Goal: Task Accomplishment & Management: Manage account settings

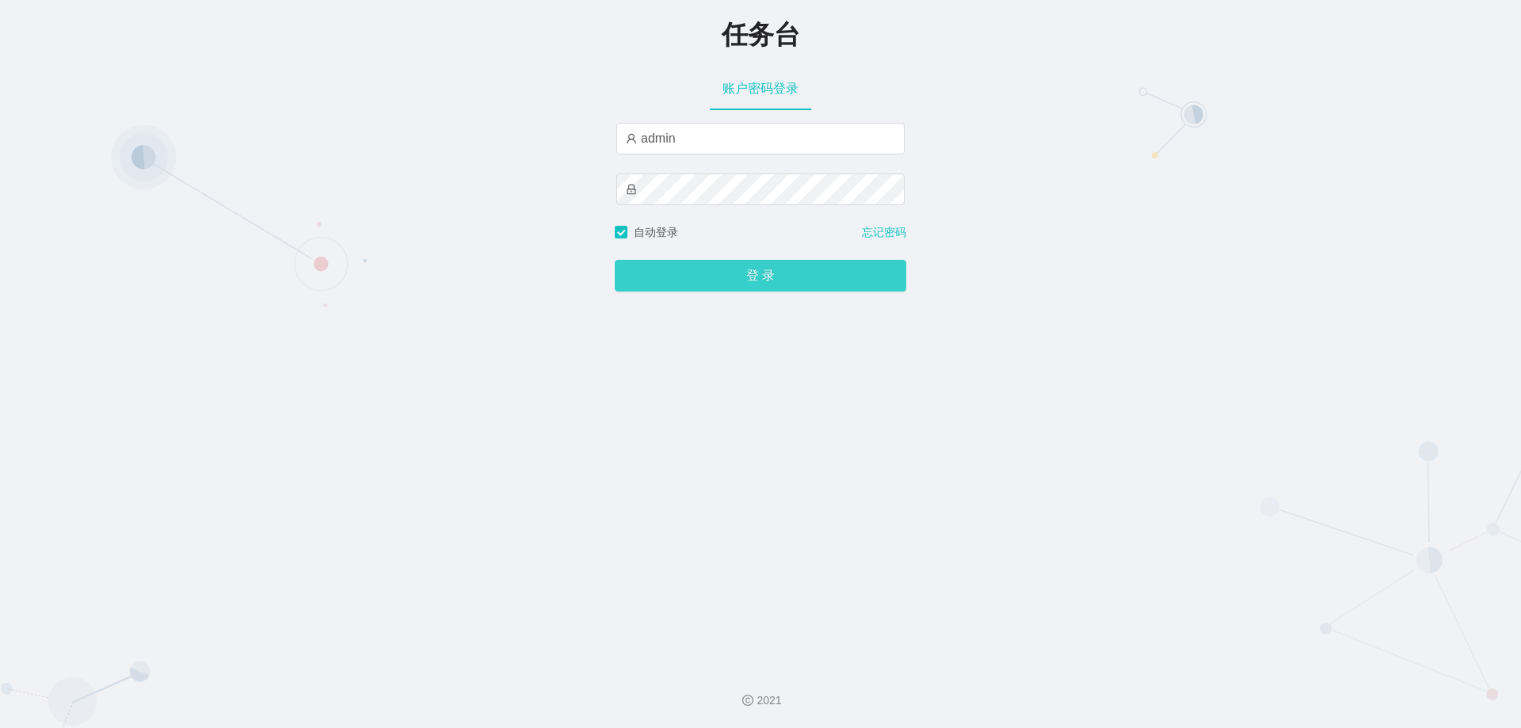
click at [729, 288] on button "登 录" at bounding box center [760, 276] width 291 height 32
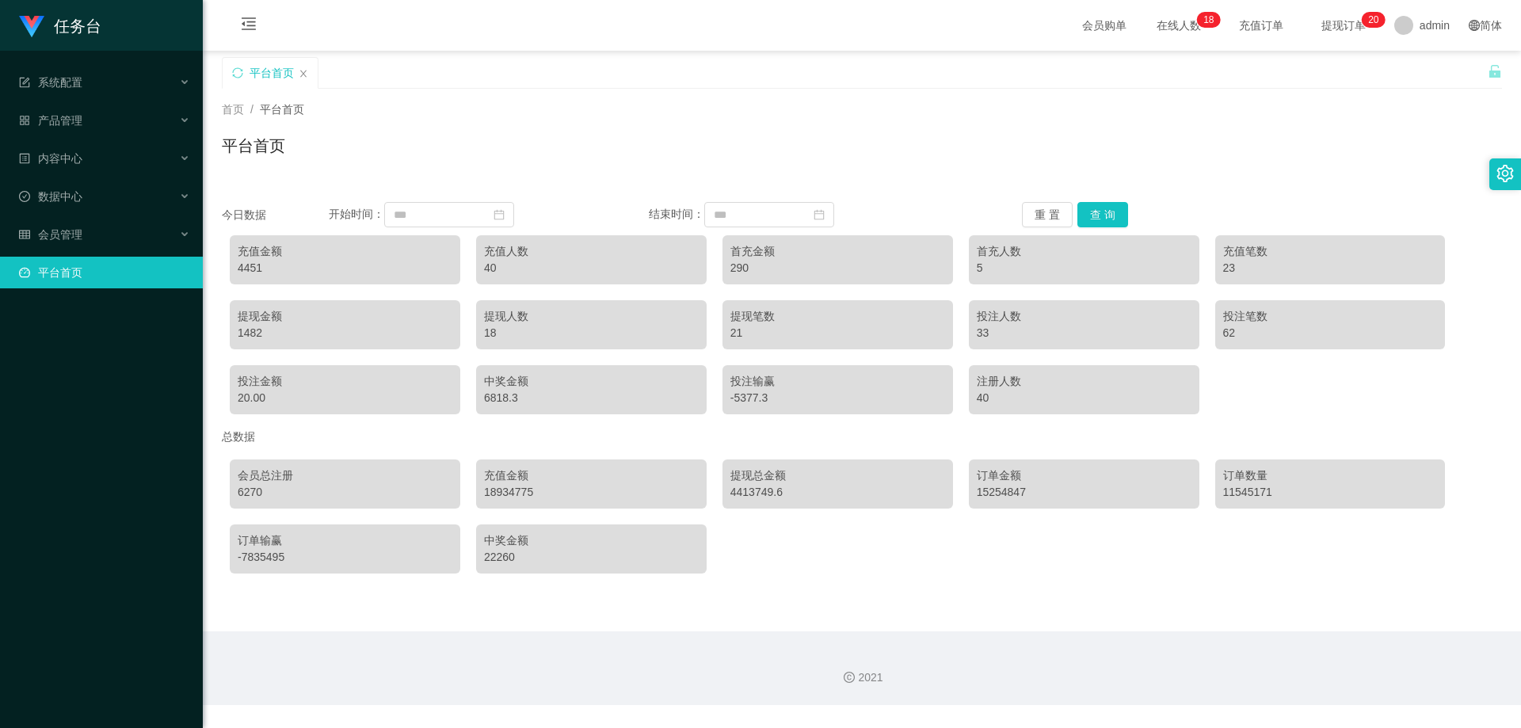
click at [748, 176] on div "首页 / 平台首页 / 平台首页" at bounding box center [862, 136] width 1318 height 94
click at [87, 234] on div "会员管理" at bounding box center [101, 235] width 203 height 32
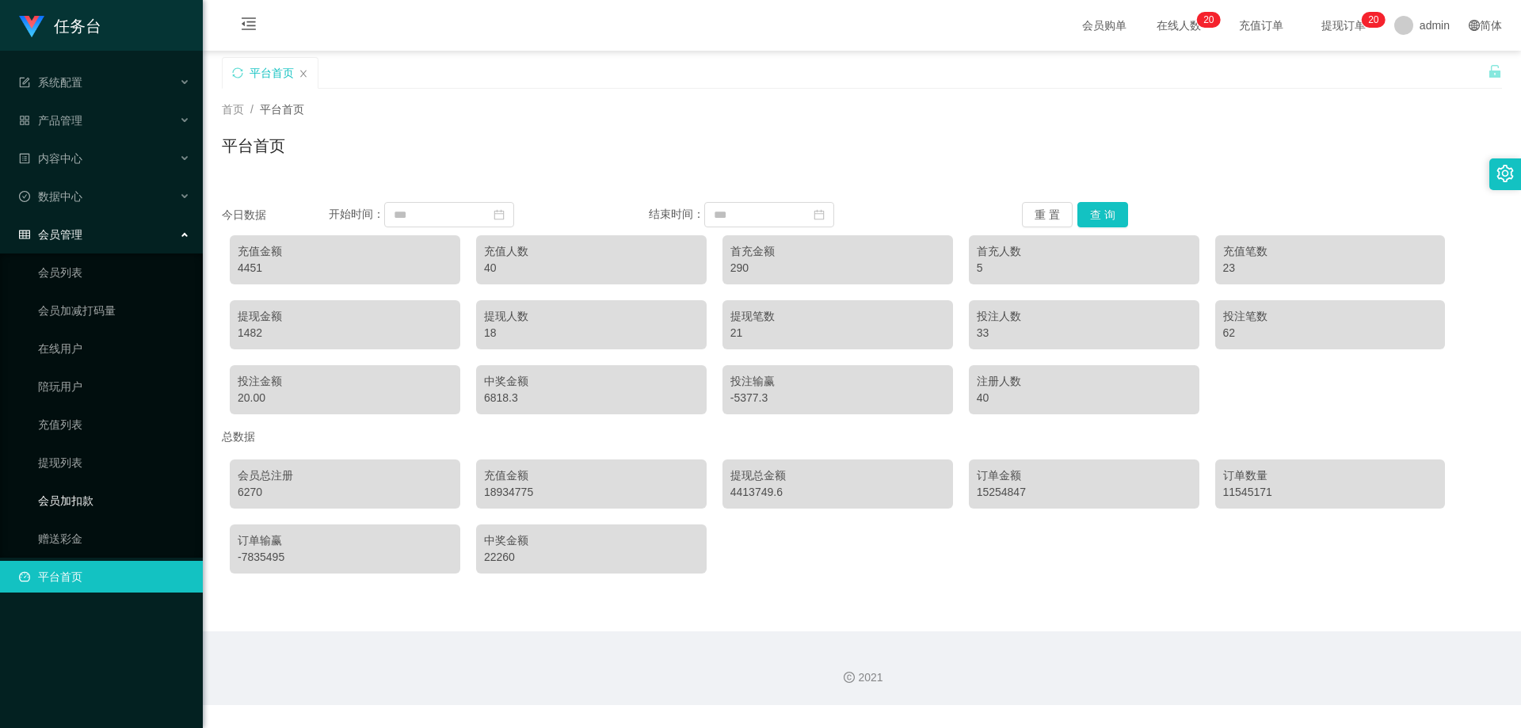
click at [85, 495] on link "会员加扣款" at bounding box center [114, 501] width 152 height 32
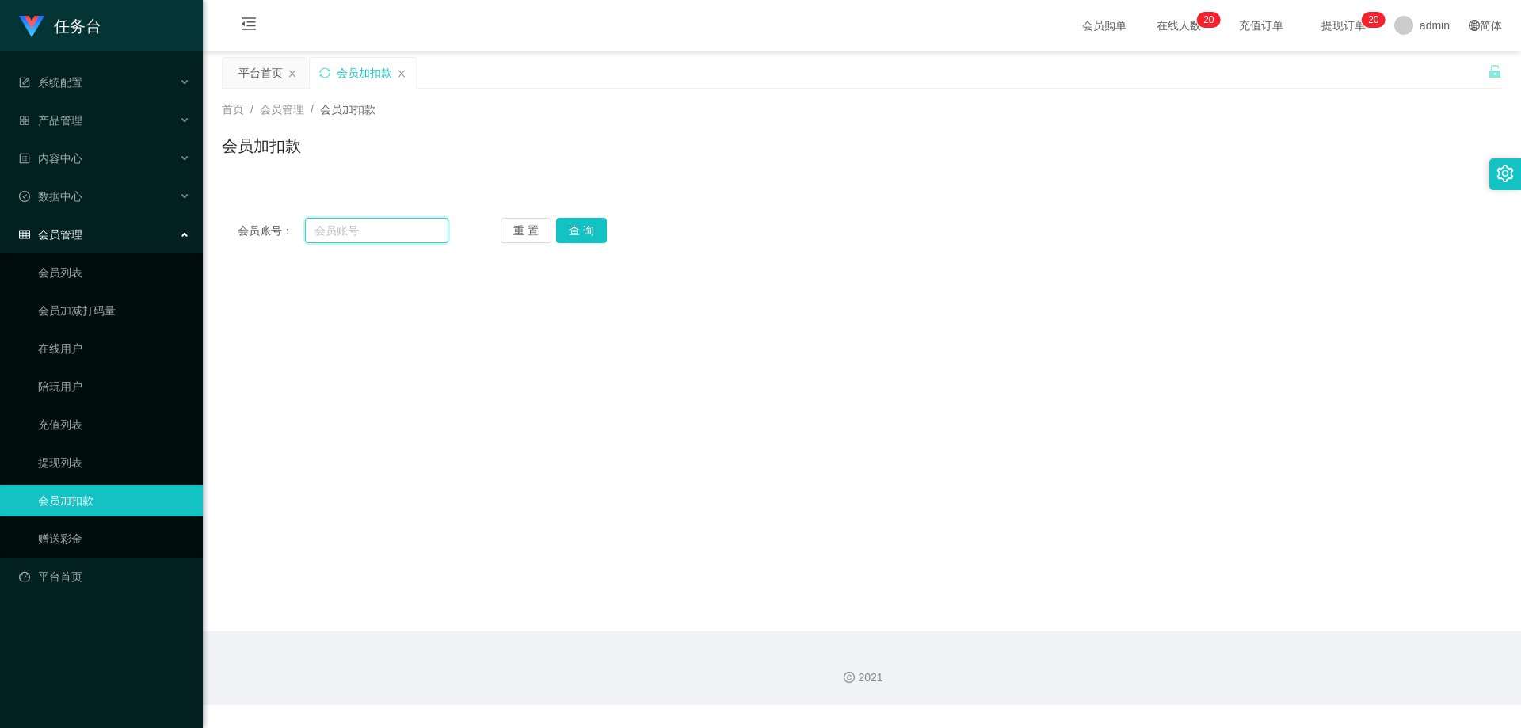
click at [366, 219] on input "text" at bounding box center [376, 230] width 143 height 25
paste input "1234567899"
type input "1234567899"
click at [563, 225] on button "查 询" at bounding box center [581, 230] width 51 height 25
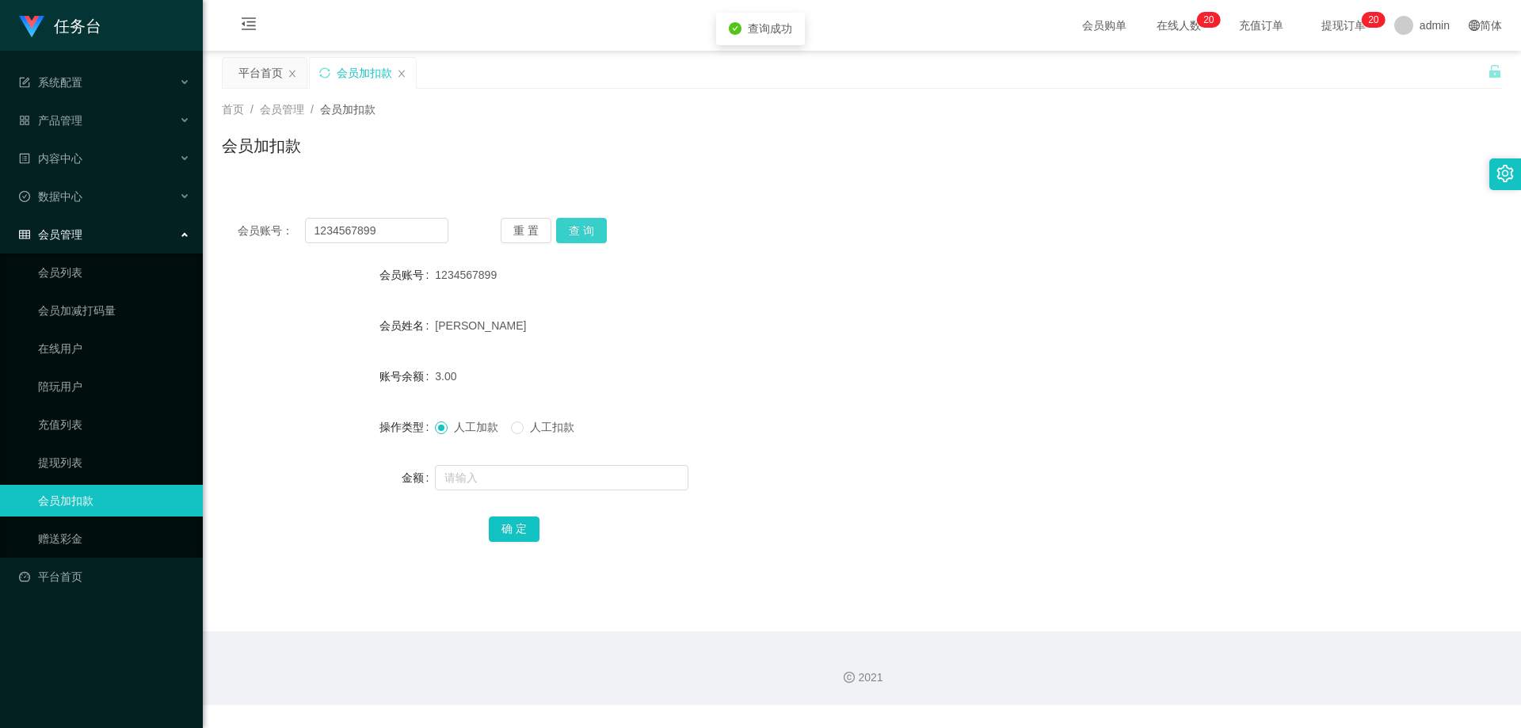
click at [586, 237] on button "查 询" at bounding box center [581, 230] width 51 height 25
click at [501, 477] on input "text" at bounding box center [561, 477] width 253 height 25
drag, startPoint x: 413, startPoint y: 231, endPoint x: 204, endPoint y: 231, distance: 208.3
click at [204, 231] on main "关闭左侧 关闭右侧 关闭其它 刷新页面 平台首页 会员加扣款 首页 / 会员管理 / 会员加扣款 / 会员加扣款 会员账号： 1234567899 重 置 查…" at bounding box center [862, 341] width 1318 height 581
click at [74, 273] on link "会员列表" at bounding box center [114, 273] width 152 height 32
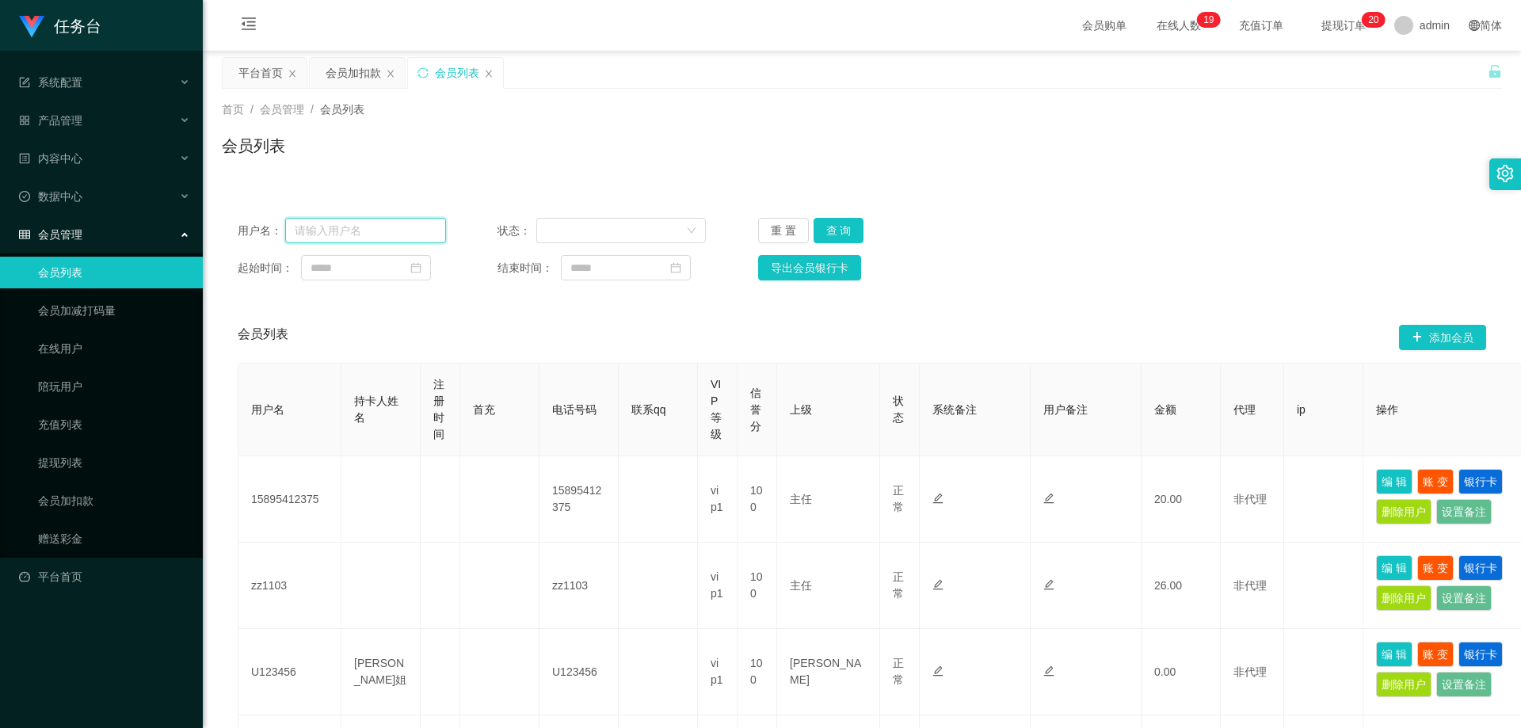
click at [343, 228] on input "text" at bounding box center [365, 230] width 161 height 25
paste input "1234567899"
type input "1234567899"
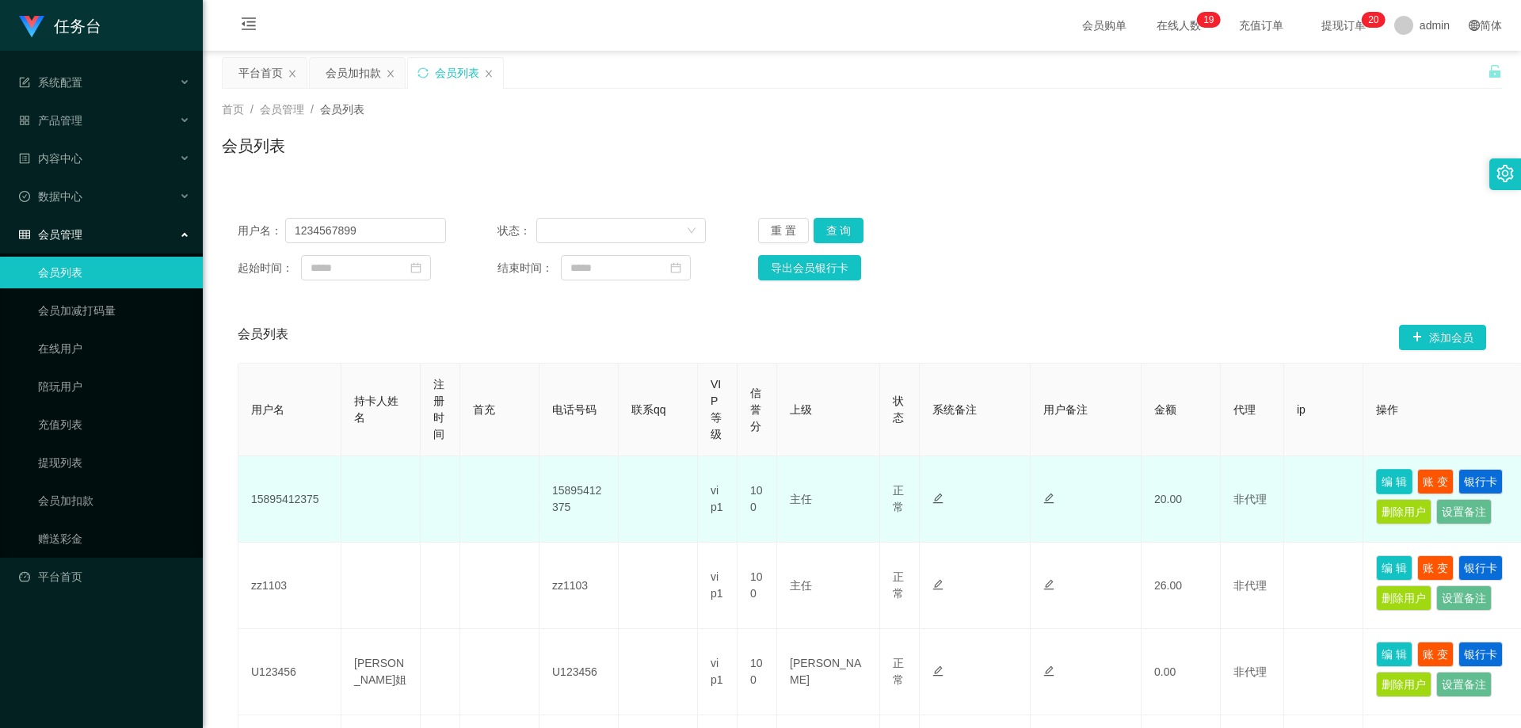
click at [1396, 478] on button "编 辑" at bounding box center [1394, 481] width 36 height 25
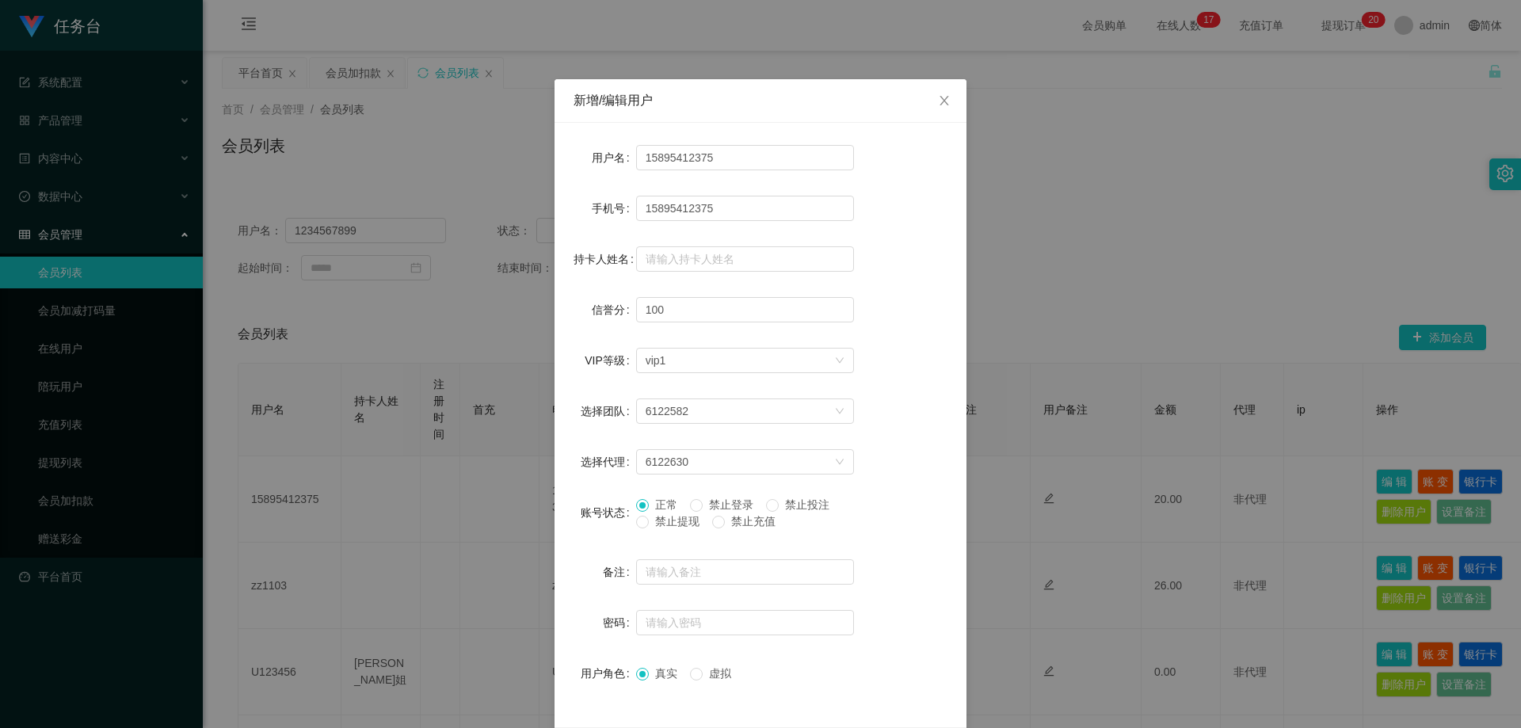
click at [1040, 412] on div "新增/编辑用户 用户名 15895412375 手机号 15895412375 持卡人姓名 信誉分 100 VIP等级 选择VIP等级 vip1 选择团队 6…" at bounding box center [760, 364] width 1521 height 728
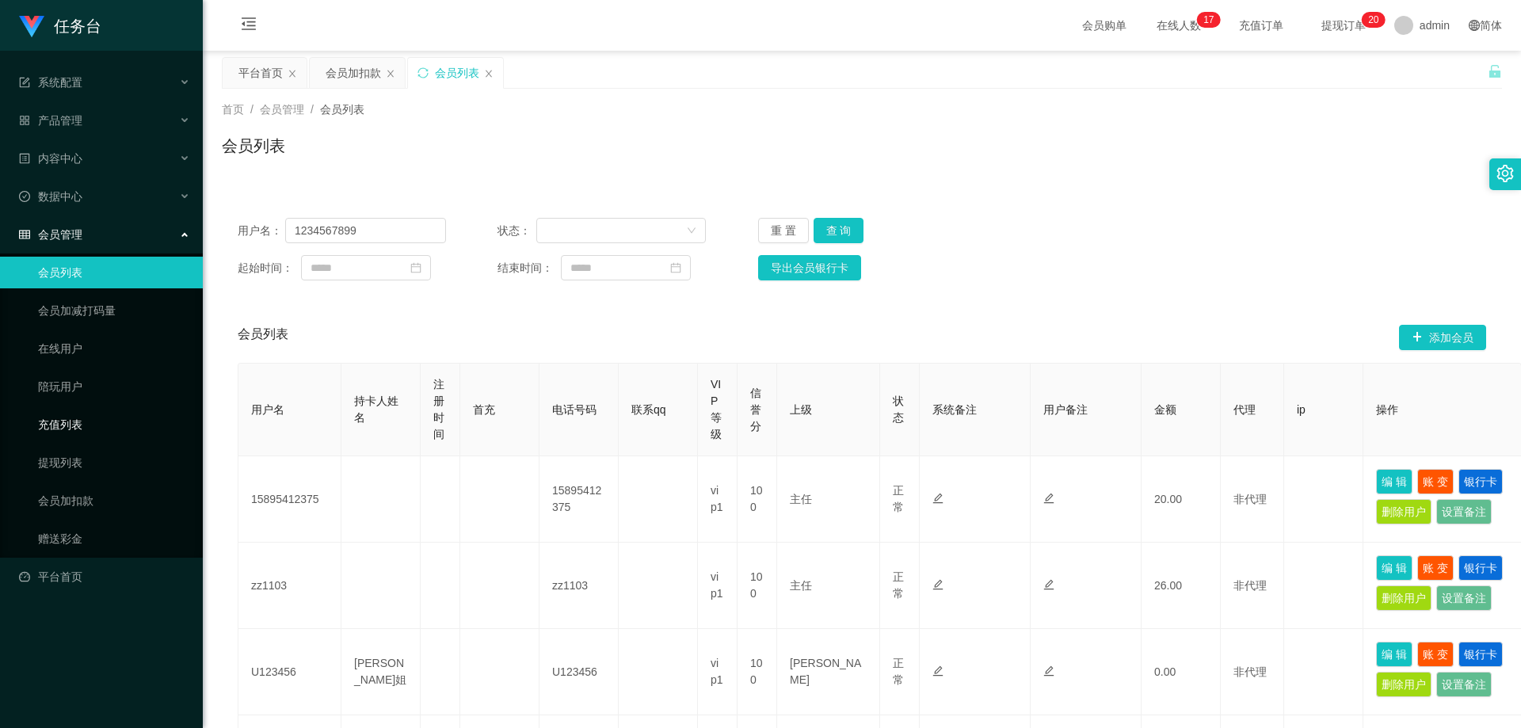
click at [86, 423] on link "充值列表" at bounding box center [114, 425] width 152 height 32
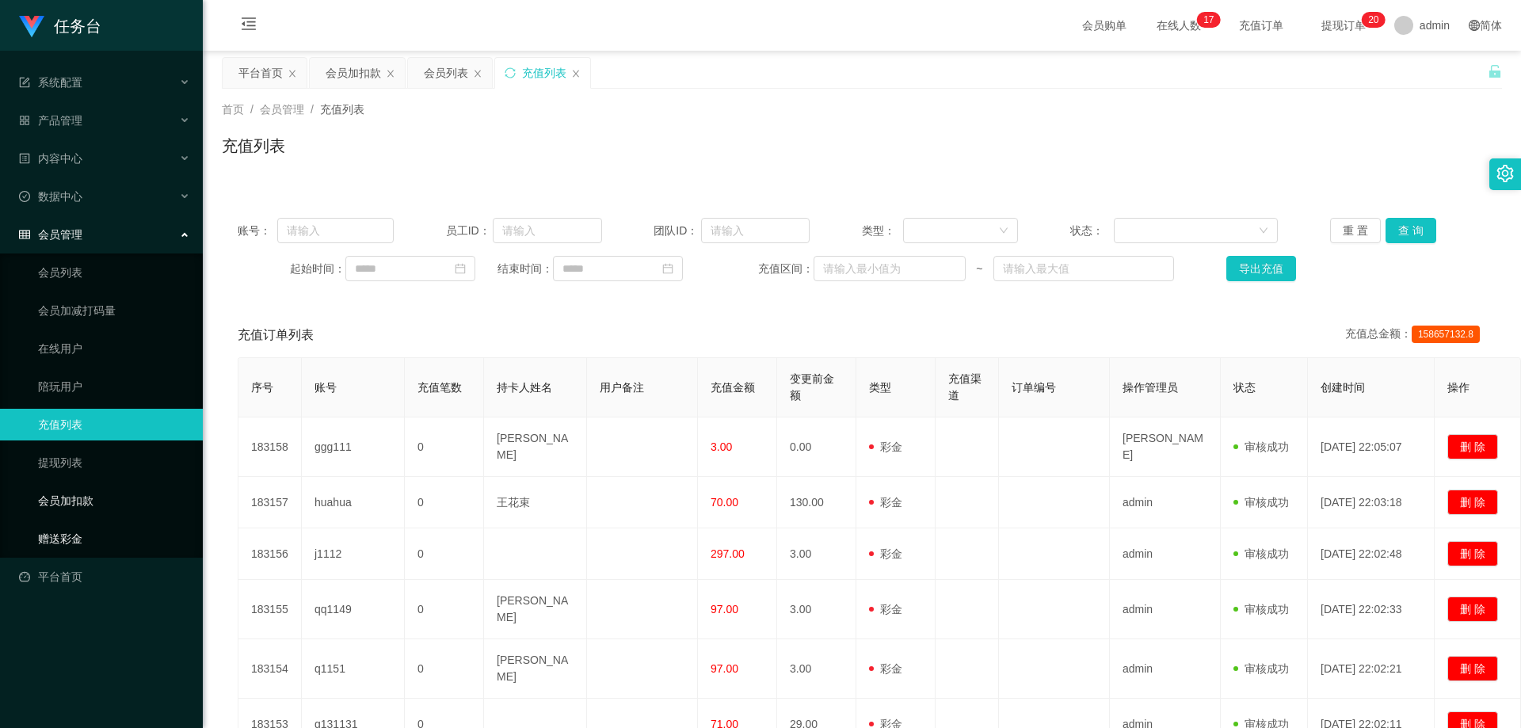
drag, startPoint x: 82, startPoint y: 496, endPoint x: 77, endPoint y: 532, distance: 36.7
click at [82, 497] on link "会员加扣款" at bounding box center [114, 501] width 152 height 32
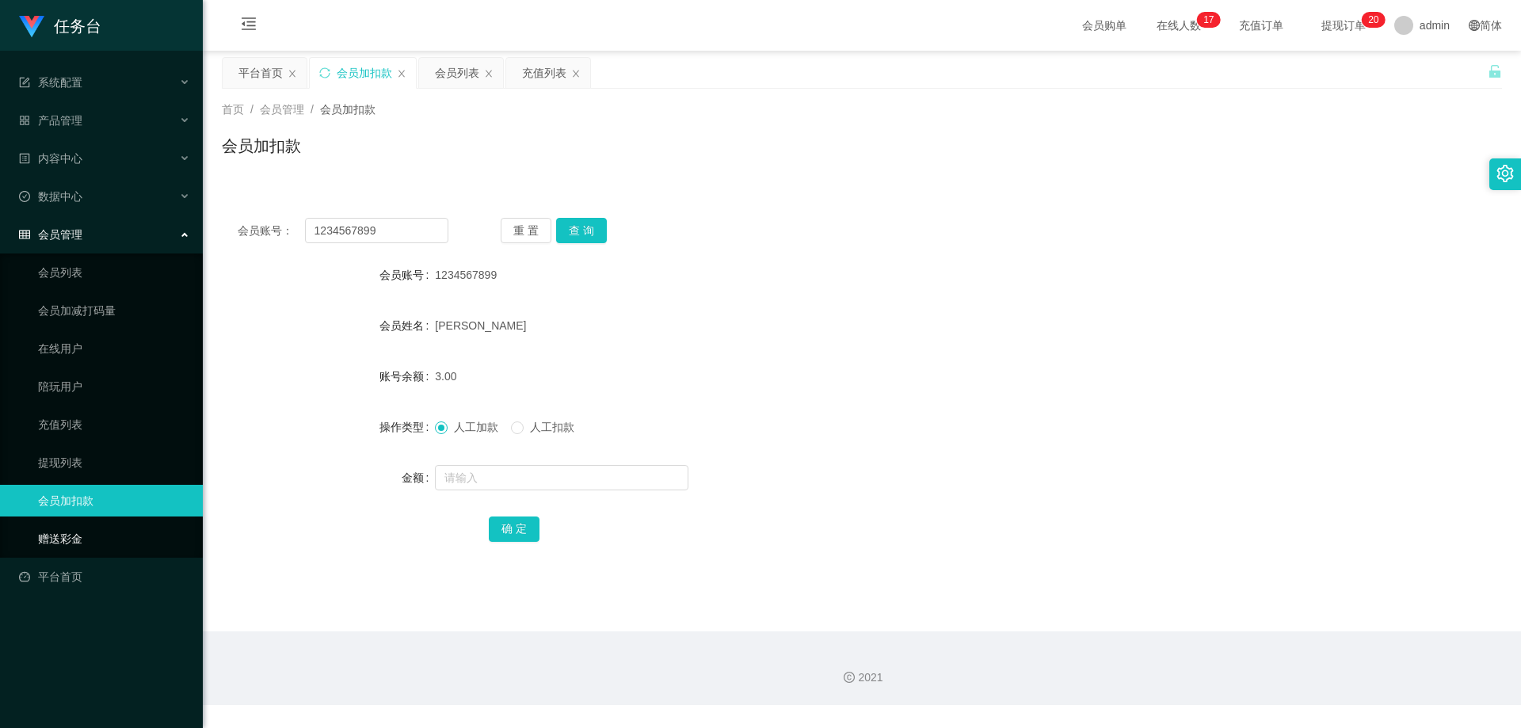
click at [74, 534] on link "赠送彩金" at bounding box center [114, 539] width 152 height 32
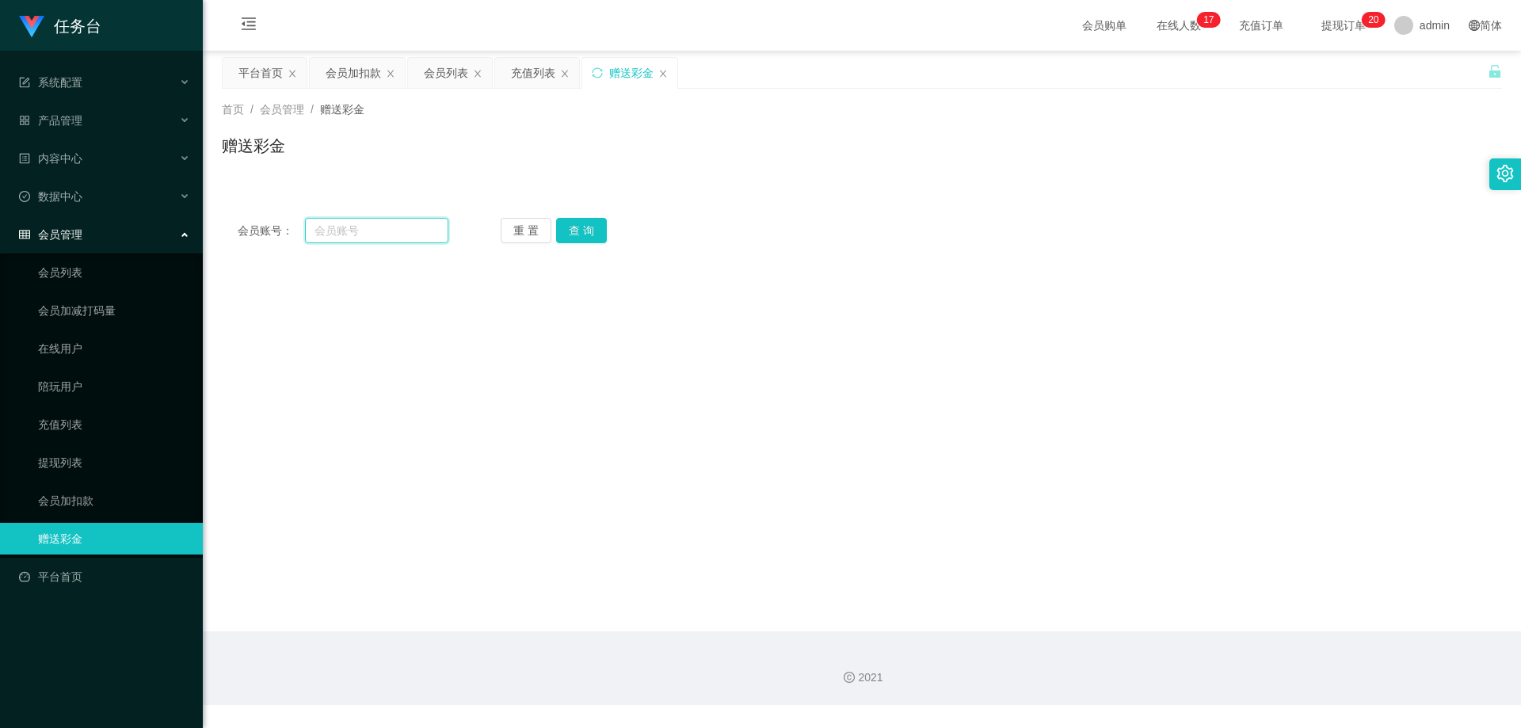
click at [377, 226] on input "text" at bounding box center [376, 230] width 143 height 25
paste input "1234567899"
type input "1234567899"
click at [596, 234] on button "查 询" at bounding box center [581, 230] width 51 height 25
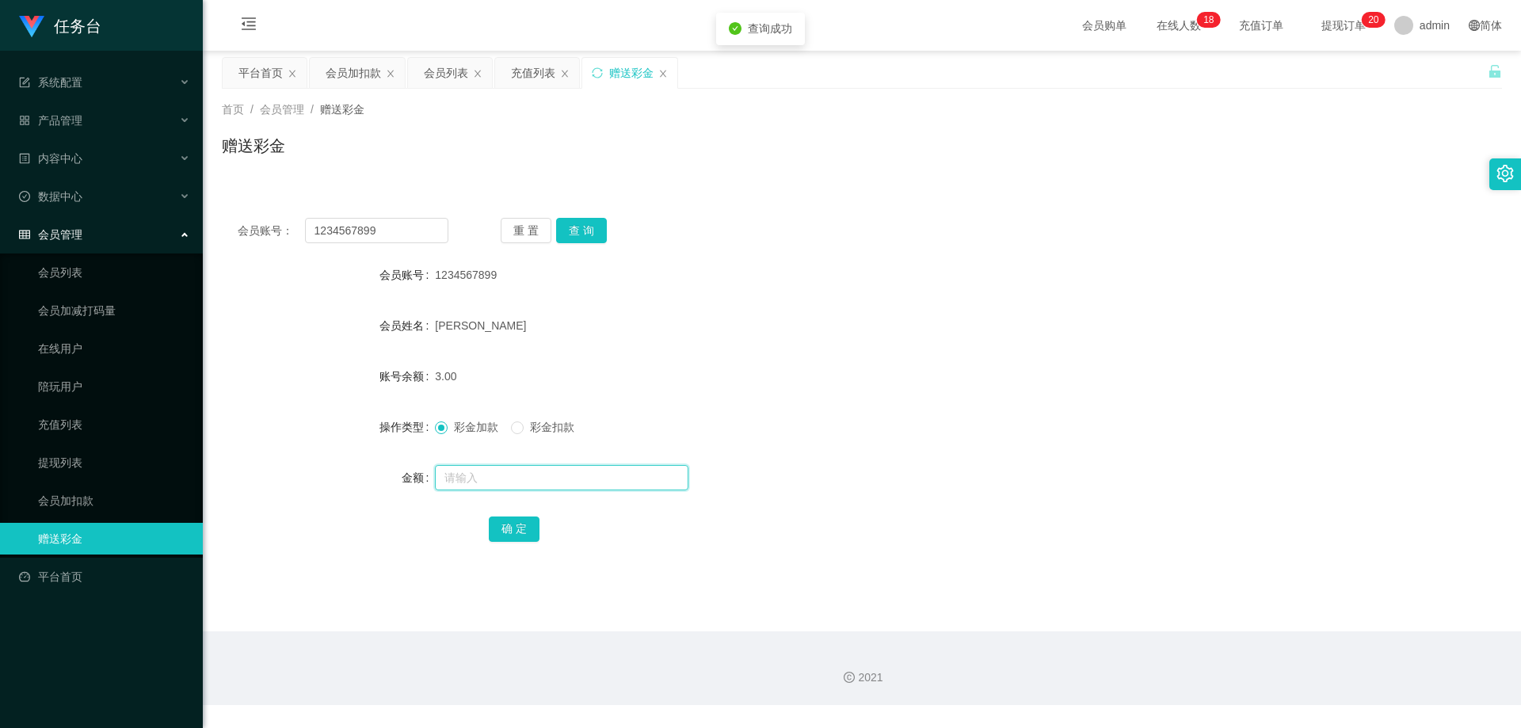
click at [498, 483] on input "text" at bounding box center [561, 477] width 253 height 25
type input "997"
click at [518, 528] on button "确 定" at bounding box center [514, 528] width 51 height 25
click at [345, 226] on input "1234567899" at bounding box center [376, 230] width 143 height 25
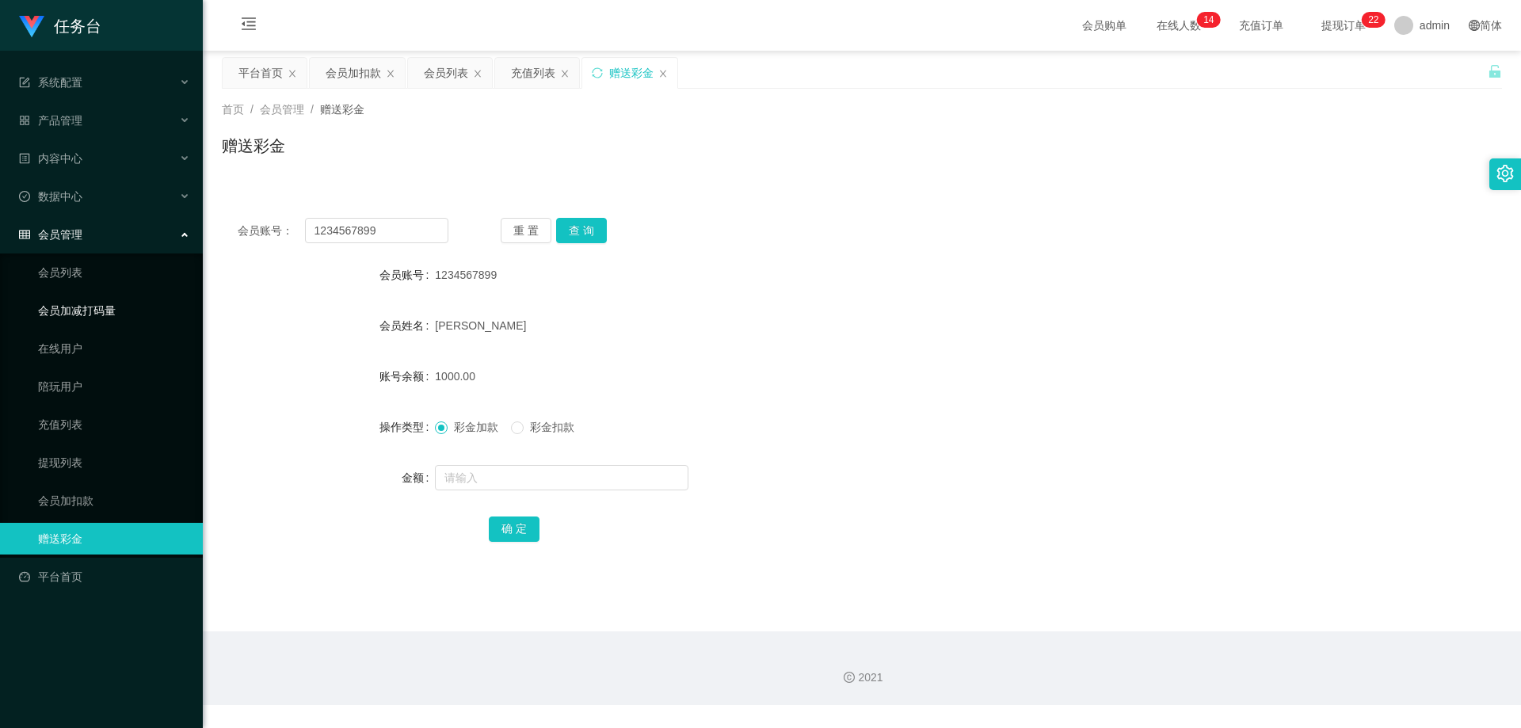
click at [92, 310] on link "会员加减打码量" at bounding box center [114, 311] width 152 height 32
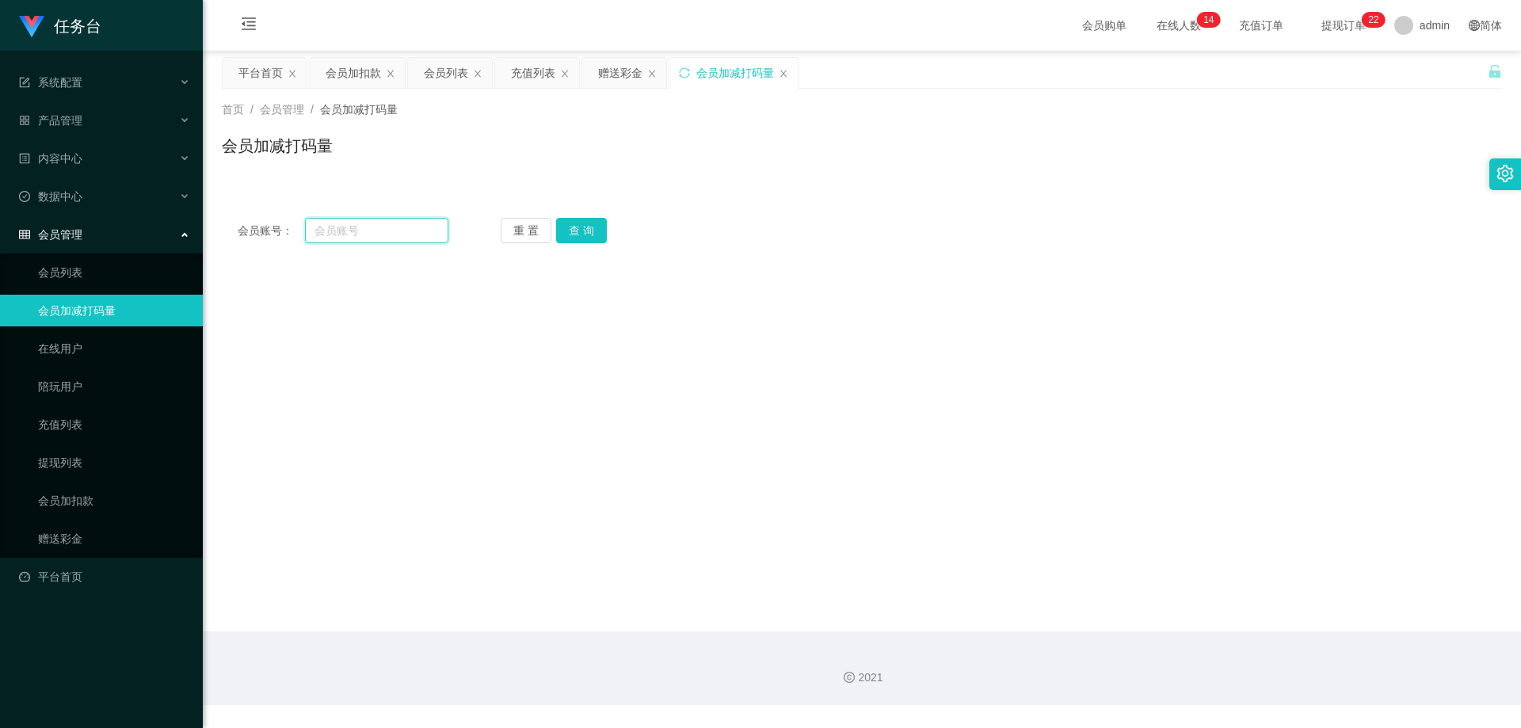
click at [380, 230] on input "text" at bounding box center [376, 230] width 143 height 25
paste input "1234567899"
type input "1234567899"
click at [597, 239] on button "查 询" at bounding box center [581, 230] width 51 height 25
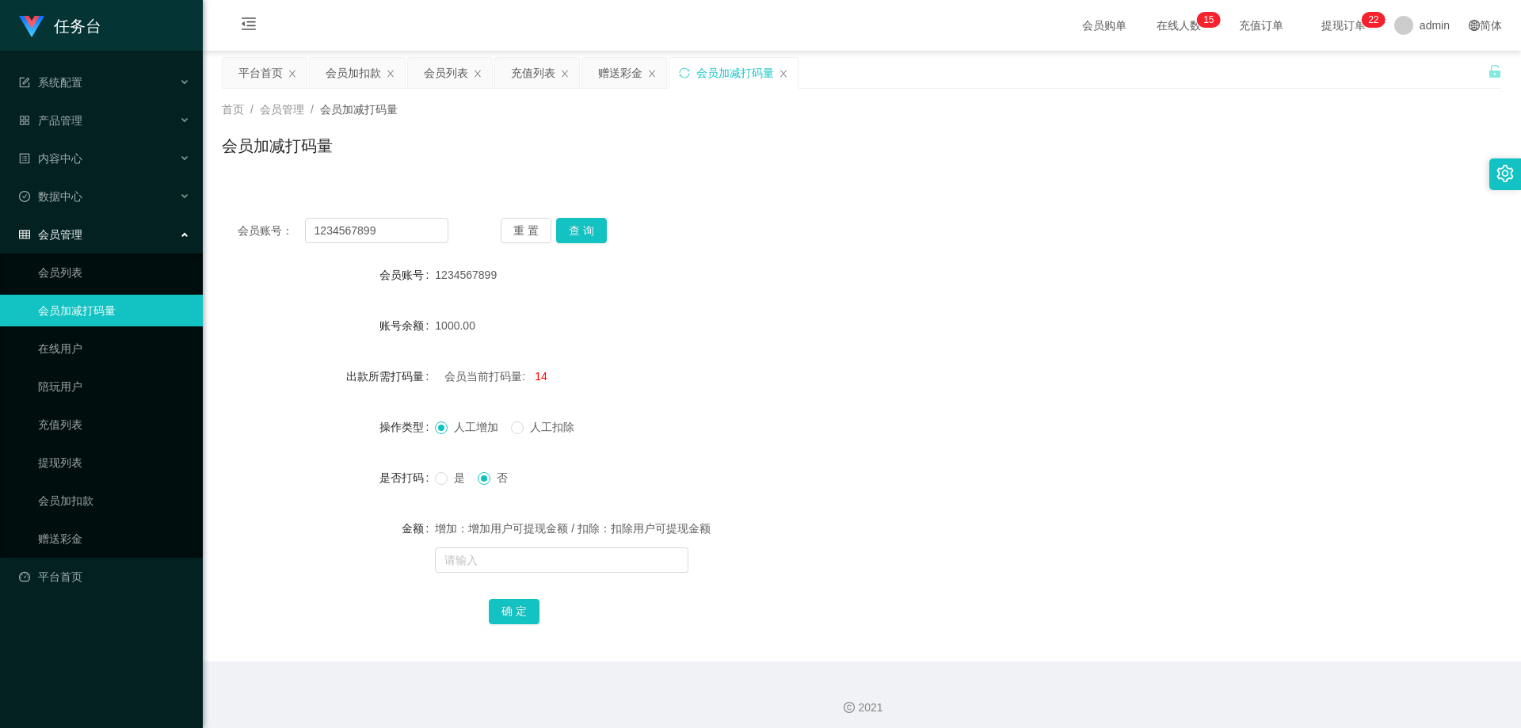
click at [454, 478] on span "是" at bounding box center [459, 477] width 24 height 13
click at [502, 559] on input "text" at bounding box center [561, 559] width 253 height 25
type input "1000"
click at [512, 611] on button "确 定" at bounding box center [514, 611] width 51 height 25
click at [86, 497] on link "会员加扣款" at bounding box center [114, 501] width 152 height 32
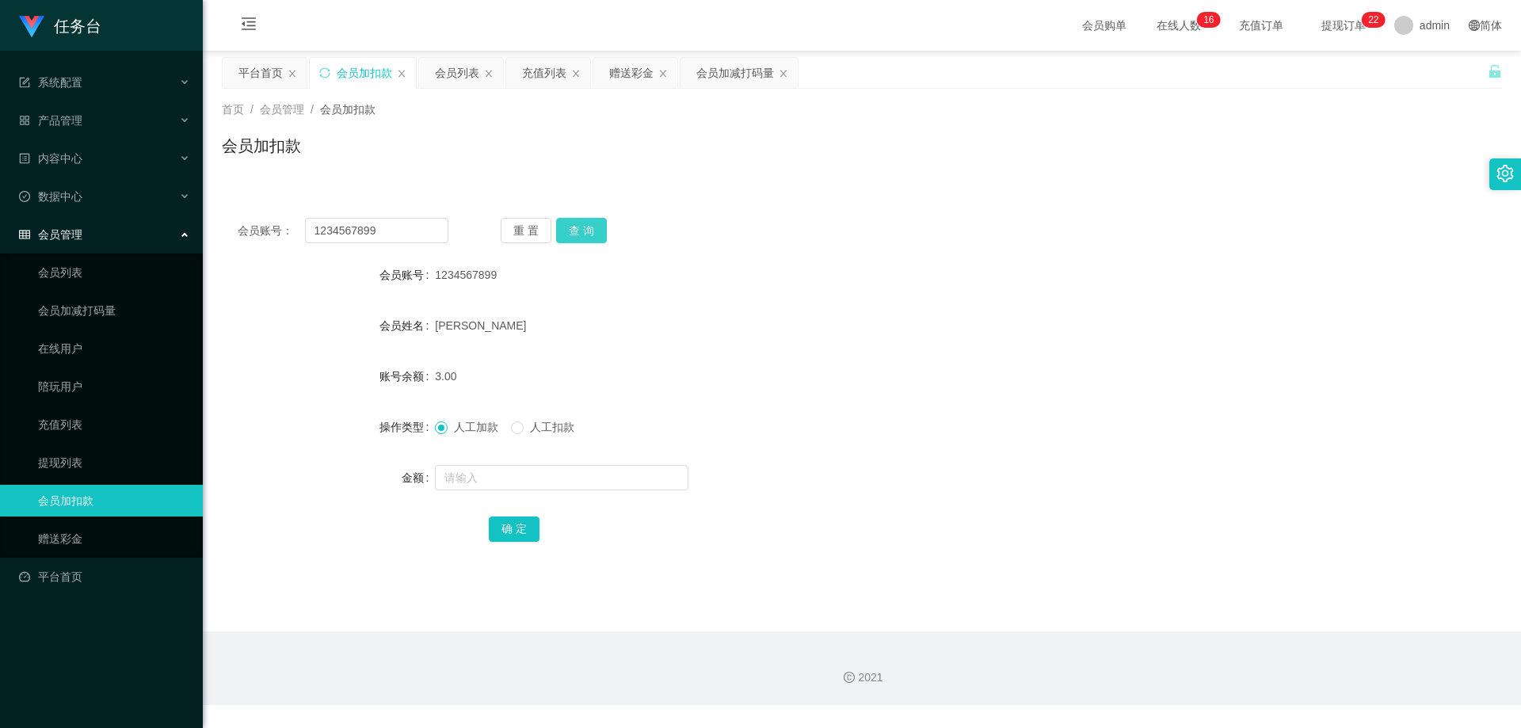
click at [588, 227] on button "查 询" at bounding box center [581, 230] width 51 height 25
click at [80, 574] on link "平台首页" at bounding box center [104, 577] width 171 height 32
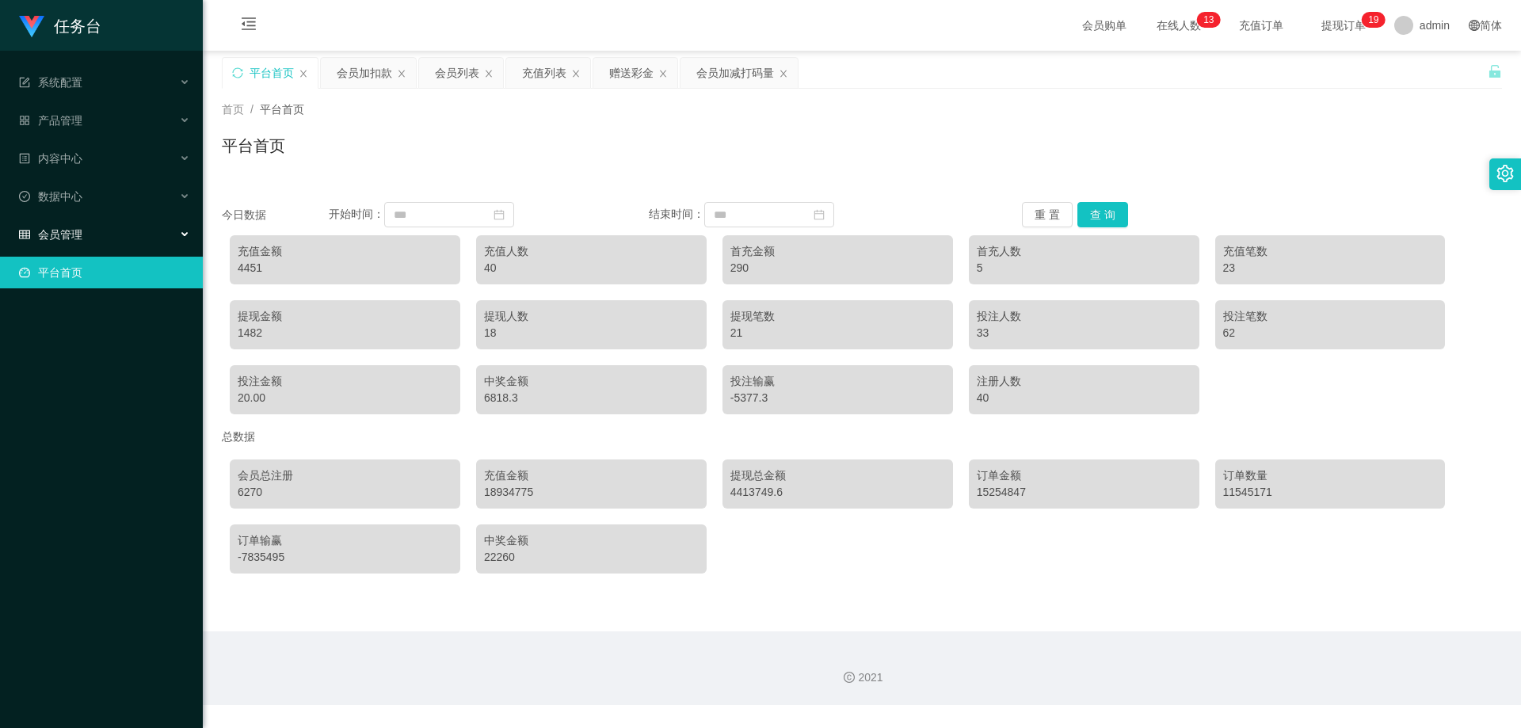
click at [81, 231] on span "会员管理" at bounding box center [50, 234] width 63 height 13
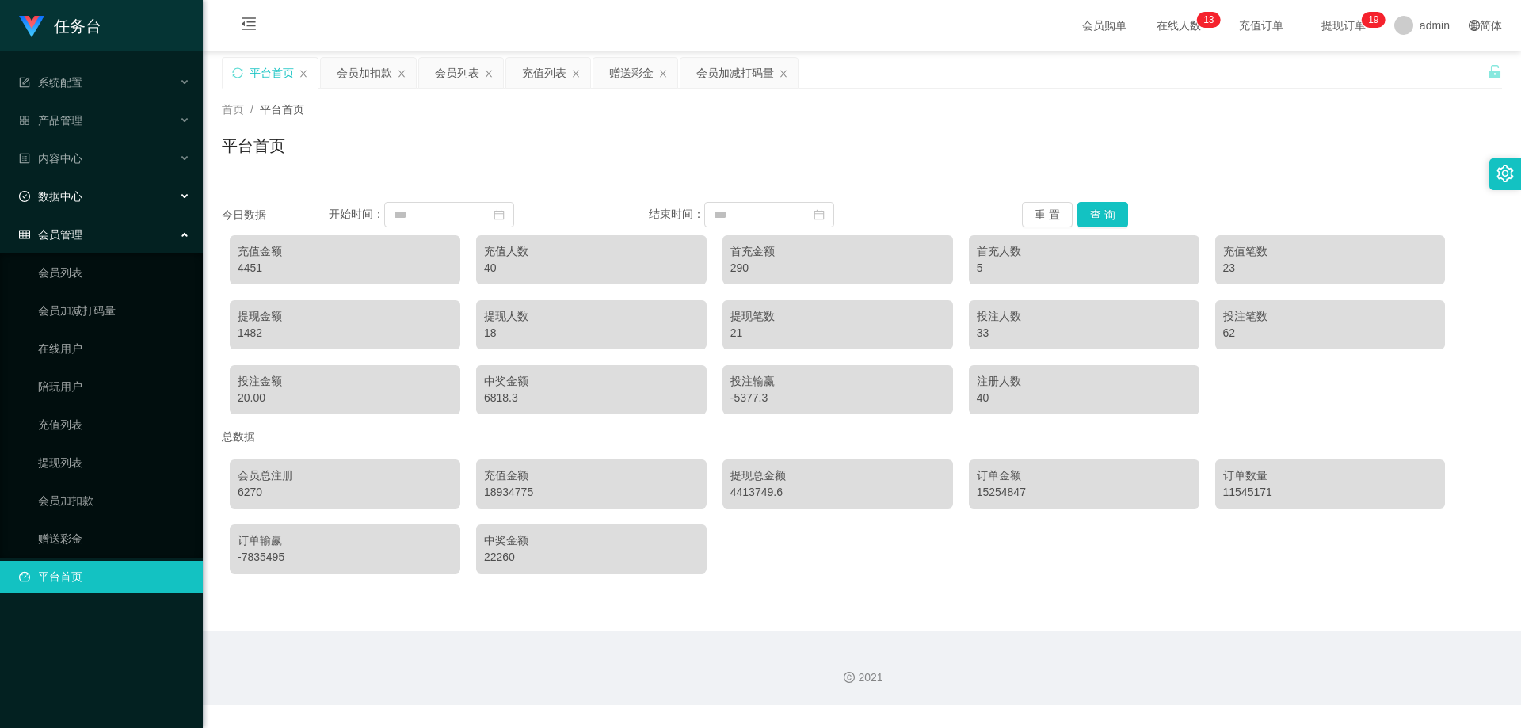
click at [72, 185] on div "数据中心" at bounding box center [101, 197] width 203 height 32
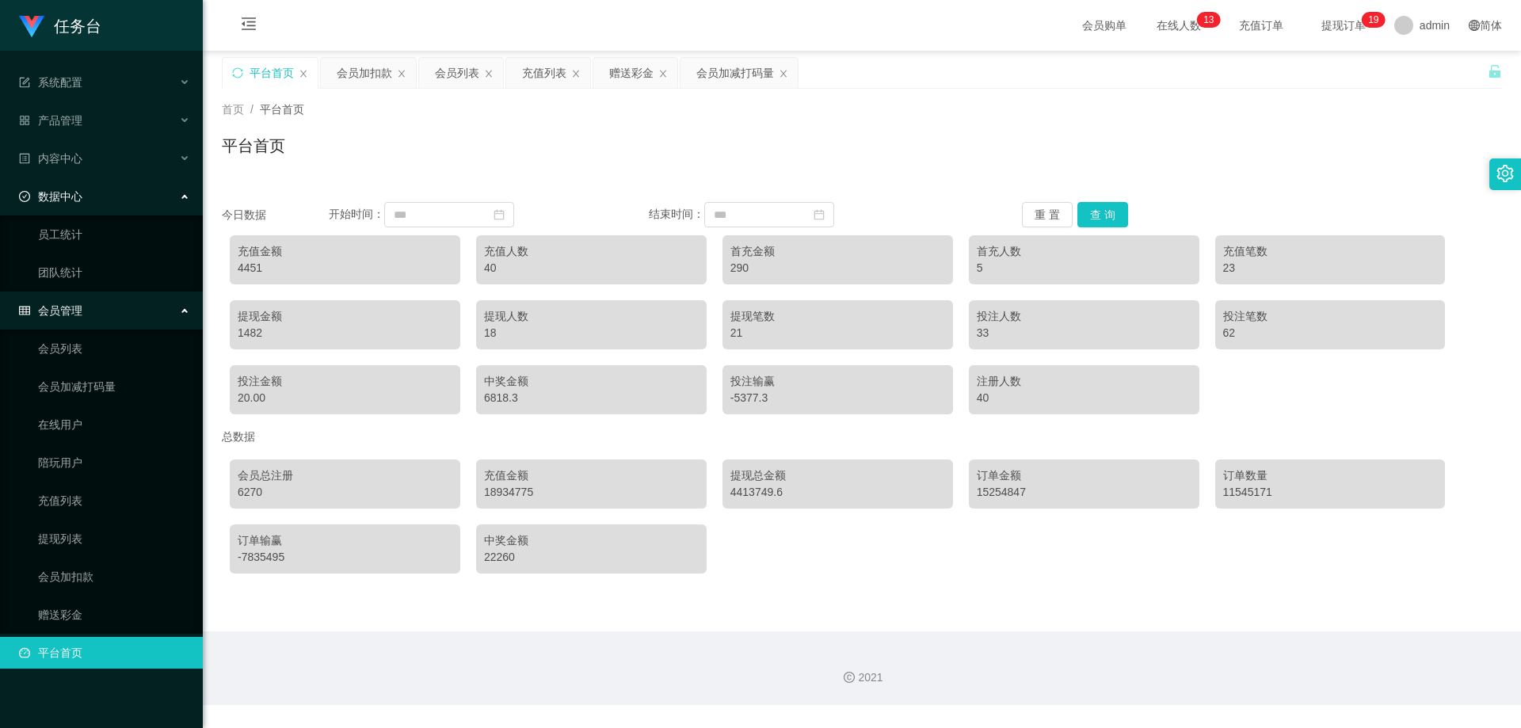
click at [91, 196] on div "数据中心" at bounding box center [101, 197] width 203 height 32
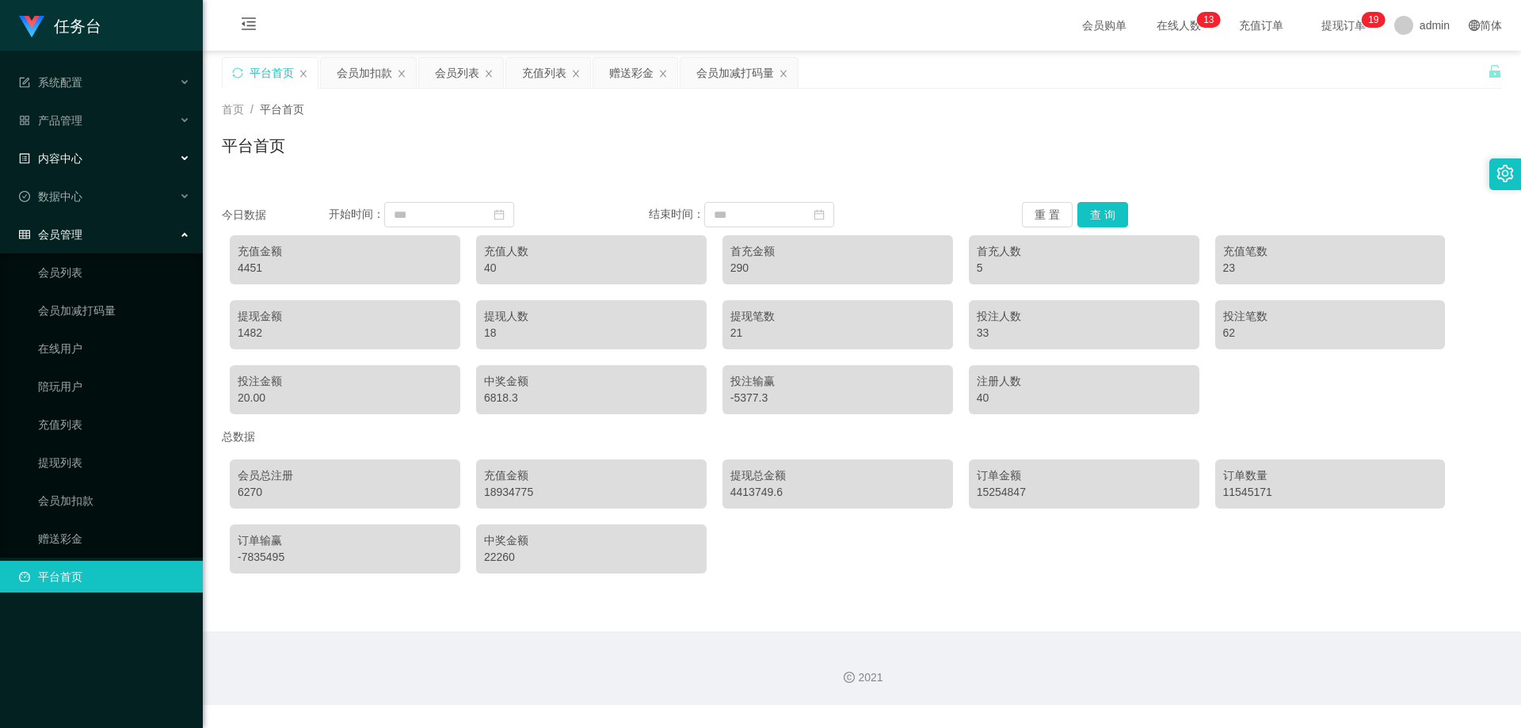
click at [80, 159] on span "内容中心" at bounding box center [50, 158] width 63 height 13
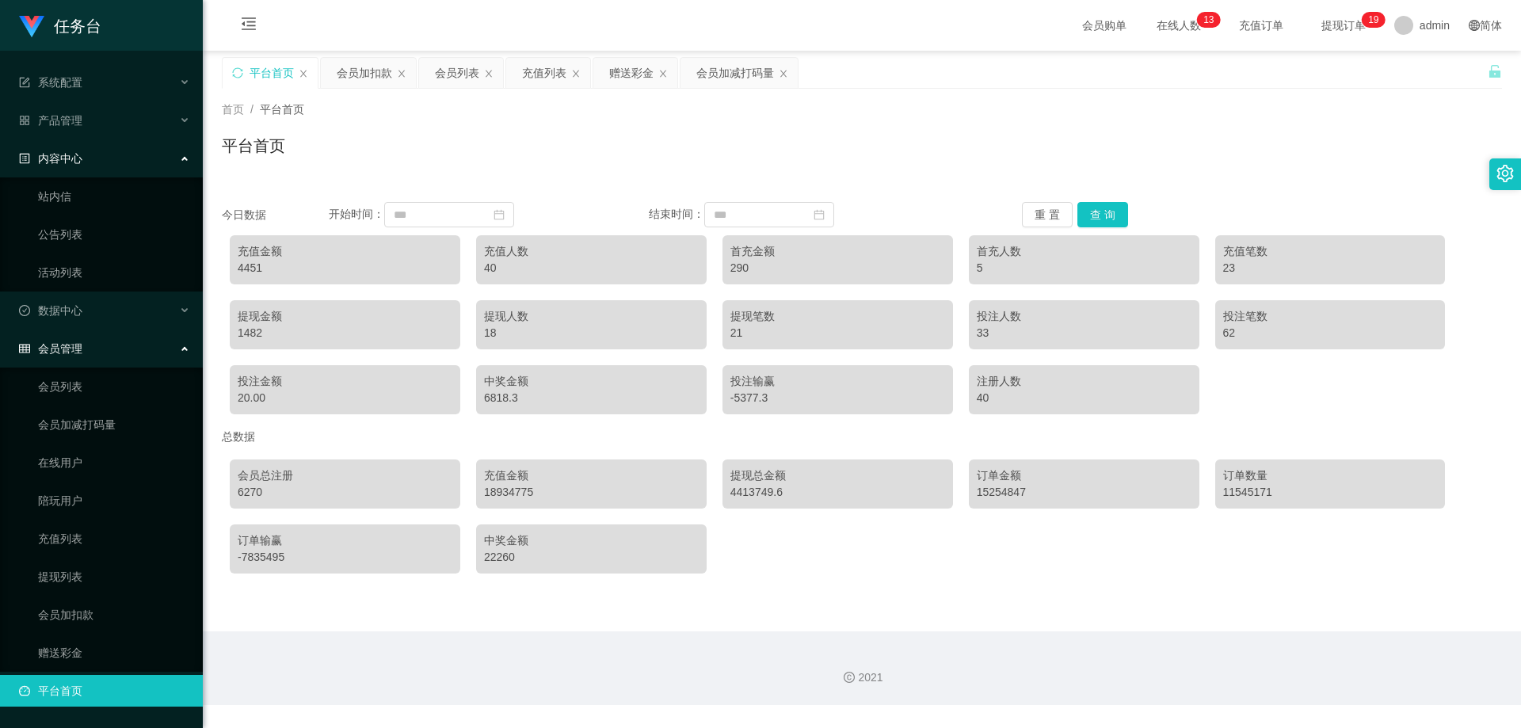
click at [80, 154] on span "内容中心" at bounding box center [50, 158] width 63 height 13
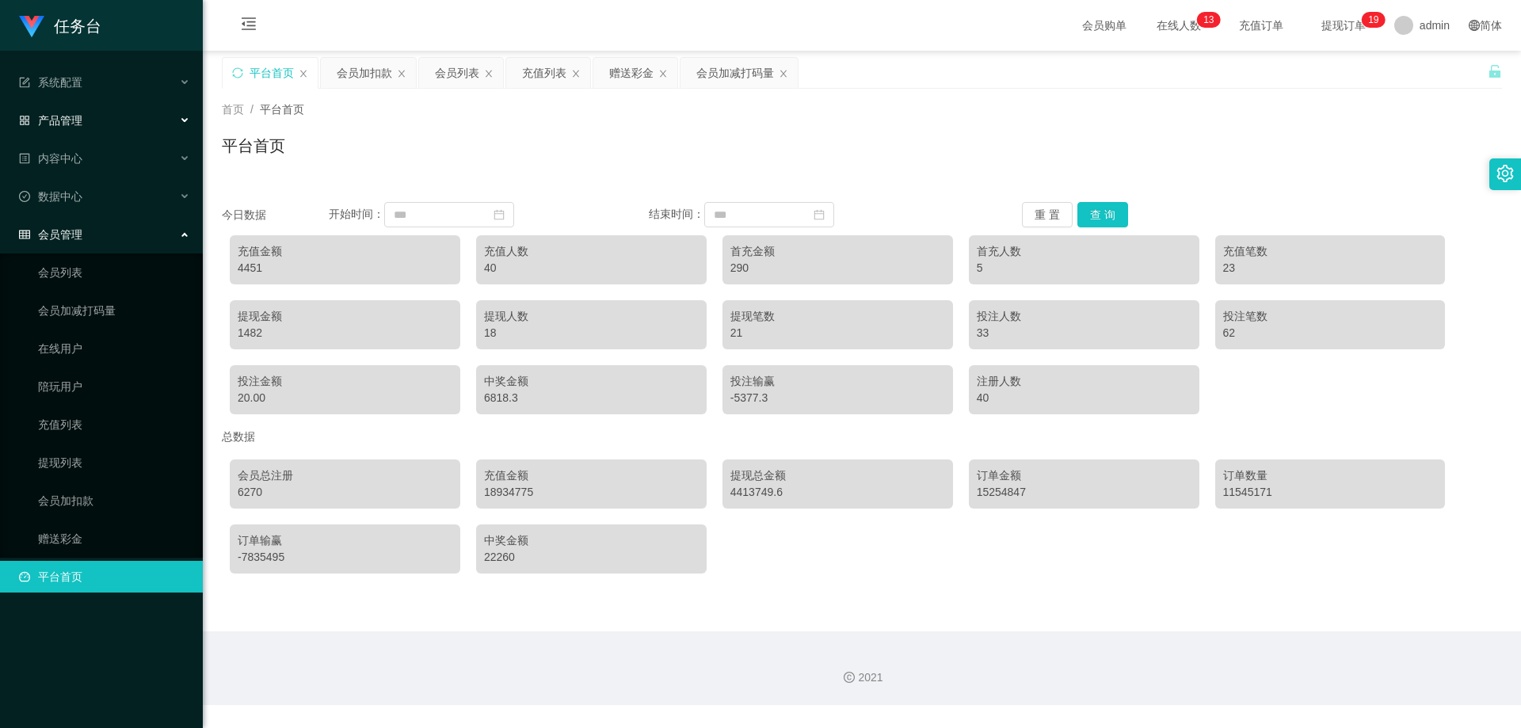
click at [77, 122] on span "产品管理" at bounding box center [50, 120] width 63 height 13
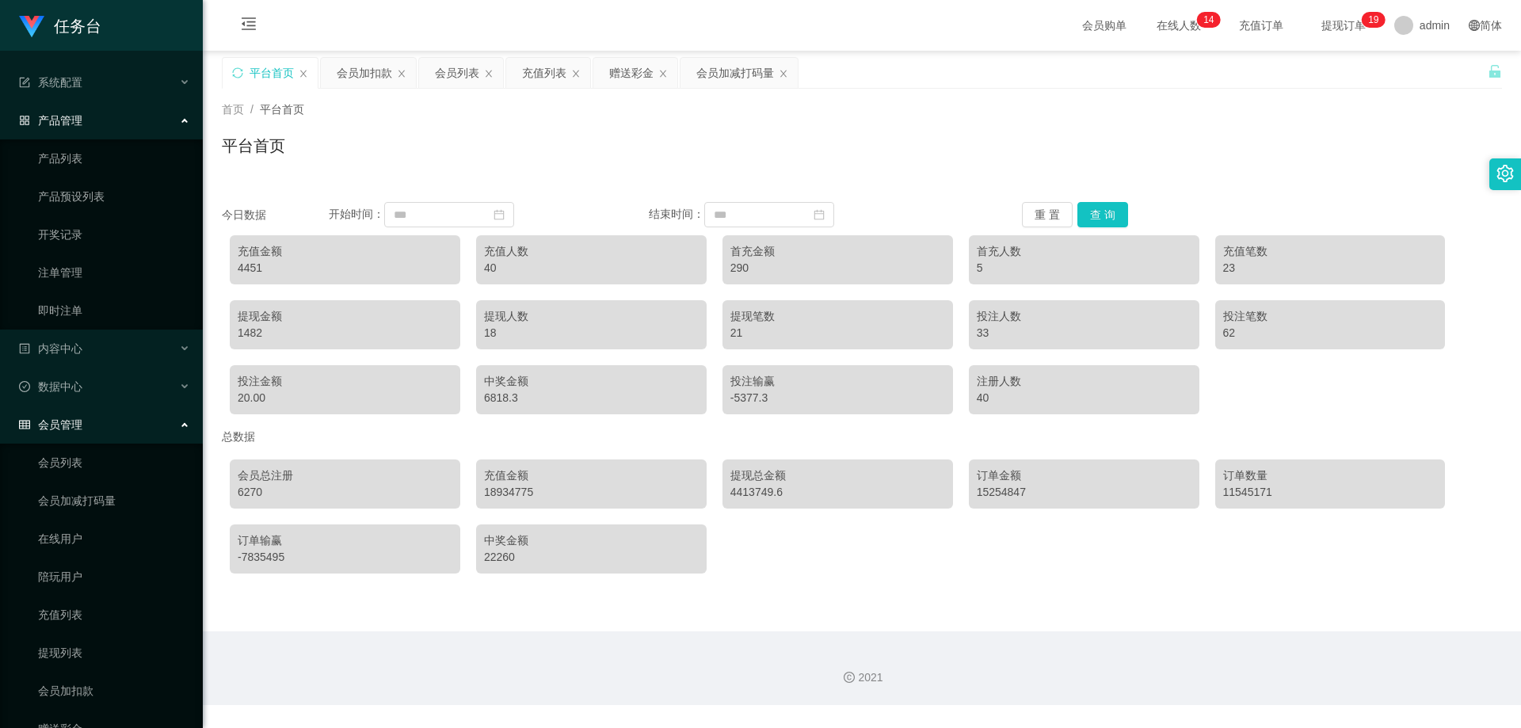
click at [78, 118] on span "产品管理" at bounding box center [50, 120] width 63 height 13
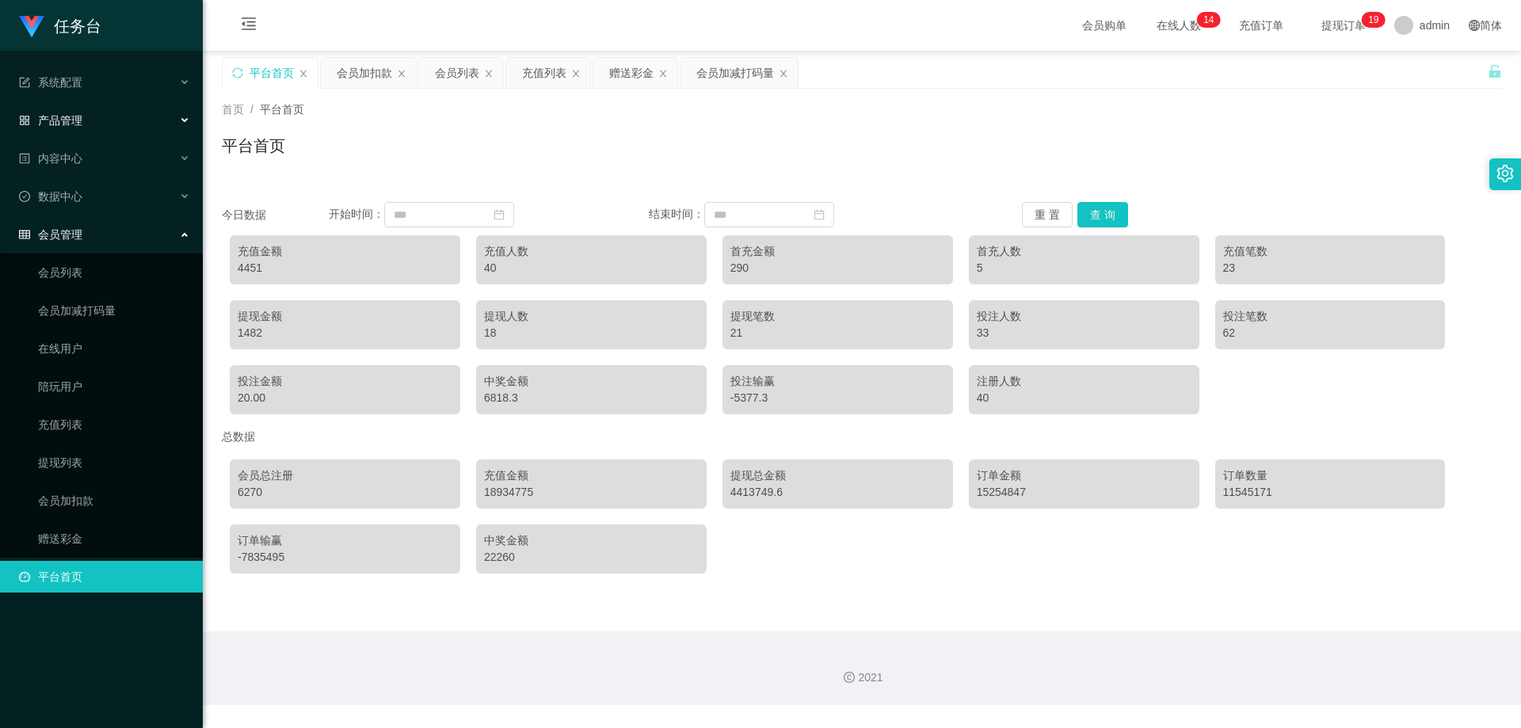
click at [78, 118] on span "产品管理" at bounding box center [50, 120] width 63 height 13
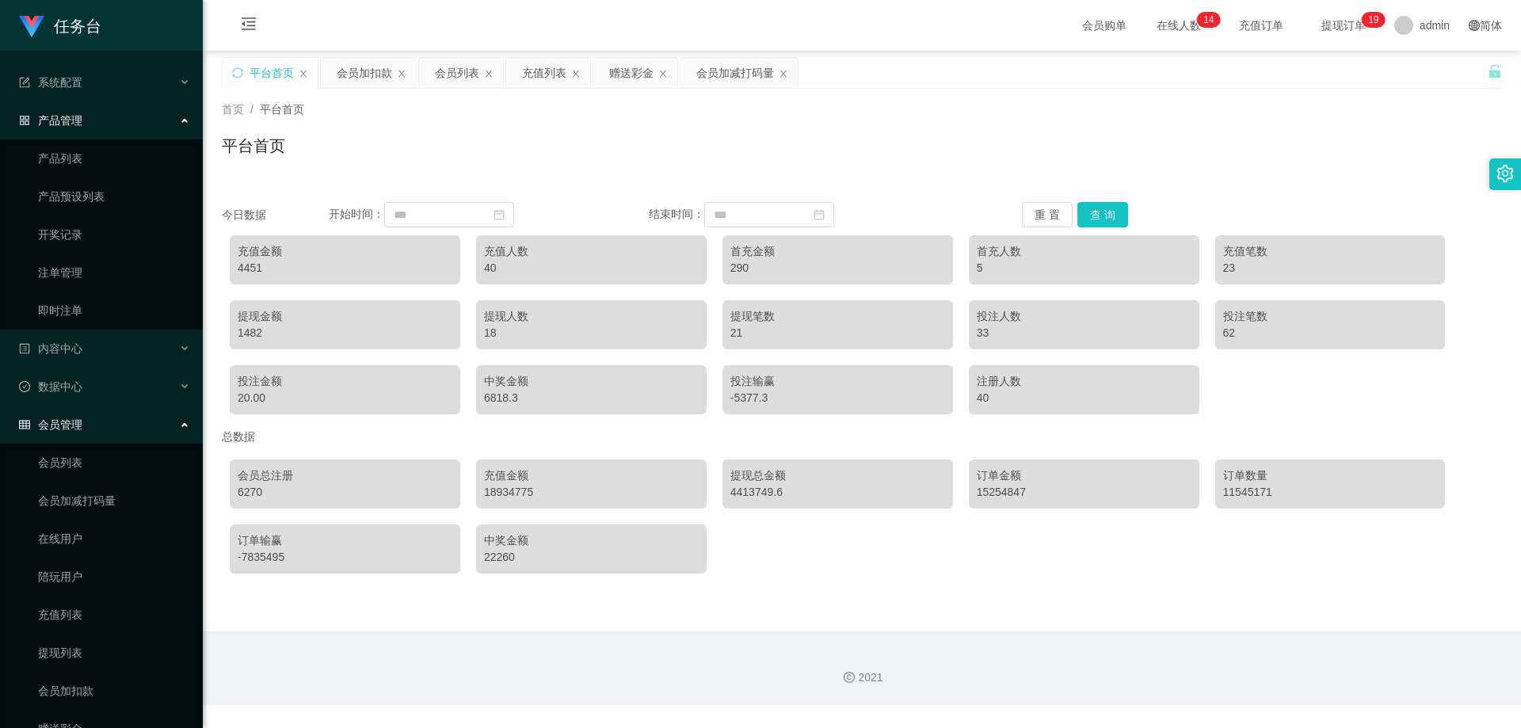
click at [81, 120] on span "产品管理" at bounding box center [50, 120] width 63 height 13
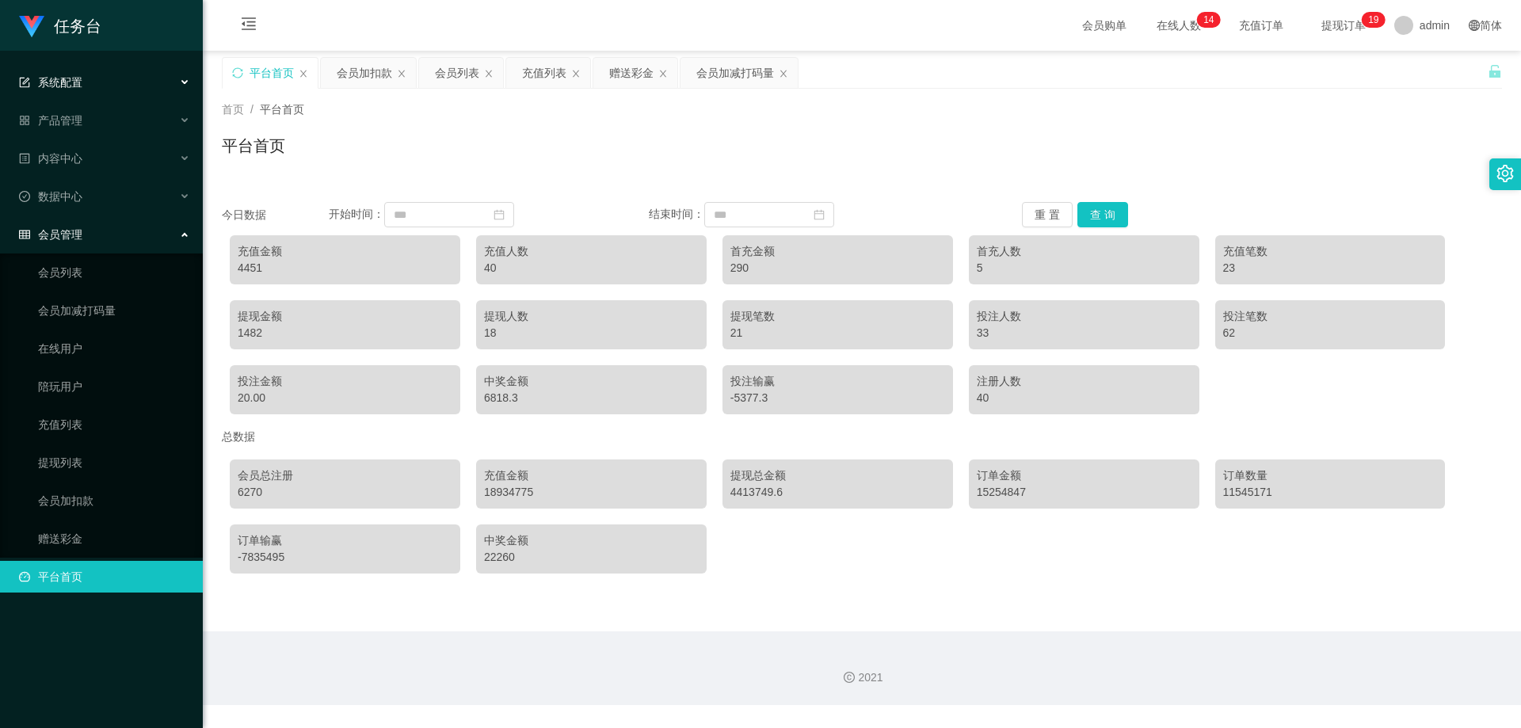
click at [77, 77] on span "系统配置" at bounding box center [50, 82] width 63 height 13
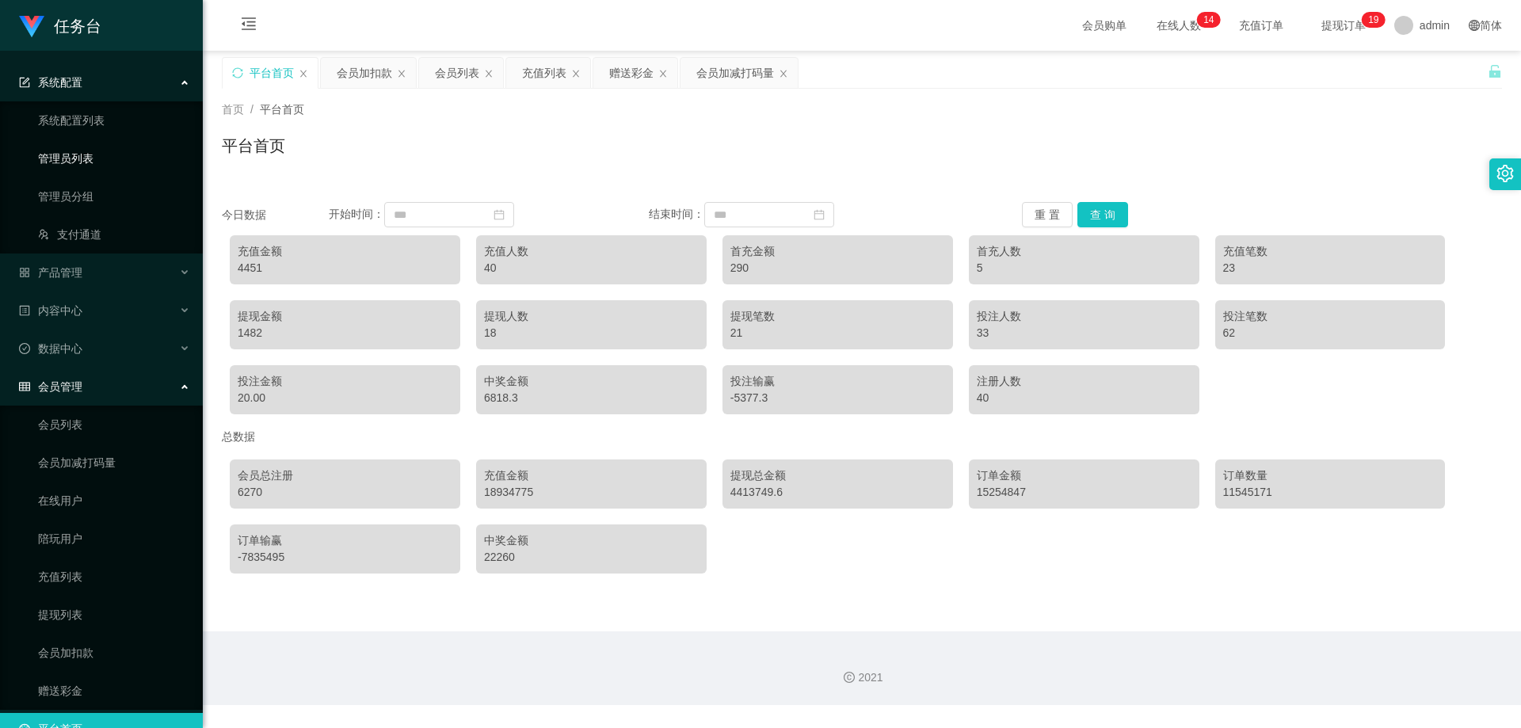
click at [93, 165] on link "管理员列表" at bounding box center [114, 159] width 152 height 32
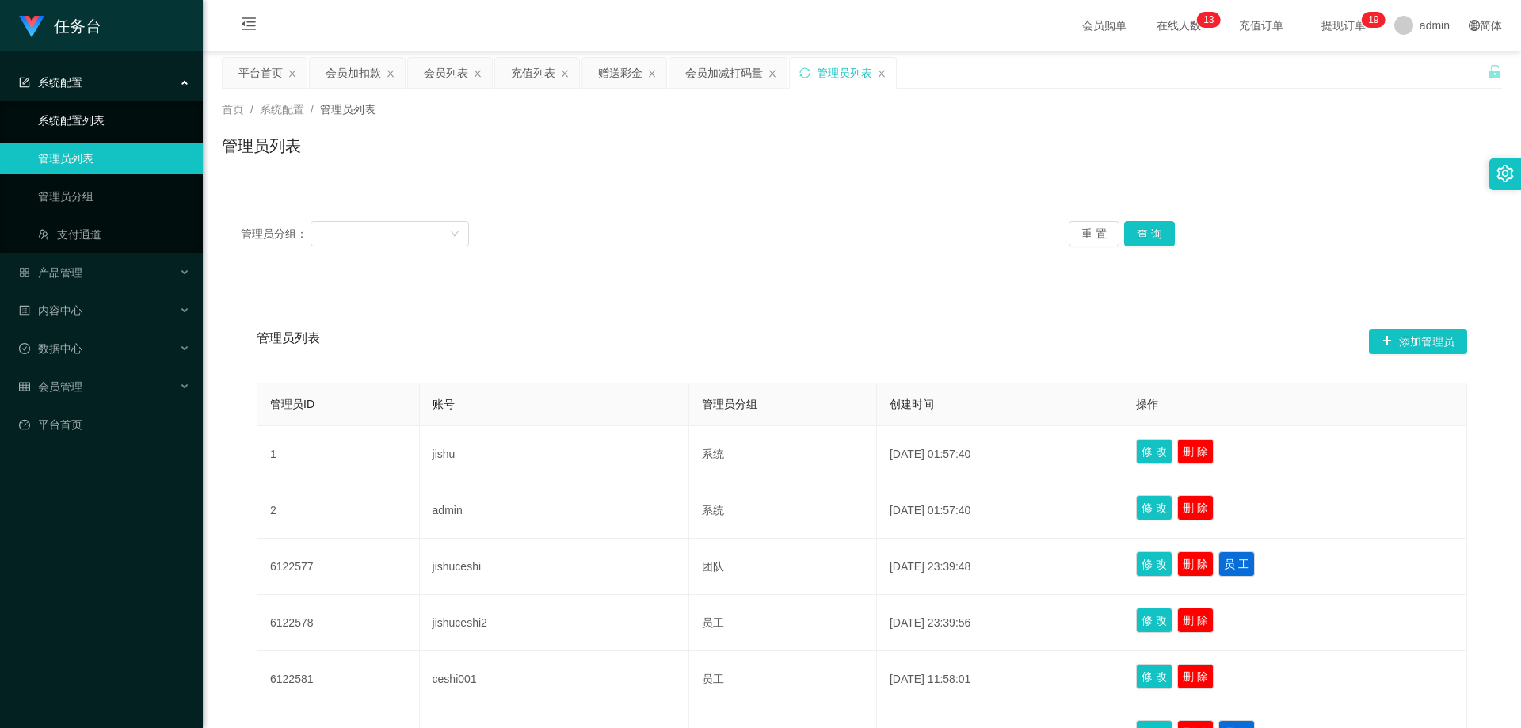
click at [84, 121] on link "系统配置列表" at bounding box center [114, 121] width 152 height 32
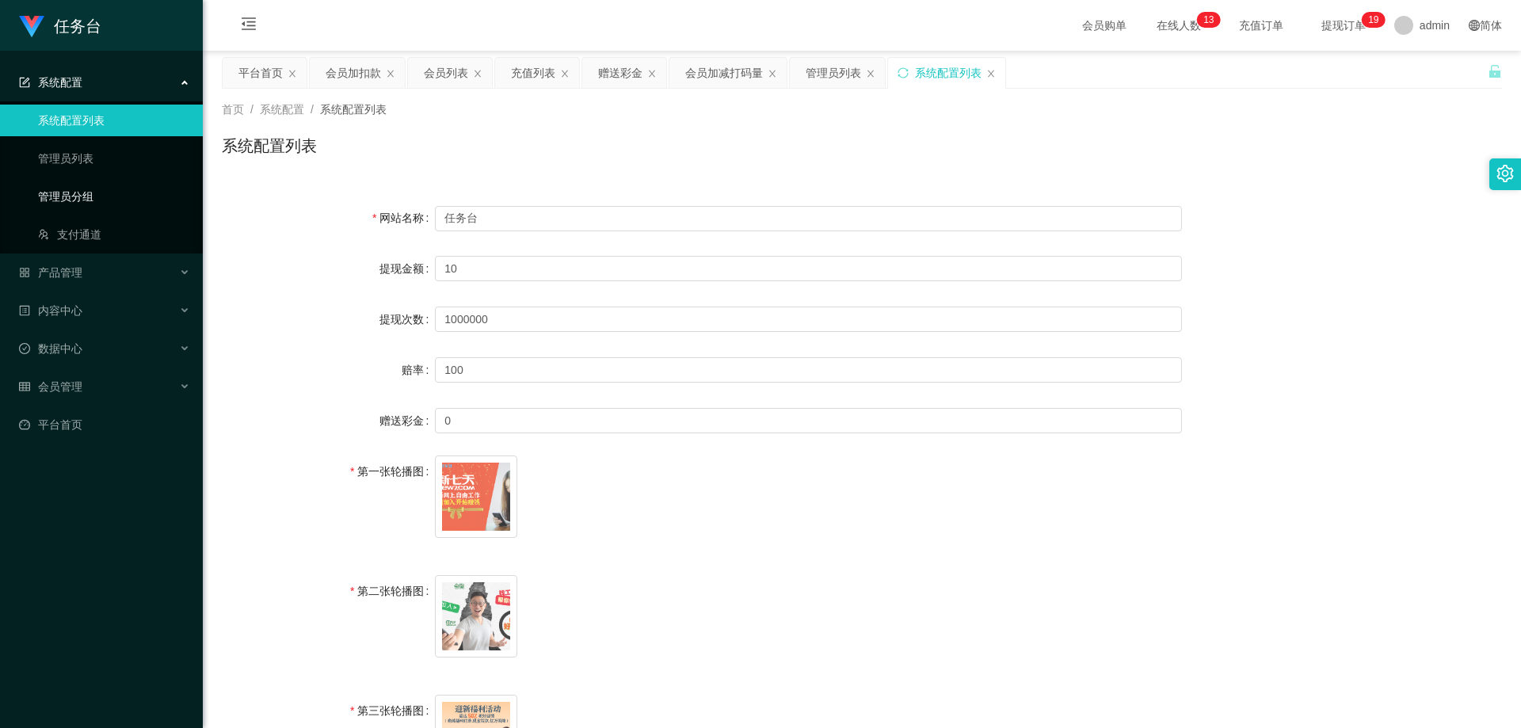
click at [78, 203] on link "管理员分组" at bounding box center [114, 197] width 152 height 32
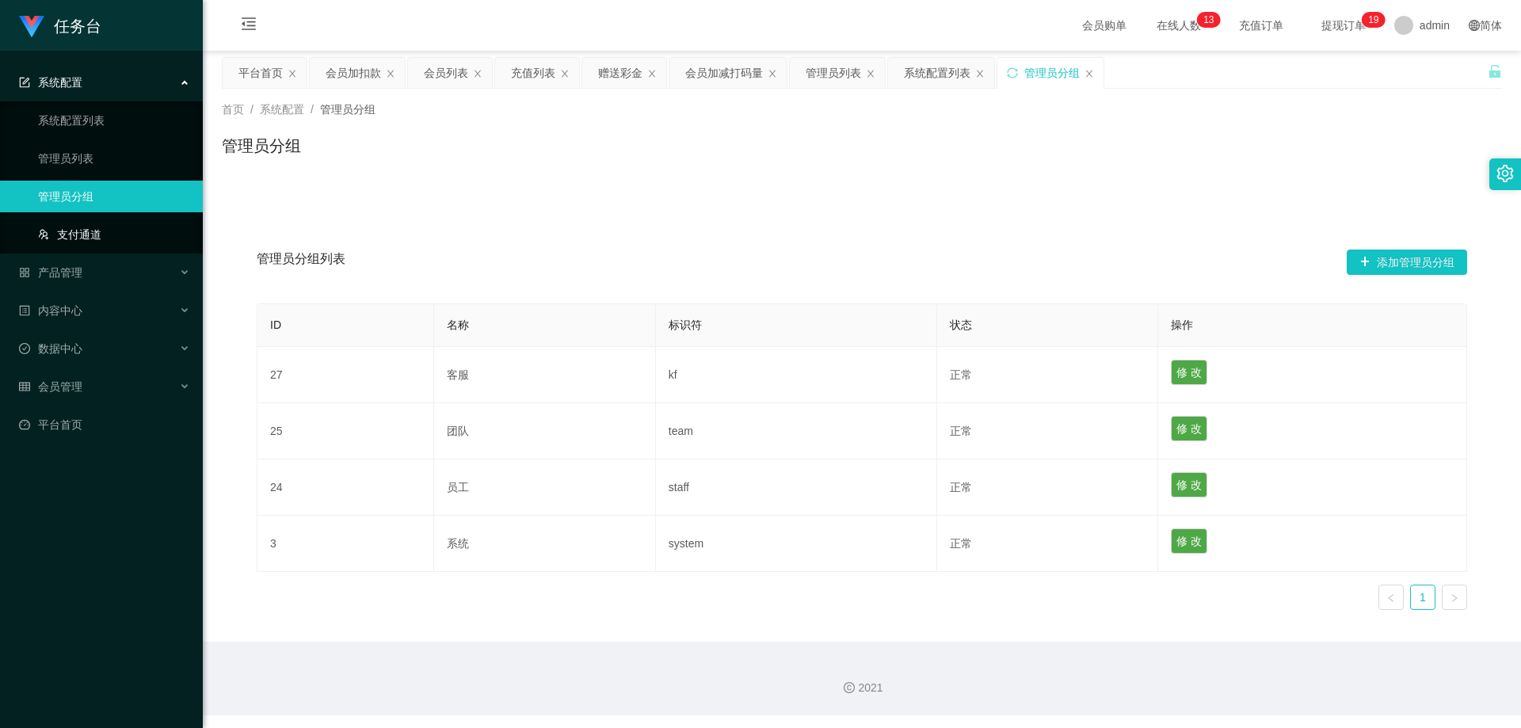
click at [80, 233] on link "支付通道" at bounding box center [114, 235] width 152 height 32
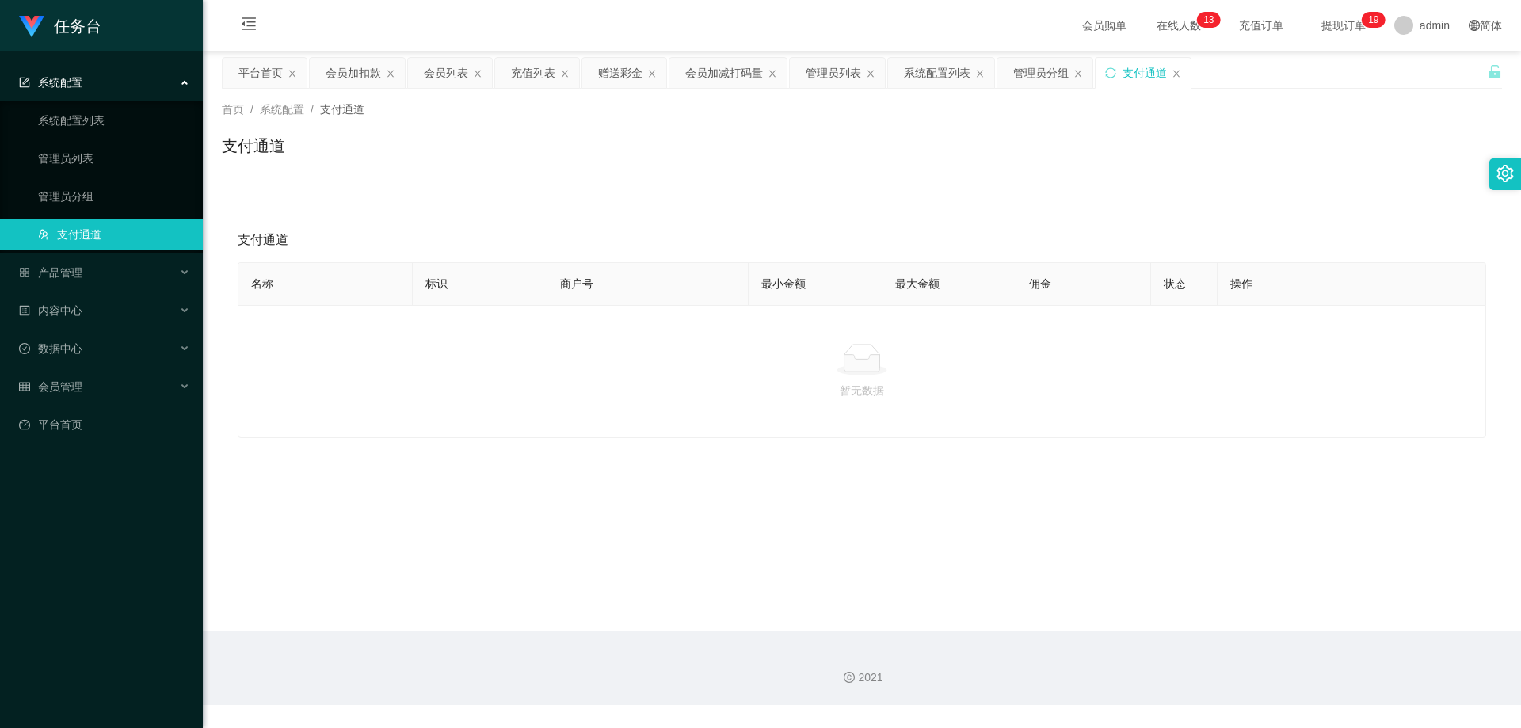
click at [72, 76] on span "系统配置" at bounding box center [50, 82] width 63 height 13
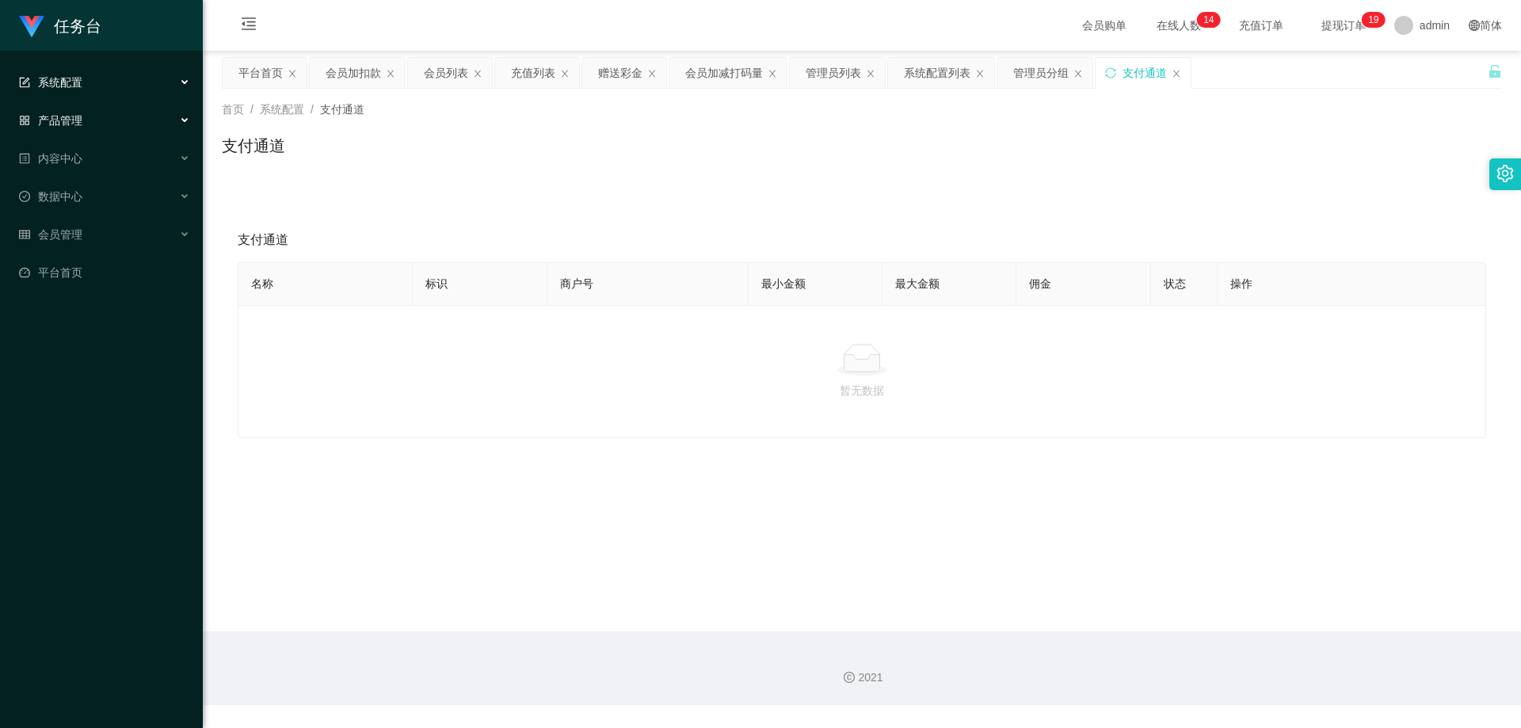
click at [89, 124] on div "产品管理" at bounding box center [101, 121] width 203 height 32
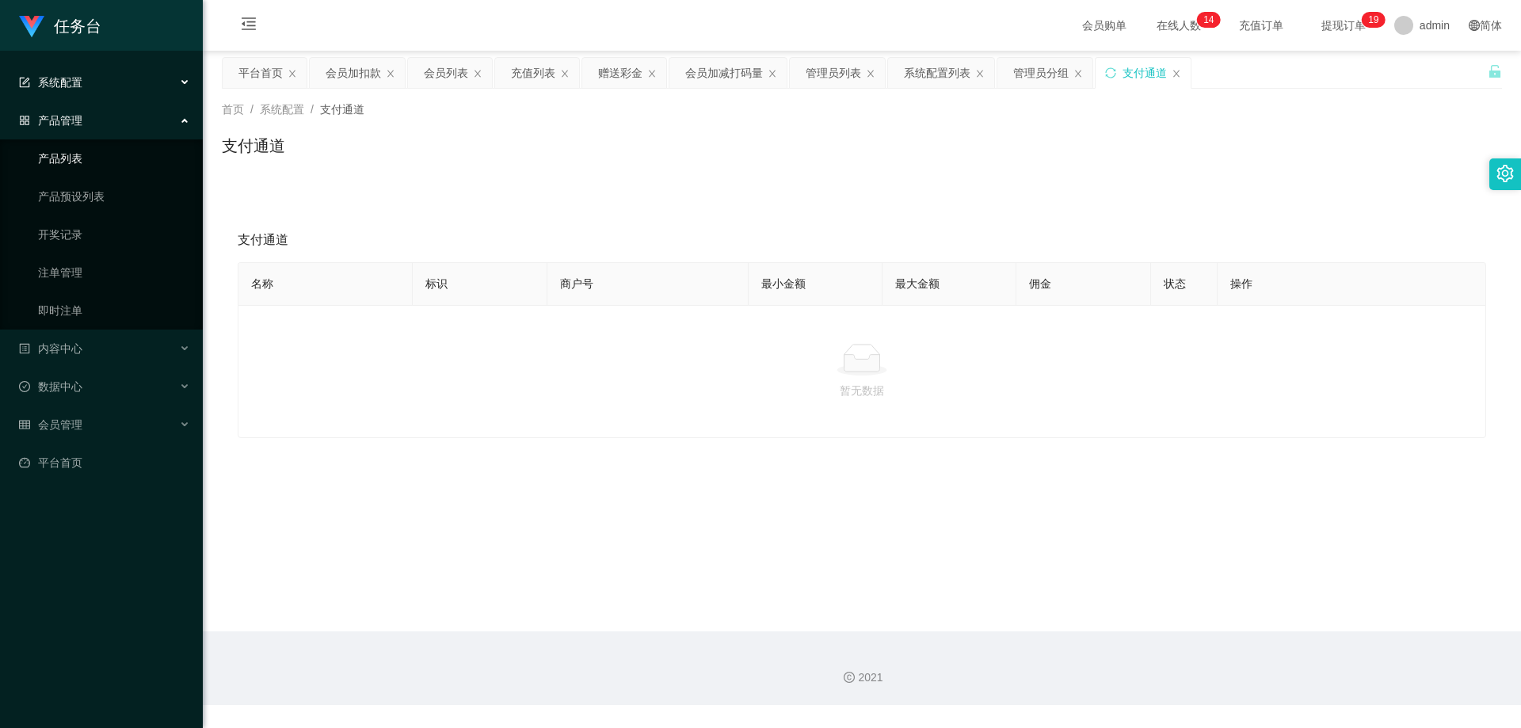
click at [88, 152] on link "产品列表" at bounding box center [114, 159] width 152 height 32
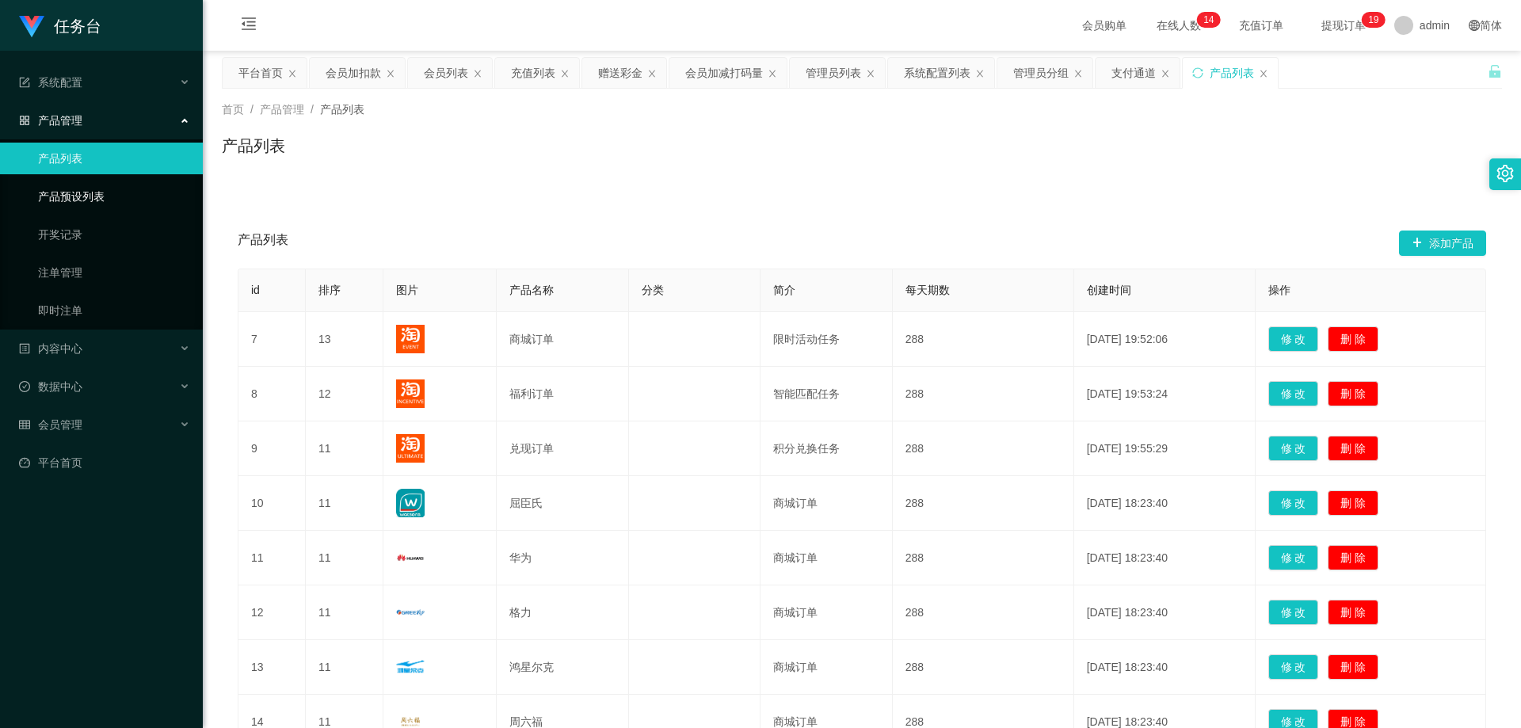
click at [101, 192] on link "产品预设列表" at bounding box center [114, 197] width 152 height 32
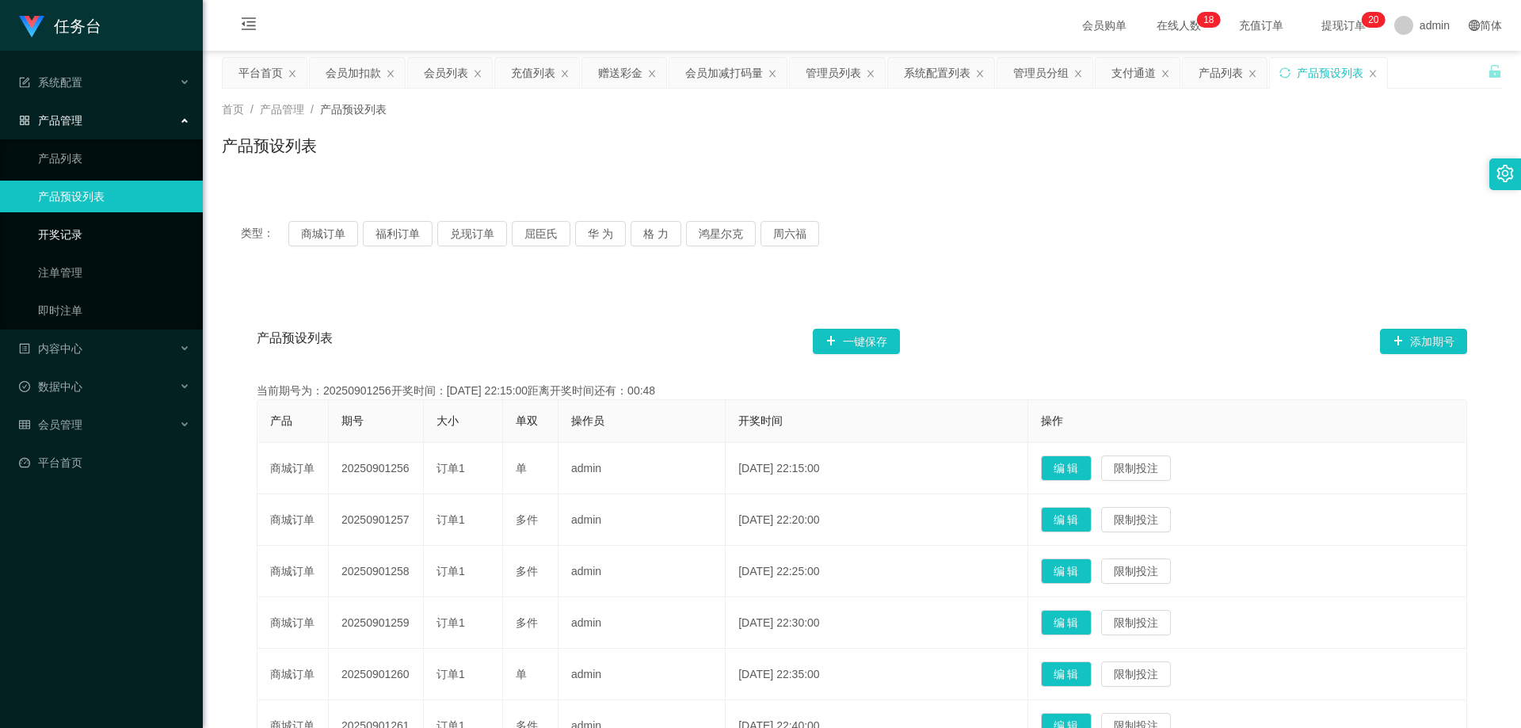
click at [127, 233] on link "开奖记录" at bounding box center [114, 235] width 152 height 32
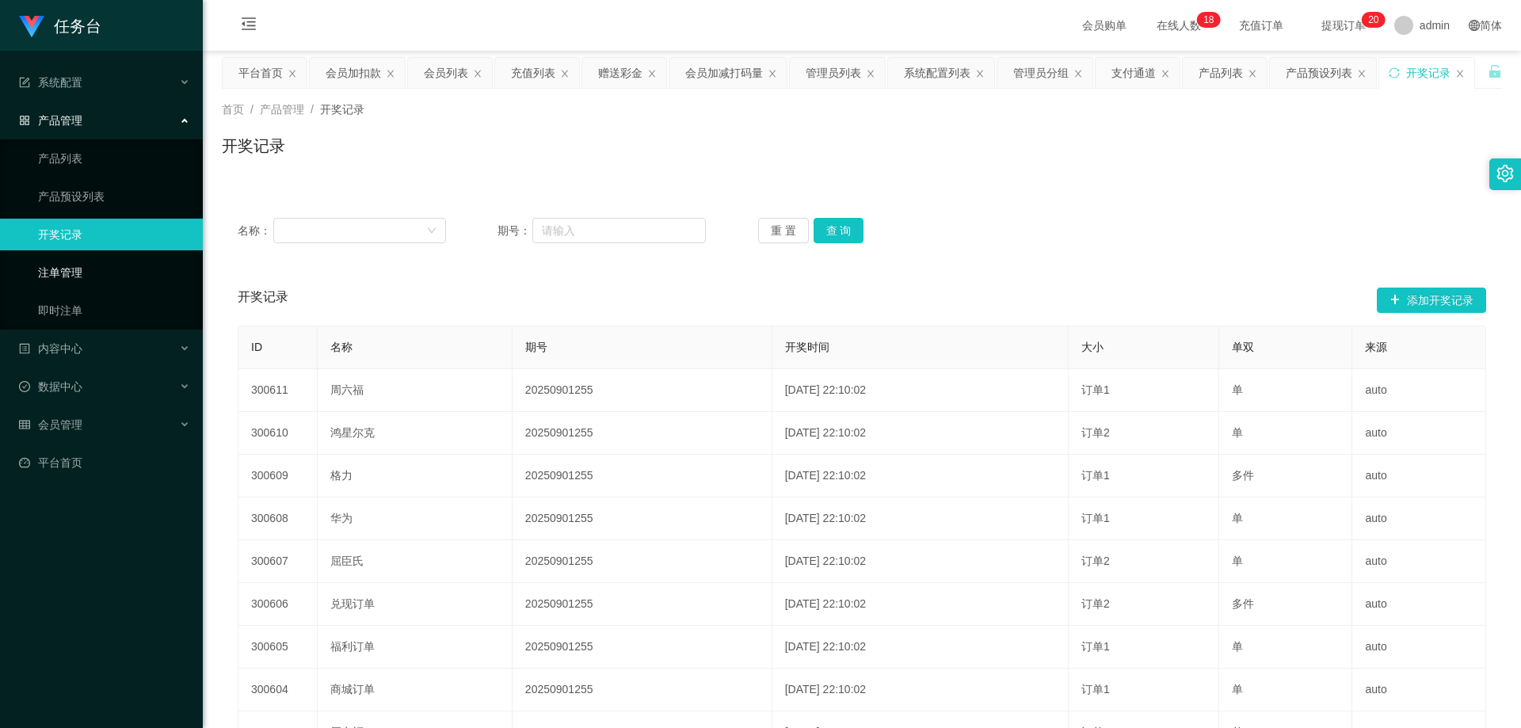
click at [91, 266] on link "注单管理" at bounding box center [114, 273] width 152 height 32
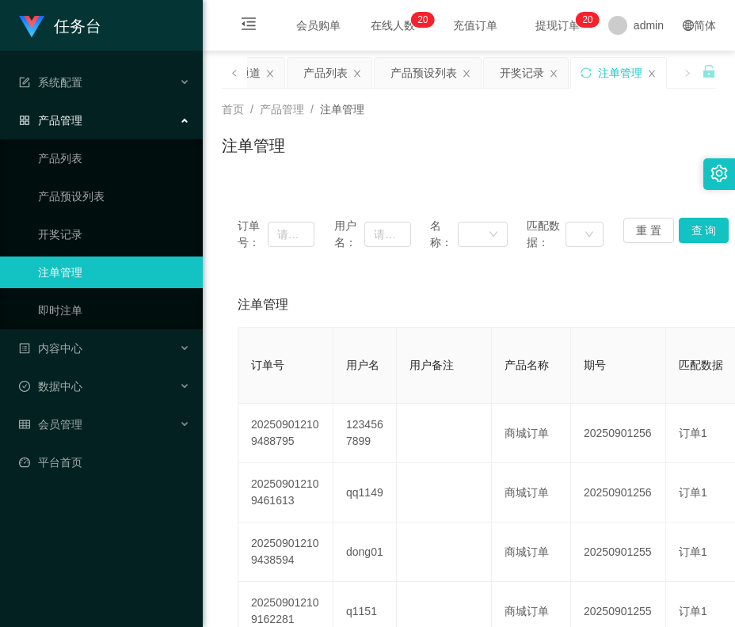
click at [470, 145] on div "注单管理" at bounding box center [469, 152] width 494 height 36
click at [501, 15] on div "会员购单 在线人数 0 1 2 3 4 5 6 7 8 9 0 1 2 3 4 5 6 7 8 9 0 1 2 3 4 5 6 7 8 9 0 1 2 3 4…" at bounding box center [469, 25] width 532 height 51
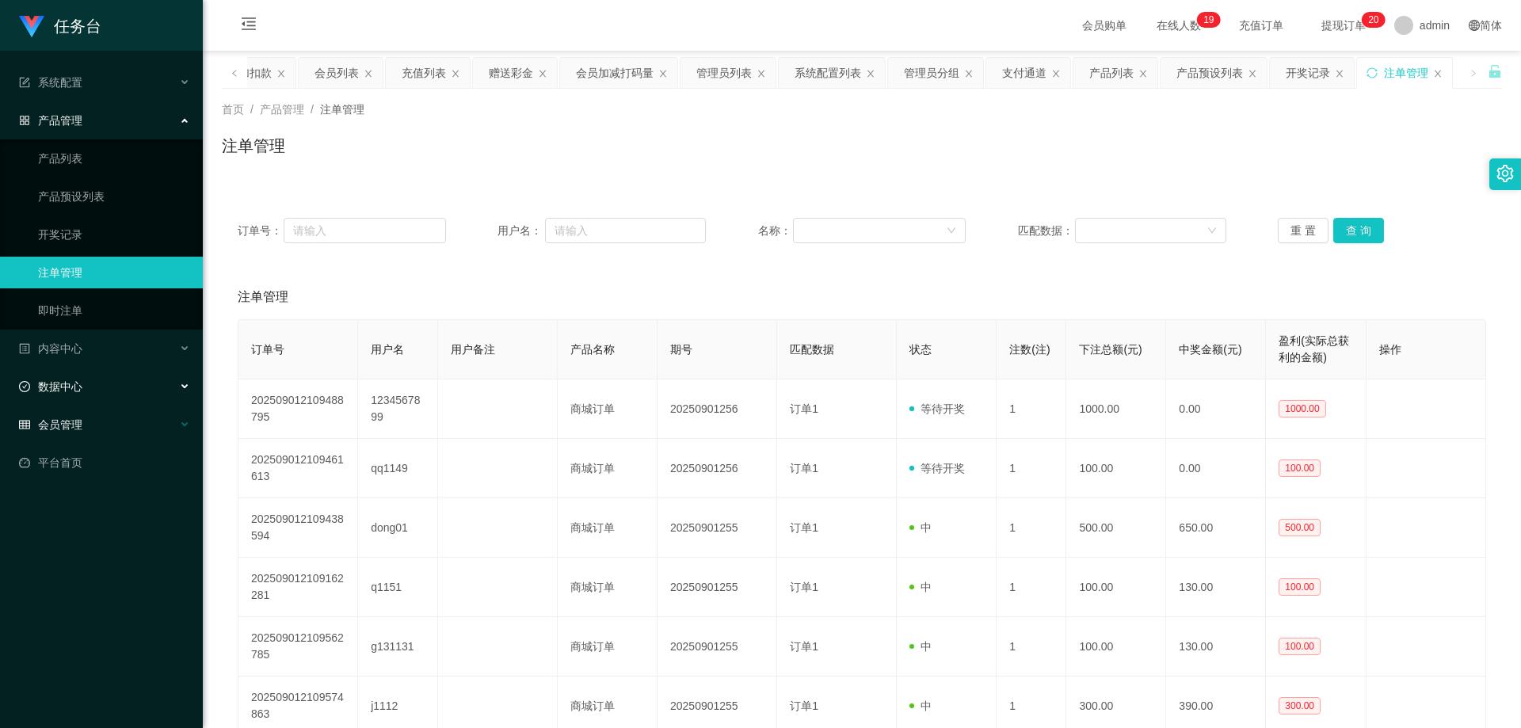
click at [78, 418] on span "会员管理" at bounding box center [50, 424] width 63 height 13
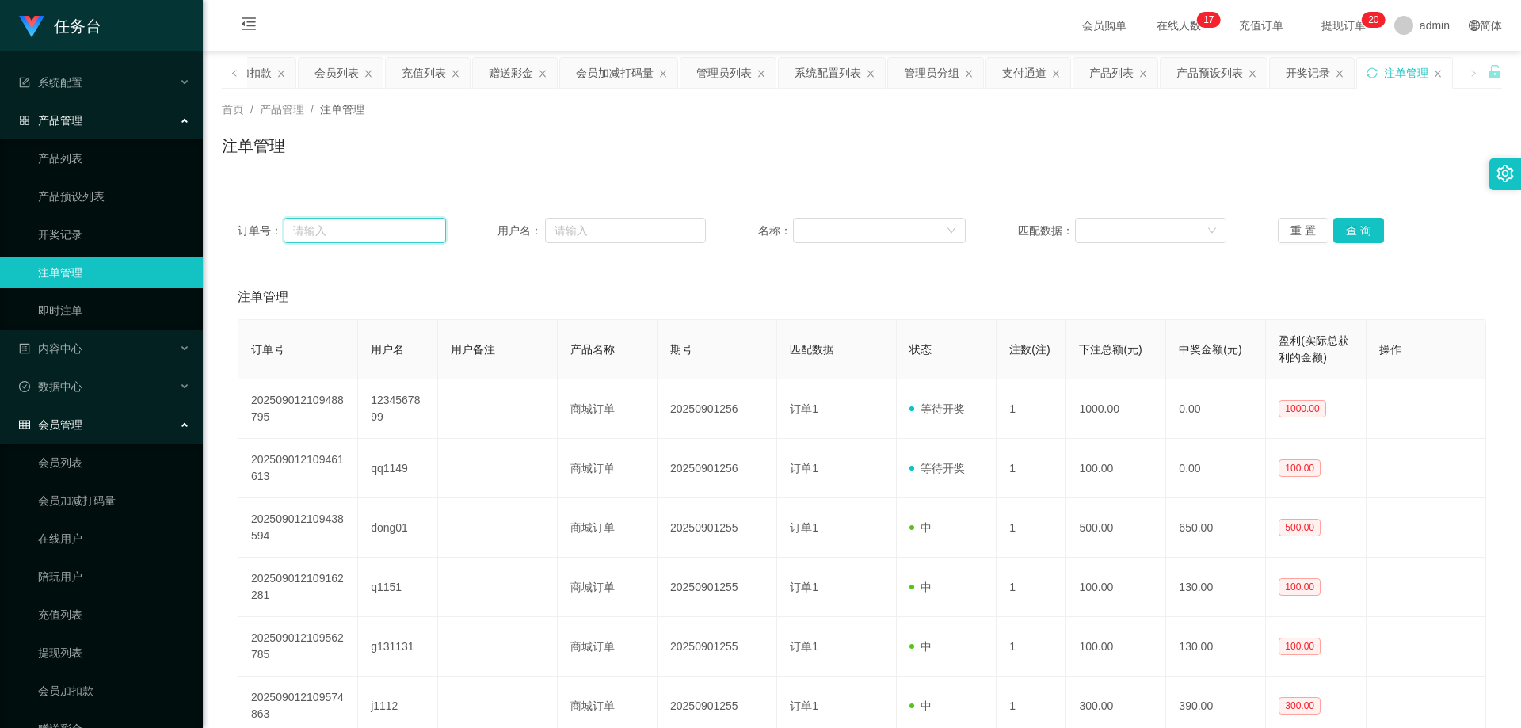
click at [345, 225] on input "text" at bounding box center [365, 230] width 162 height 25
paste input "现在点击任务台订单查看是否等待匹配"
type input "现在点击任务台订单查看是否等待匹配"
drag, startPoint x: 433, startPoint y: 227, endPoint x: 104, endPoint y: 227, distance: 329.5
click at [104, 227] on section "任务台 系统配置 系统配置列表 管理员列表 管理员分组 支付通道 产品管理 产品列表 产品预设列表 开奖记录 注单管理 即时注单 内容中心 站内信 公告列表 …" at bounding box center [760, 549] width 1521 height 1098
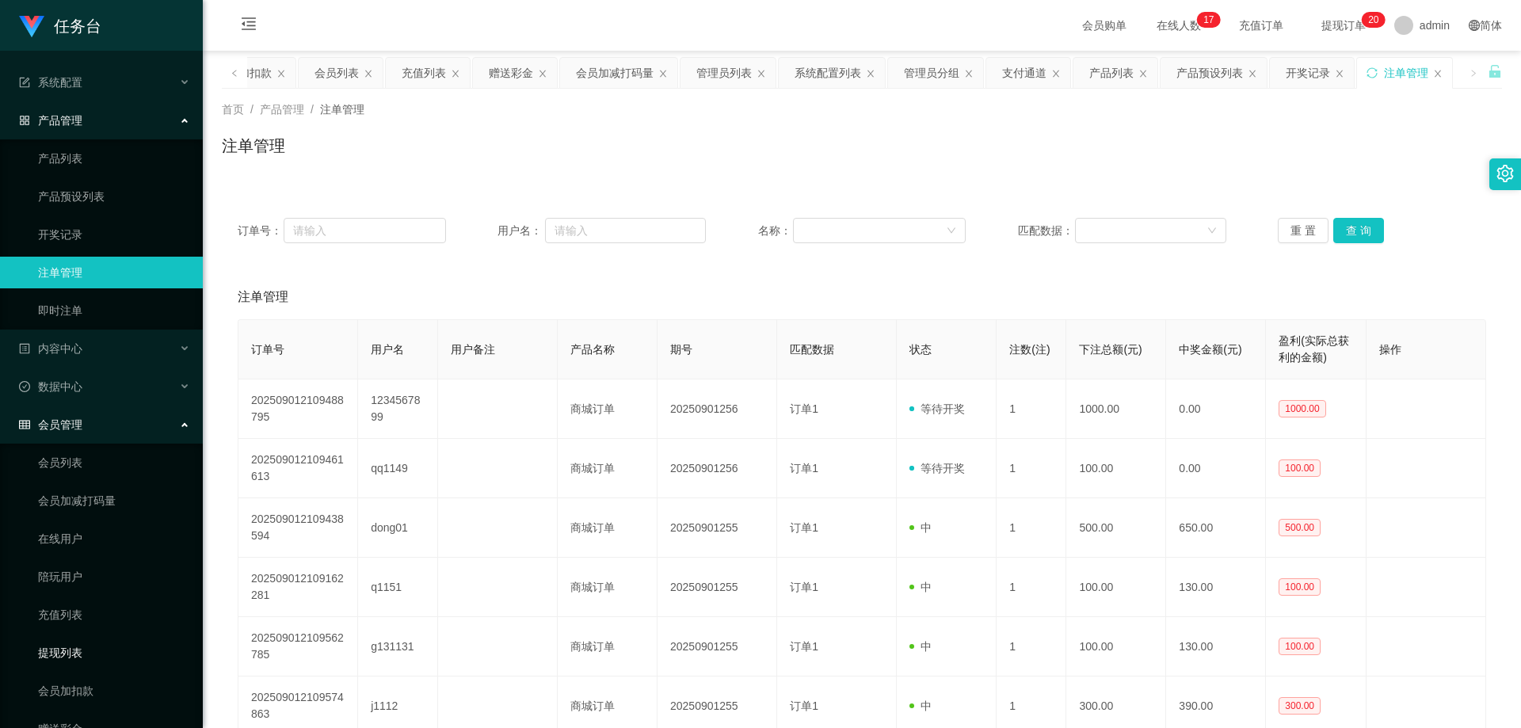
click at [75, 638] on link "提现列表" at bounding box center [114, 653] width 152 height 32
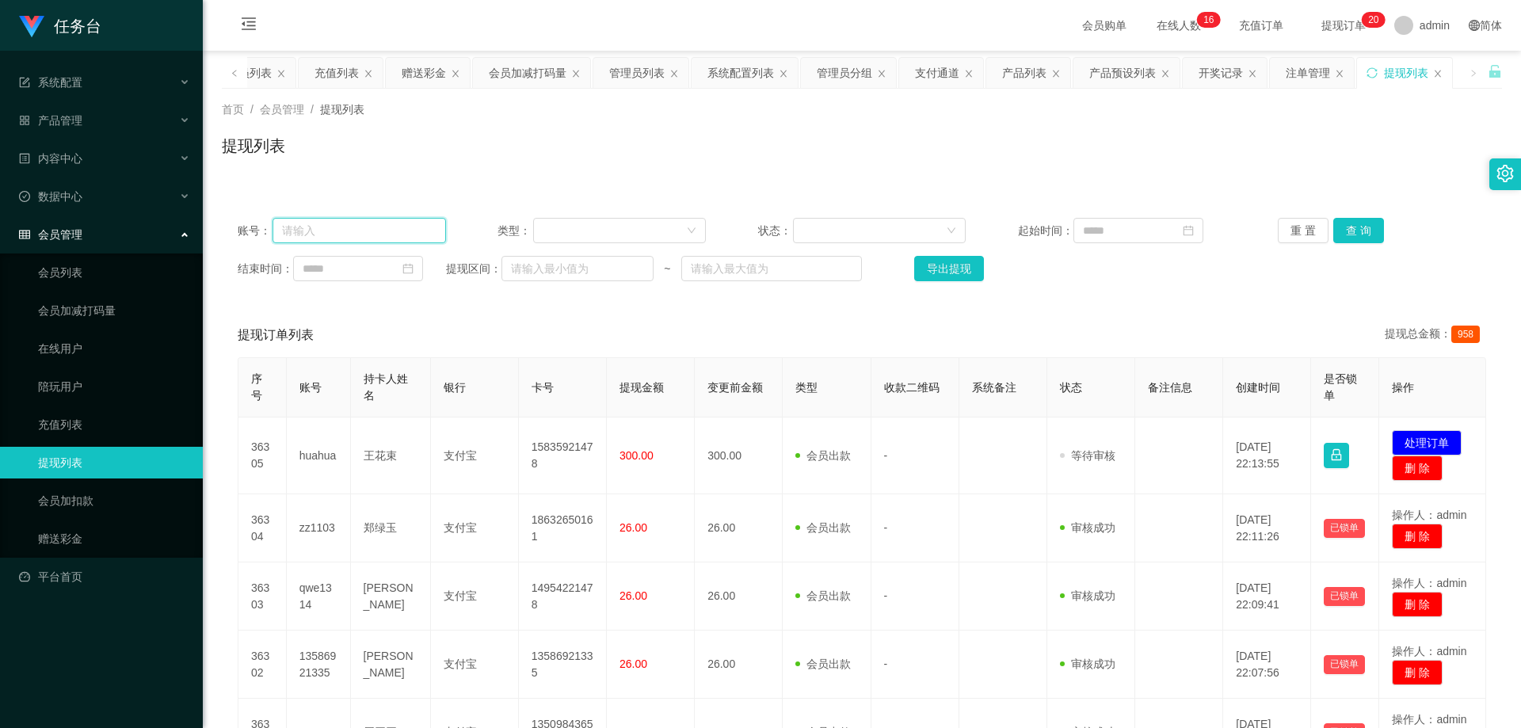
drag, startPoint x: 364, startPoint y: 231, endPoint x: 356, endPoint y: 246, distance: 16.3
click at [364, 231] on input "text" at bounding box center [358, 230] width 173 height 25
click at [115, 464] on link "提现列表" at bounding box center [114, 463] width 152 height 32
click at [97, 498] on link "会员加扣款" at bounding box center [114, 501] width 152 height 32
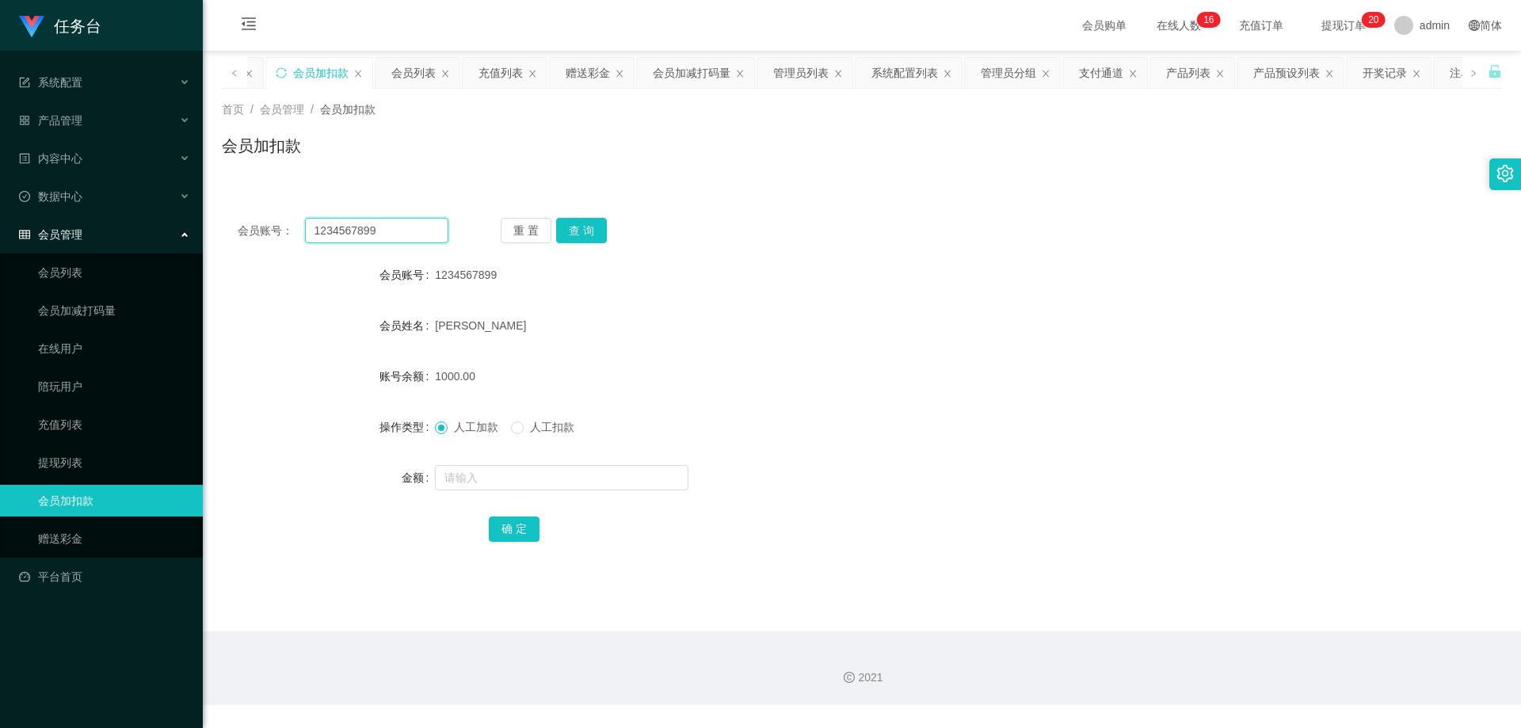
click at [379, 228] on input "1234567899" at bounding box center [376, 230] width 143 height 25
drag, startPoint x: 391, startPoint y: 225, endPoint x: 211, endPoint y: 225, distance: 180.6
click at [211, 225] on main "关闭左侧 关闭右侧 关闭其它 刷新页面 平台首页 会员加扣款 会员列表 充值列表 赠送彩金 会员加减打码量 管理员列表 系统配置列表 管理员分组 支付通道 产…" at bounding box center [862, 341] width 1318 height 581
click at [584, 227] on button "查 询" at bounding box center [581, 230] width 51 height 25
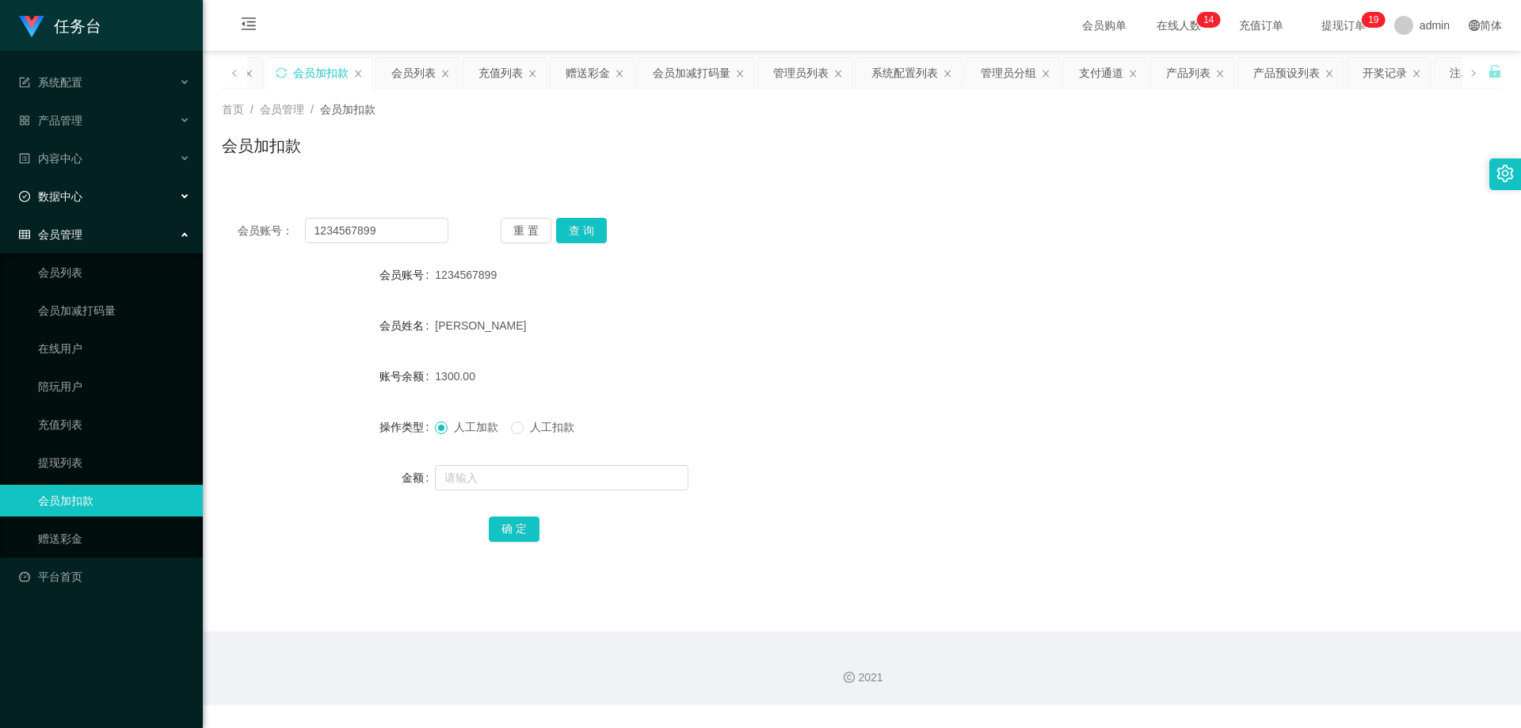
click at [88, 199] on div "数据中心" at bounding box center [101, 197] width 203 height 32
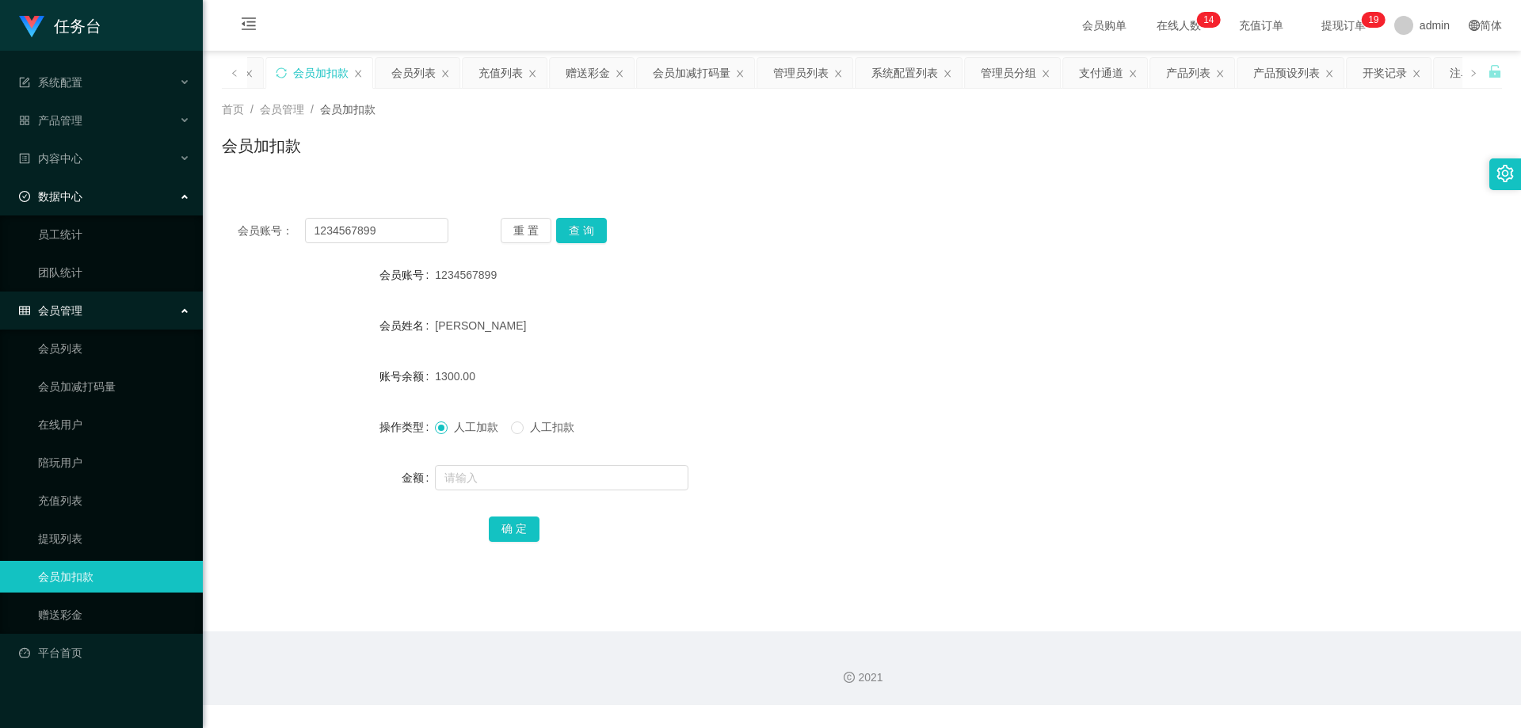
click at [88, 199] on div "数据中心" at bounding box center [101, 197] width 203 height 32
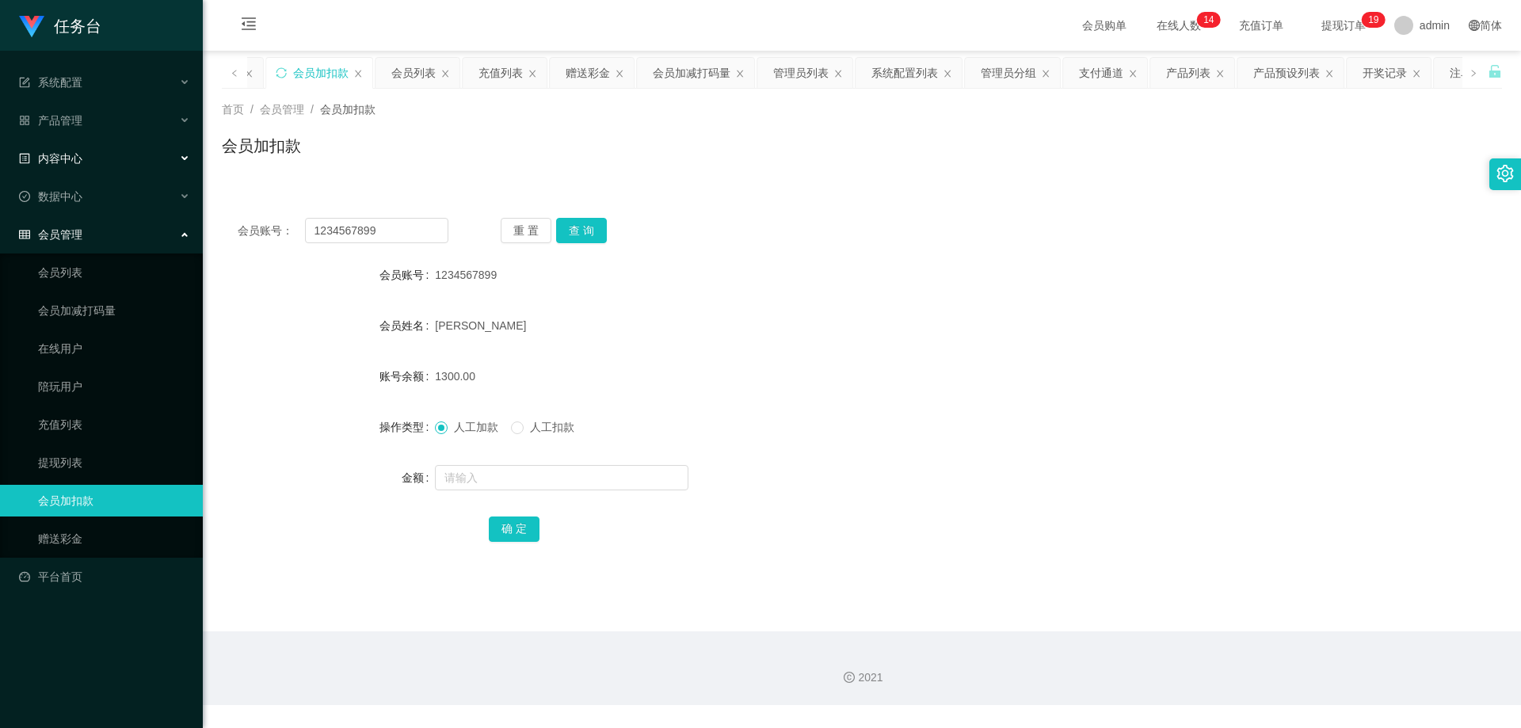
click at [94, 161] on div "内容中心" at bounding box center [101, 159] width 203 height 32
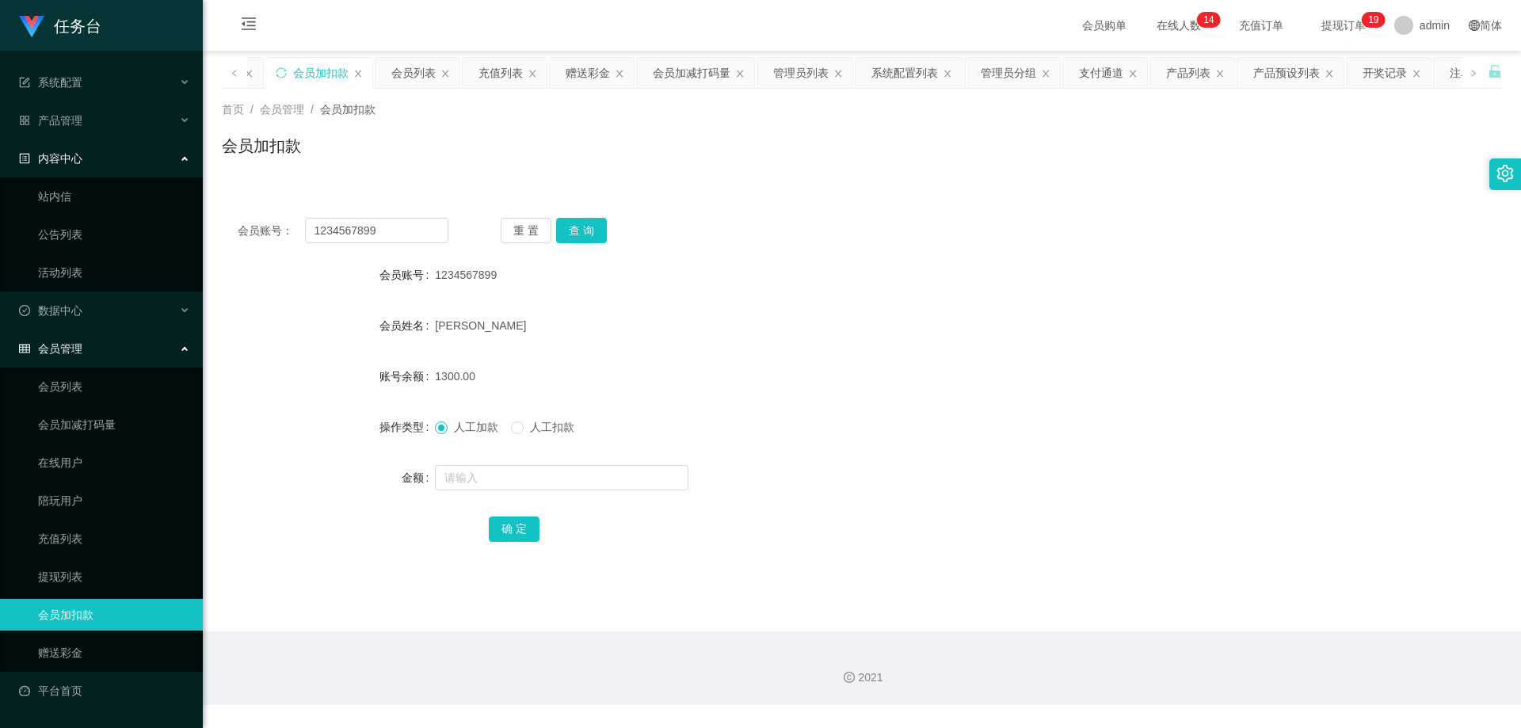
drag, startPoint x: 94, startPoint y: 161, endPoint x: 89, endPoint y: 141, distance: 20.6
click at [94, 160] on div "内容中心" at bounding box center [101, 159] width 203 height 32
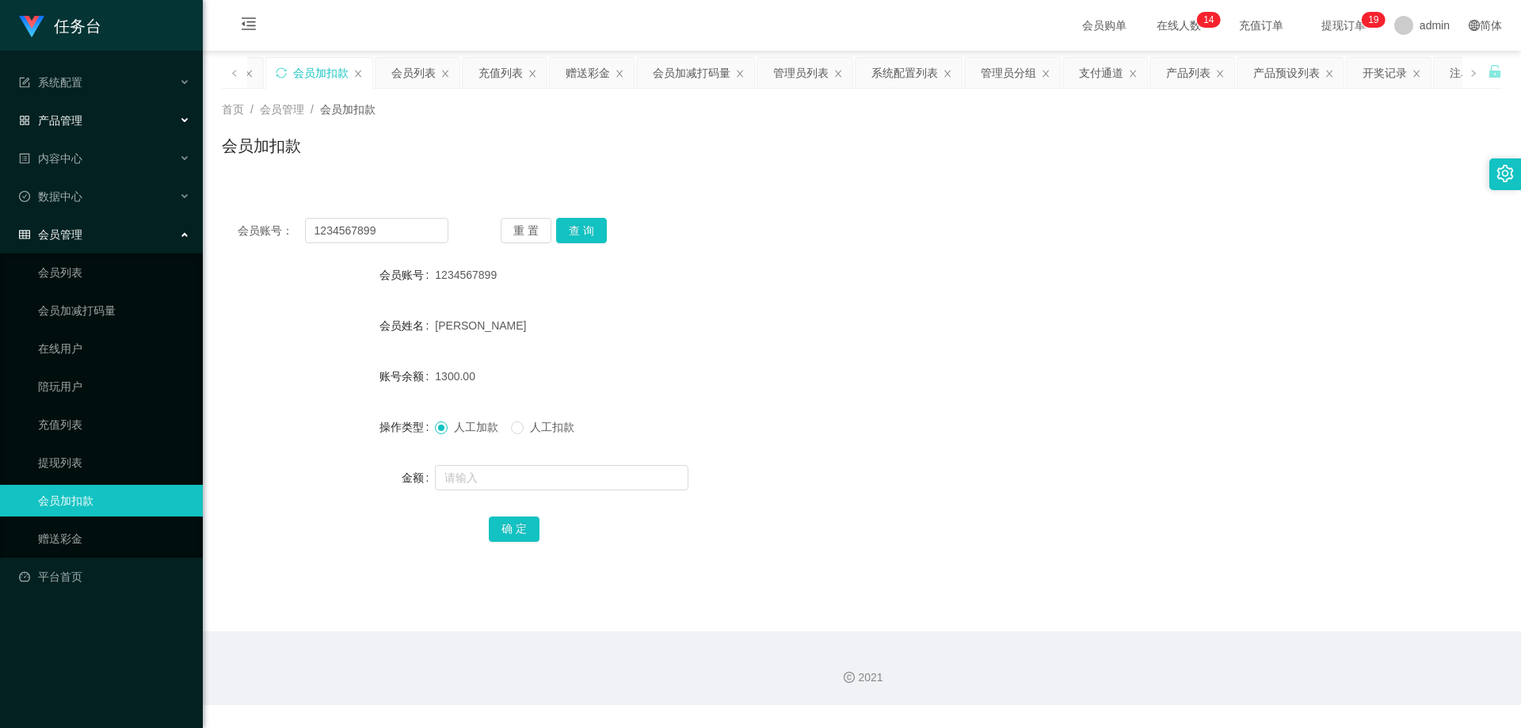
click at [82, 121] on span "产品管理" at bounding box center [50, 120] width 63 height 13
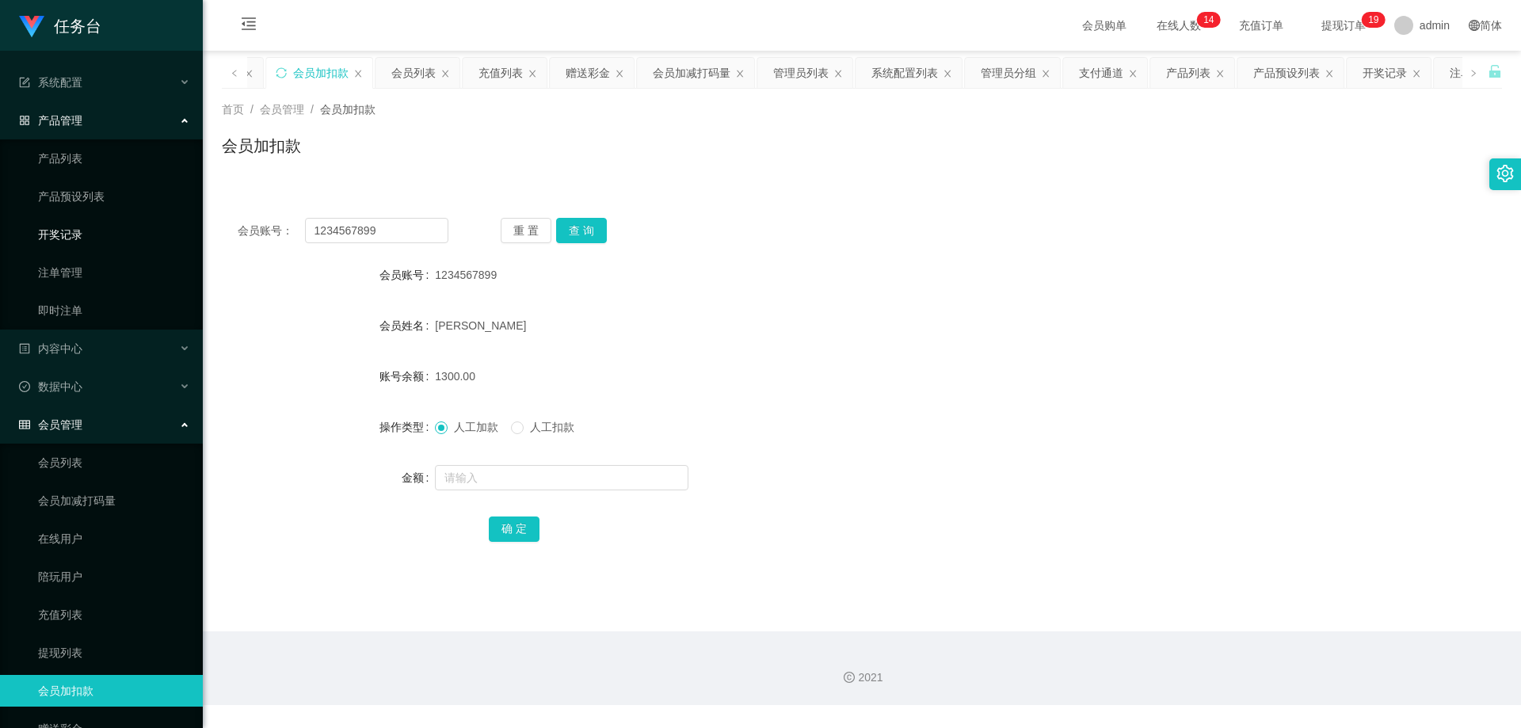
click at [75, 226] on link "开奖记录" at bounding box center [114, 235] width 152 height 32
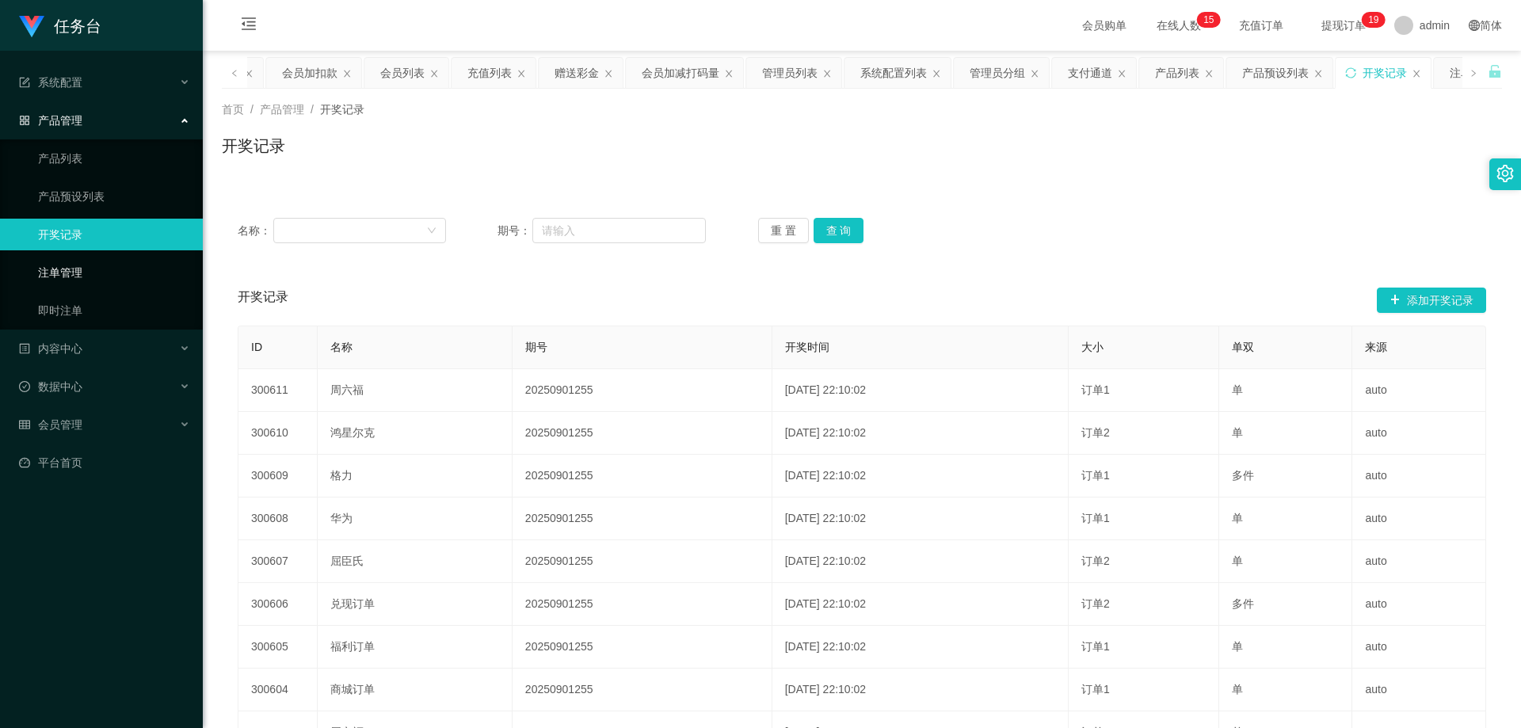
click at [72, 270] on link "注单管理" at bounding box center [114, 273] width 152 height 32
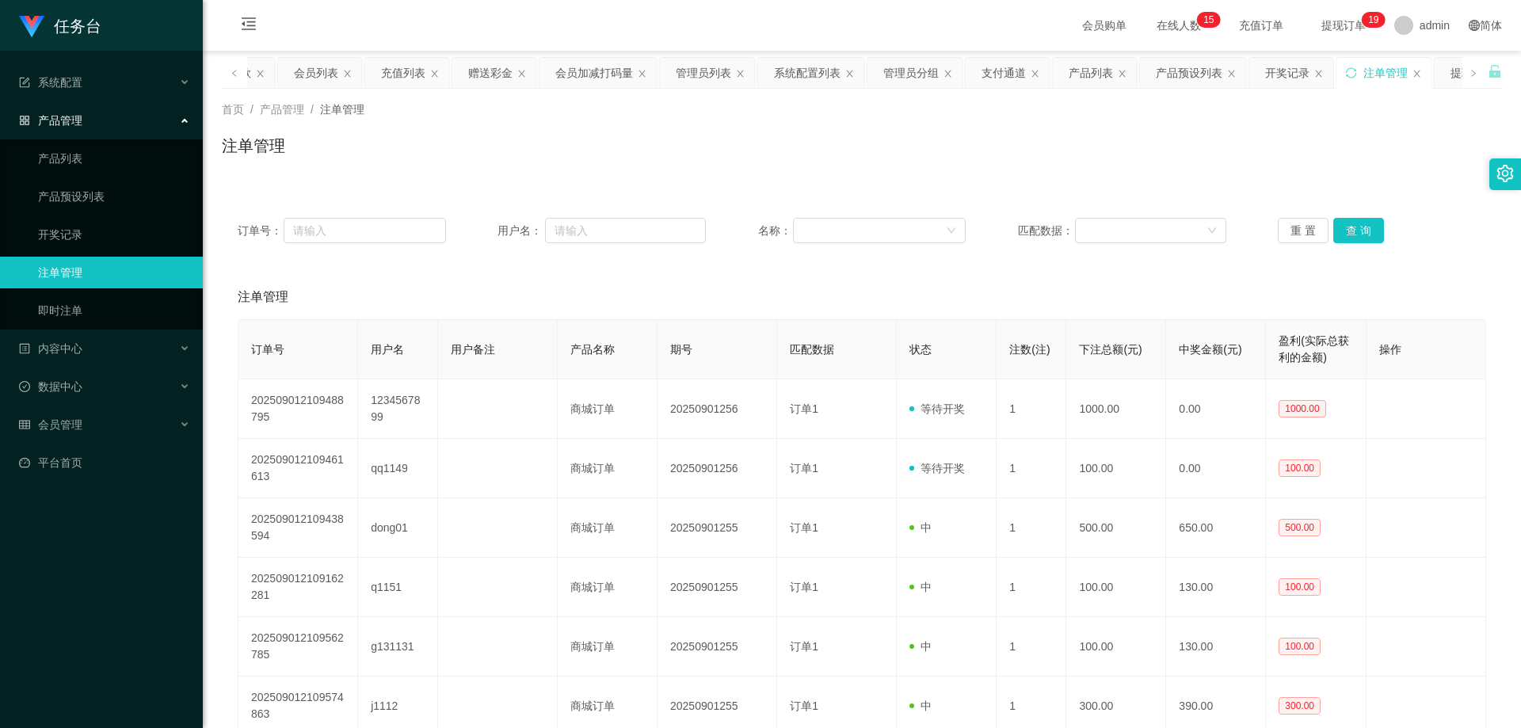
click at [72, 270] on link "注单管理" at bounding box center [114, 273] width 152 height 32
click at [78, 427] on span "会员管理" at bounding box center [50, 424] width 63 height 13
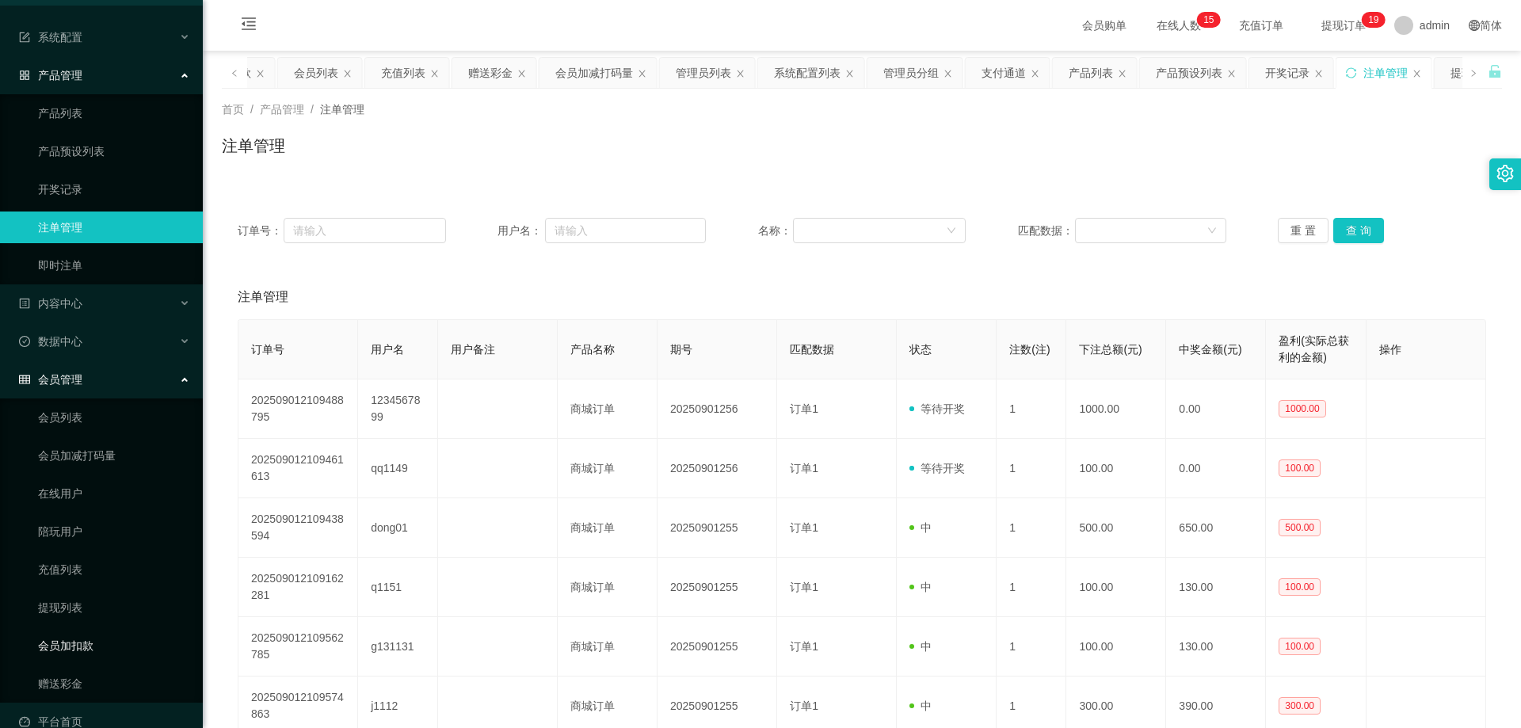
scroll to position [70, 0]
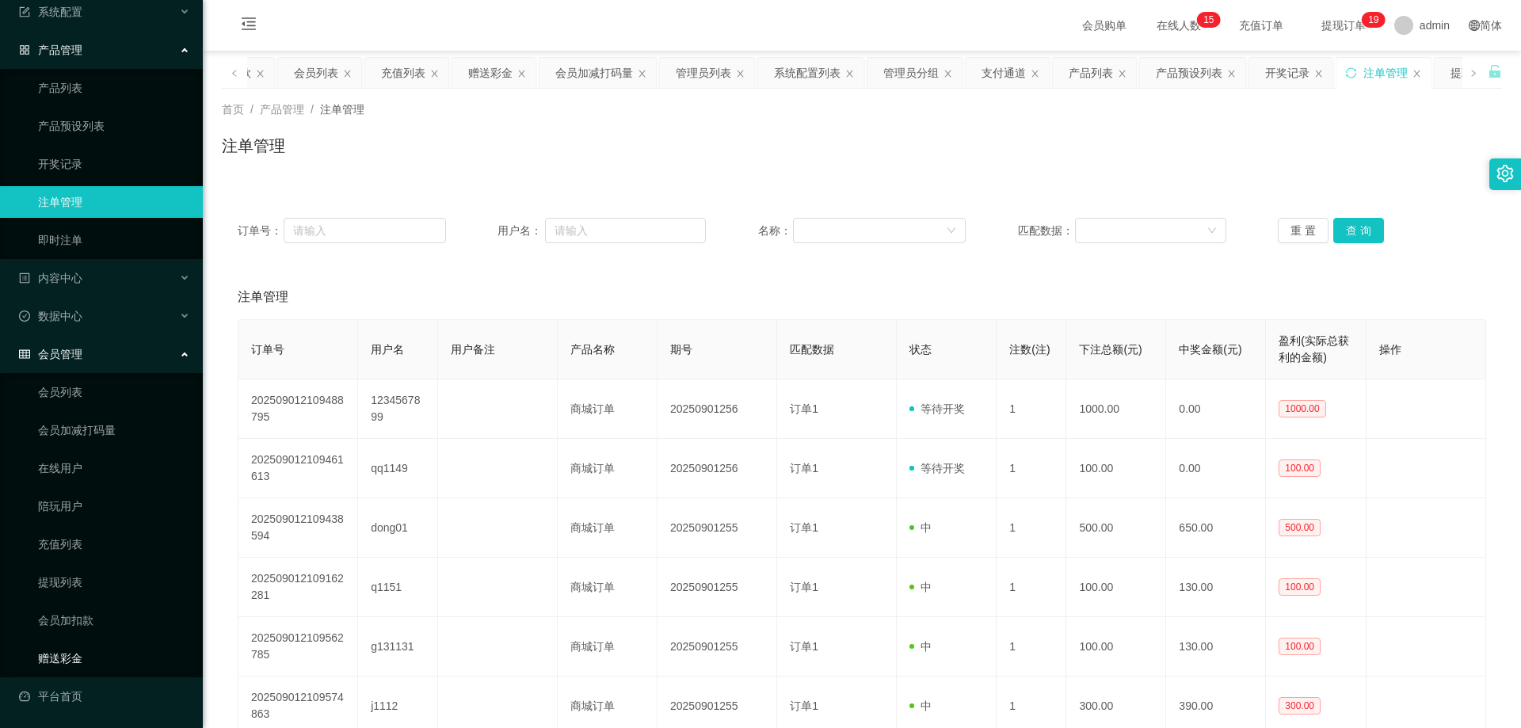
click at [57, 659] on link "赠送彩金" at bounding box center [114, 658] width 152 height 32
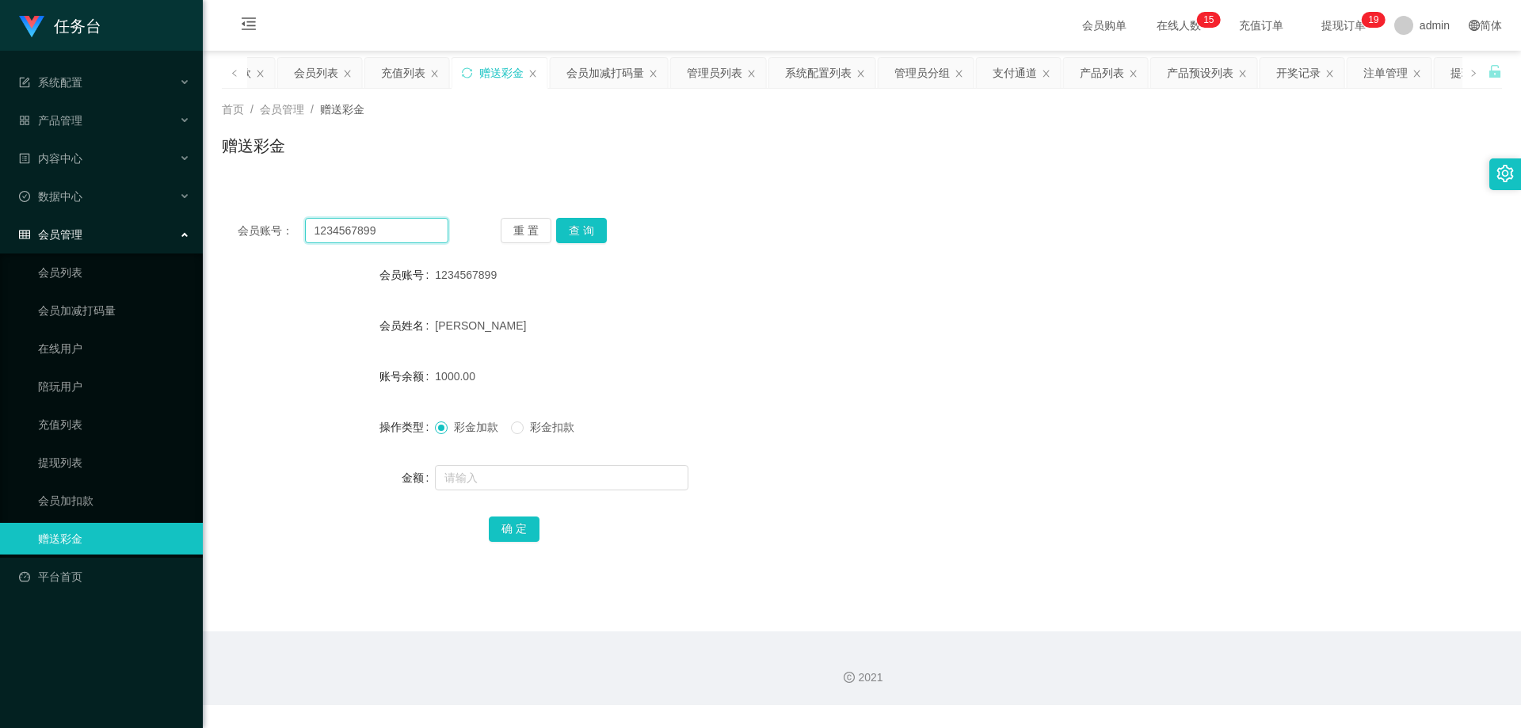
drag, startPoint x: 403, startPoint y: 230, endPoint x: 215, endPoint y: 227, distance: 188.5
click at [215, 227] on main "关闭左侧 关闭右侧 关闭其它 刷新页面 平台首页 会员加扣款 会员列表 充值列表 赠送彩金 会员加减打码量 管理员列表 系统配置列表 管理员分组 支付通道 产…" at bounding box center [862, 341] width 1318 height 581
click at [504, 473] on input "text" at bounding box center [561, 477] width 253 height 25
click at [588, 228] on button "查 询" at bounding box center [581, 230] width 51 height 25
click at [491, 482] on input "text" at bounding box center [561, 477] width 253 height 25
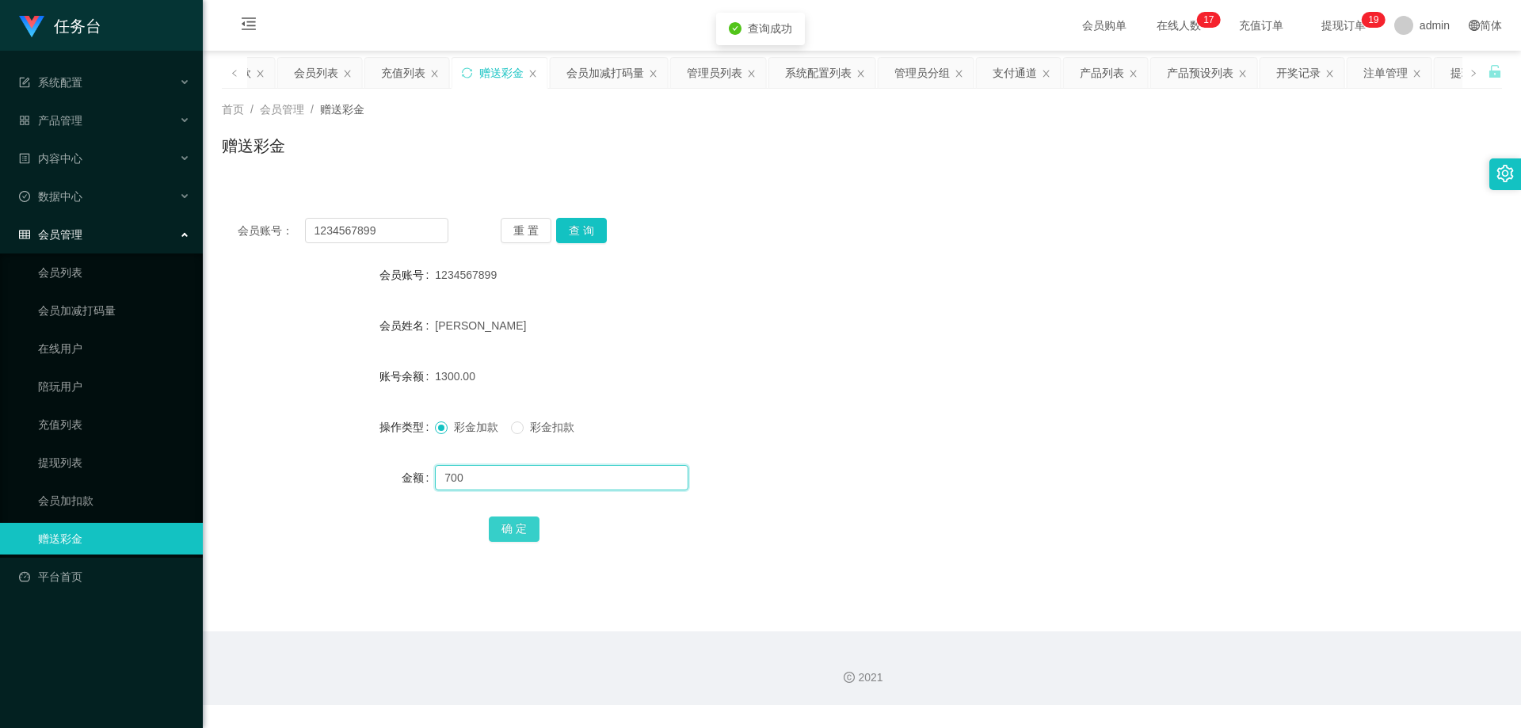
type input "700"
click at [510, 527] on button "确 定" at bounding box center [514, 528] width 51 height 25
click at [66, 229] on span "会员管理" at bounding box center [50, 234] width 63 height 13
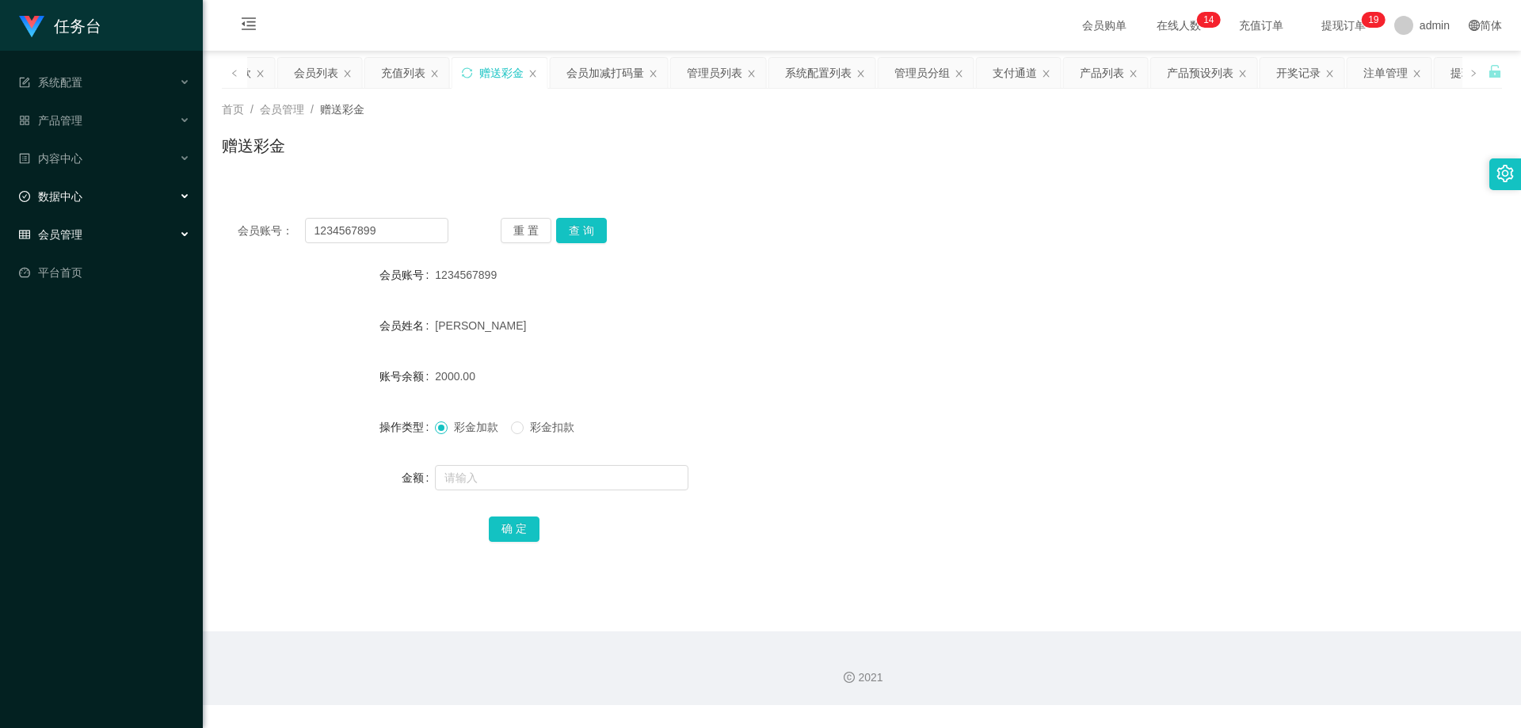
click at [73, 200] on span "数据中心" at bounding box center [50, 196] width 63 height 13
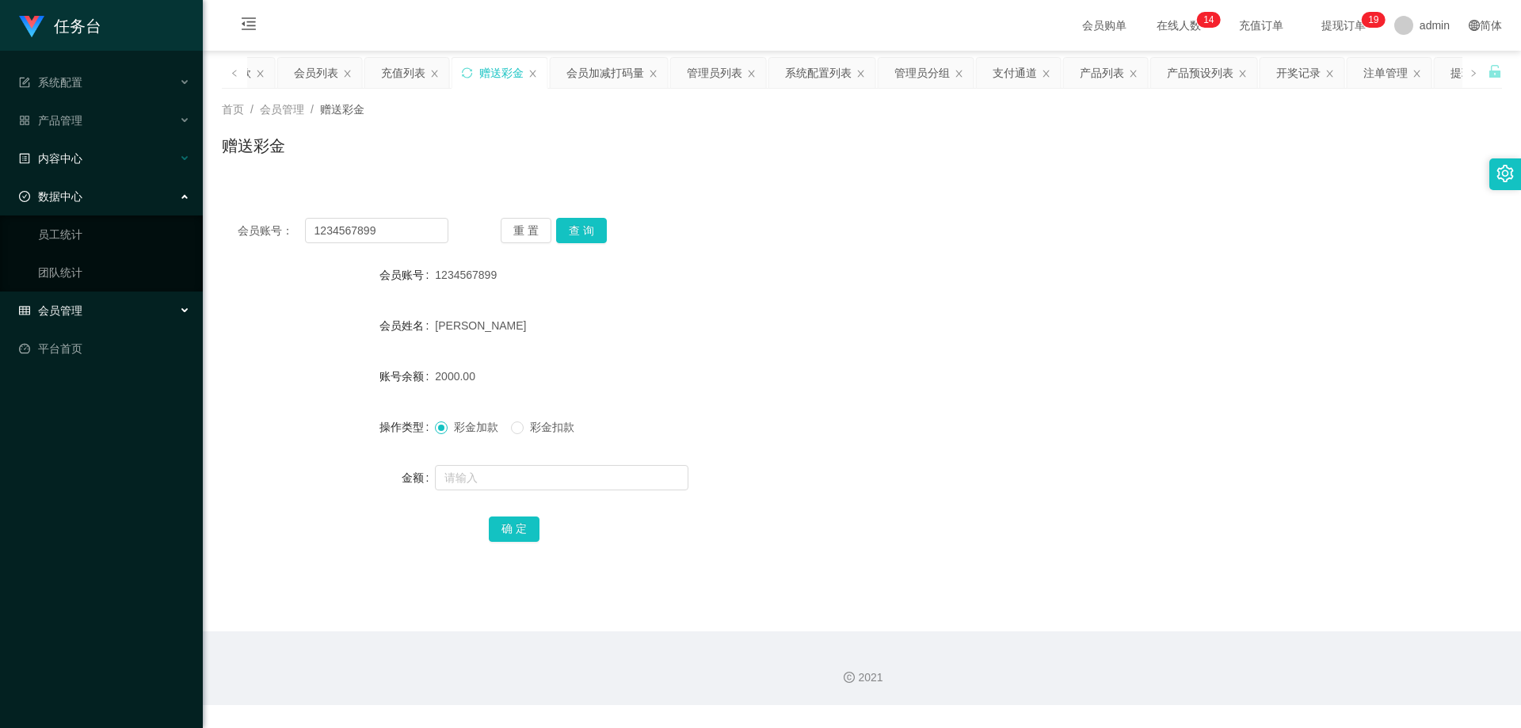
drag, startPoint x: 73, startPoint y: 200, endPoint x: 67, endPoint y: 162, distance: 37.6
click at [74, 199] on span "数据中心" at bounding box center [50, 196] width 63 height 13
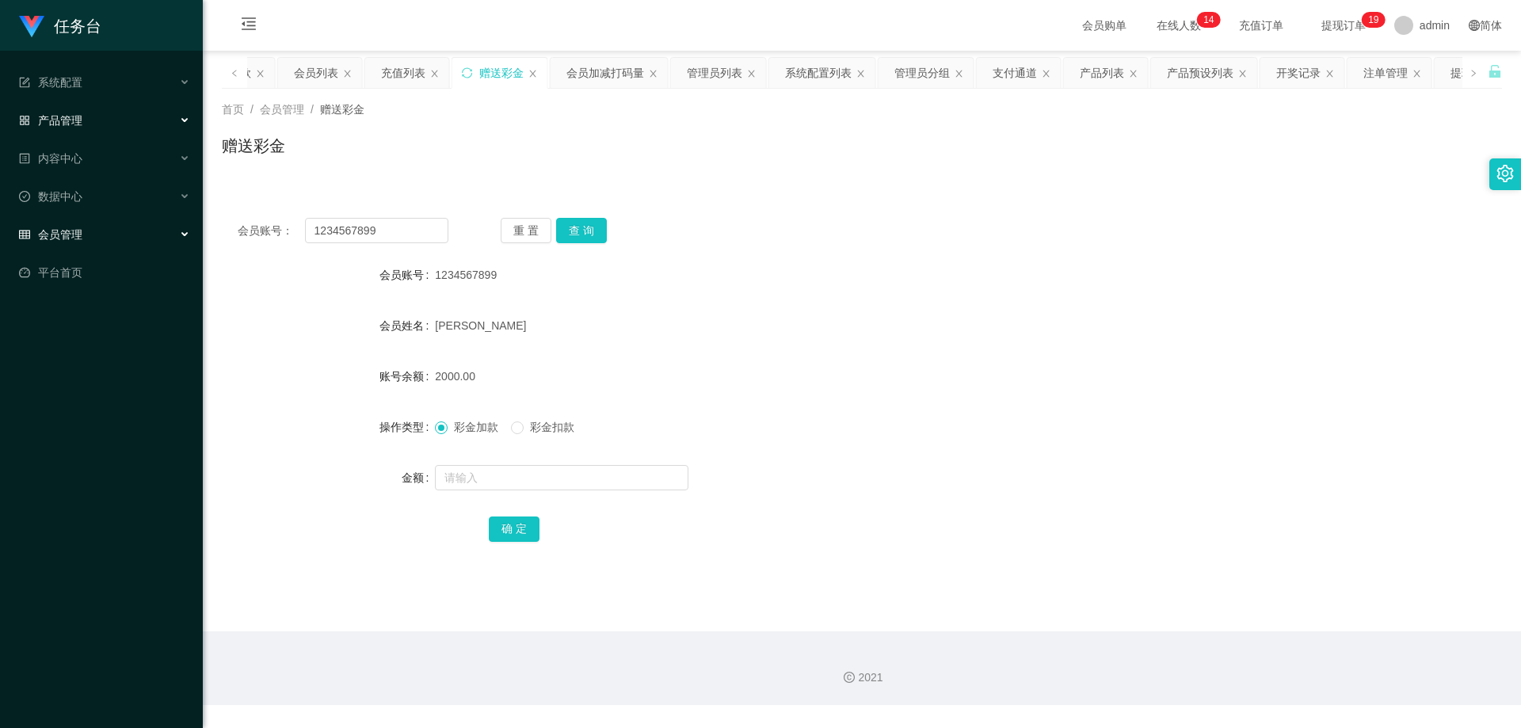
click at [85, 123] on div "产品管理" at bounding box center [101, 121] width 203 height 32
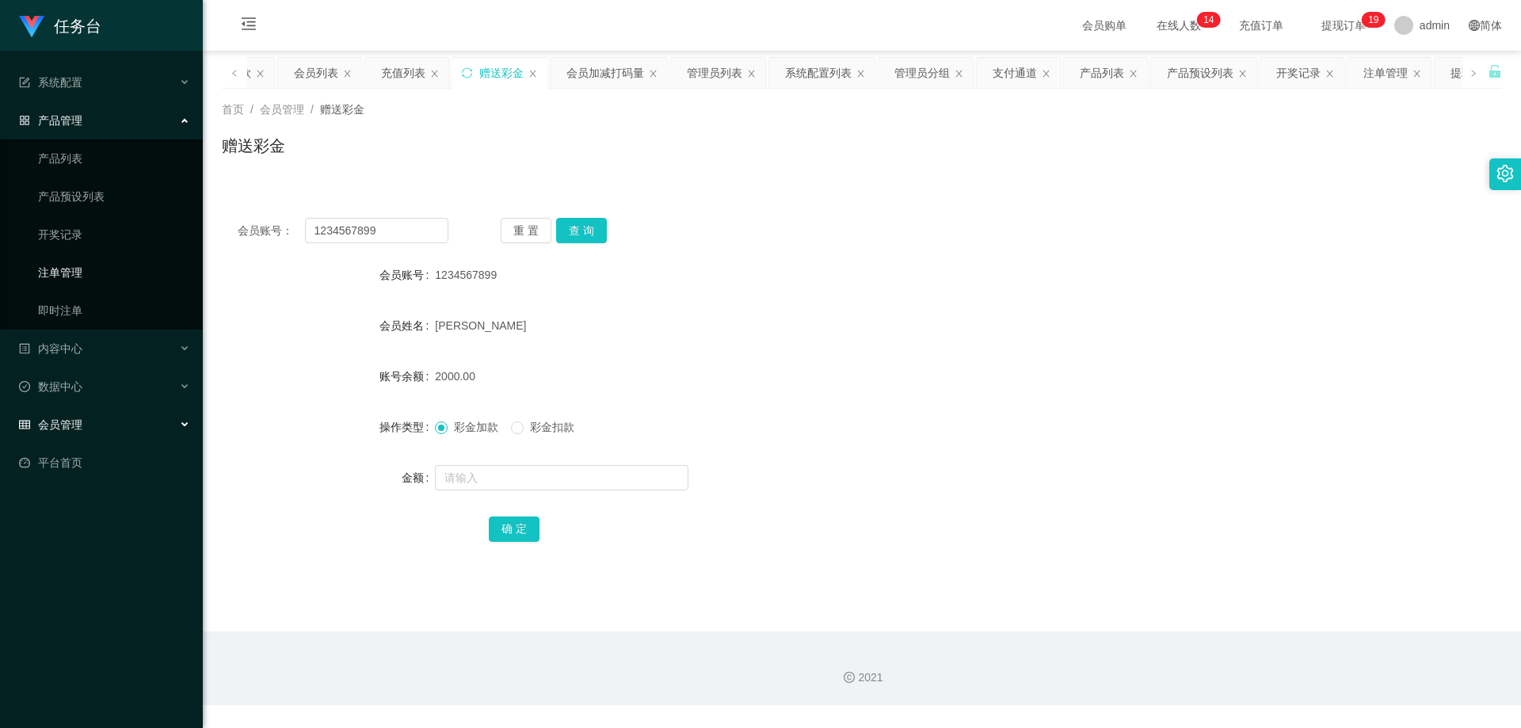
click at [67, 270] on link "注单管理" at bounding box center [114, 273] width 152 height 32
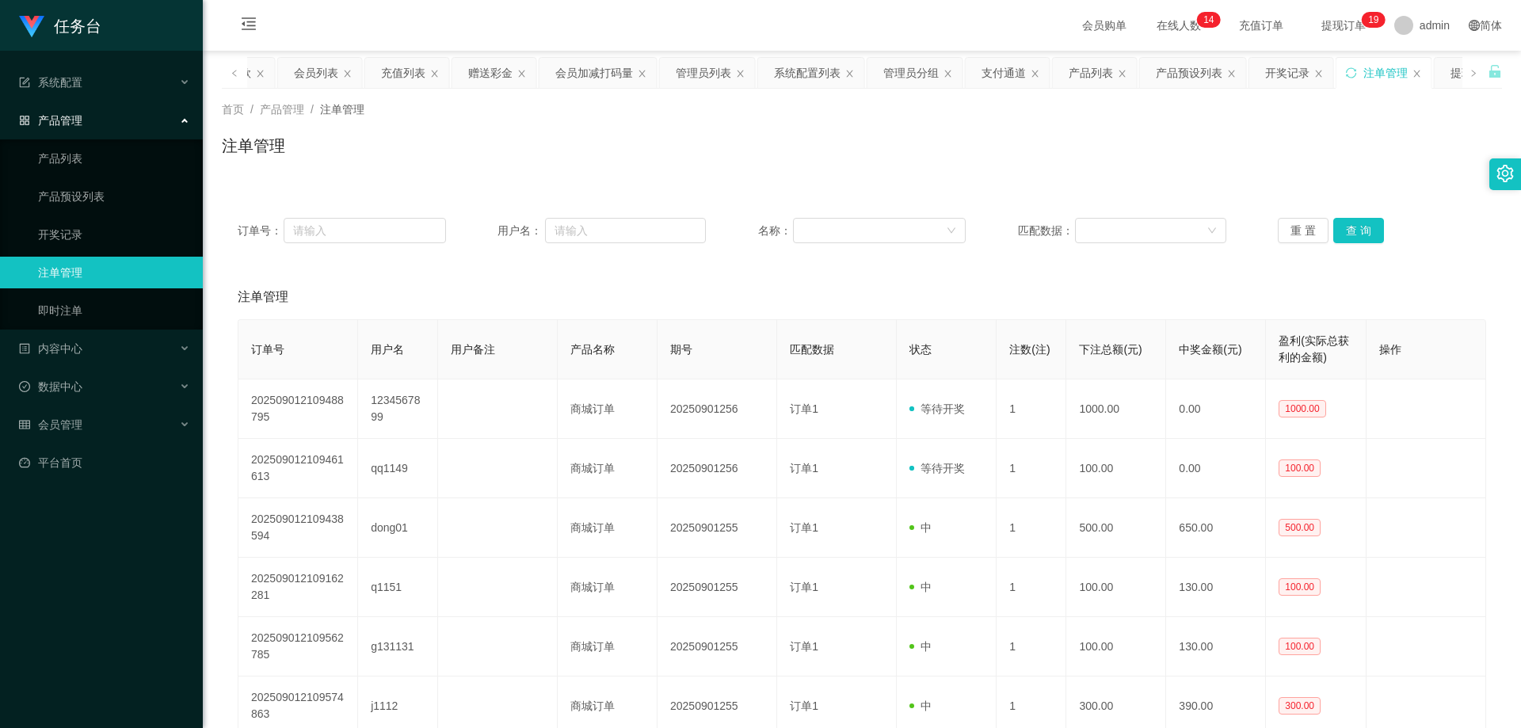
click at [67, 270] on link "注单管理" at bounding box center [114, 273] width 152 height 32
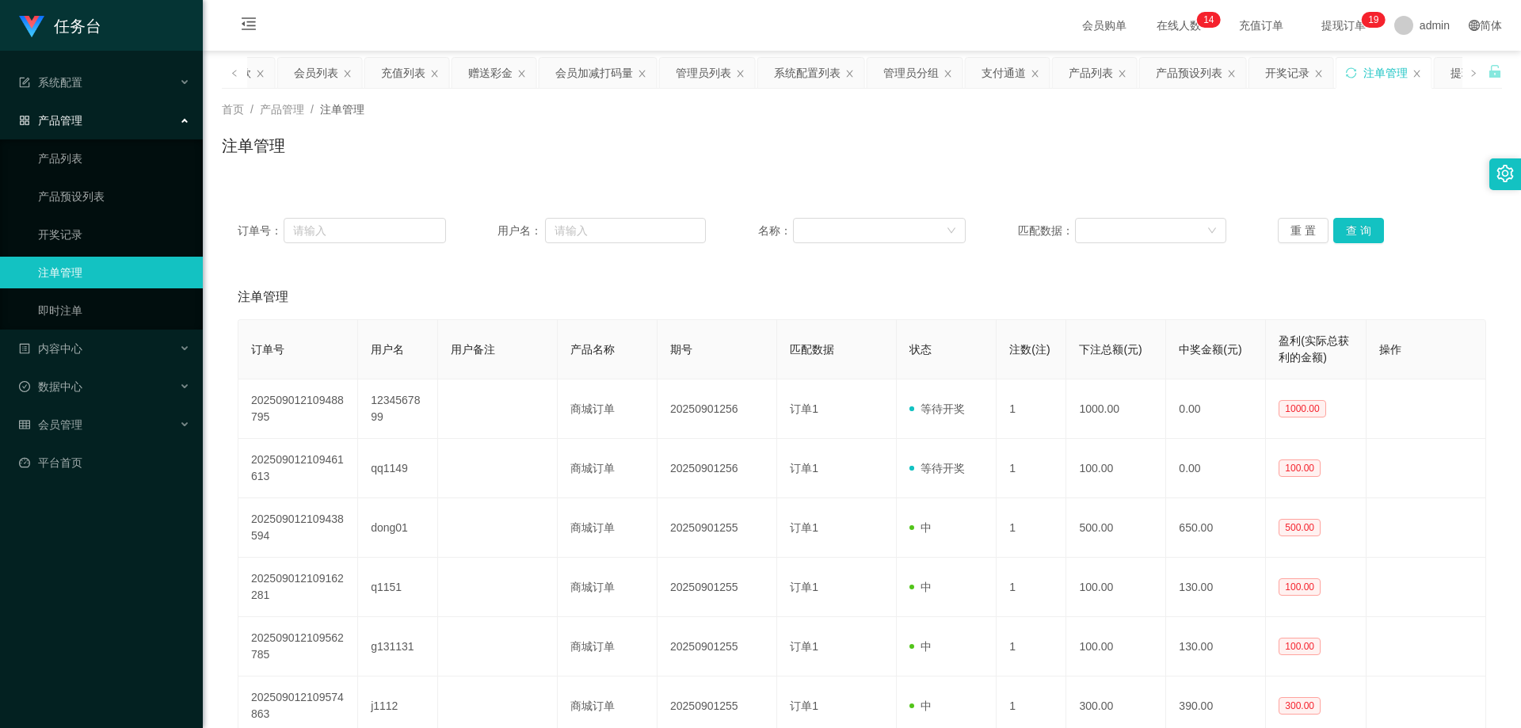
click at [67, 270] on link "注单管理" at bounding box center [114, 273] width 152 height 32
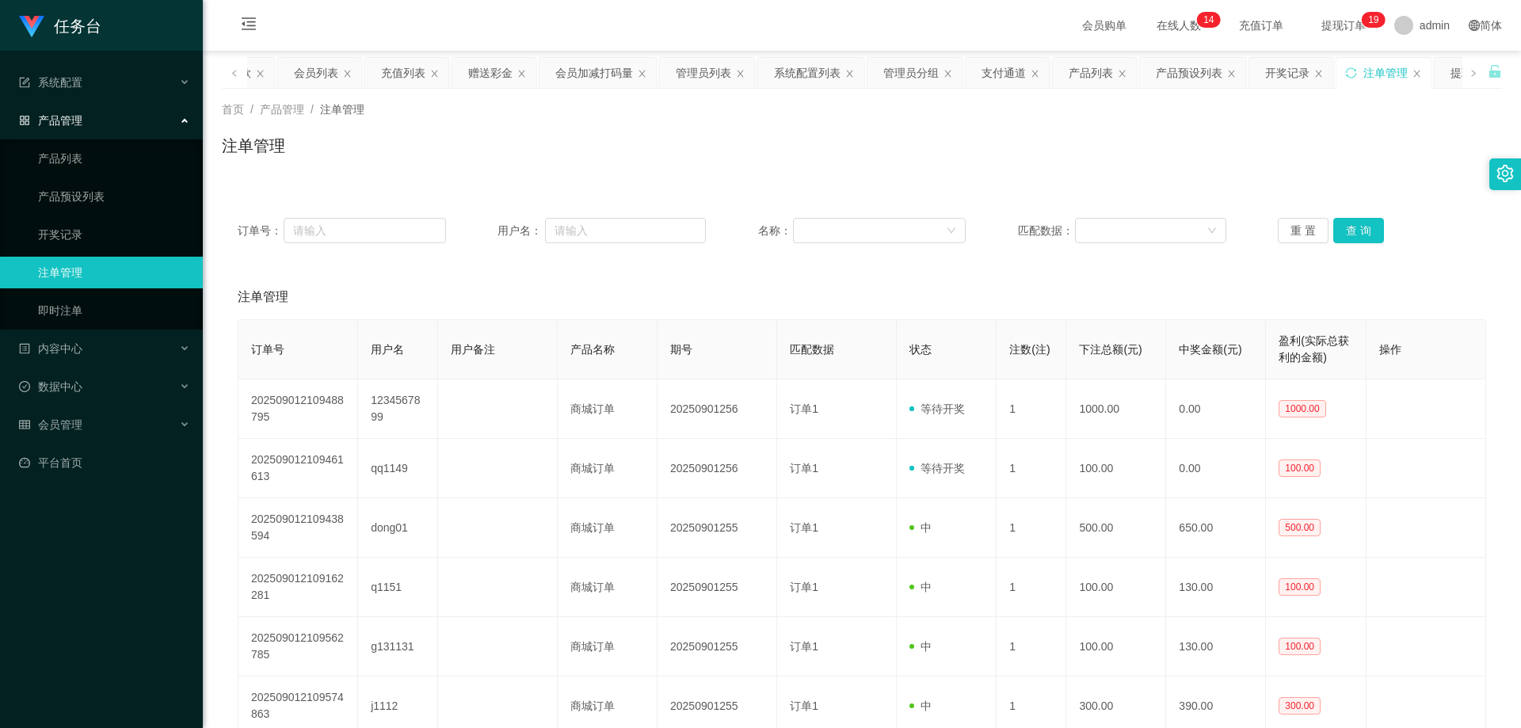
click at [67, 270] on link "注单管理" at bounding box center [114, 273] width 152 height 32
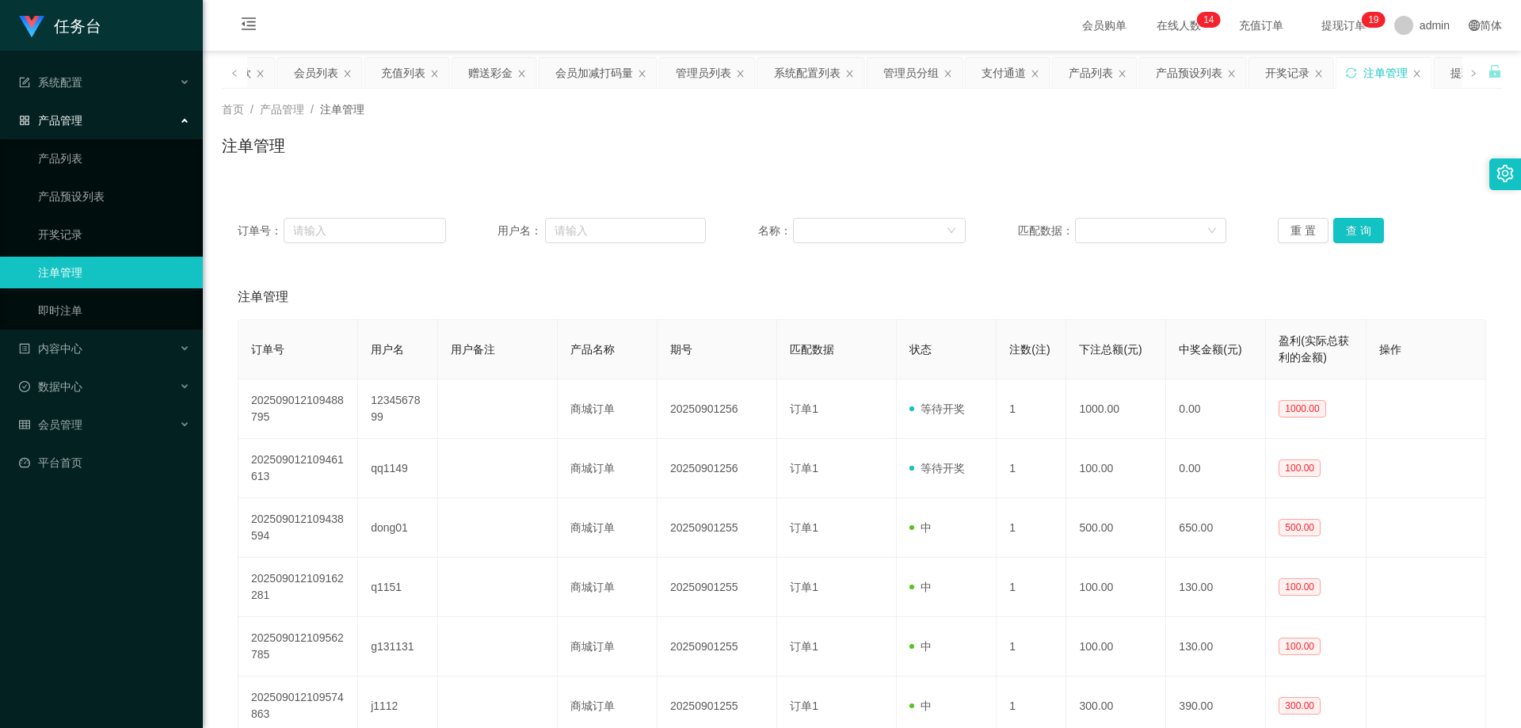
click at [67, 270] on link "注单管理" at bounding box center [114, 273] width 152 height 32
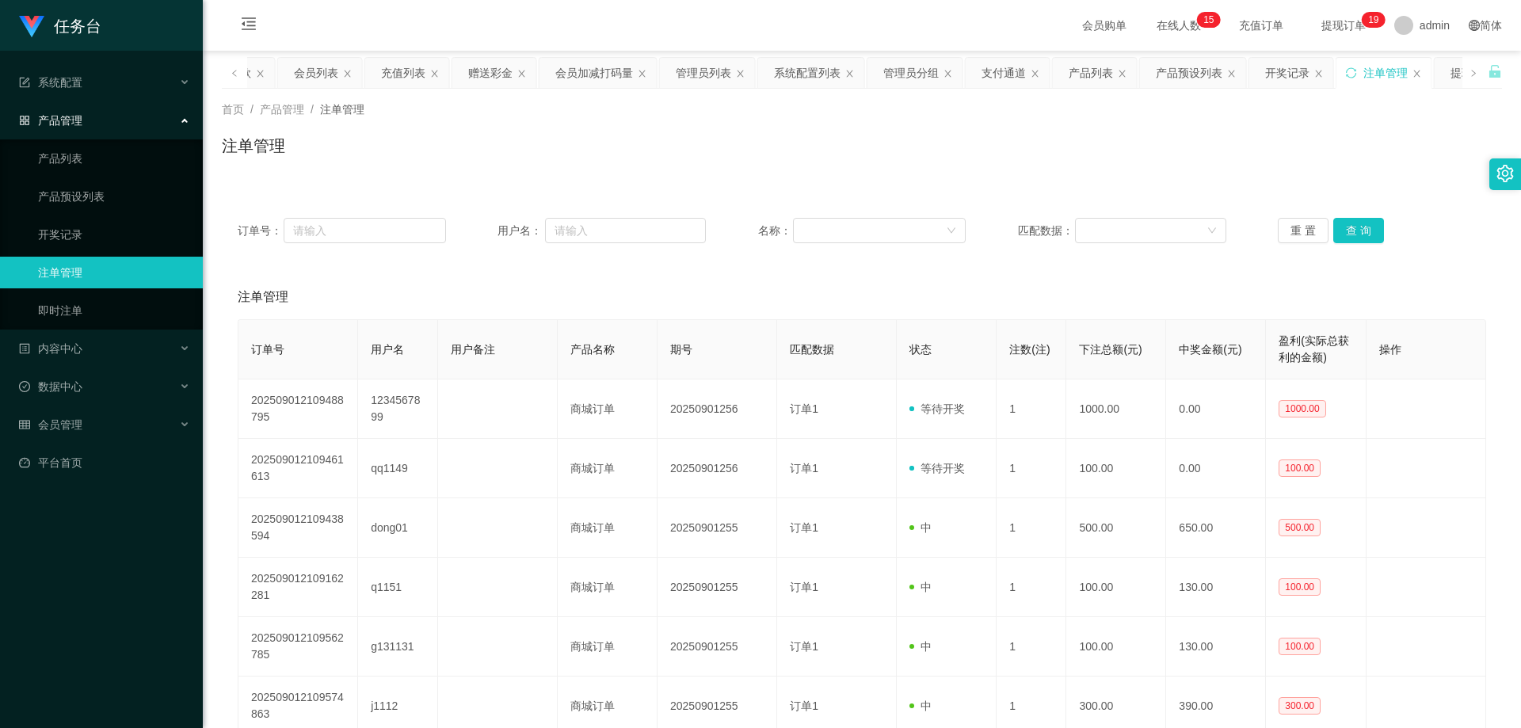
click at [67, 270] on link "注单管理" at bounding box center [114, 273] width 152 height 32
click at [58, 322] on link "即时注单" at bounding box center [114, 311] width 152 height 32
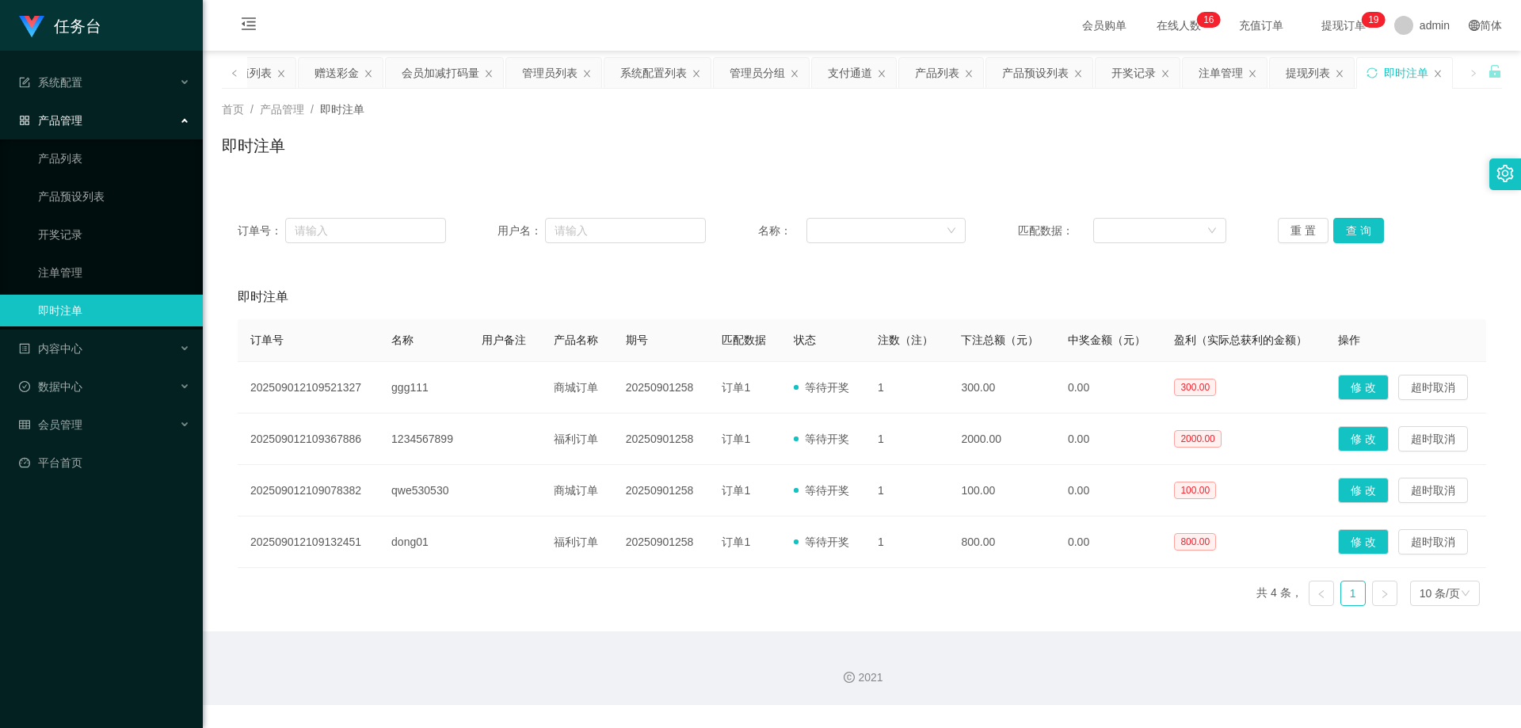
click at [70, 313] on link "即时注单" at bounding box center [114, 311] width 152 height 32
click at [71, 313] on link "即时注单" at bounding box center [114, 311] width 152 height 32
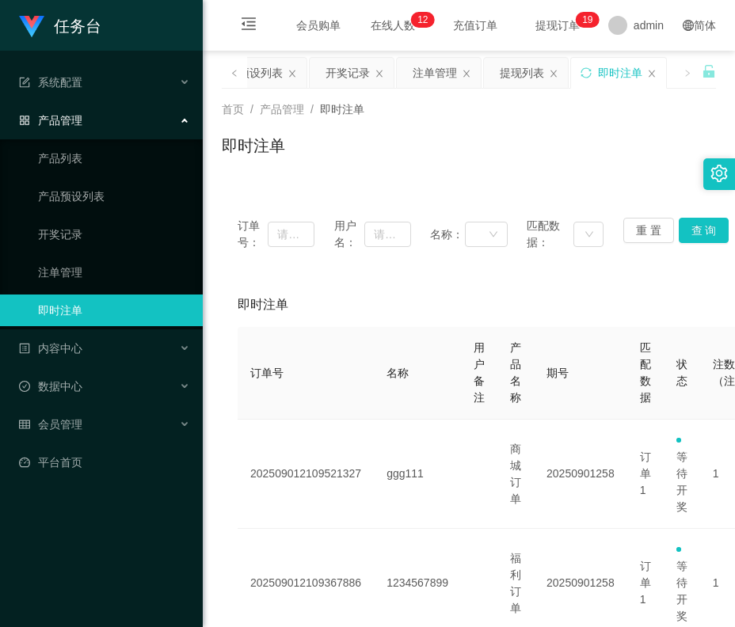
click at [481, 19] on div "会员购单 在线人数 0 1 2 3 4 5 6 7 8 9 0 1 2 3 4 5 6 7 8 9 0 1 2 3 4 5 6 7 8 9 0 1 2 3 4…" at bounding box center [469, 25] width 532 height 51
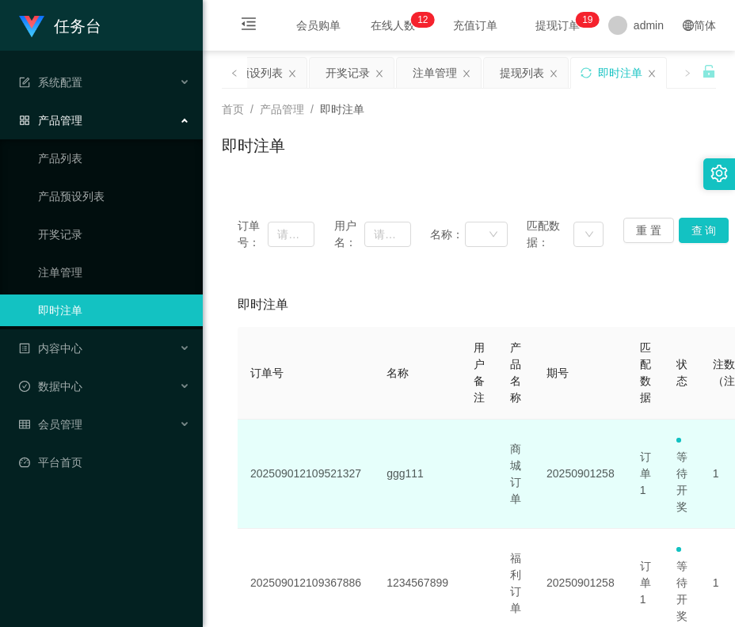
click at [545, 436] on td "20250901258" at bounding box center [580, 474] width 93 height 109
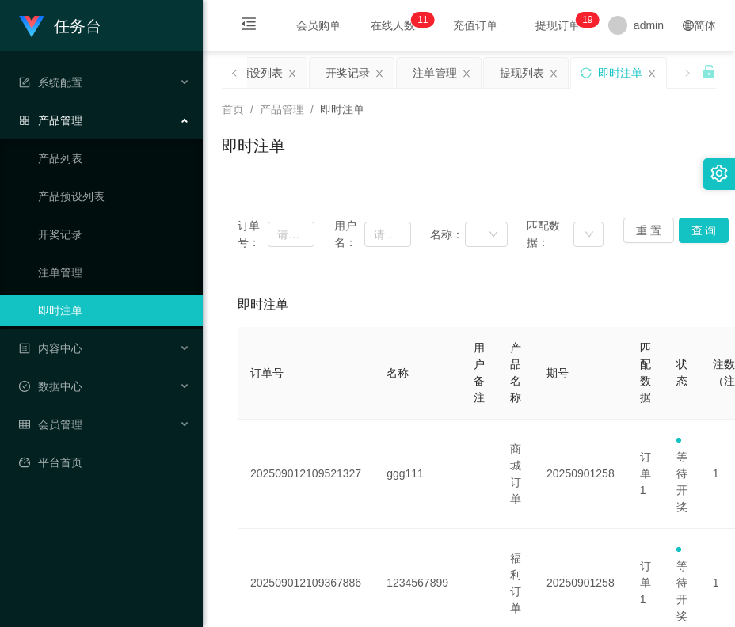
click at [571, 28] on div "会员购单 在线人数 0 1 2 3 4 5 6 7 8 9 0 1 2 3 4 5 6 7 8 9 0 1 2 3 4 5 6 7 8 9 0 1 2 3 4…" at bounding box center [469, 25] width 532 height 51
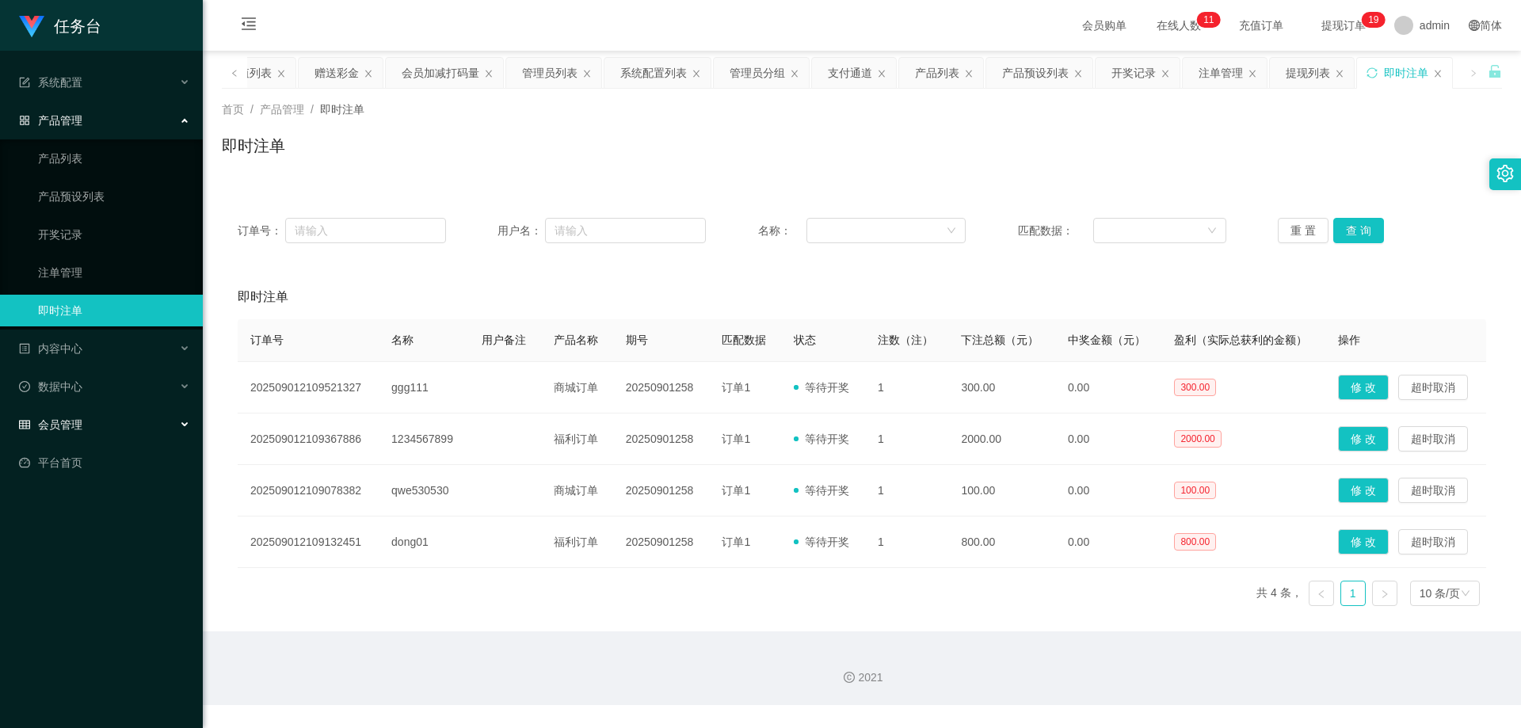
click at [72, 429] on span "会员管理" at bounding box center [50, 424] width 63 height 13
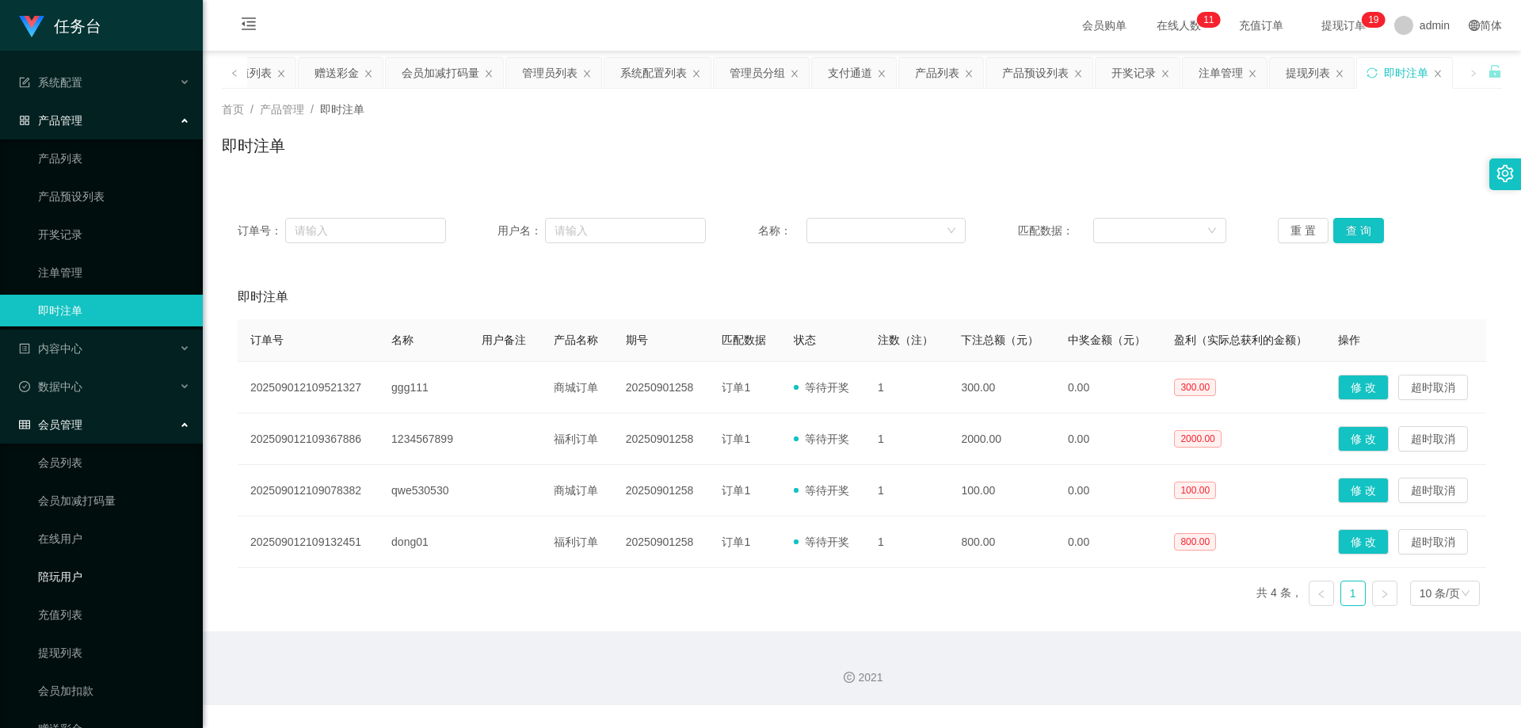
scroll to position [70, 0]
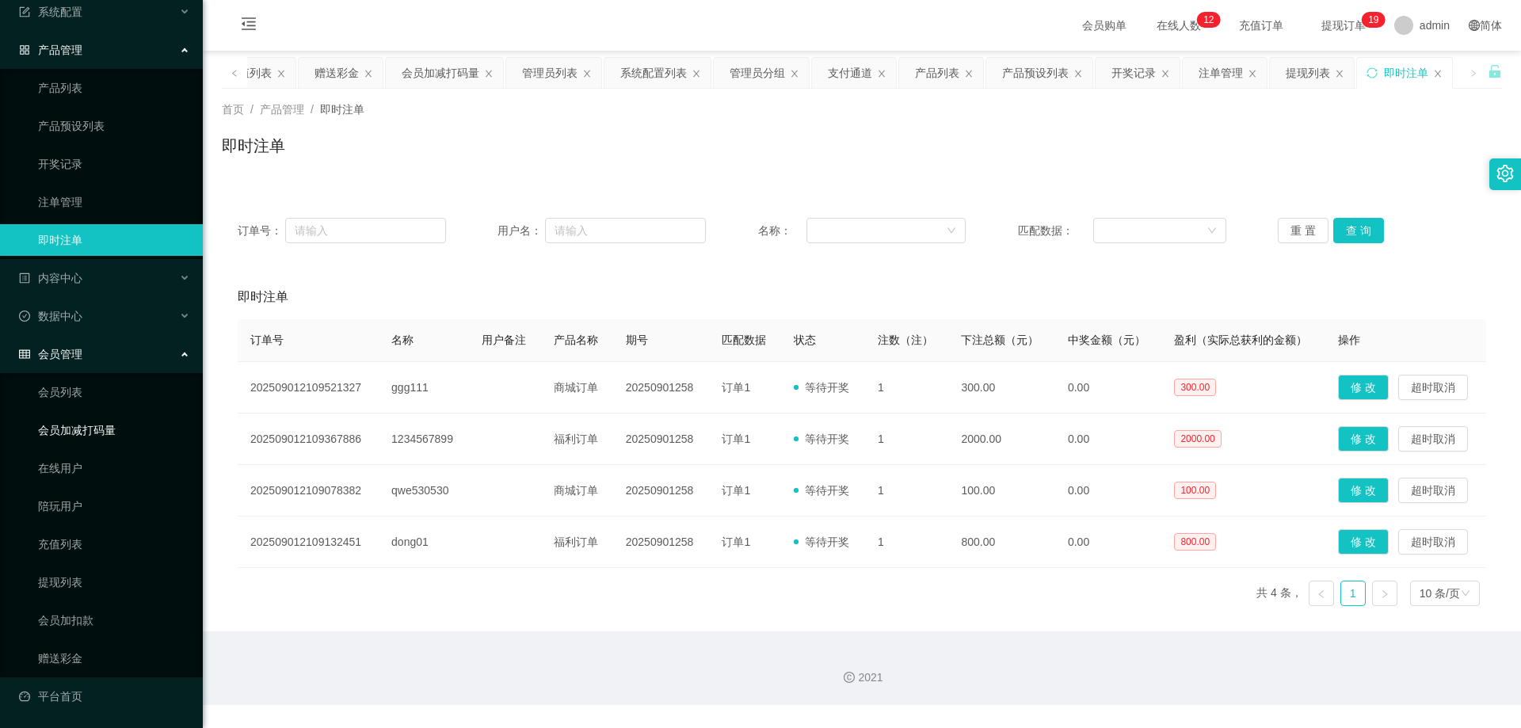
click at [89, 421] on link "会员加减打码量" at bounding box center [114, 430] width 152 height 32
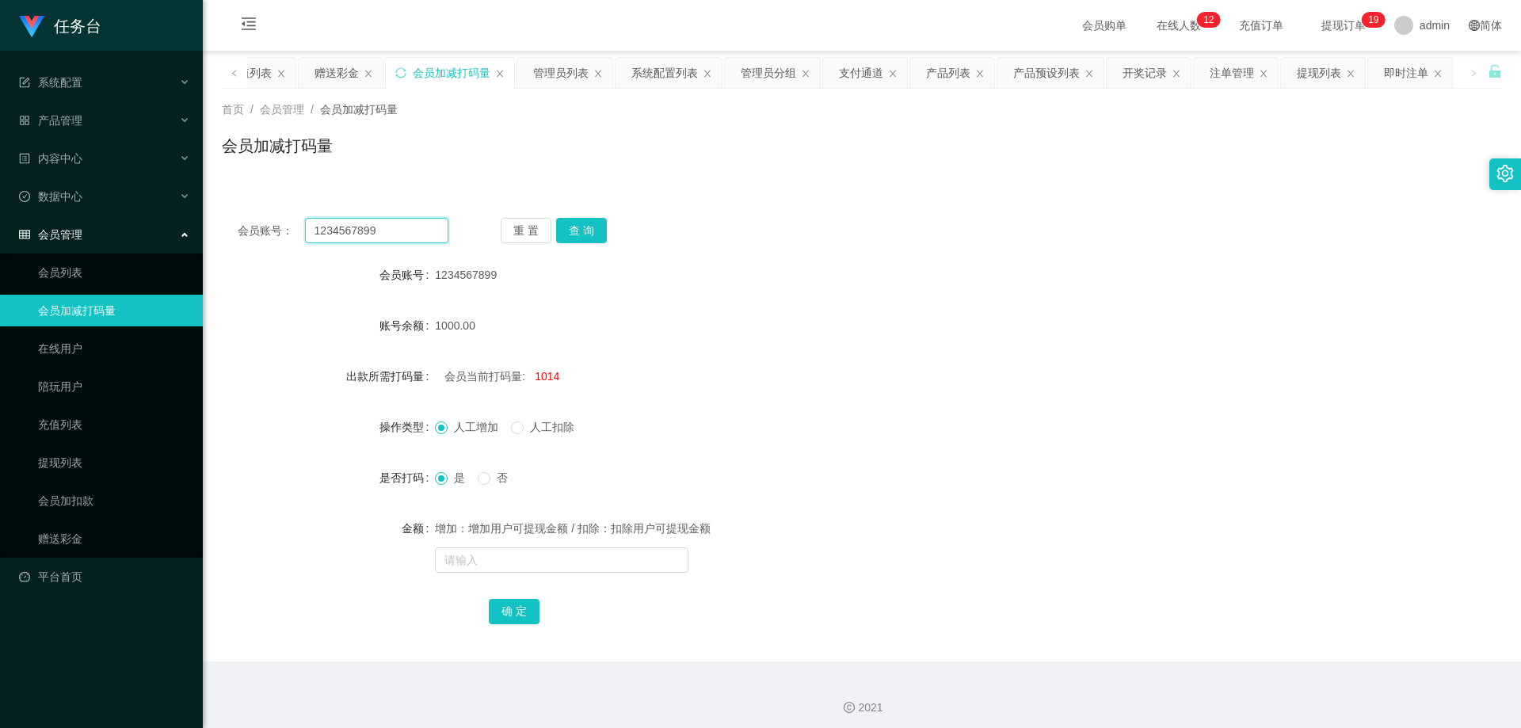
click at [373, 233] on input "1234567899" at bounding box center [376, 230] width 143 height 25
click at [390, 235] on input "1234567899" at bounding box center [376, 230] width 143 height 25
drag, startPoint x: 398, startPoint y: 226, endPoint x: 260, endPoint y: 225, distance: 137.8
click at [260, 225] on div "会员账号： 1234567899" at bounding box center [343, 230] width 211 height 25
click at [581, 230] on button "查 询" at bounding box center [581, 230] width 51 height 25
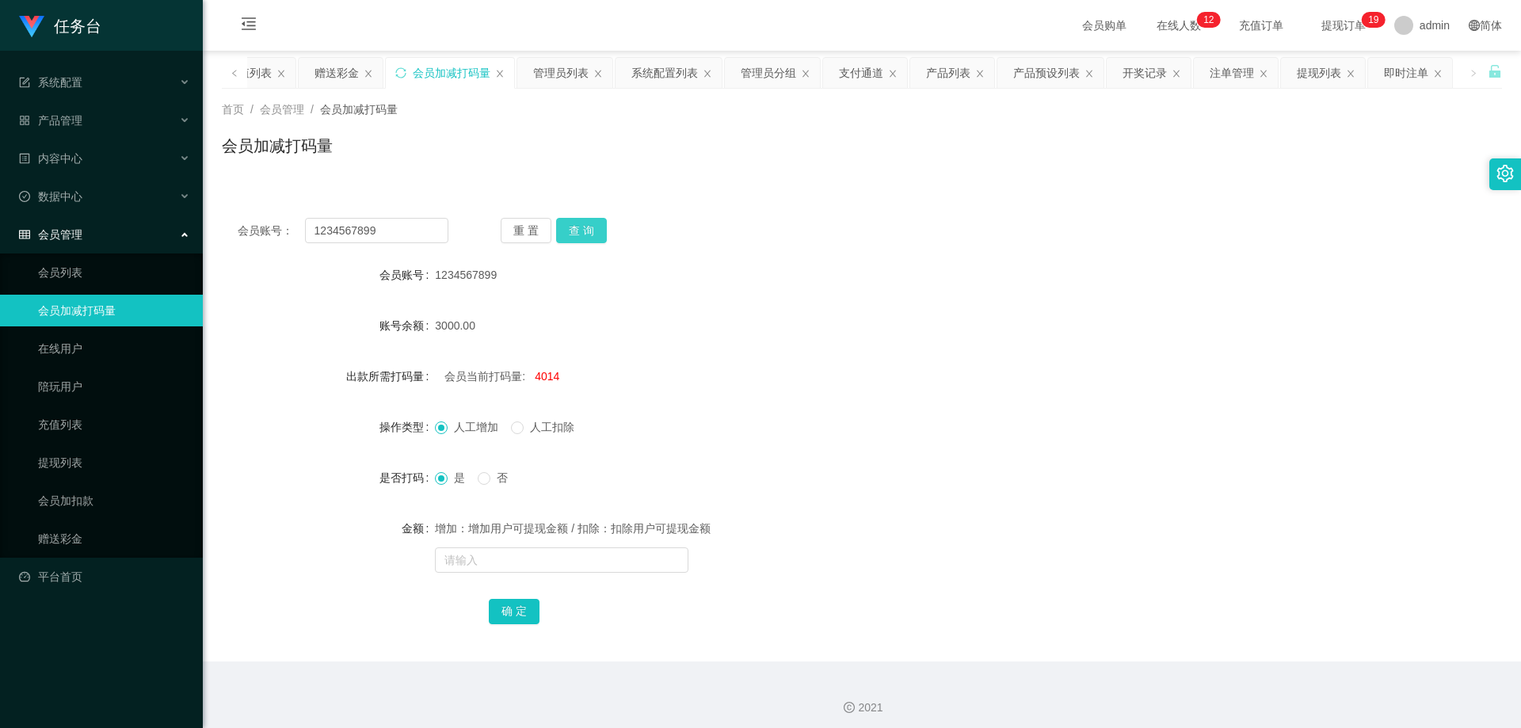
click at [581, 230] on button "查 询" at bounding box center [581, 230] width 51 height 25
click at [581, 230] on div "重 置 查 询" at bounding box center [606, 230] width 211 height 25
click at [581, 230] on button "查 询" at bounding box center [581, 230] width 51 height 25
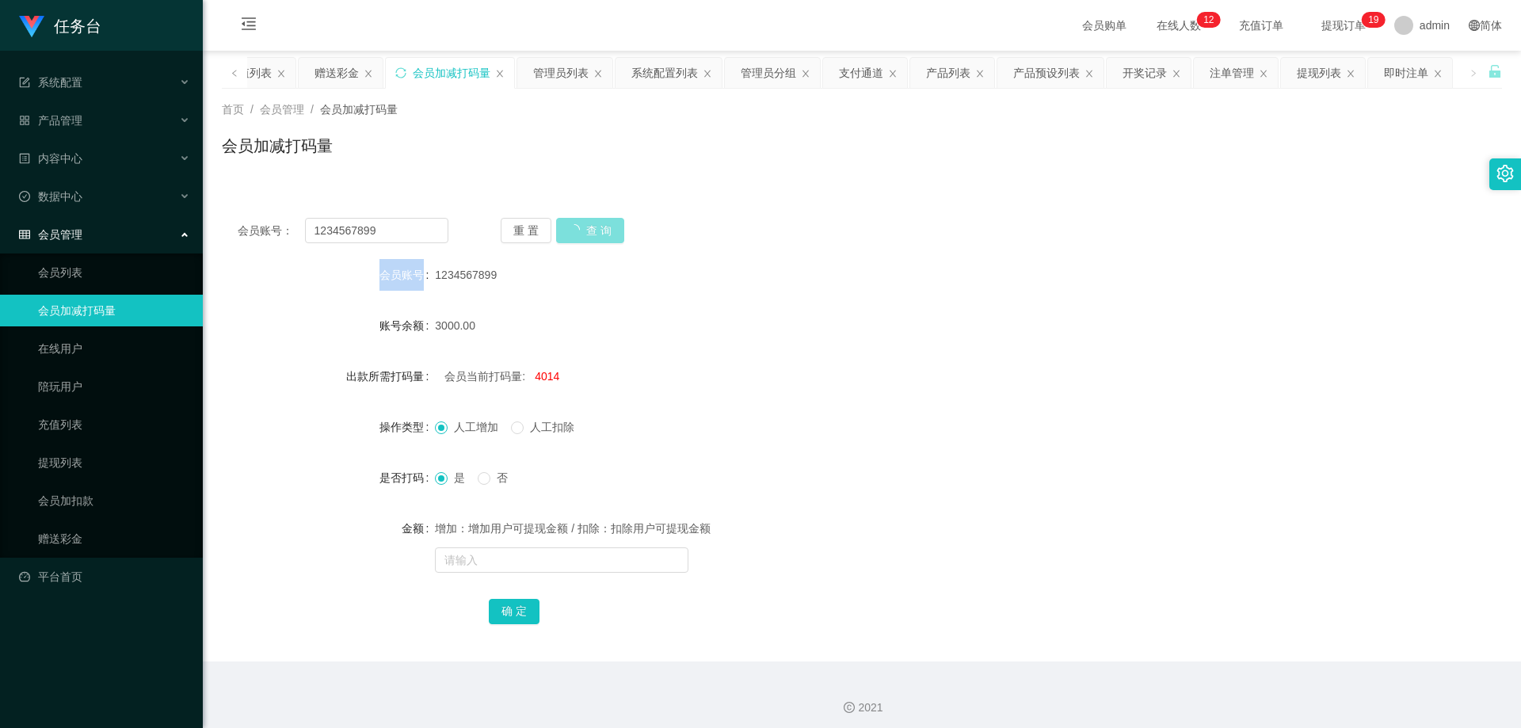
click at [581, 230] on div "重 置 查 询" at bounding box center [606, 230] width 211 height 25
click at [581, 230] on button "查 询" at bounding box center [581, 230] width 51 height 25
click at [581, 230] on div "重 置 查 询" at bounding box center [606, 230] width 211 height 25
click at [581, 230] on button "查 询" at bounding box center [581, 230] width 51 height 25
click at [581, 230] on div "重 置 查 询" at bounding box center [606, 230] width 211 height 25
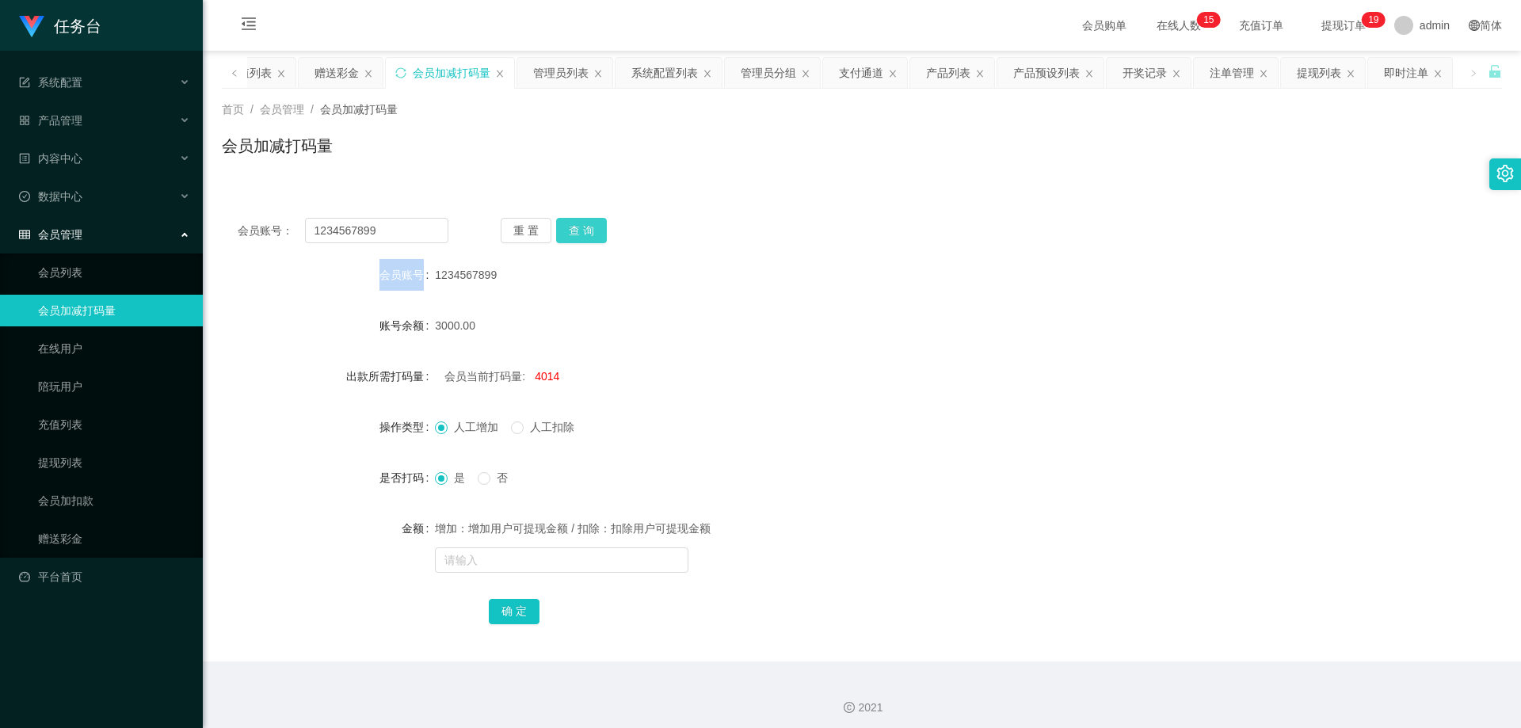
click at [581, 230] on button "查 询" at bounding box center [581, 230] width 51 height 25
click at [581, 230] on div "重 置 查 询" at bounding box center [606, 230] width 211 height 25
click at [581, 230] on button "查 询" at bounding box center [581, 230] width 51 height 25
click at [581, 230] on div "重 置 查 询" at bounding box center [606, 230] width 211 height 25
click at [581, 230] on button "查 询" at bounding box center [581, 230] width 51 height 25
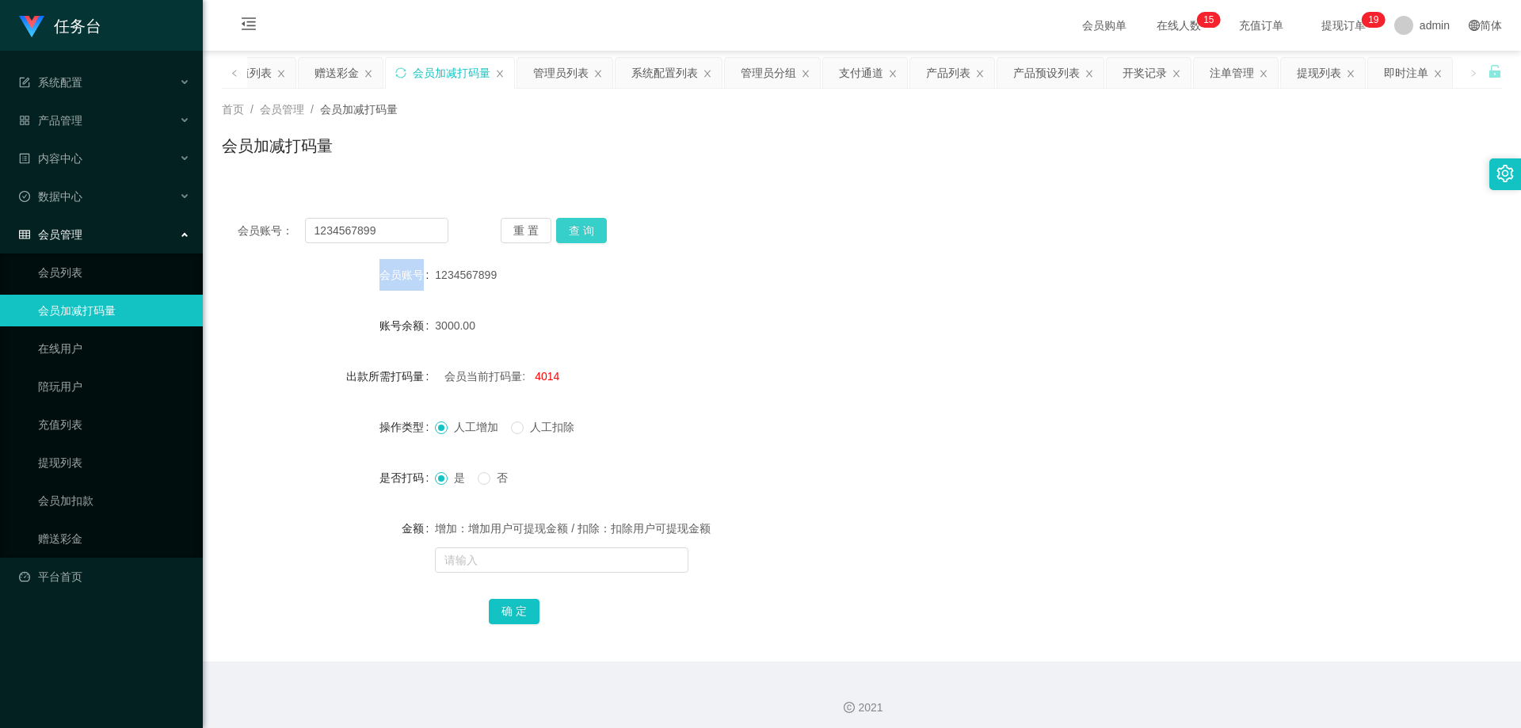
click at [581, 230] on div "重 置 查 询" at bounding box center [606, 230] width 211 height 25
click at [581, 230] on button "查 询" at bounding box center [581, 230] width 51 height 25
click at [581, 230] on div "重 置 查 询" at bounding box center [606, 230] width 211 height 25
click at [581, 230] on button "查 询" at bounding box center [581, 230] width 51 height 25
click at [581, 230] on div "重 置 查 询" at bounding box center [606, 230] width 211 height 25
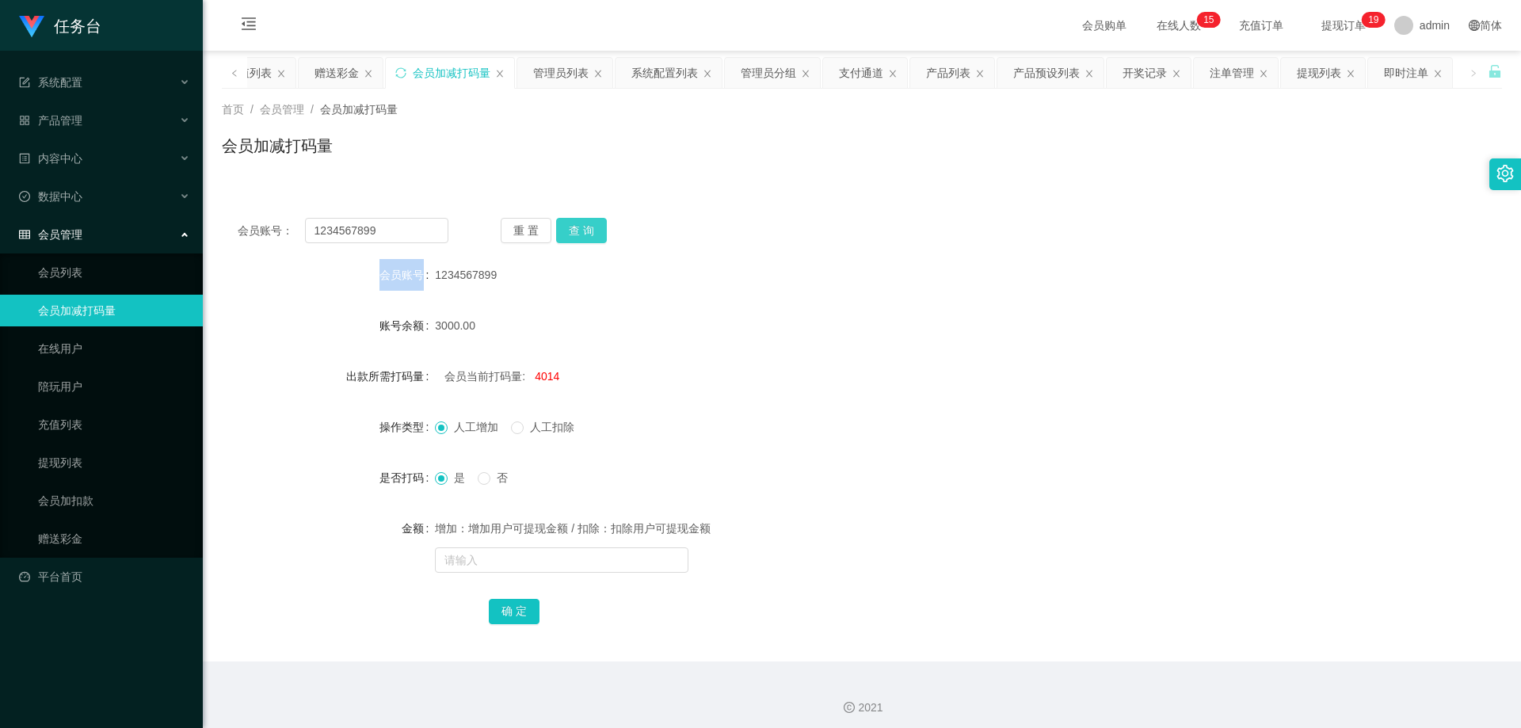
click at [581, 230] on button "查 询" at bounding box center [581, 230] width 51 height 25
click at [581, 230] on div "重 置 查 询" at bounding box center [606, 230] width 211 height 25
click at [581, 230] on button "查 询" at bounding box center [581, 230] width 51 height 25
click at [581, 230] on div "重 置 查 询" at bounding box center [606, 230] width 211 height 25
click at [581, 230] on button "查 询" at bounding box center [581, 230] width 51 height 25
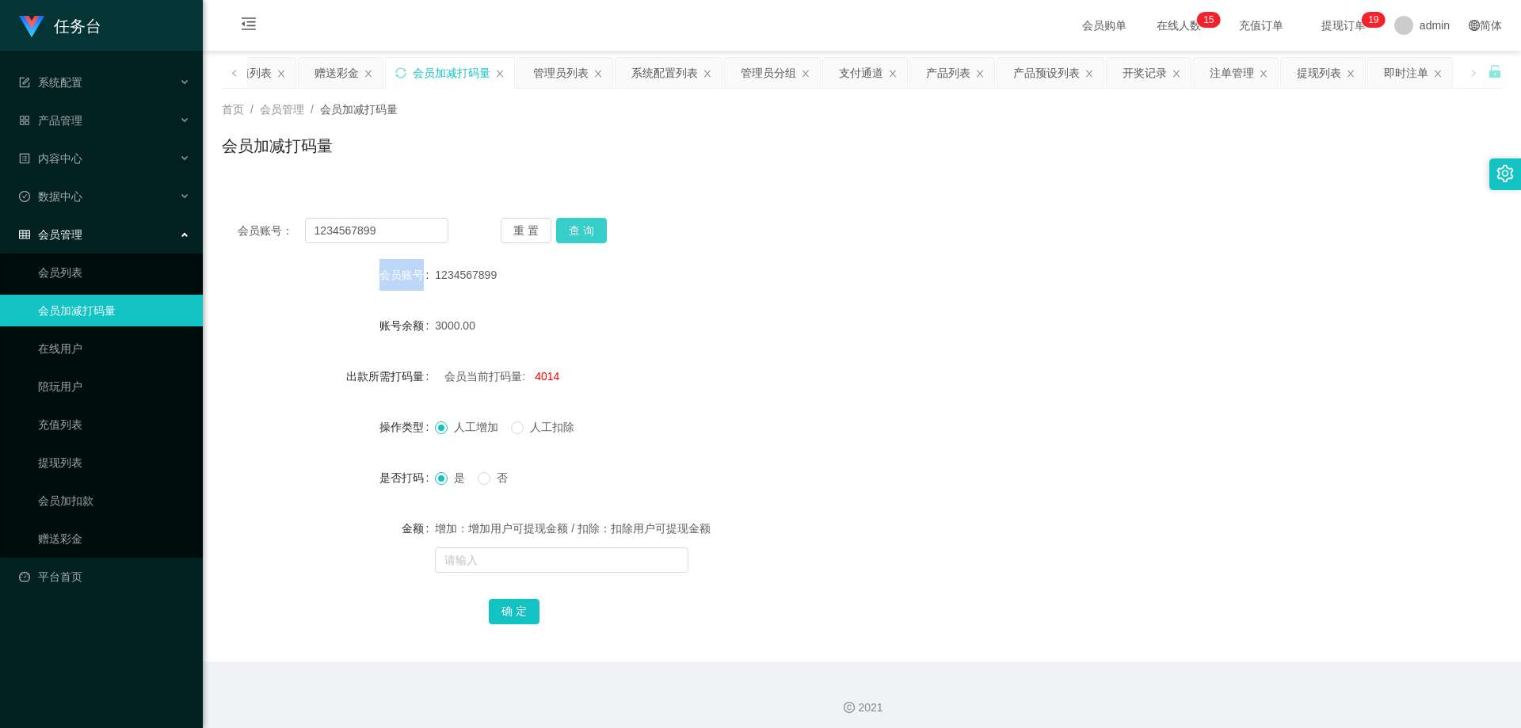
click at [581, 230] on button "查 询" at bounding box center [581, 230] width 51 height 25
click at [581, 230] on div "重 置 查 询" at bounding box center [606, 230] width 211 height 25
click at [501, 474] on span "否" at bounding box center [502, 477] width 24 height 13
click at [501, 613] on button "确 定" at bounding box center [514, 611] width 51 height 25
click at [522, 604] on button "确 定" at bounding box center [514, 611] width 51 height 25
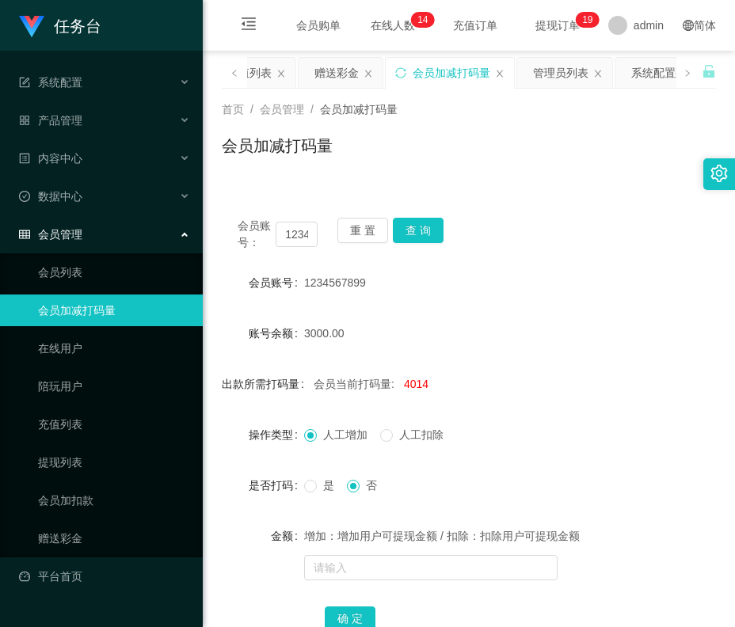
click at [485, 274] on div "1234567899" at bounding box center [448, 283] width 288 height 32
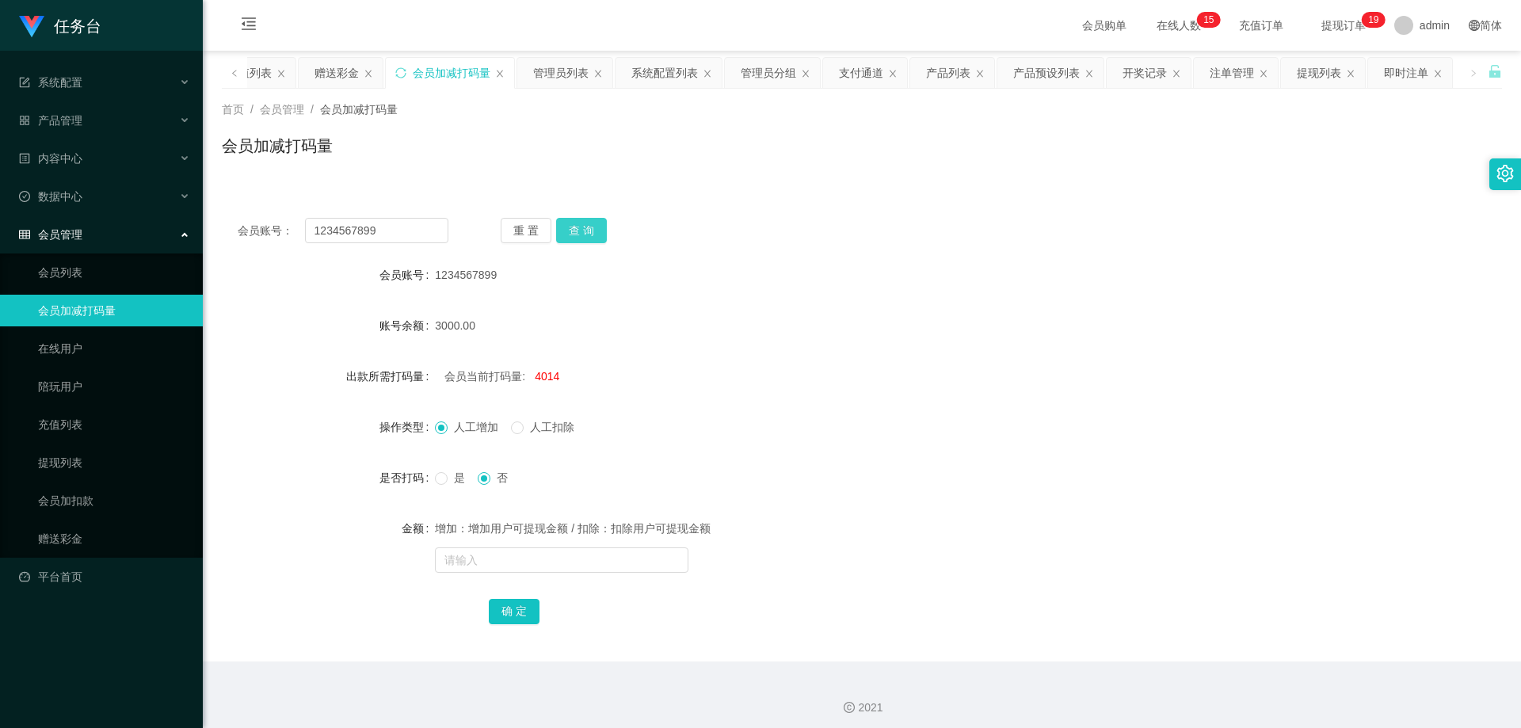
click at [586, 218] on button "查 询" at bounding box center [581, 230] width 51 height 25
click at [588, 215] on div "会员账号： 1234567899 重 置 查 询 会员账号 1234567899 账号余额 3000.00 出款所需打码量 会员当前打码量: 4014 操作类…" at bounding box center [862, 431] width 1280 height 459
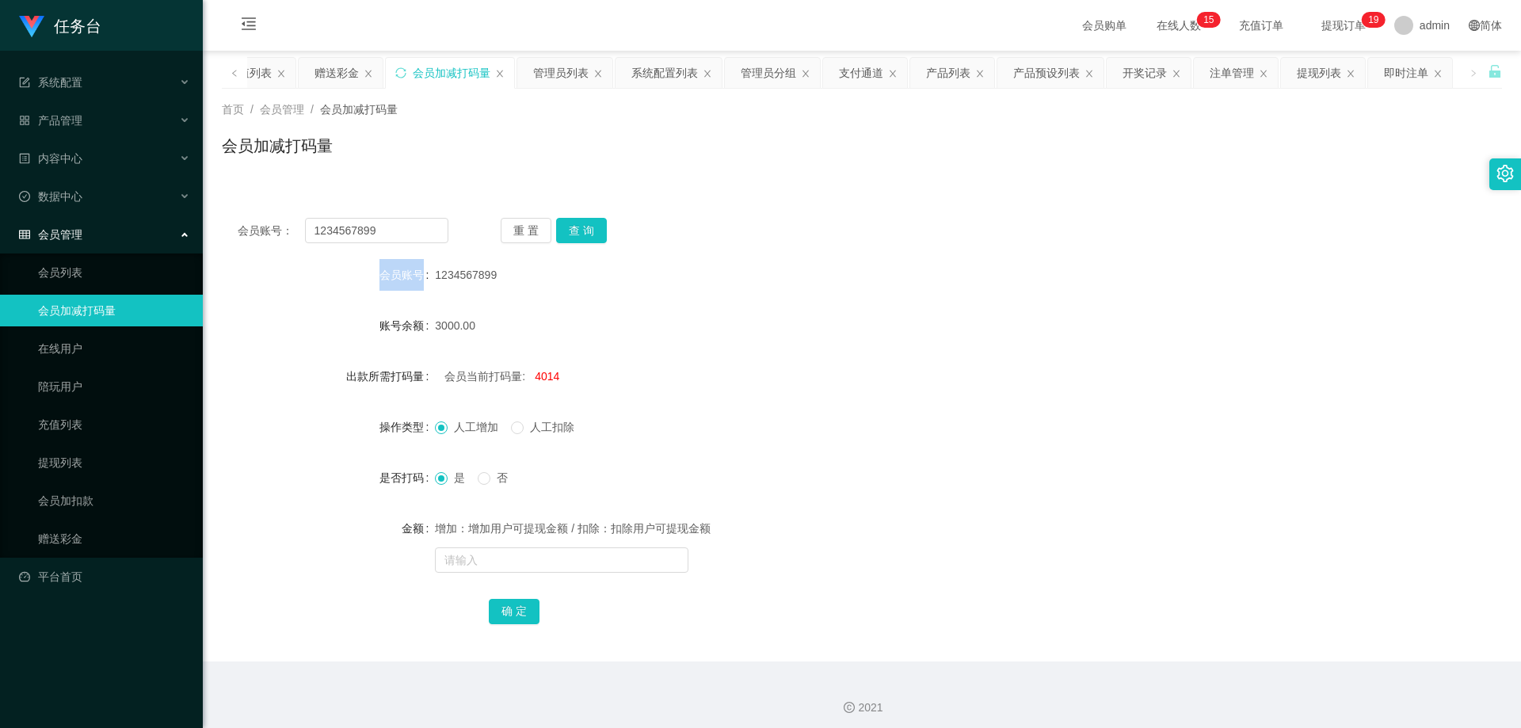
click at [588, 215] on div "会员账号： 1234567899 重 置 查 询 会员账号 1234567899 账号余额 3000.00 出款所需打码量 会员当前打码量: 4014 操作类…" at bounding box center [862, 431] width 1280 height 459
drag, startPoint x: 384, startPoint y: 223, endPoint x: 361, endPoint y: 226, distance: 23.1
click at [291, 226] on div "会员账号： 1234567899" at bounding box center [343, 230] width 211 height 25
click at [83, 463] on link "提现列表" at bounding box center [114, 463] width 152 height 32
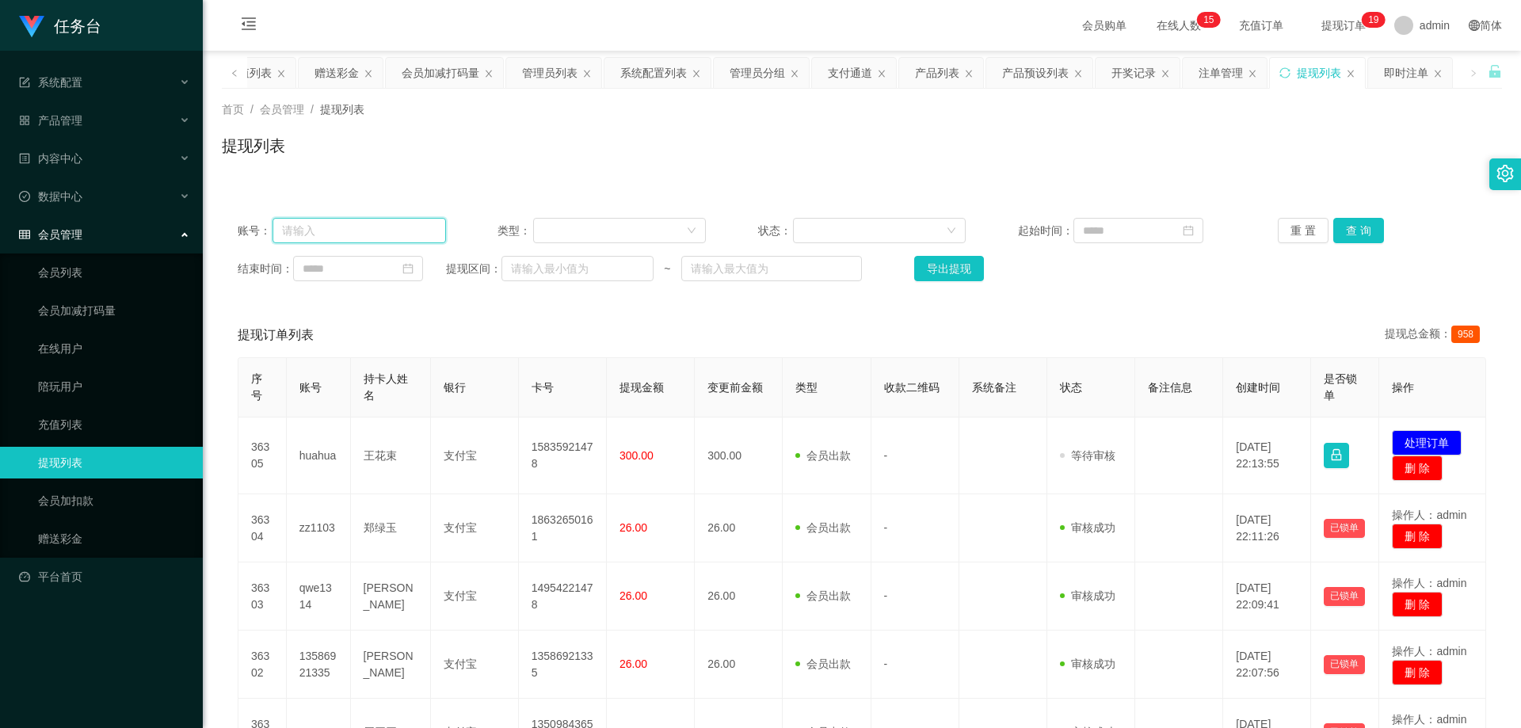
click at [386, 223] on input "text" at bounding box center [358, 230] width 173 height 25
paste input "1234567899"
type input "1234567899"
click at [1361, 227] on button "查 询" at bounding box center [1358, 230] width 51 height 25
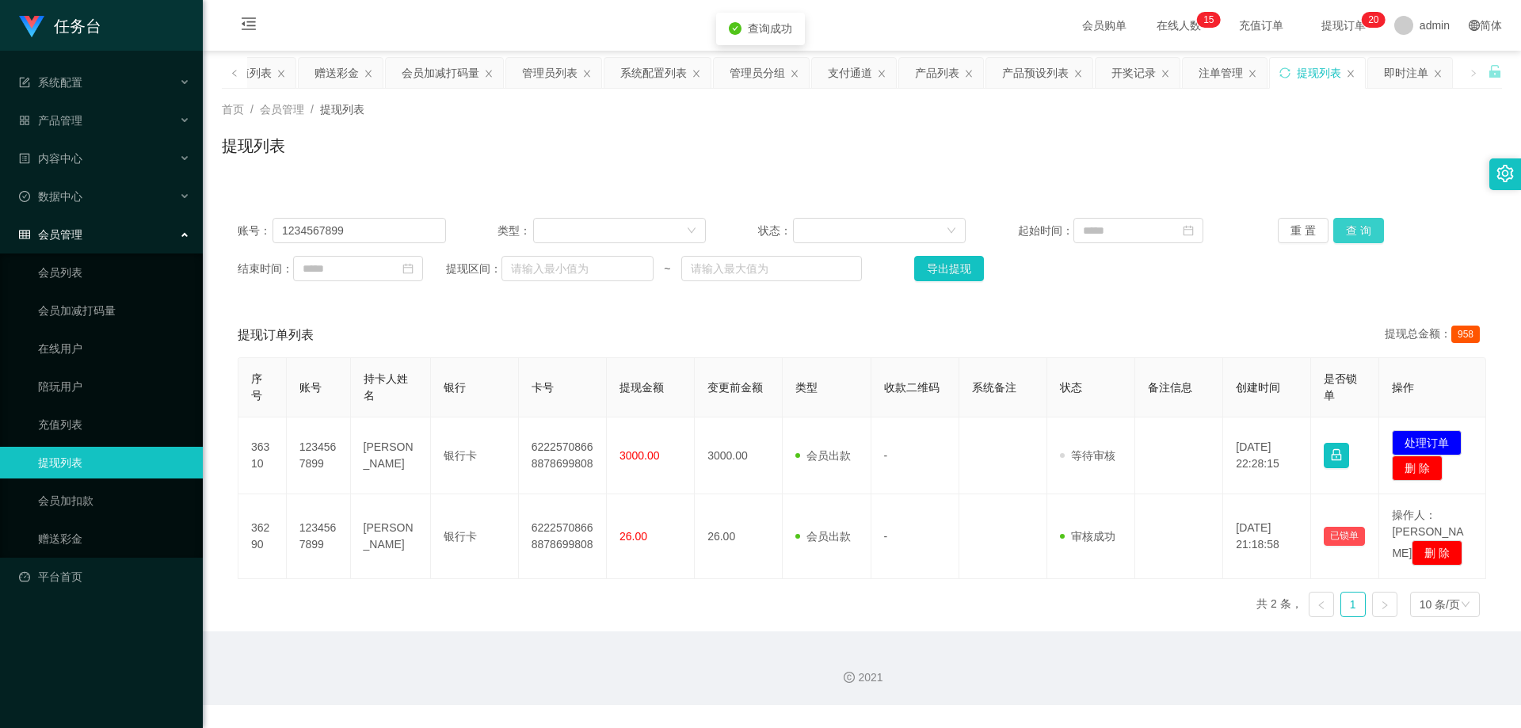
click at [1361, 227] on button "查 询" at bounding box center [1358, 230] width 51 height 25
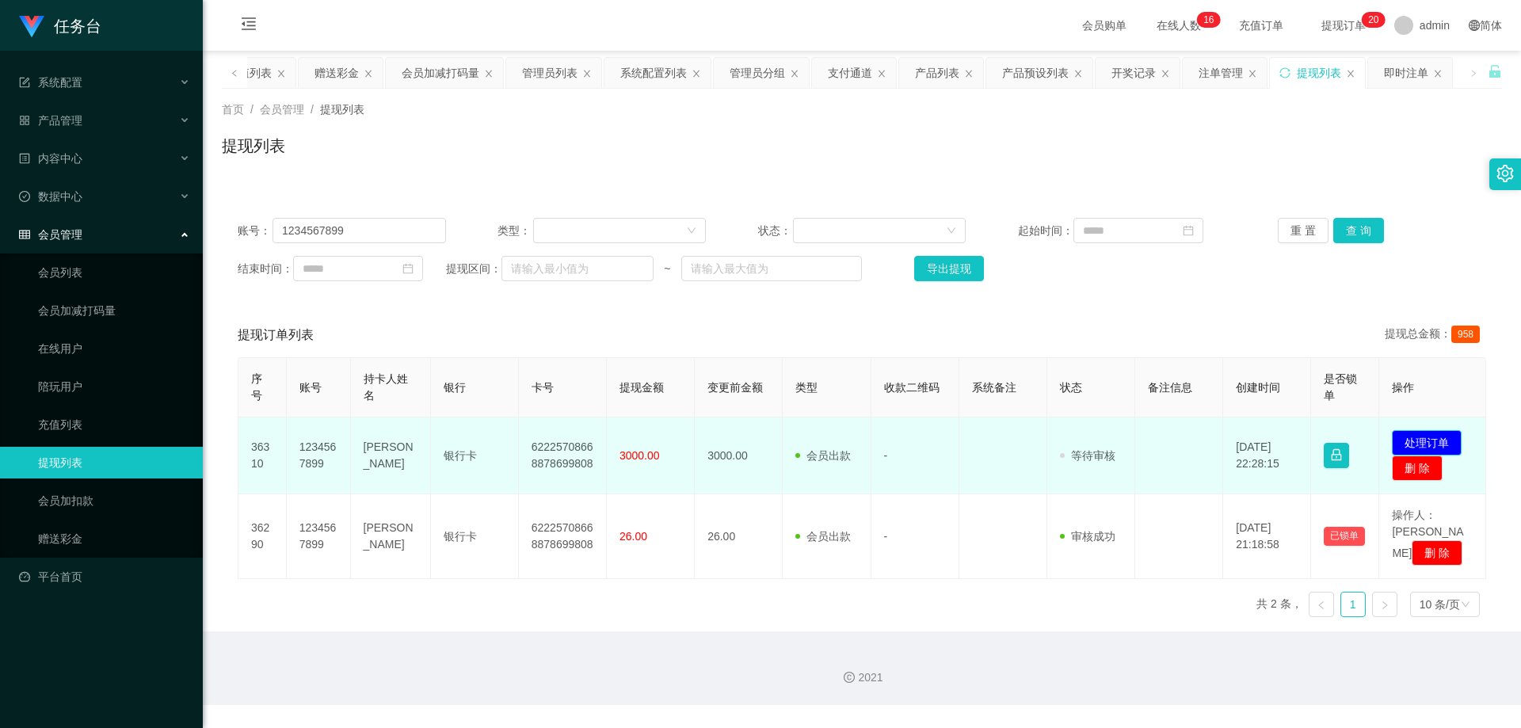
click at [1422, 436] on button "处理订单" at bounding box center [1427, 442] width 70 height 25
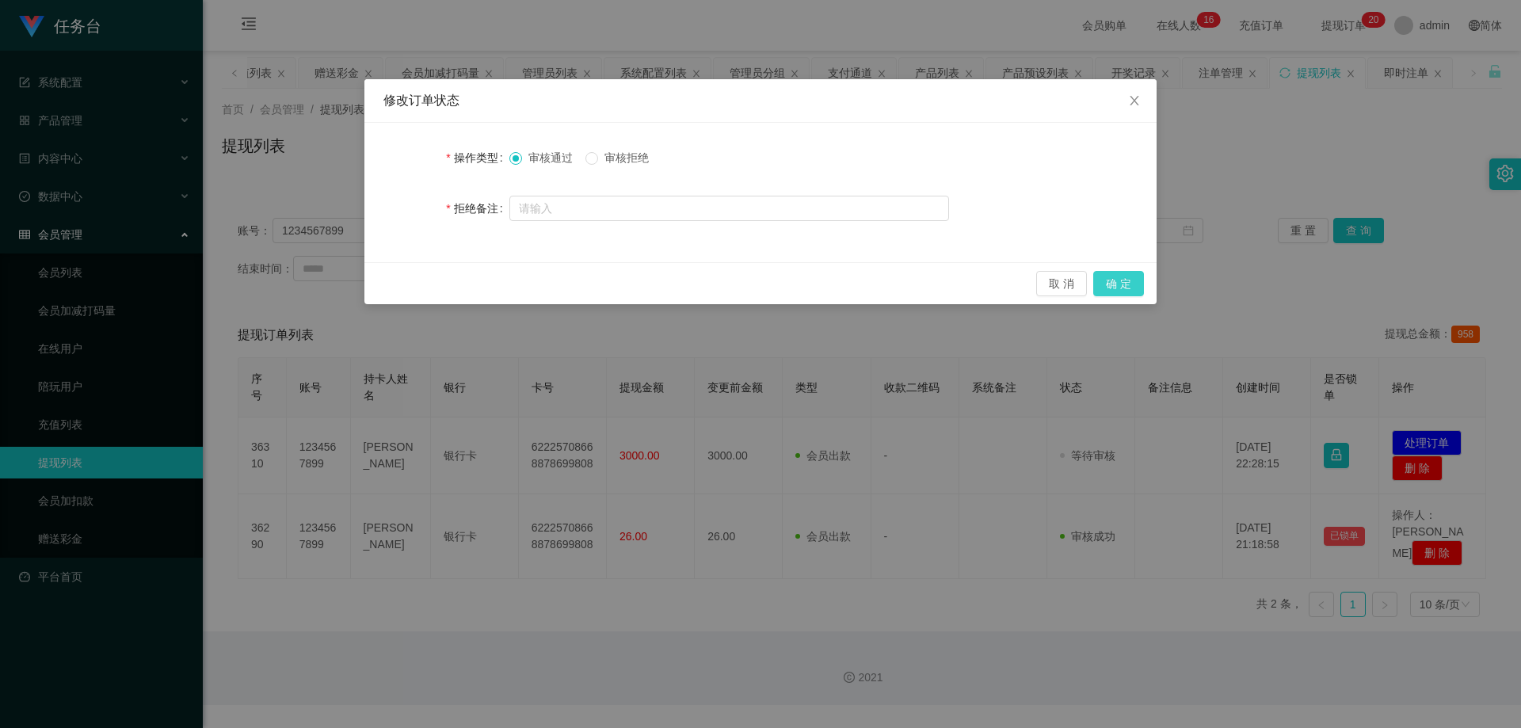
click at [1123, 283] on button "确 定" at bounding box center [1118, 283] width 51 height 25
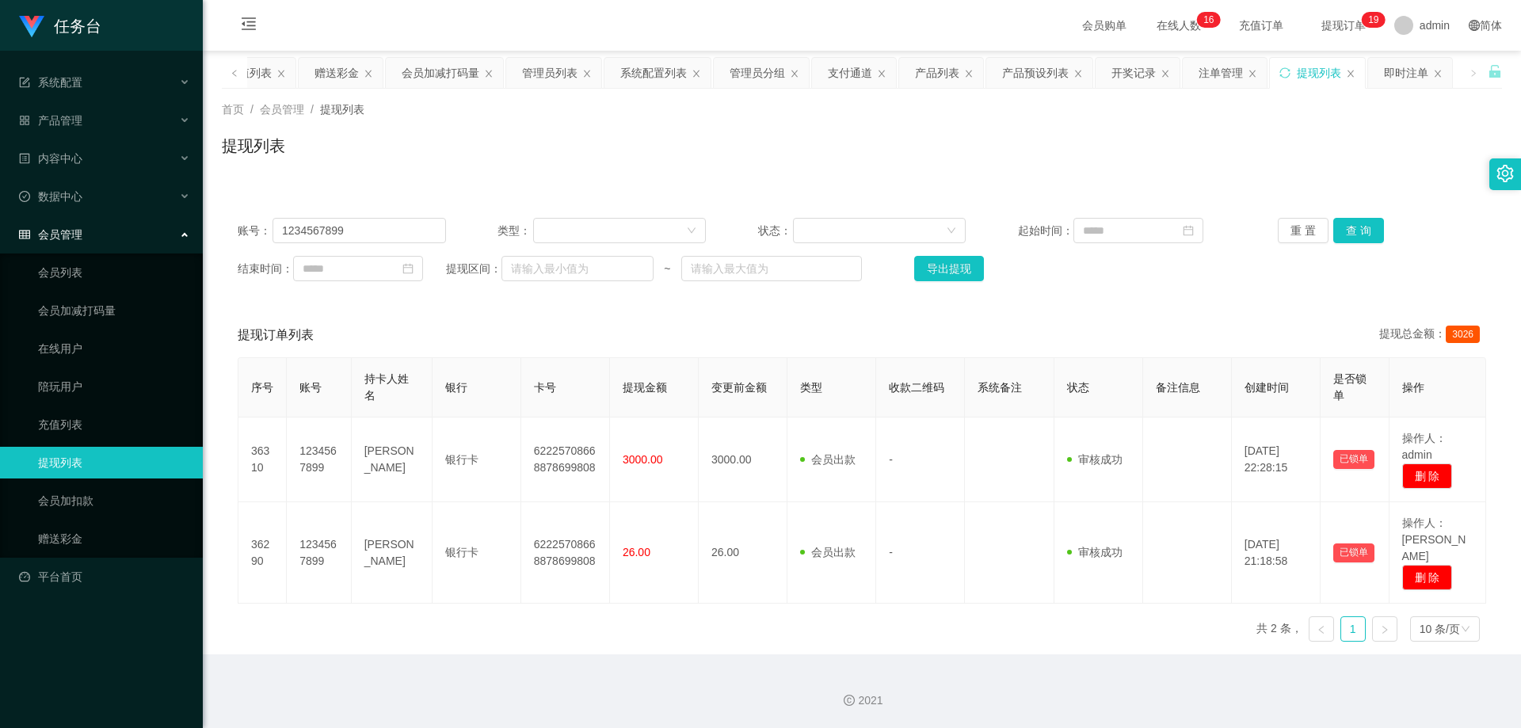
click at [116, 459] on link "提现列表" at bounding box center [114, 463] width 152 height 32
drag, startPoint x: 81, startPoint y: 425, endPoint x: 76, endPoint y: 448, distance: 23.5
click at [80, 425] on link "充值列表" at bounding box center [114, 425] width 152 height 32
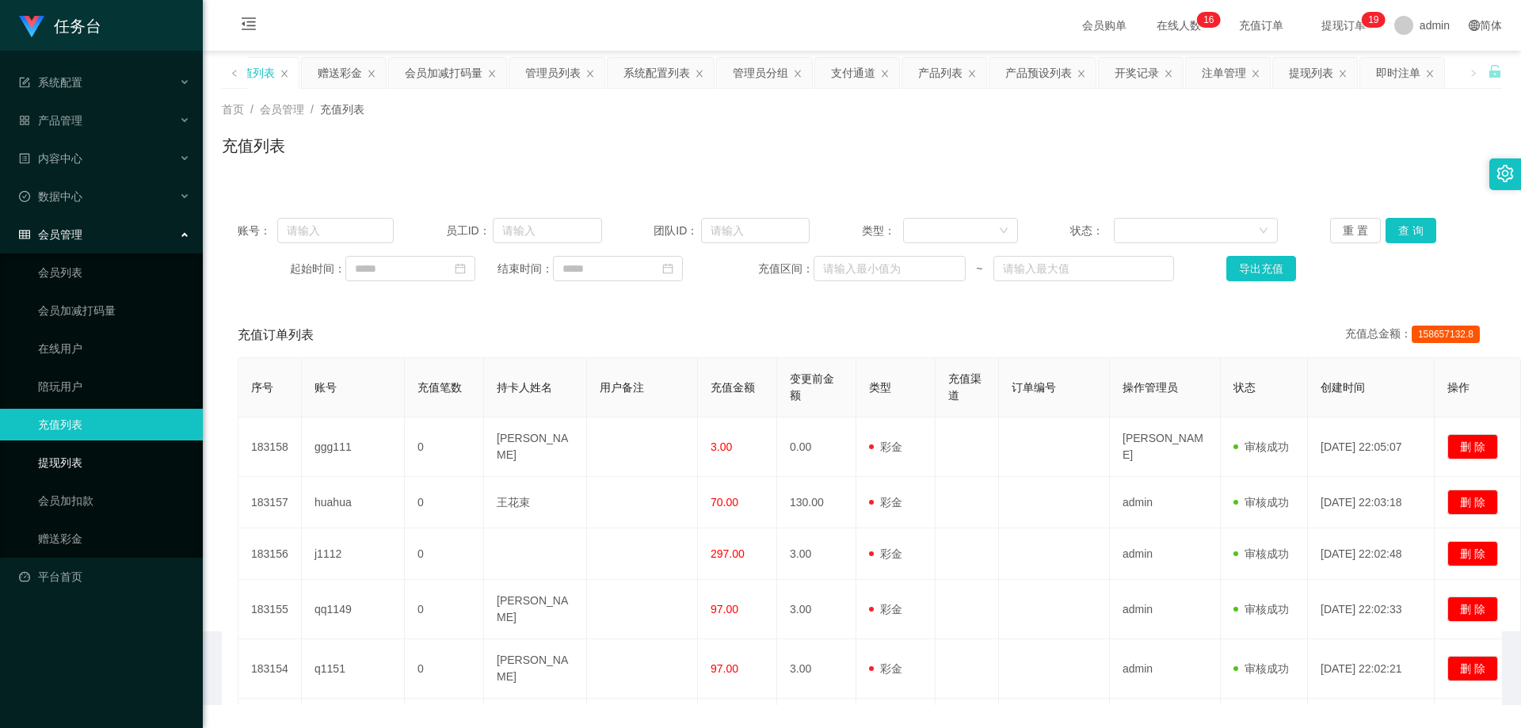
click at [76, 462] on link "提现列表" at bounding box center [114, 463] width 152 height 32
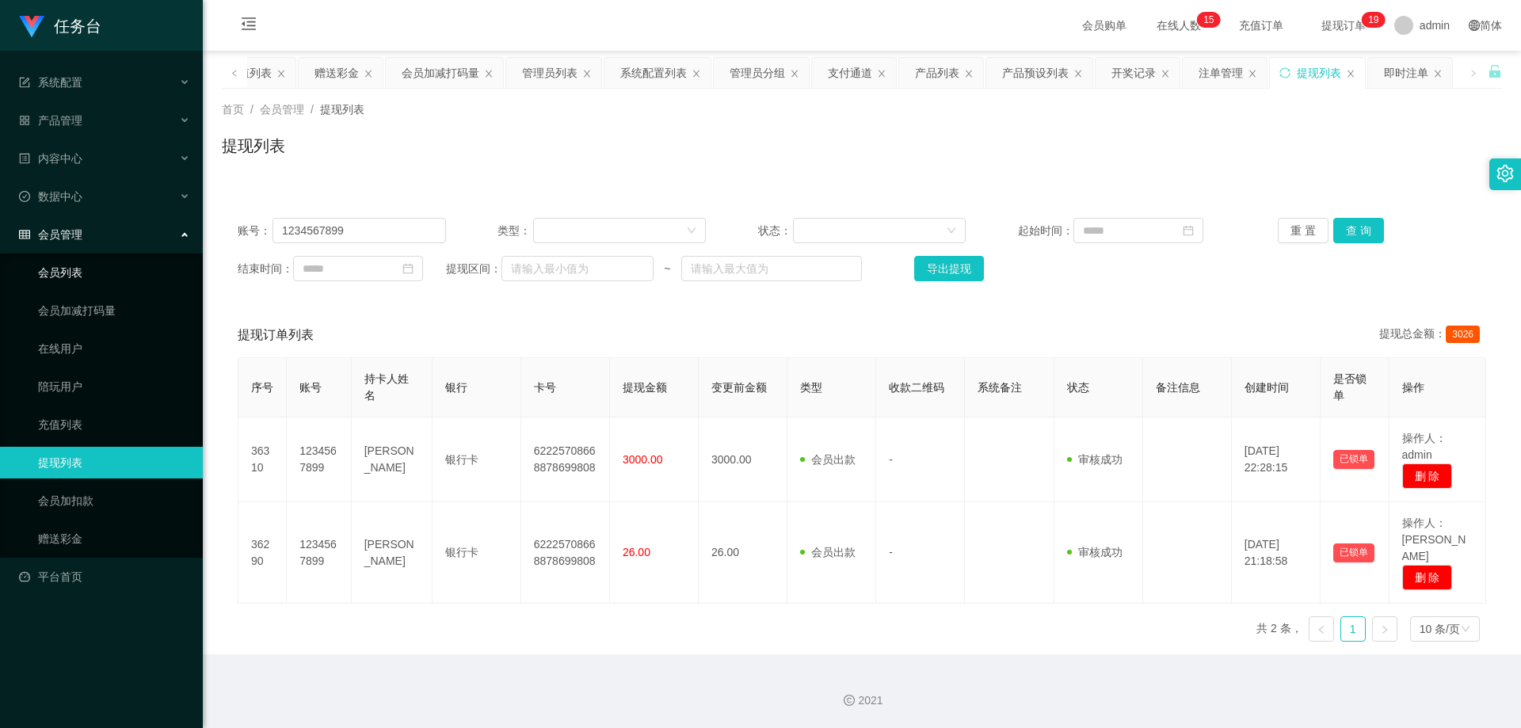
click at [85, 261] on link "会员列表" at bounding box center [114, 273] width 152 height 32
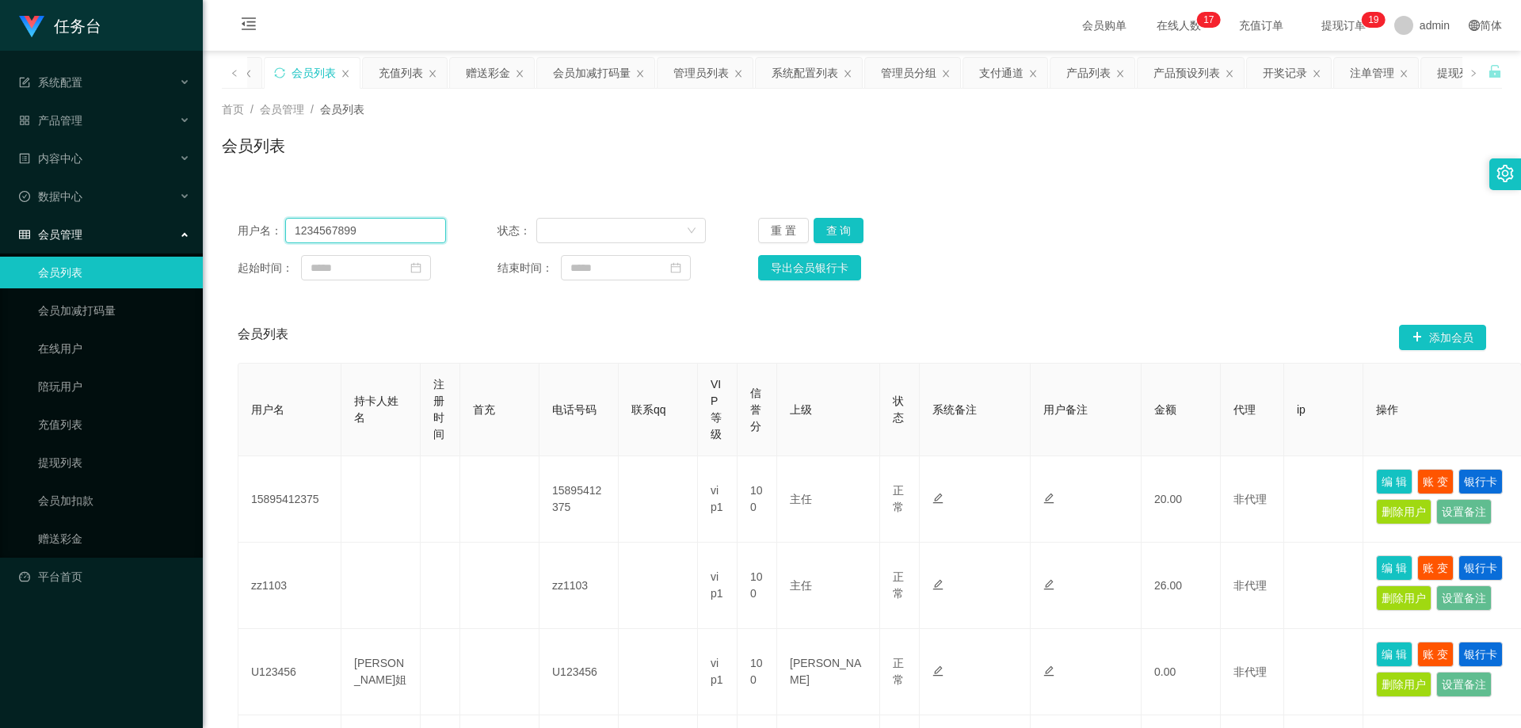
drag, startPoint x: 388, startPoint y: 236, endPoint x: 199, endPoint y: 234, distance: 189.3
click at [199, 234] on section "任务台 系统配置 系统配置列表 管理员列表 管理员分组 支付通道 产品管理 产品列表 产品预设列表 开奖记录 注单管理 即时注单 内容中心 站内信 公告列表 …" at bounding box center [760, 722] width 1521 height 1444
paste input "xx7788"
type input "xx7788"
click at [859, 223] on button "查 询" at bounding box center [838, 230] width 51 height 25
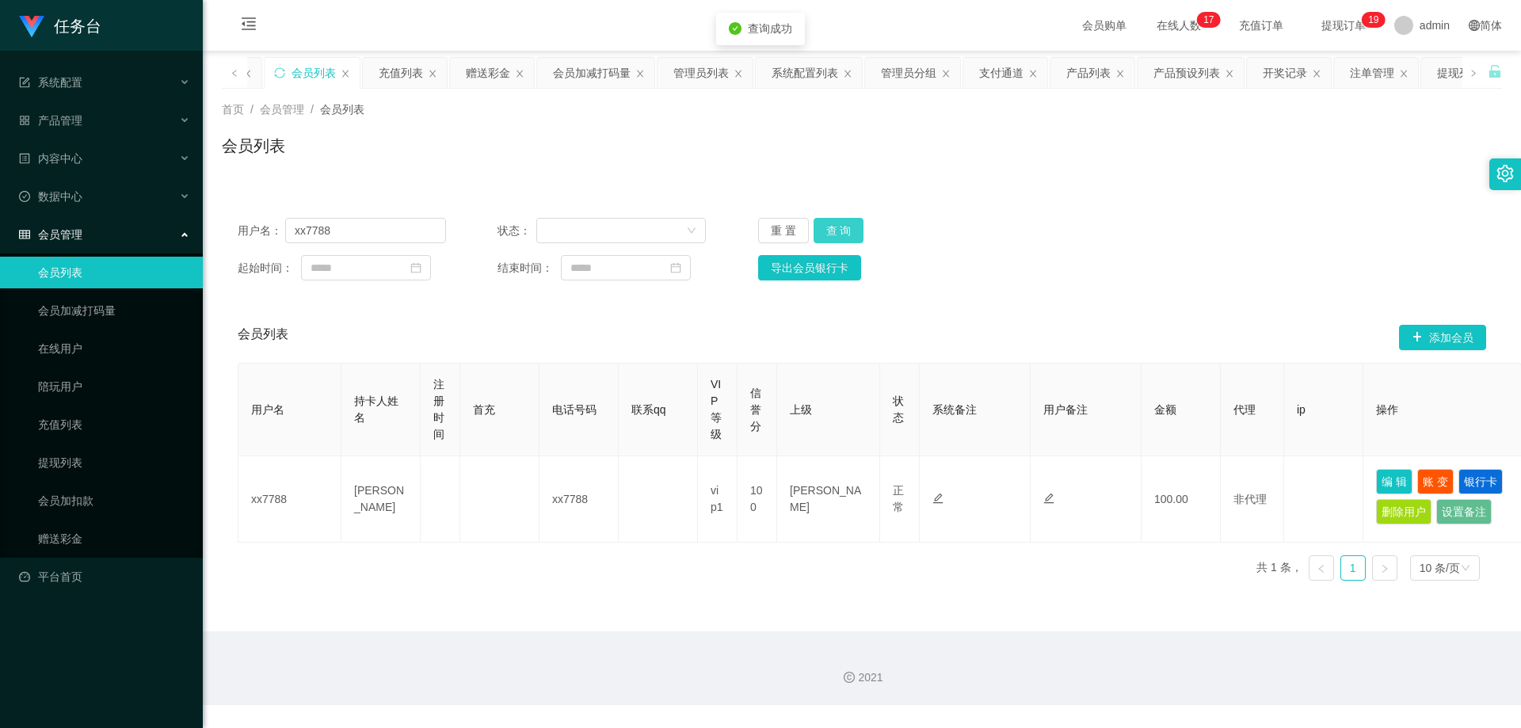
click at [848, 222] on button "查 询" at bounding box center [838, 230] width 51 height 25
click at [89, 501] on link "会员加扣款" at bounding box center [114, 501] width 152 height 32
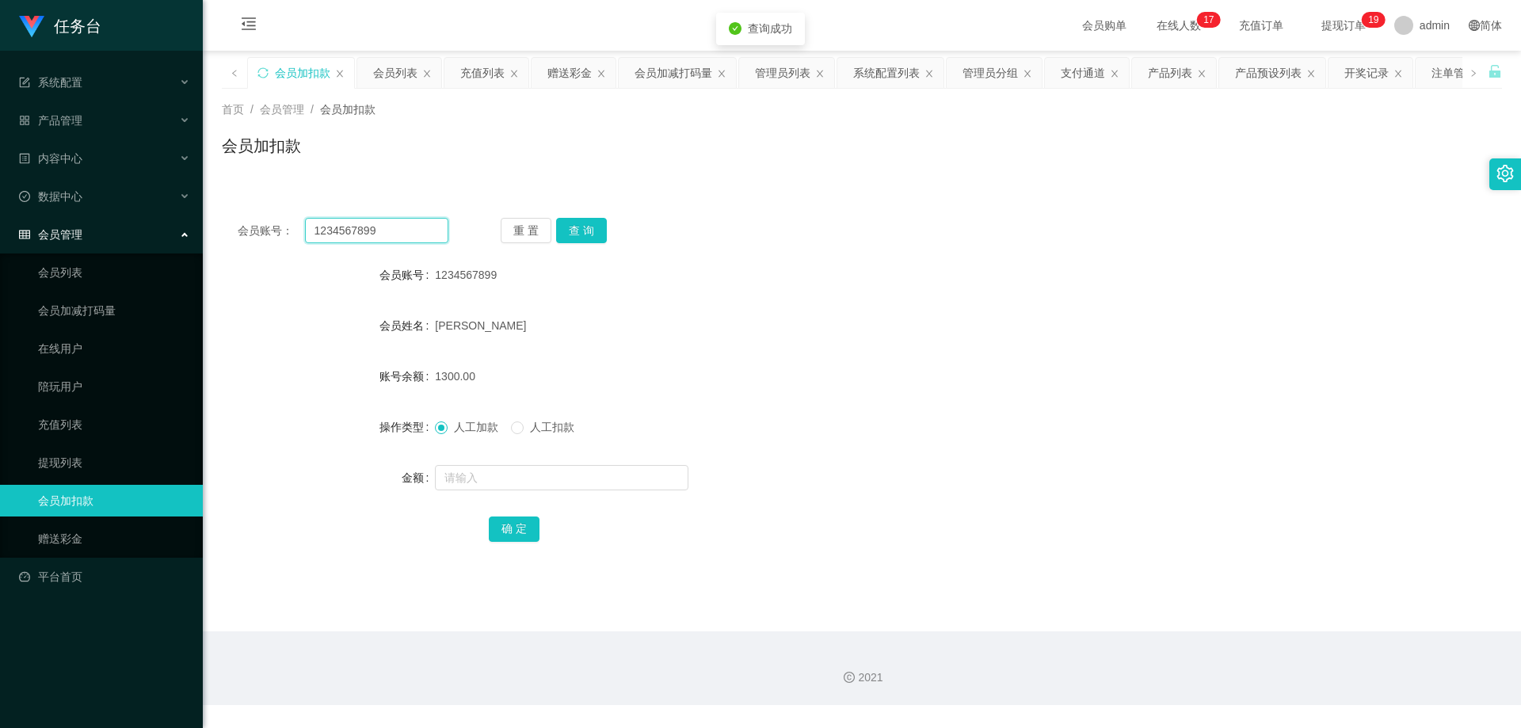
drag, startPoint x: 382, startPoint y: 229, endPoint x: 184, endPoint y: 225, distance: 198.0
click at [184, 225] on section "任务台 系统配置 系统配置列表 管理员列表 管理员分组 支付通道 产品管理 产品列表 产品预设列表 开奖记录 注单管理 即时注单 内容中心 站内信 公告列表 …" at bounding box center [760, 352] width 1521 height 705
paste input "xx7788"
type input "xx7788"
click at [595, 226] on button "查 询" at bounding box center [581, 230] width 51 height 25
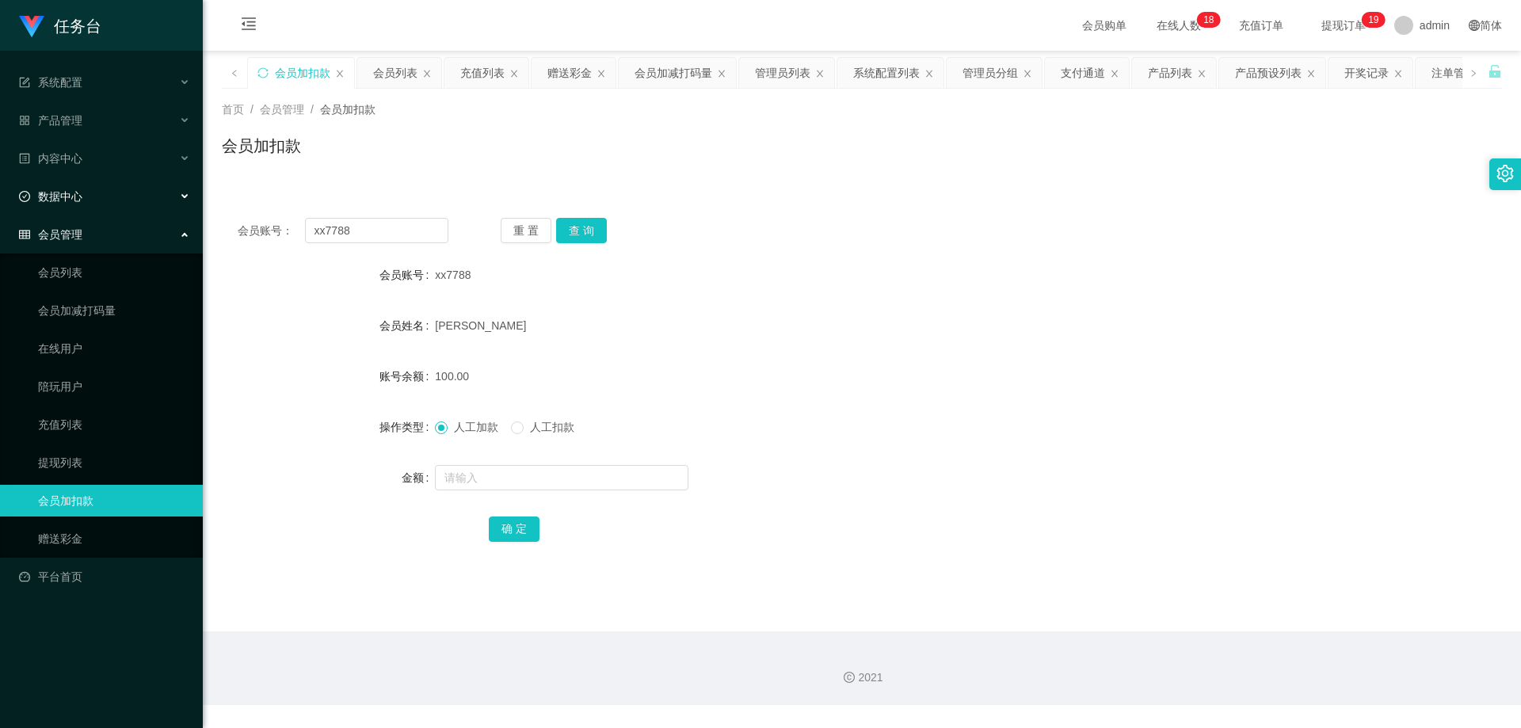
click at [104, 196] on div "数据中心" at bounding box center [101, 197] width 203 height 32
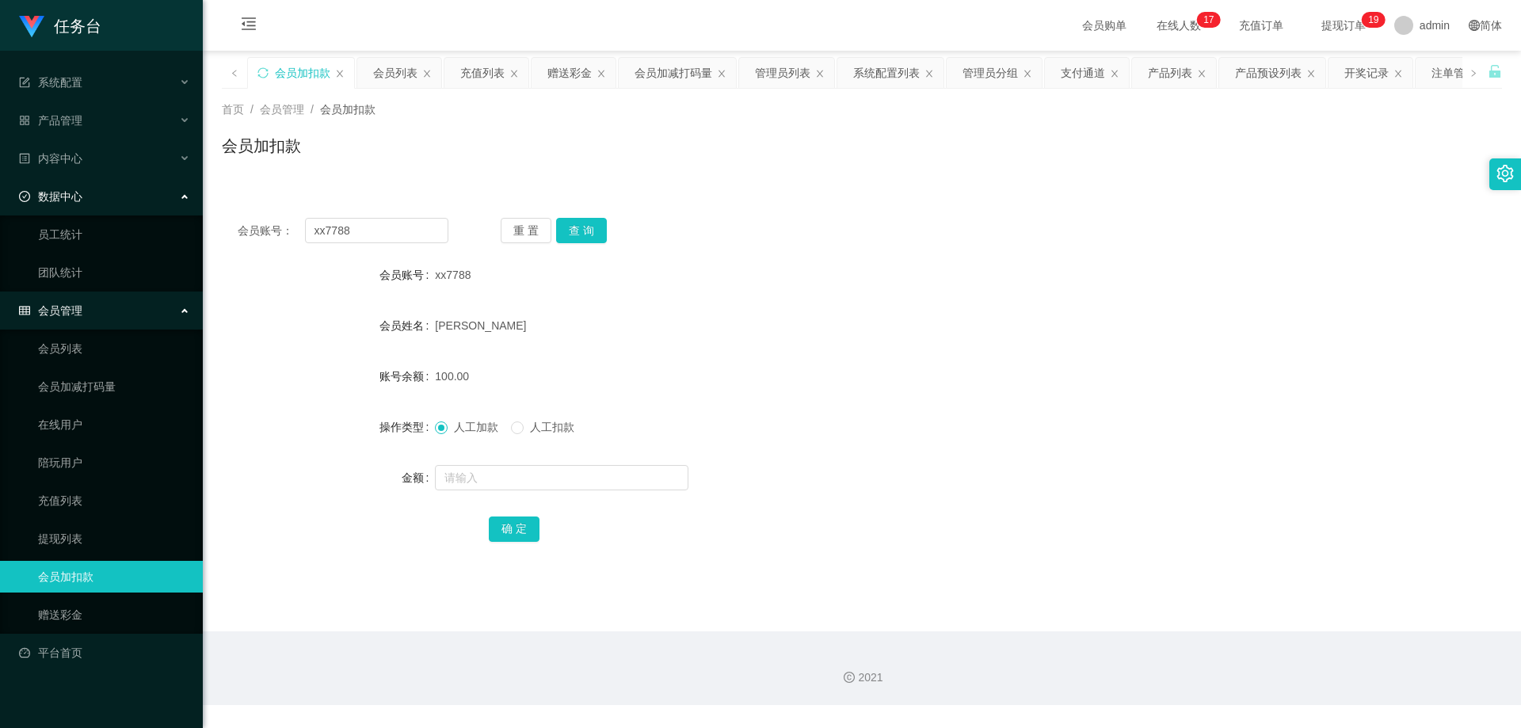
click at [74, 196] on span "数据中心" at bounding box center [50, 196] width 63 height 13
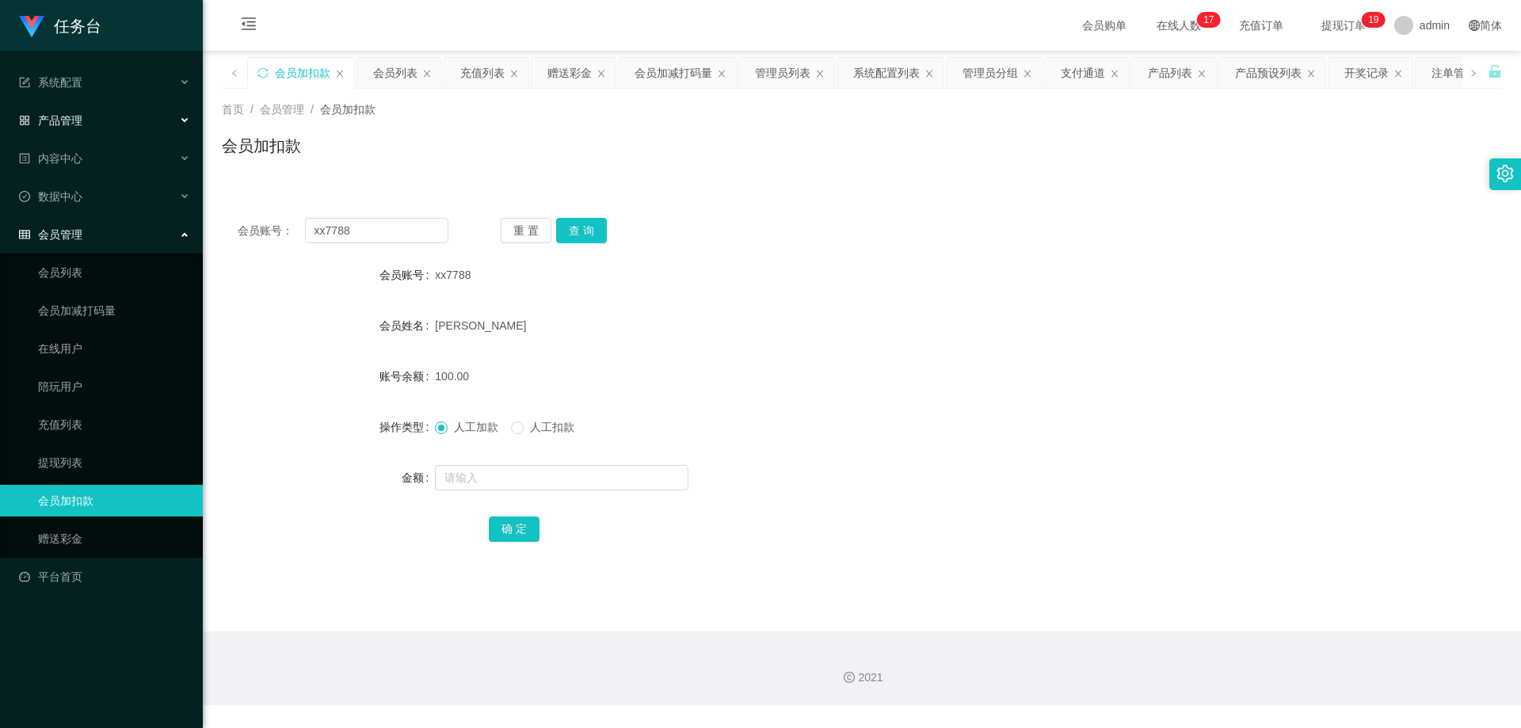
click at [97, 110] on div "产品管理" at bounding box center [101, 121] width 203 height 32
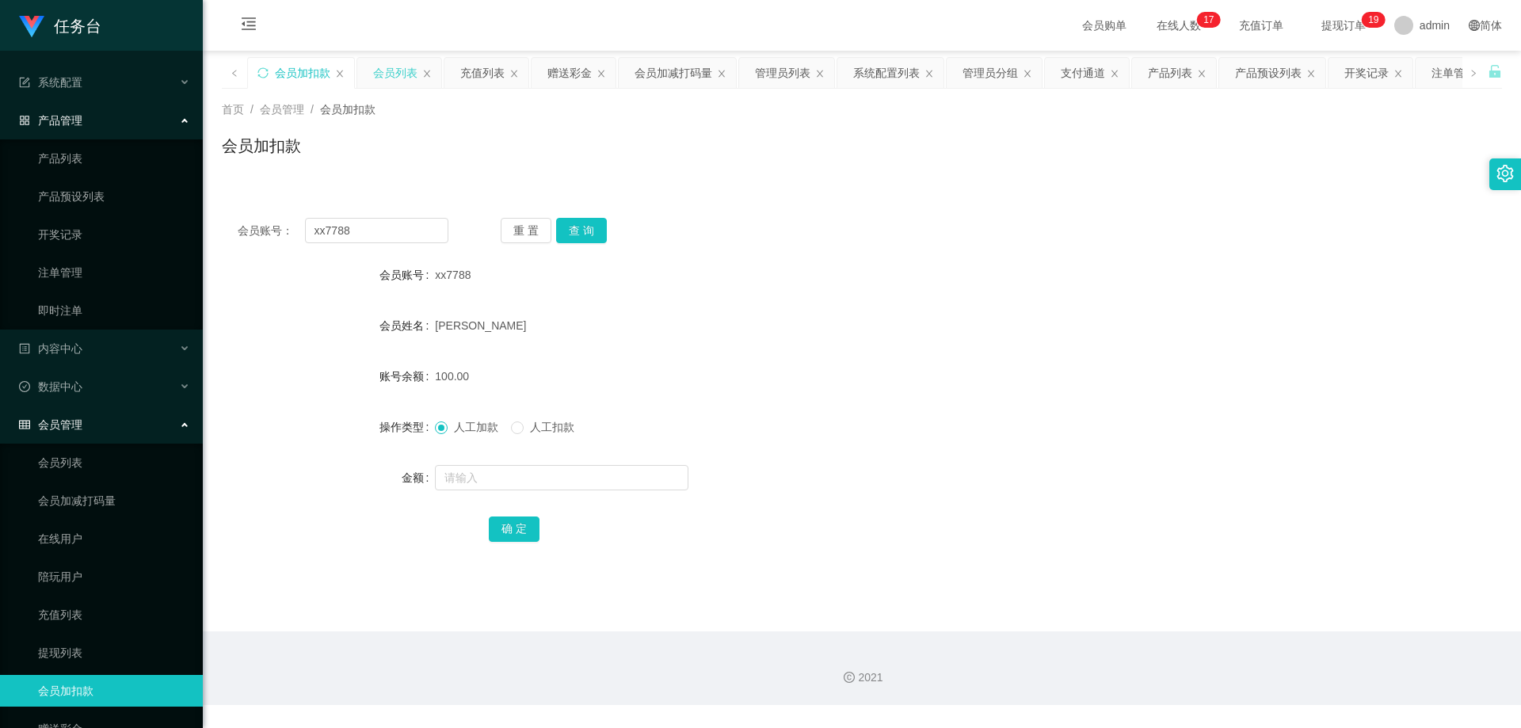
click at [422, 65] on div "会员列表" at bounding box center [399, 73] width 84 height 30
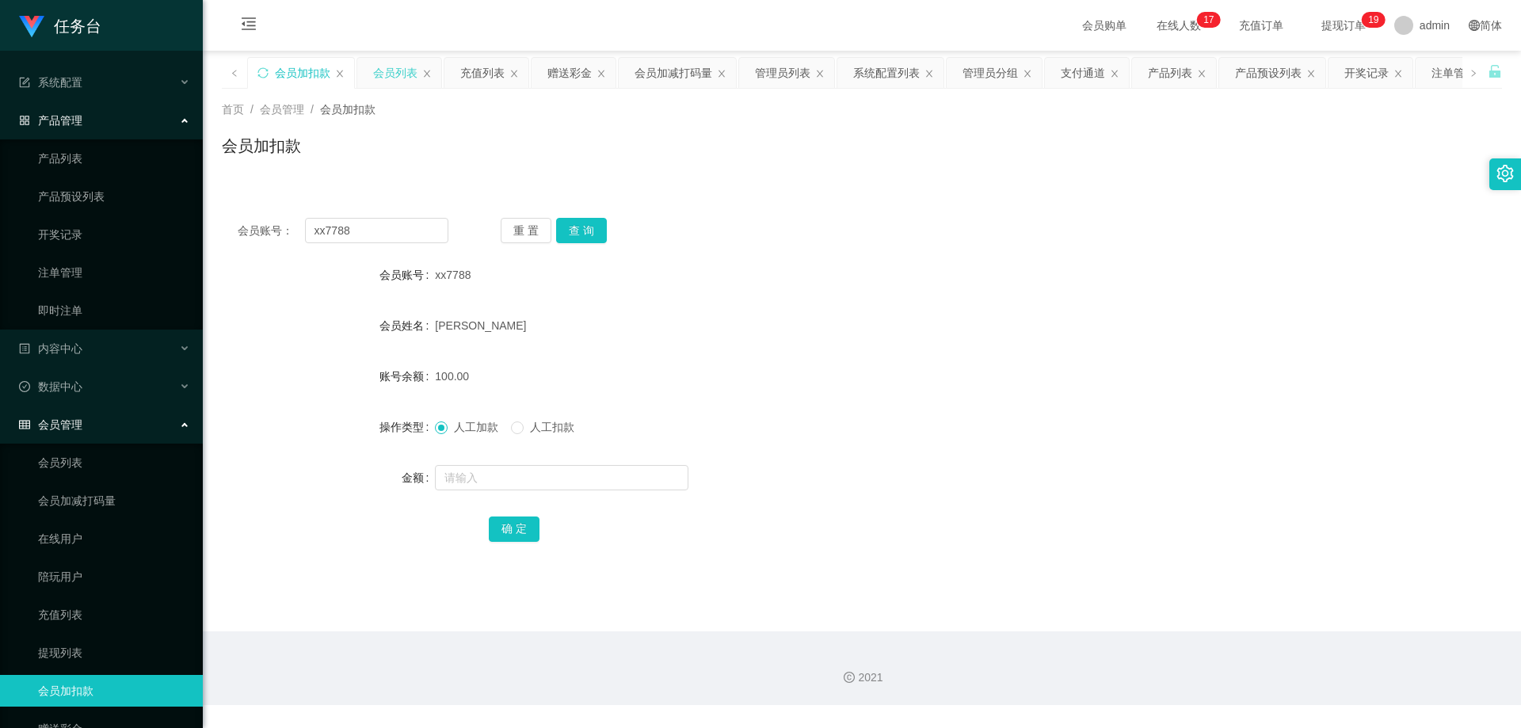
click at [422, 65] on div "会员列表" at bounding box center [399, 73] width 84 height 30
click at [428, 74] on icon "图标: close" at bounding box center [427, 74] width 10 height 10
click at [444, 74] on div "赠送彩金" at bounding box center [486, 73] width 84 height 30
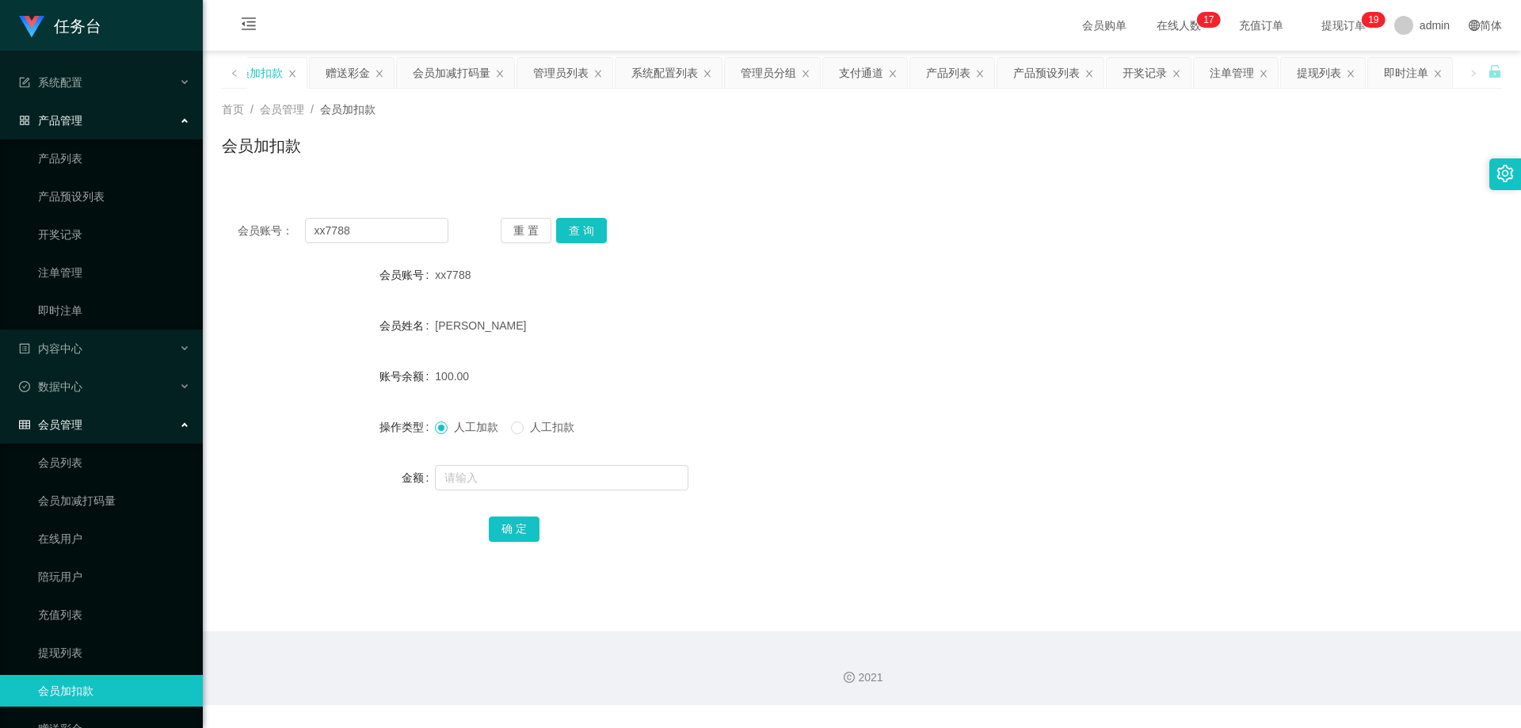
click at [428, 74] on div "平台首页 会员加扣款 赠送彩金 会员加减打码量 管理员列表 系统配置列表 管理员分组 支付通道 产品列表 产品预设列表 开奖记录 注单管理 提现列表 即时注单" at bounding box center [783, 84] width 1342 height 55
click at [428, 74] on div "会员加减打码量" at bounding box center [452, 73] width 78 height 30
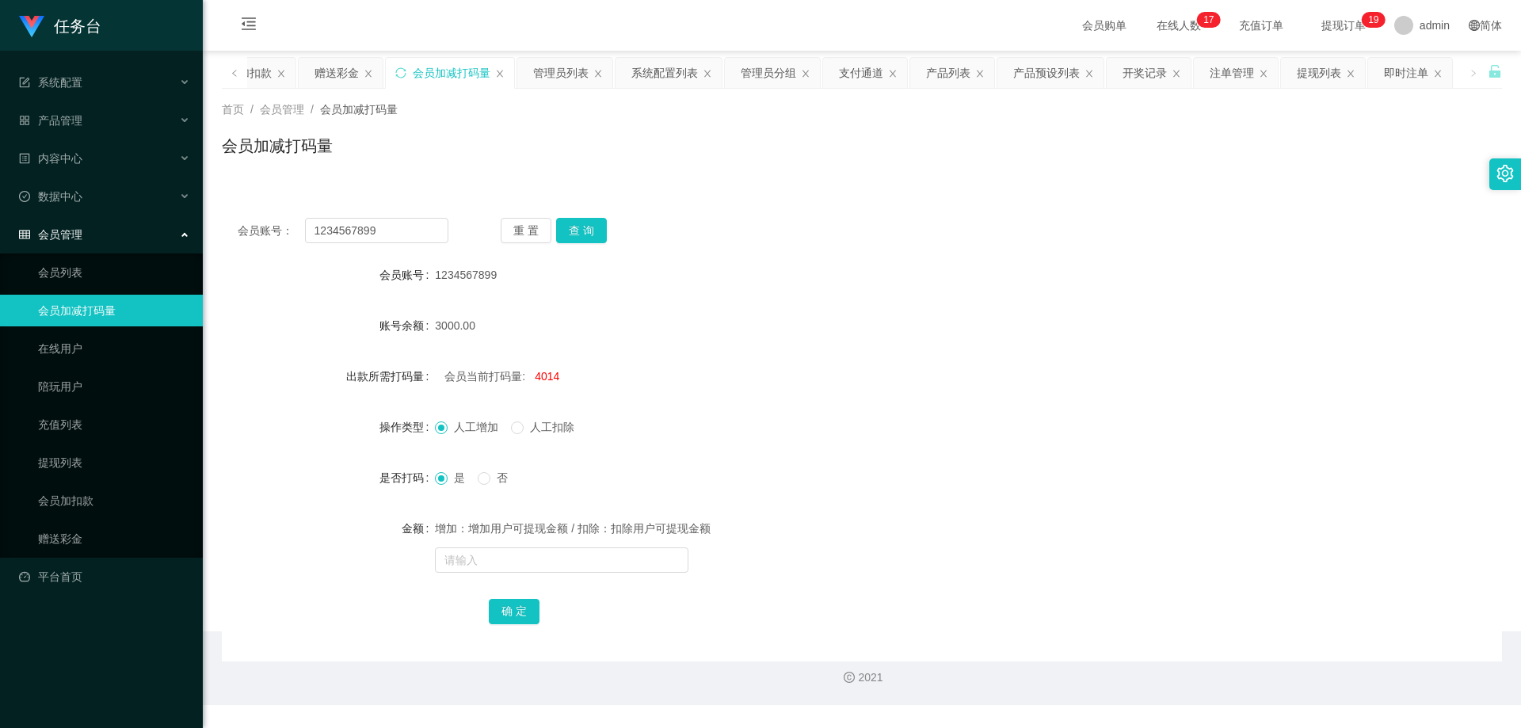
click at [428, 74] on div "会员加减打码量" at bounding box center [452, 73] width 78 height 30
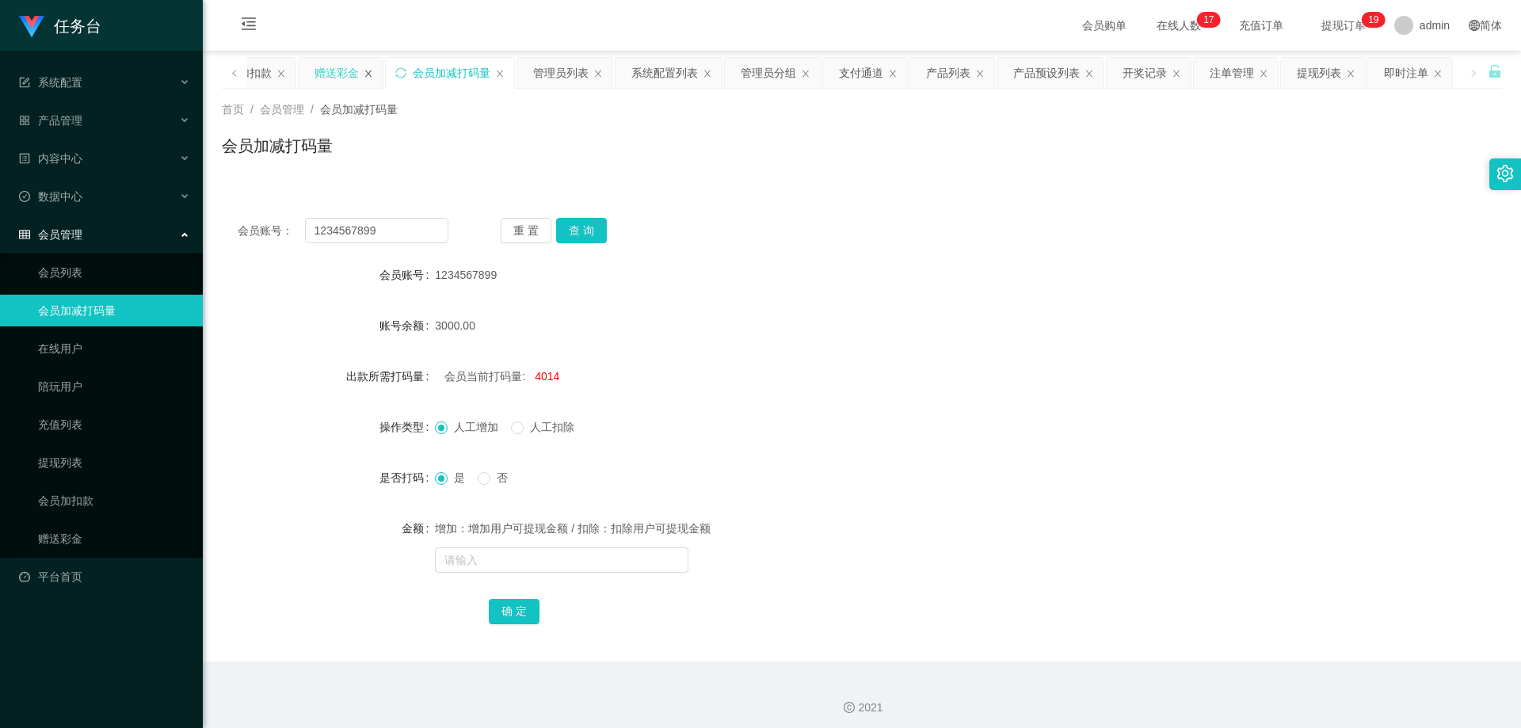
click at [367, 71] on icon "图标: close" at bounding box center [369, 74] width 10 height 10
click at [367, 71] on div "平台首页 会员加扣款 会员加减打码量 管理员列表 系统配置列表 管理员分组 支付通道 产品列表 产品预设列表 开奖记录 注单管理 提现列表 即时注单" at bounding box center [849, 84] width 1255 height 55
click at [367, 71] on div "会员加扣款" at bounding box center [353, 73] width 55 height 30
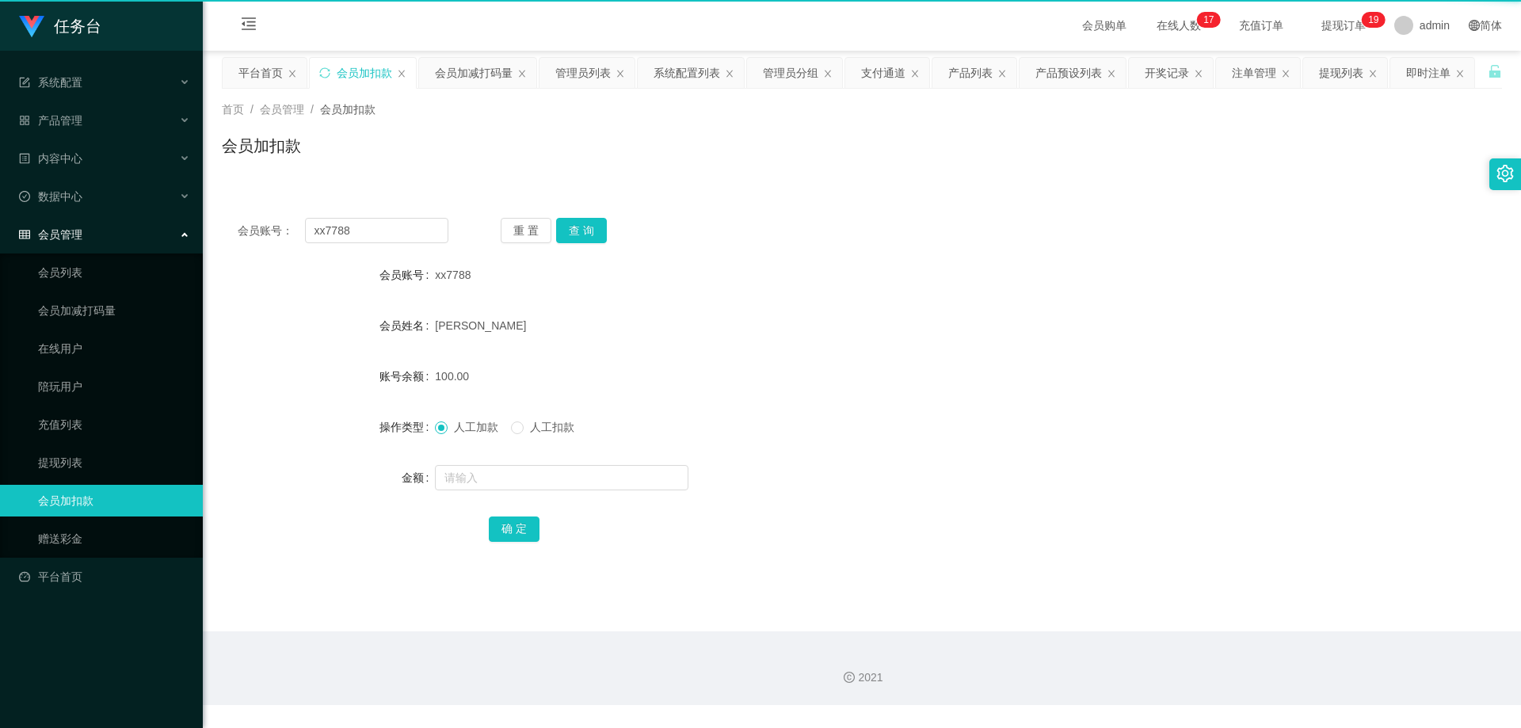
click at [367, 71] on div "会员加扣款" at bounding box center [364, 73] width 55 height 30
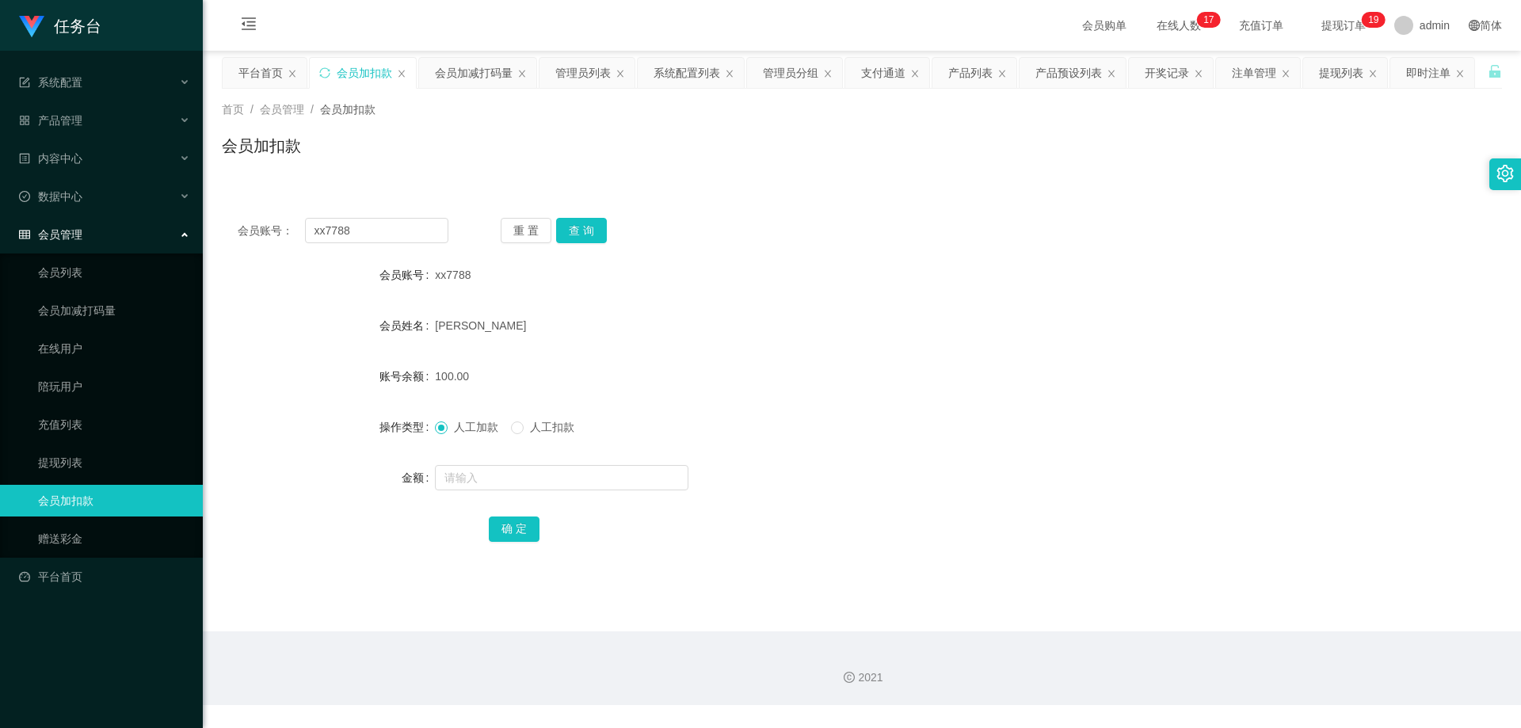
click at [367, 71] on div "会员加扣款" at bounding box center [364, 73] width 55 height 30
click at [296, 74] on icon "图标: close" at bounding box center [292, 74] width 10 height 10
click at [311, 76] on icon "图标: close" at bounding box center [315, 74] width 10 height 10
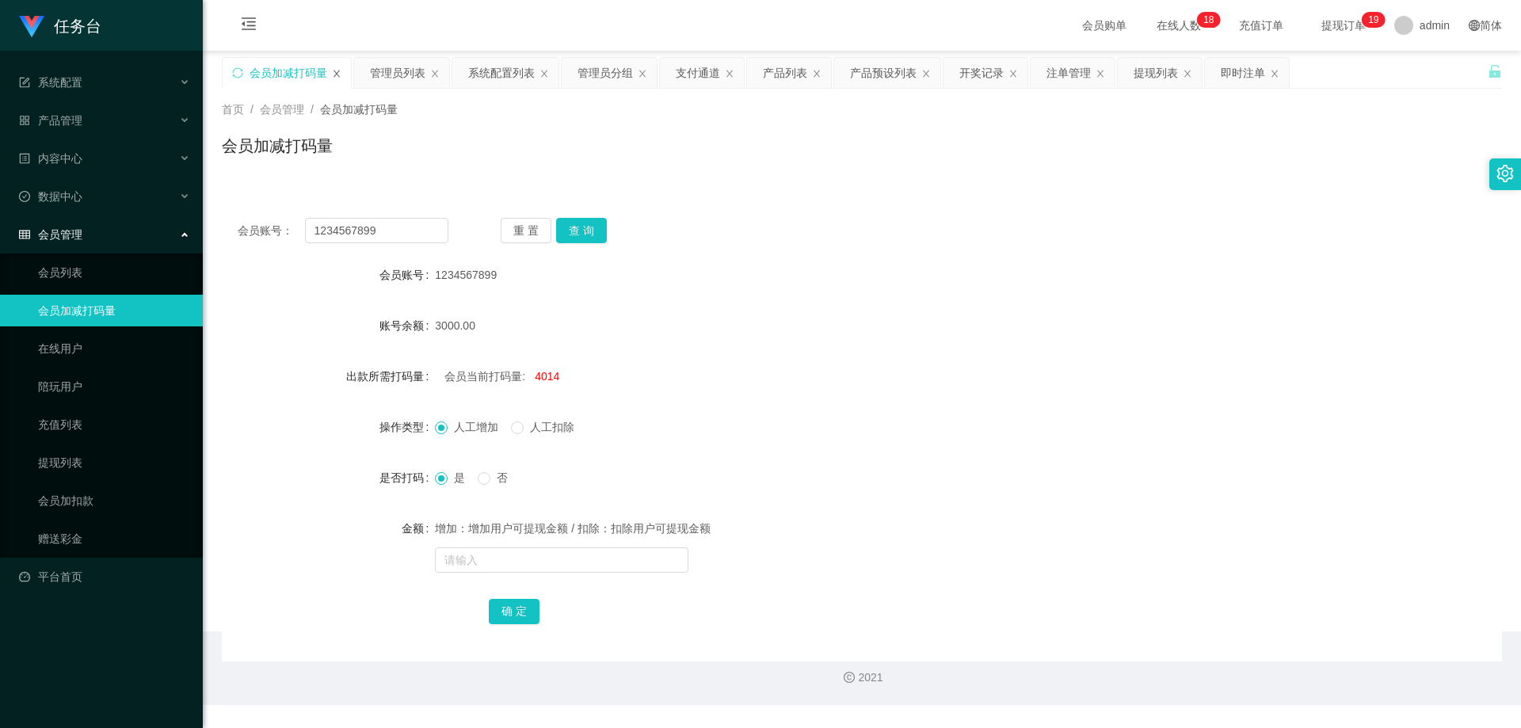
click at [336, 76] on icon "图标: close" at bounding box center [337, 74] width 10 height 10
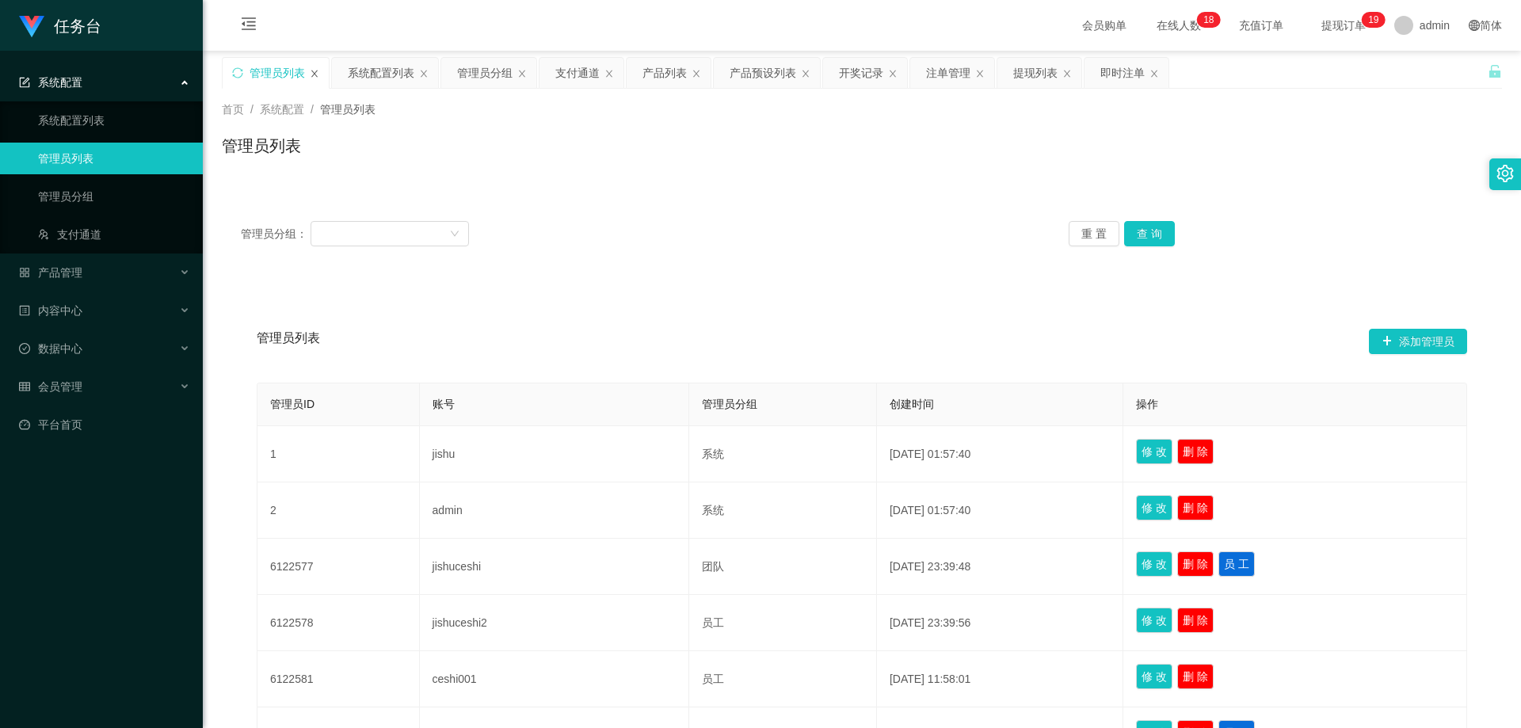
click at [311, 71] on icon "图标: close" at bounding box center [315, 74] width 10 height 10
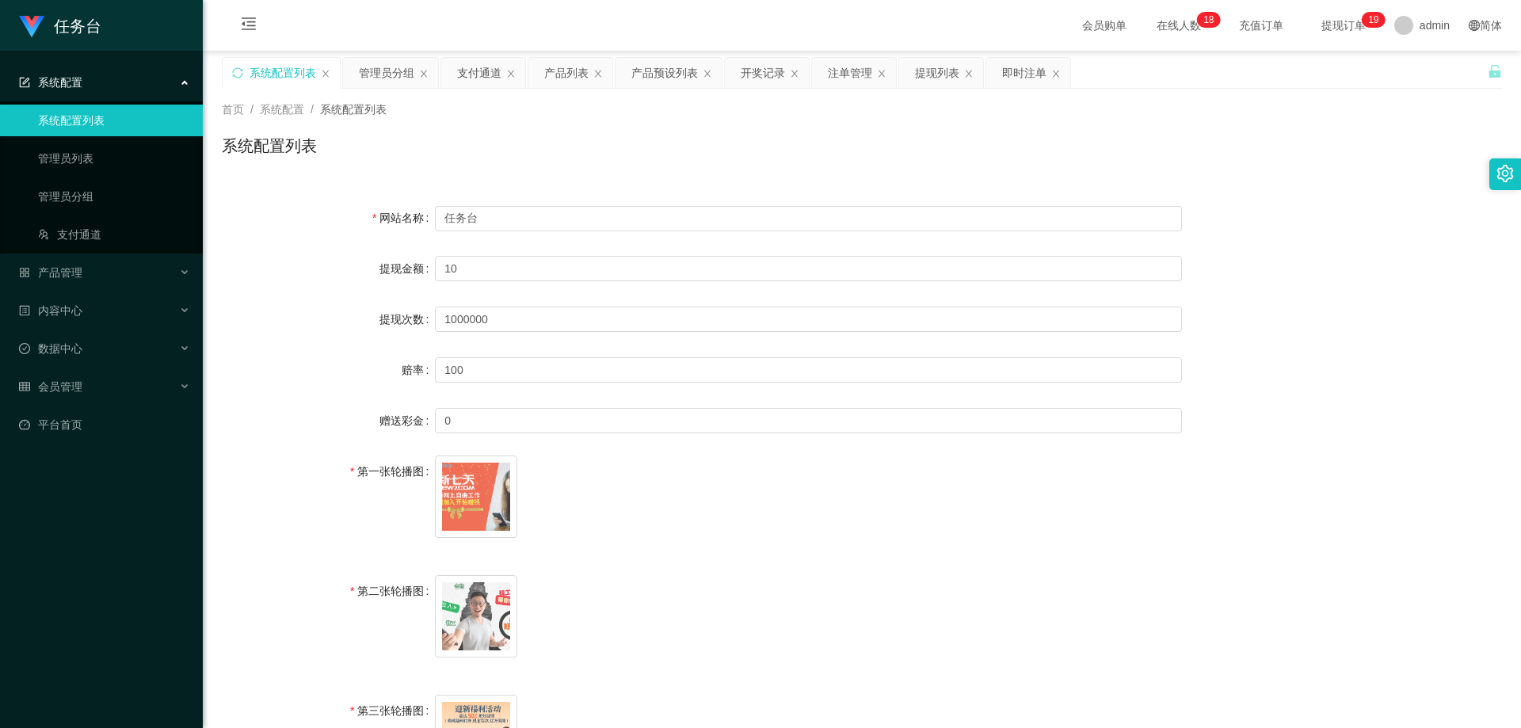
click at [319, 71] on div "系统配置列表" at bounding box center [281, 73] width 117 height 30
click at [322, 71] on icon "图标: close" at bounding box center [326, 74] width 10 height 10
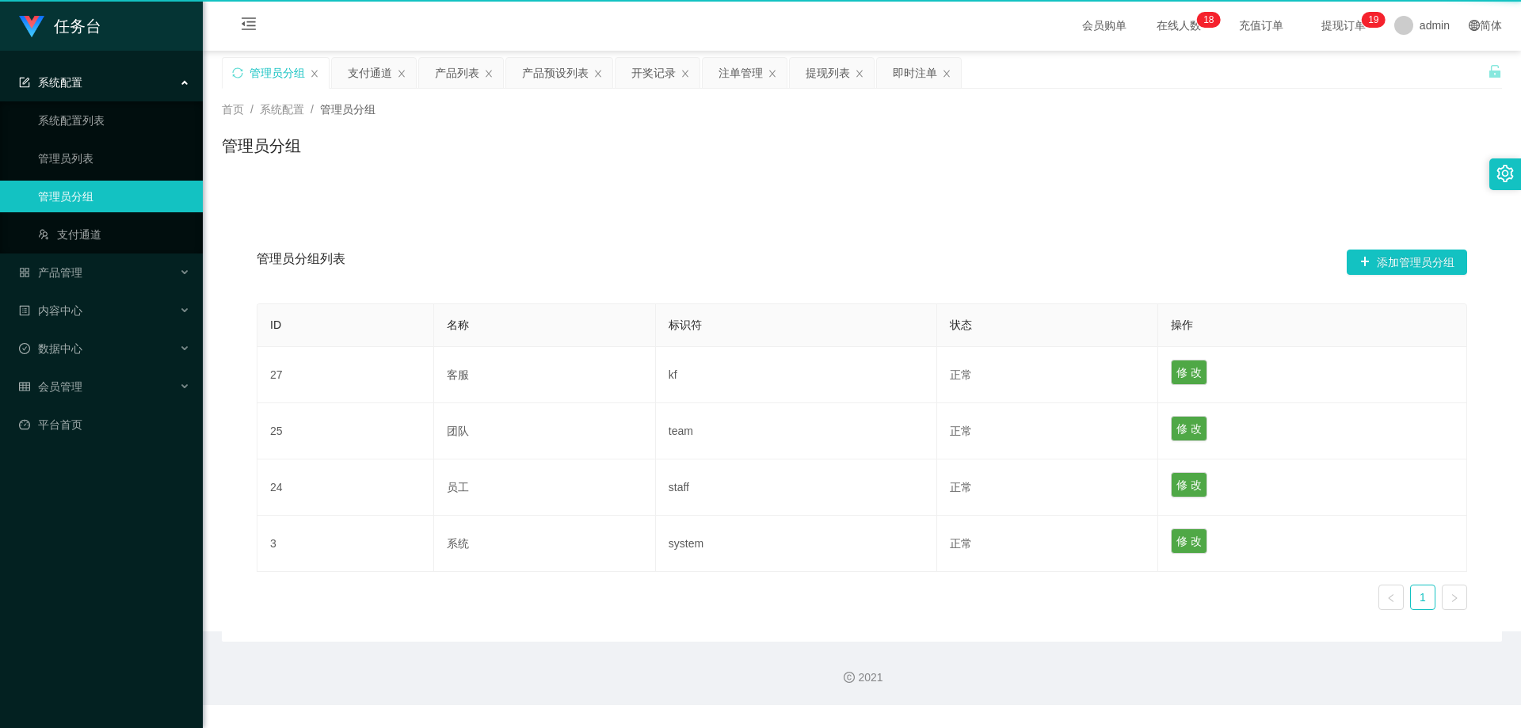
click at [322, 71] on div "管理员分组 支付通道 产品列表 产品预设列表 开奖记录 注单管理 提现列表 即时注单" at bounding box center [592, 84] width 741 height 55
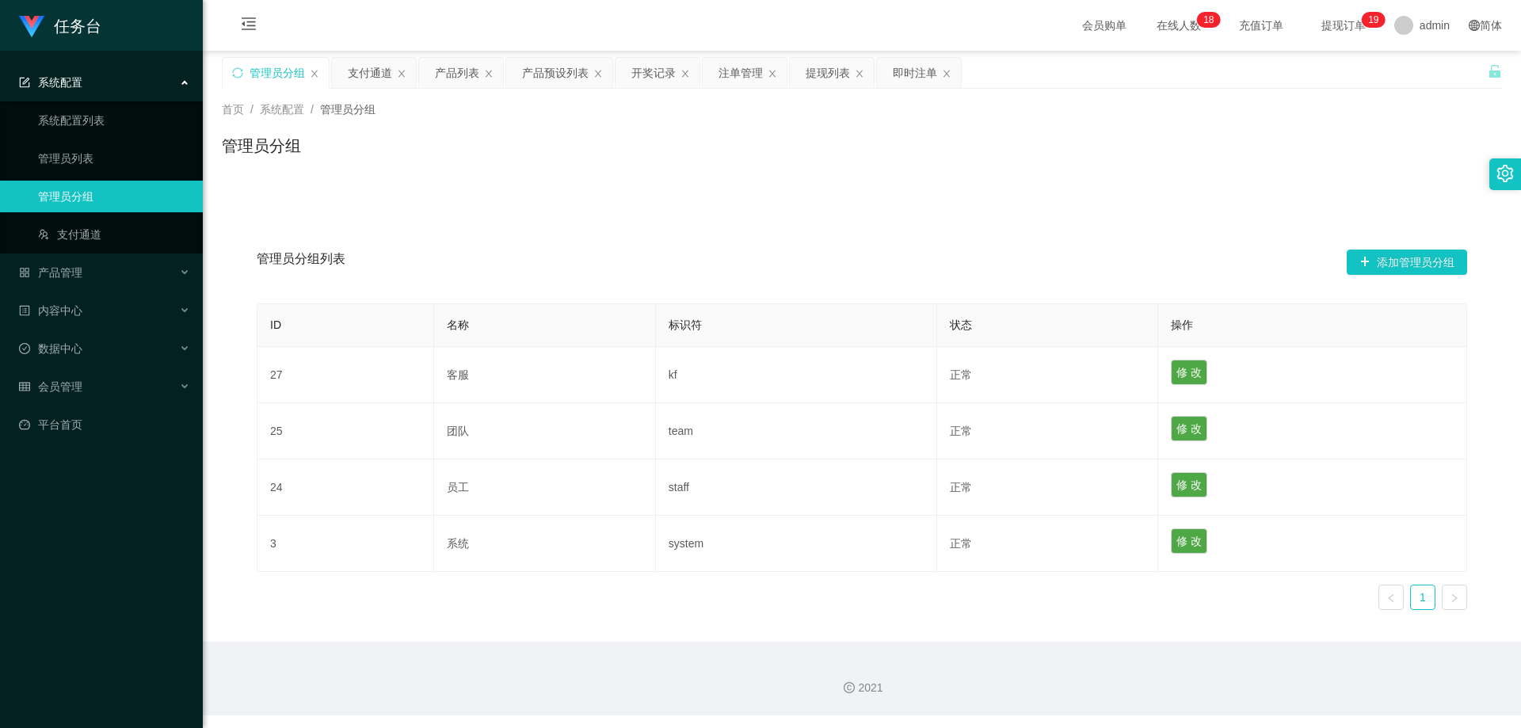
click at [322, 71] on div "管理员分组" at bounding box center [276, 73] width 106 height 30
click at [316, 71] on icon "图标: close" at bounding box center [315, 74] width 10 height 10
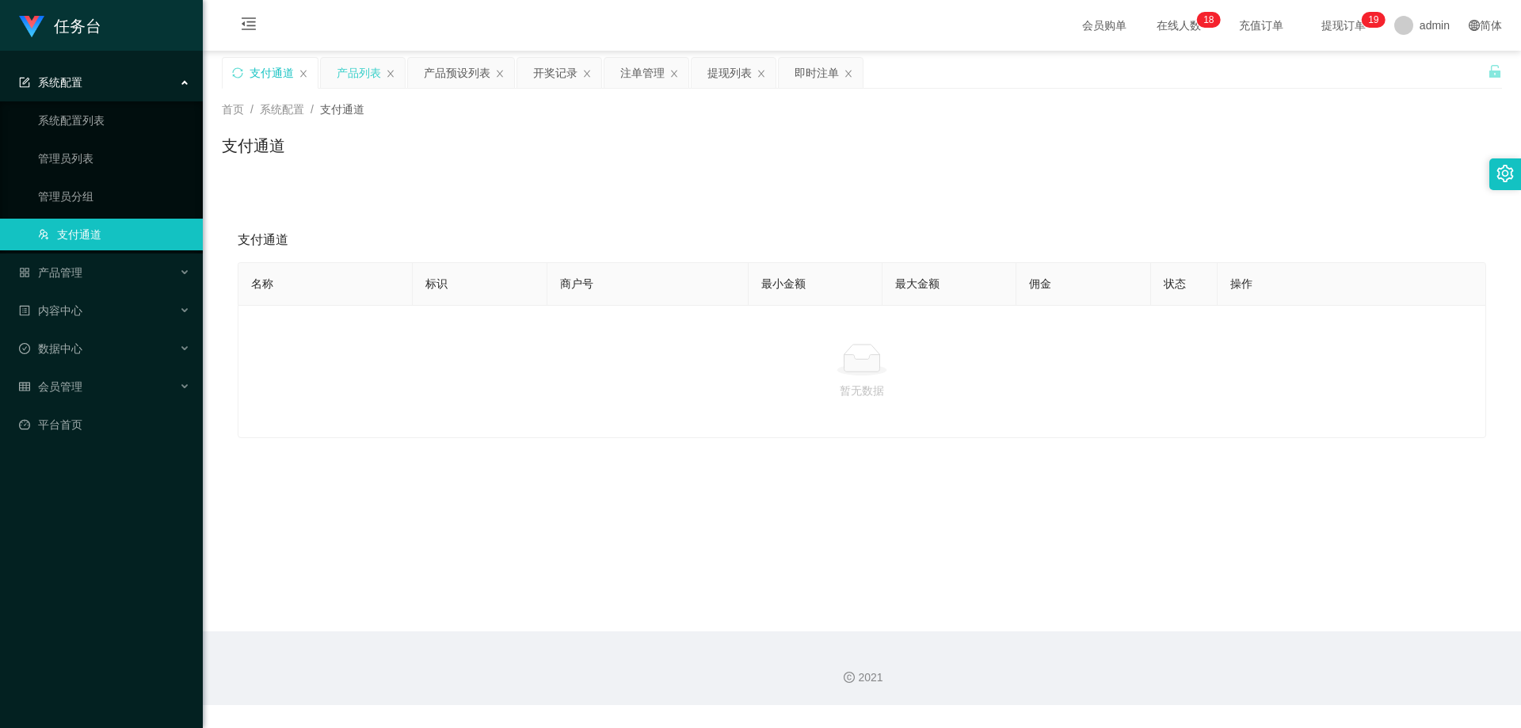
click at [305, 72] on icon "图标: close" at bounding box center [304, 74] width 10 height 10
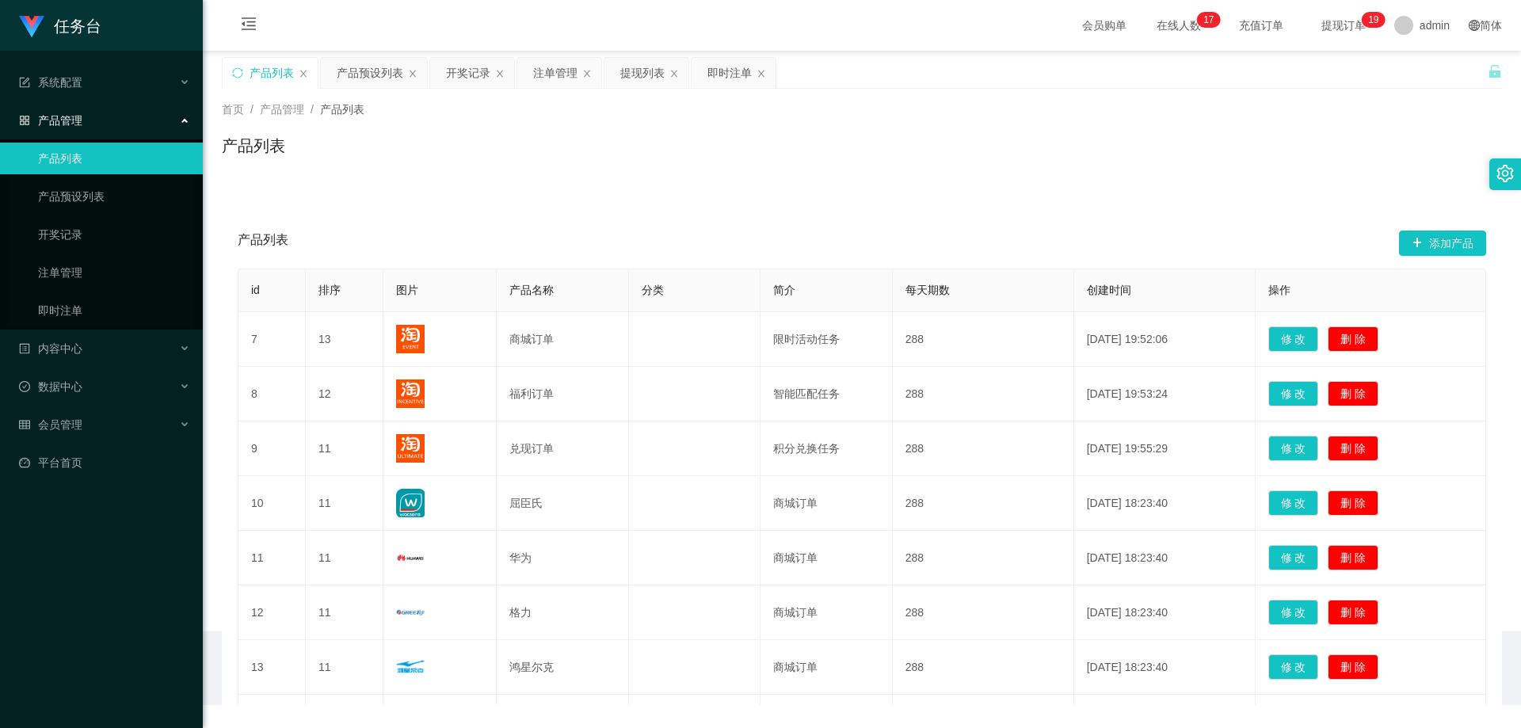
click at [305, 72] on icon "图标: close" at bounding box center [304, 74] width 10 height 10
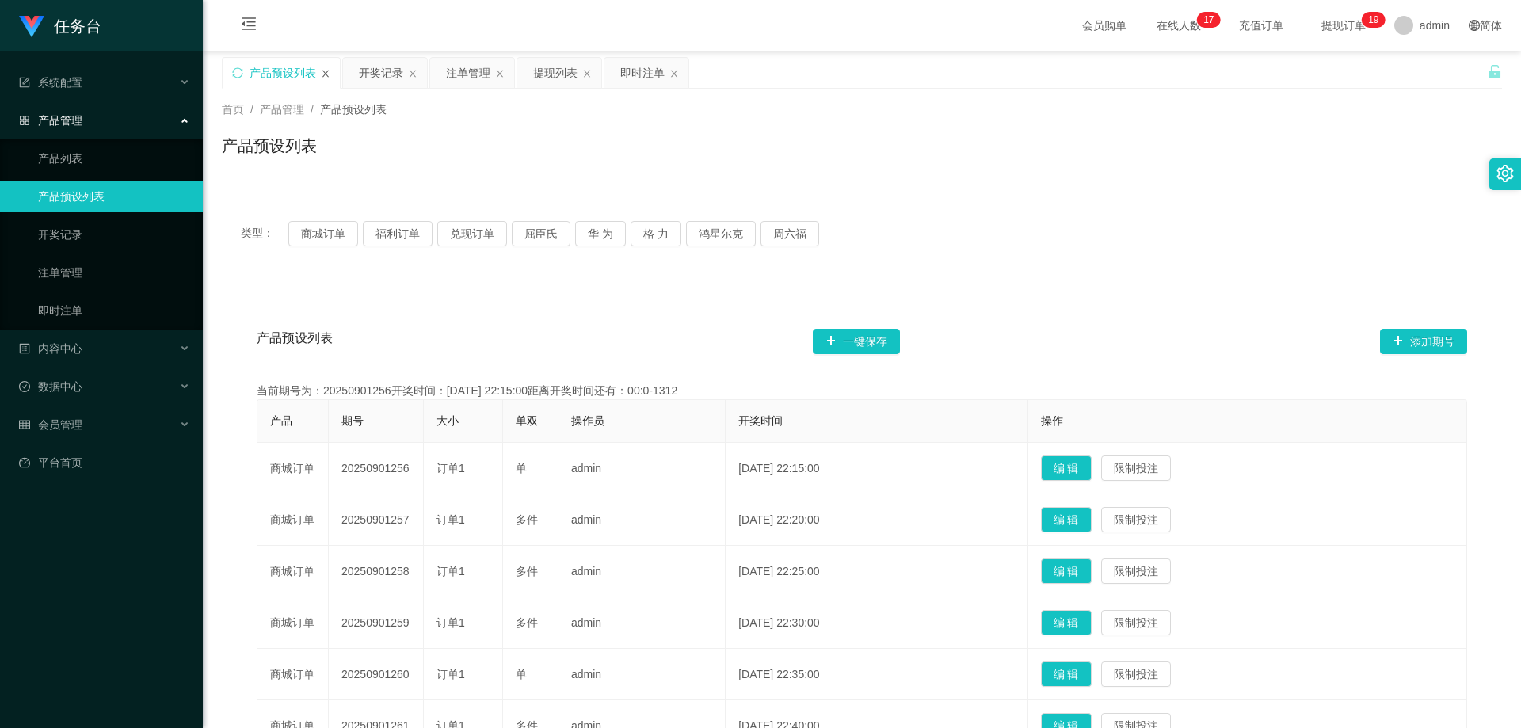
click at [321, 72] on icon "图标: close" at bounding box center [326, 74] width 10 height 10
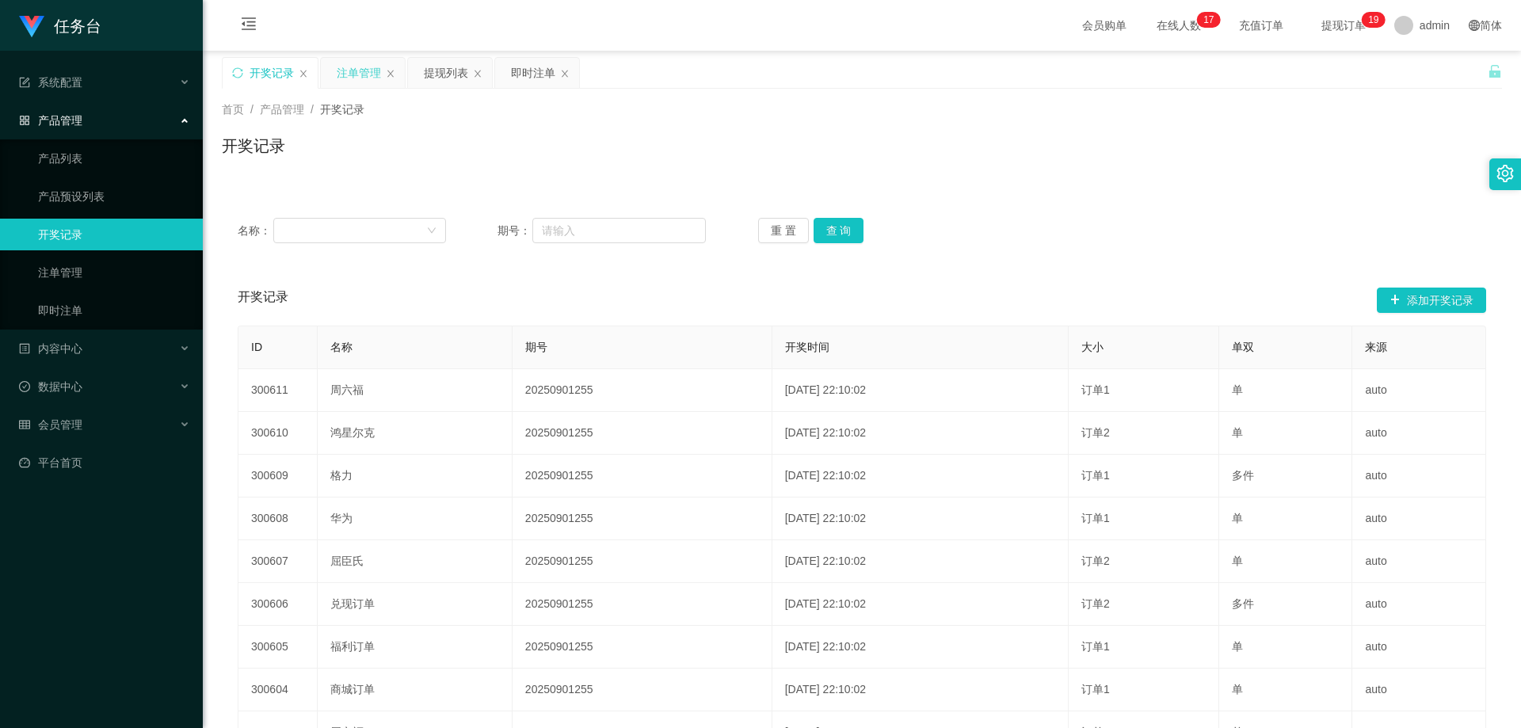
click at [301, 74] on icon "图标: close" at bounding box center [304, 74] width 10 height 10
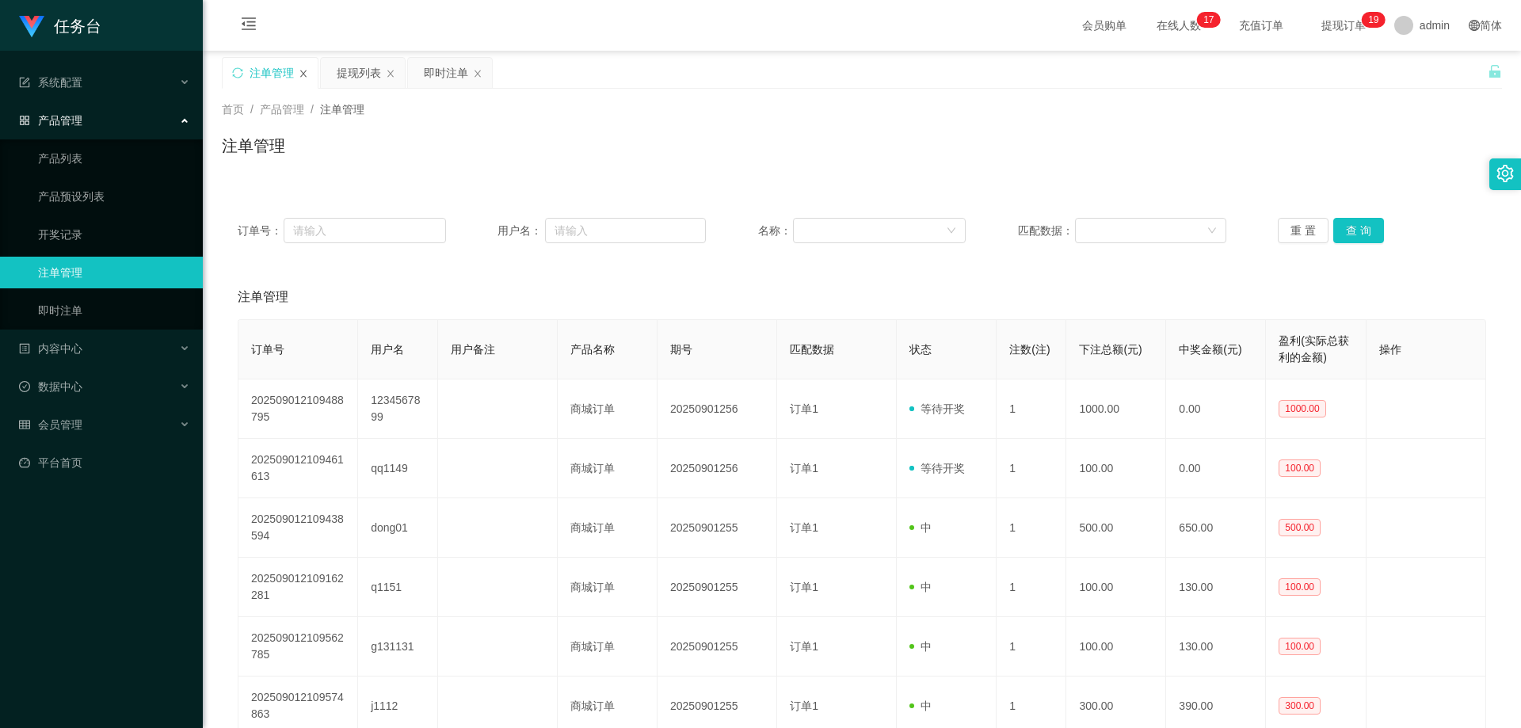
click at [303, 72] on icon "图标: close" at bounding box center [303, 73] width 6 height 7
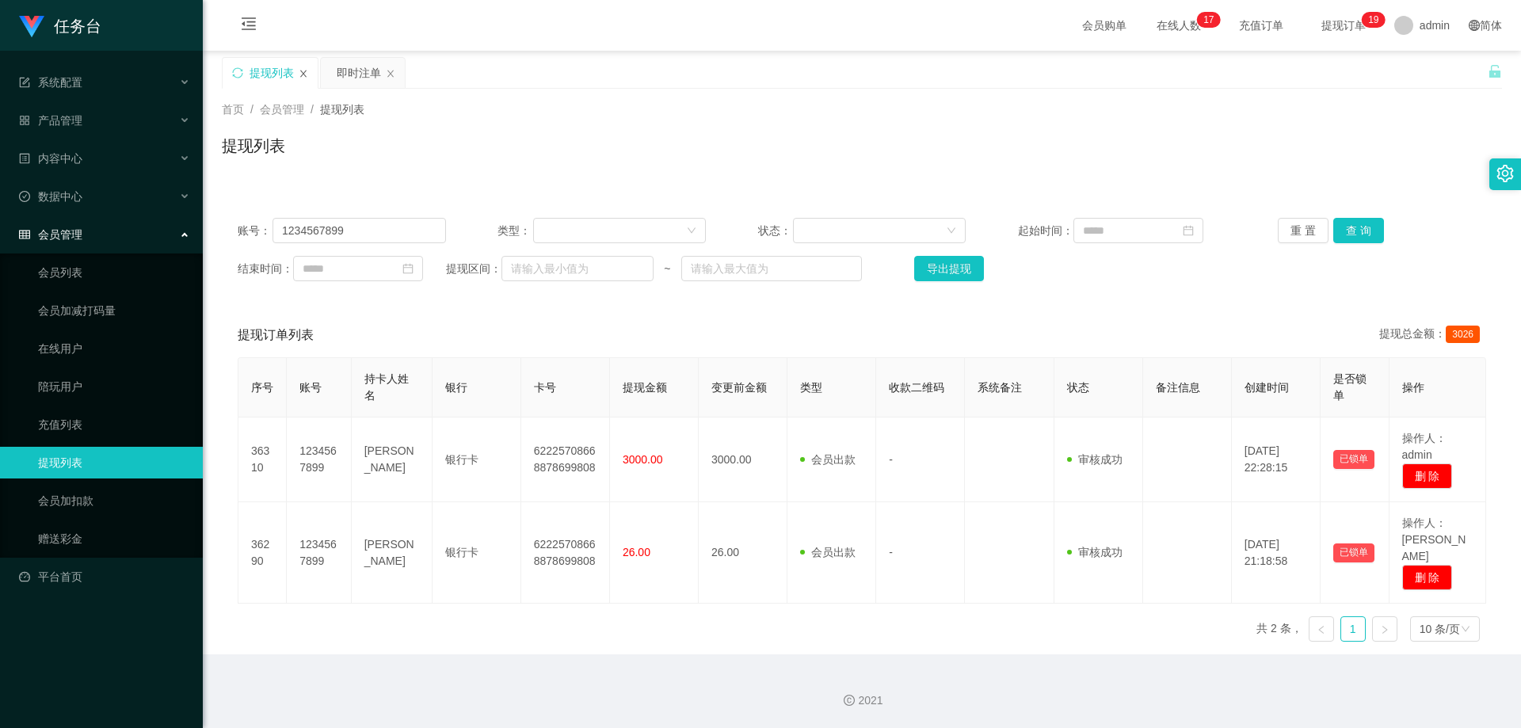
click at [302, 72] on icon "图标: close" at bounding box center [304, 74] width 10 height 10
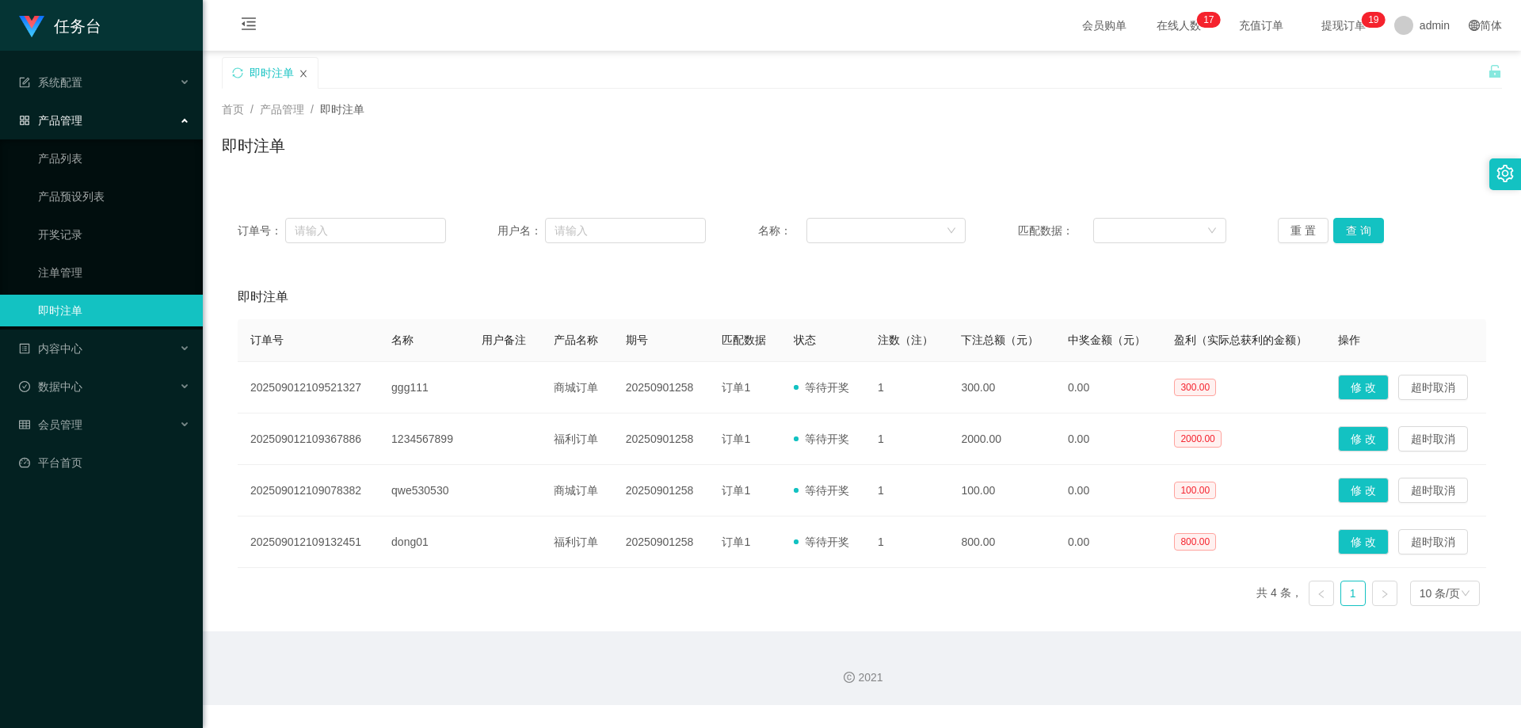
click at [307, 73] on icon "图标: close" at bounding box center [304, 74] width 10 height 10
click at [1365, 217] on div "订单号： 用户名： 名称： 匹配数据： 重 置 查 询" at bounding box center [862, 230] width 1280 height 57
click at [1365, 223] on button "查 询" at bounding box center [1358, 230] width 51 height 25
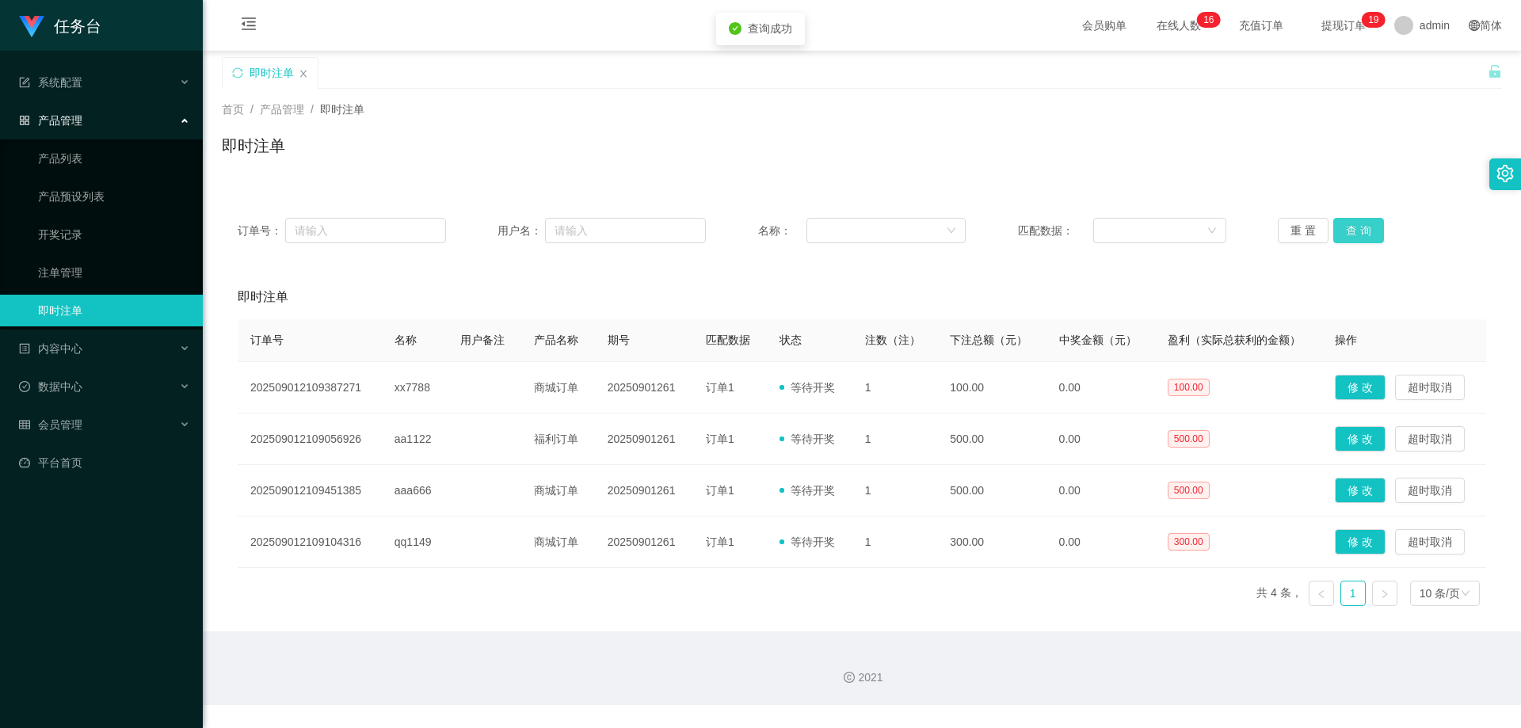
click at [1365, 223] on button "查 询" at bounding box center [1358, 230] width 51 height 25
click at [1365, 223] on div "重 置 查 询" at bounding box center [1382, 230] width 208 height 25
click at [1365, 223] on button "查 询" at bounding box center [1358, 230] width 51 height 25
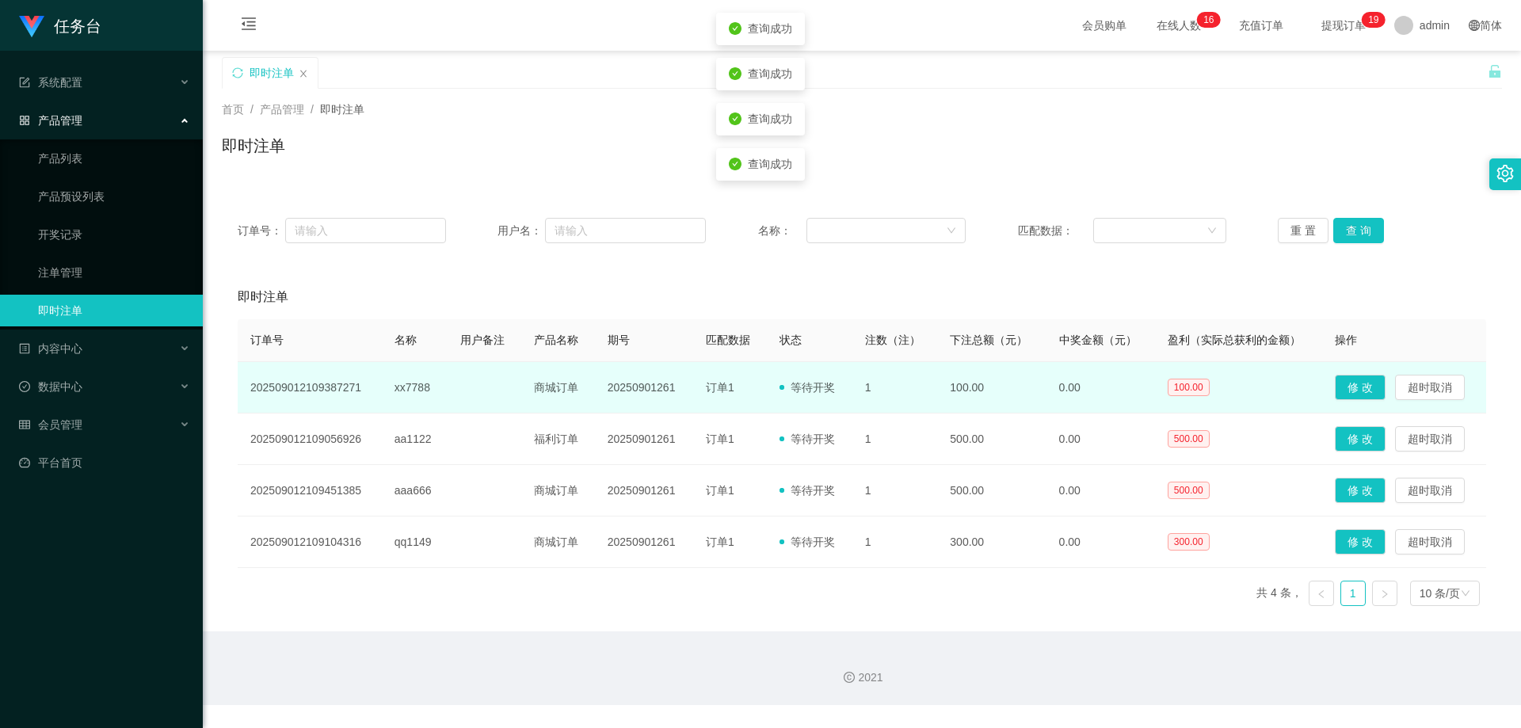
click at [406, 386] on td "xx7788" at bounding box center [415, 387] width 66 height 51
copy td "xx7788"
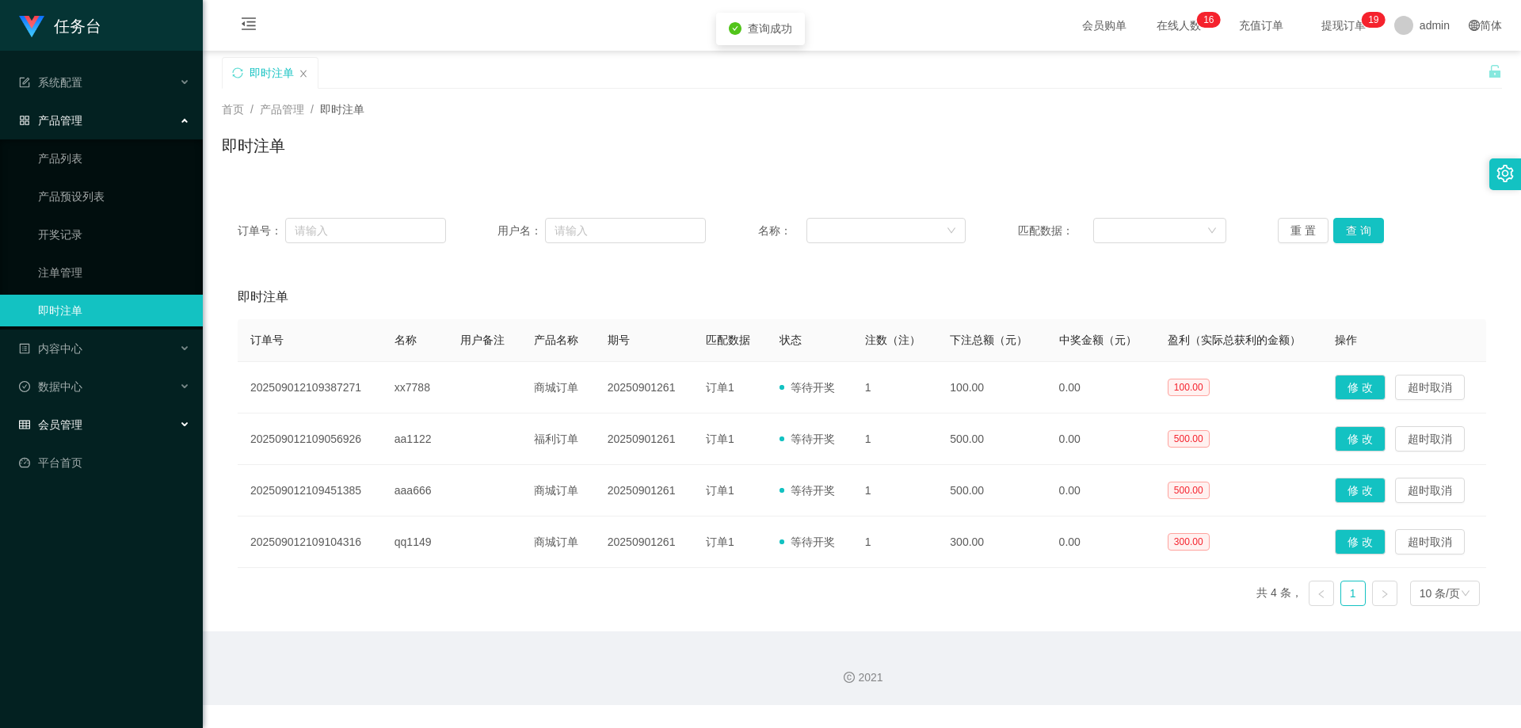
click at [98, 422] on div "会员管理" at bounding box center [101, 425] width 203 height 32
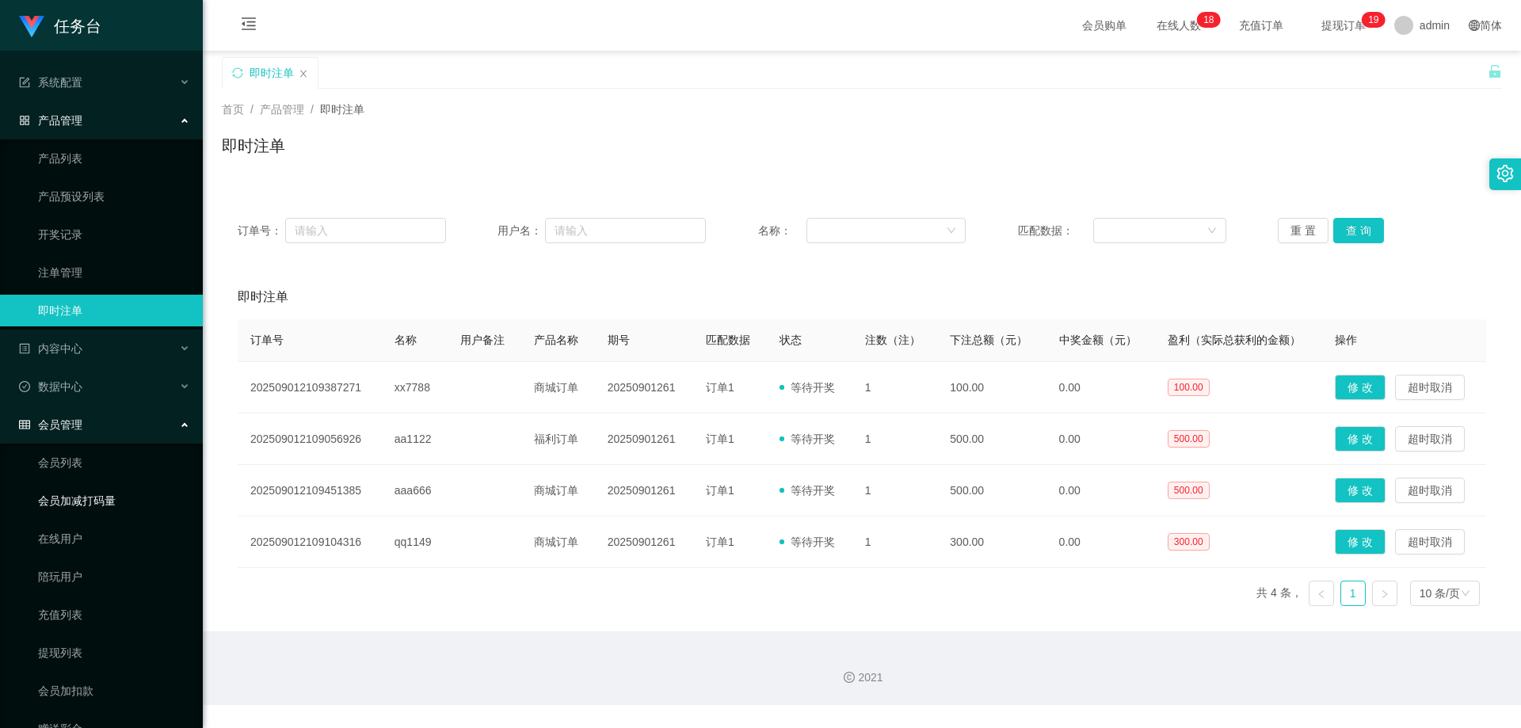
click at [81, 498] on link "会员加减打码量" at bounding box center [114, 501] width 152 height 32
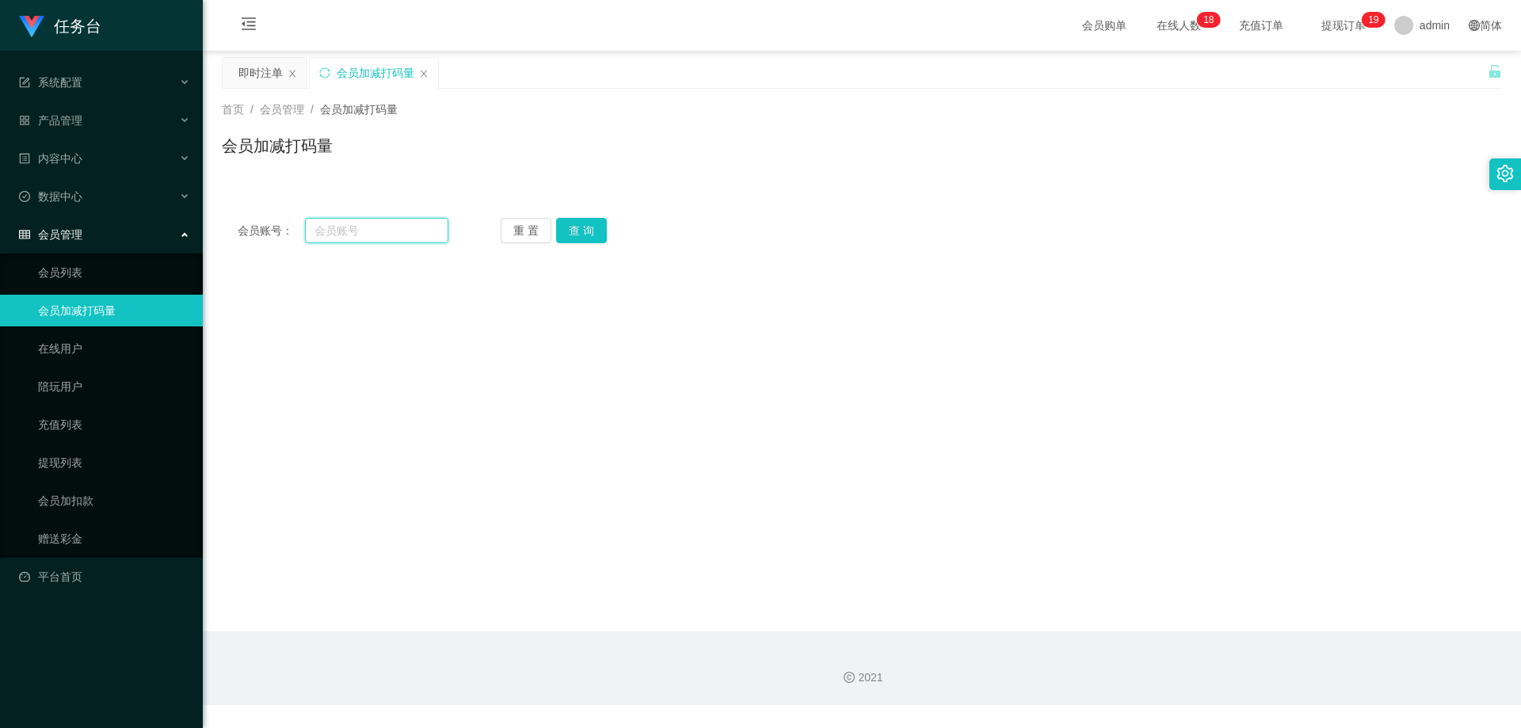
drag, startPoint x: 353, startPoint y: 234, endPoint x: 371, endPoint y: 233, distance: 17.4
click at [354, 233] on input "text" at bounding box center [376, 230] width 143 height 25
paste input "xx7788"
type input "xx7788"
click at [581, 232] on button "查 询" at bounding box center [581, 230] width 51 height 25
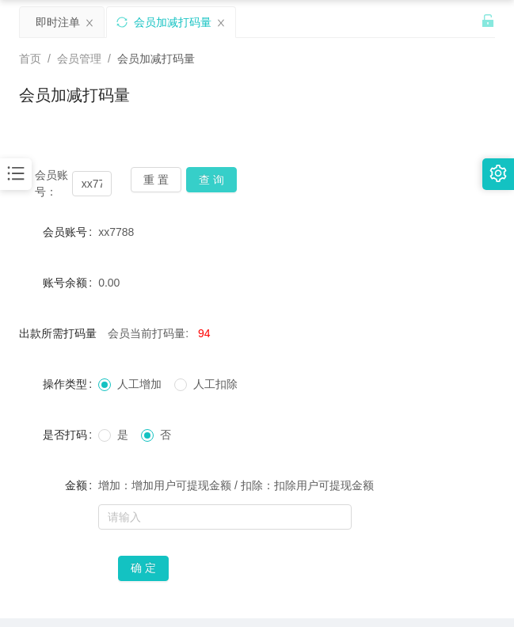
scroll to position [79, 0]
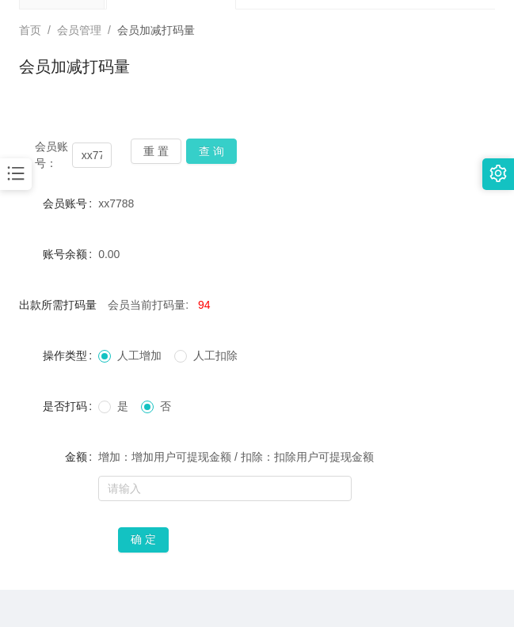
click at [206, 146] on button "查 询" at bounding box center [211, 151] width 51 height 25
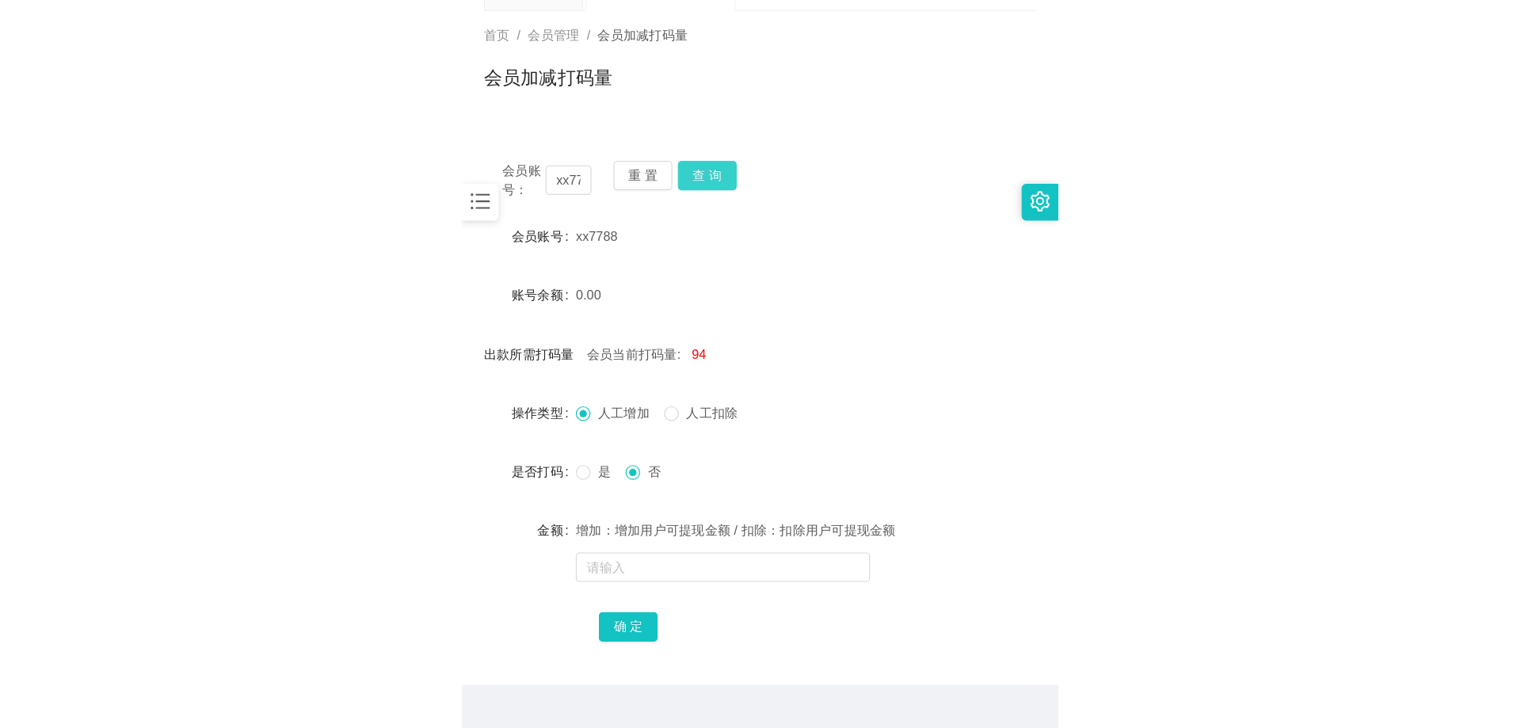
scroll to position [0, 0]
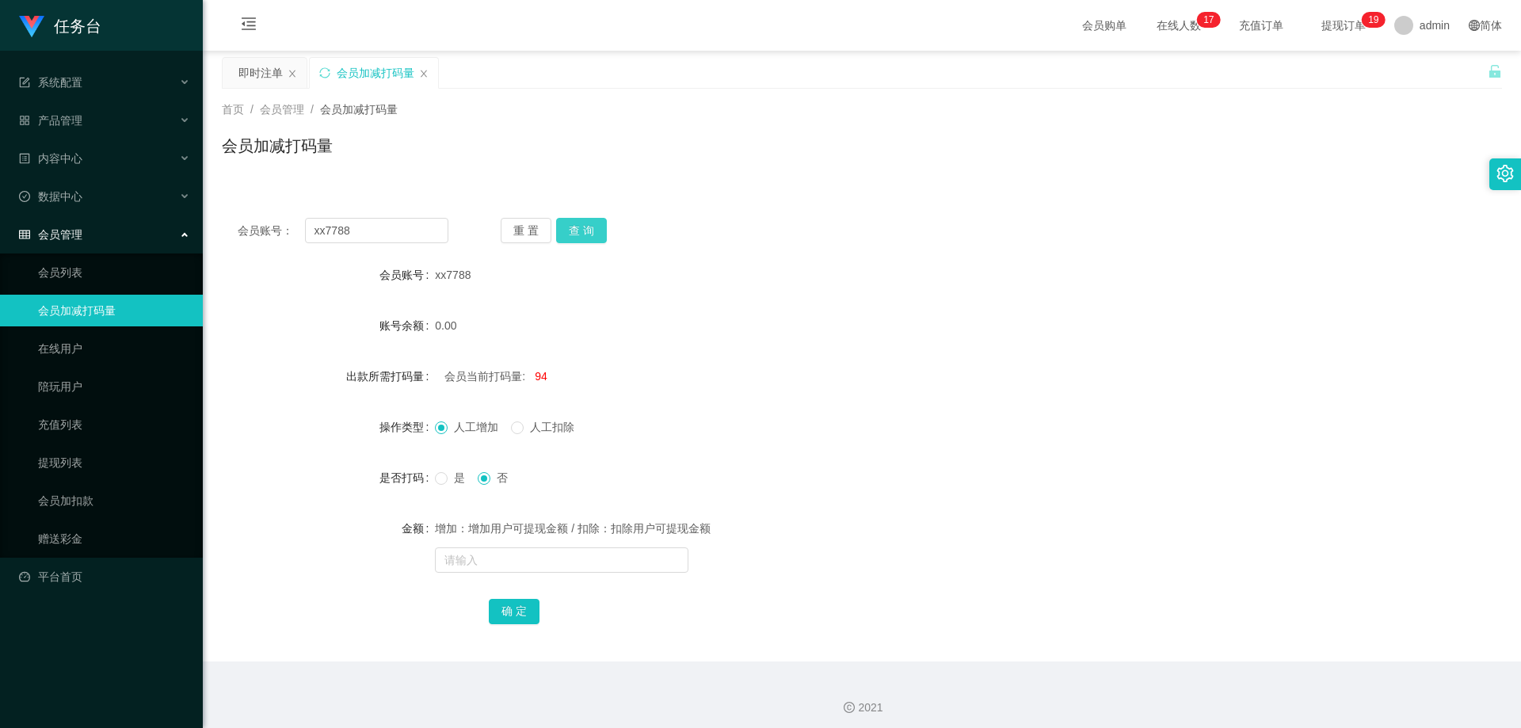
click at [575, 227] on button "查 询" at bounding box center [581, 230] width 51 height 25
click at [575, 227] on div "重 置 查 询" at bounding box center [606, 230] width 211 height 25
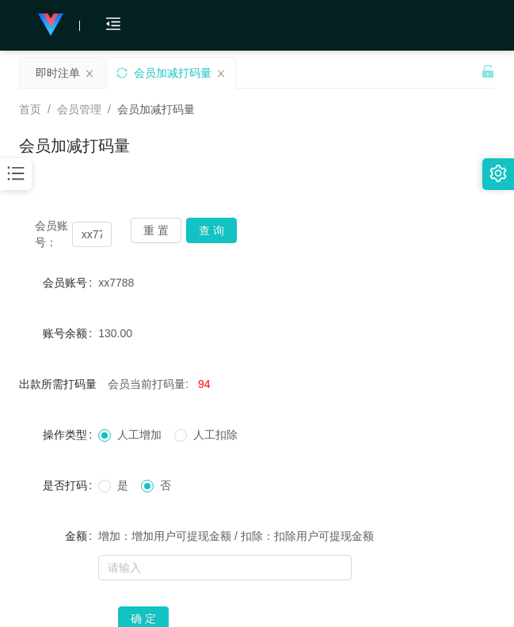
click at [430, 546] on div "金额 增加：增加用户可提现金额 / 扣除：扣除用户可提现金额" at bounding box center [257, 551] width 476 height 63
click at [217, 234] on button "查 询" at bounding box center [211, 230] width 51 height 25
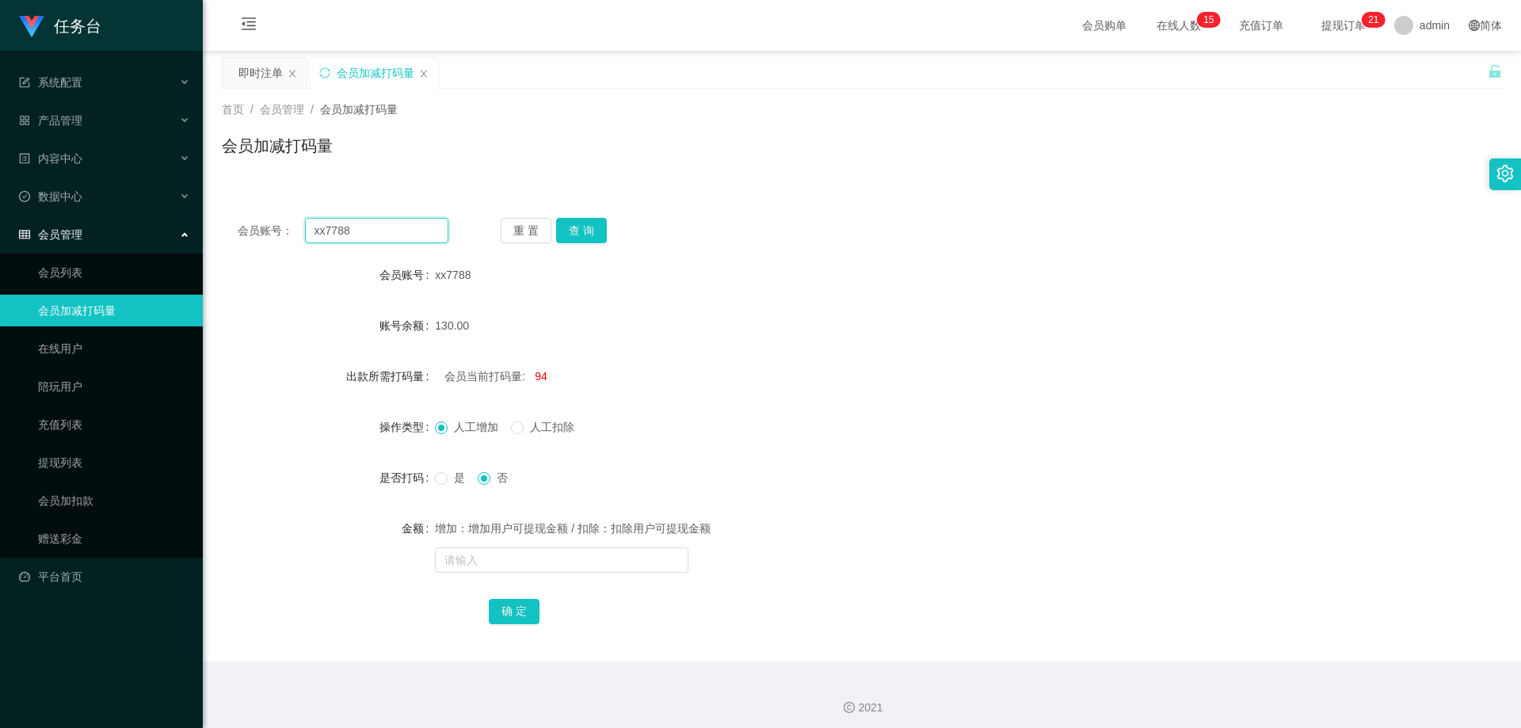
click at [362, 227] on input "xx7788" at bounding box center [376, 230] width 143 height 25
click at [78, 504] on link "会员加扣款" at bounding box center [114, 501] width 152 height 32
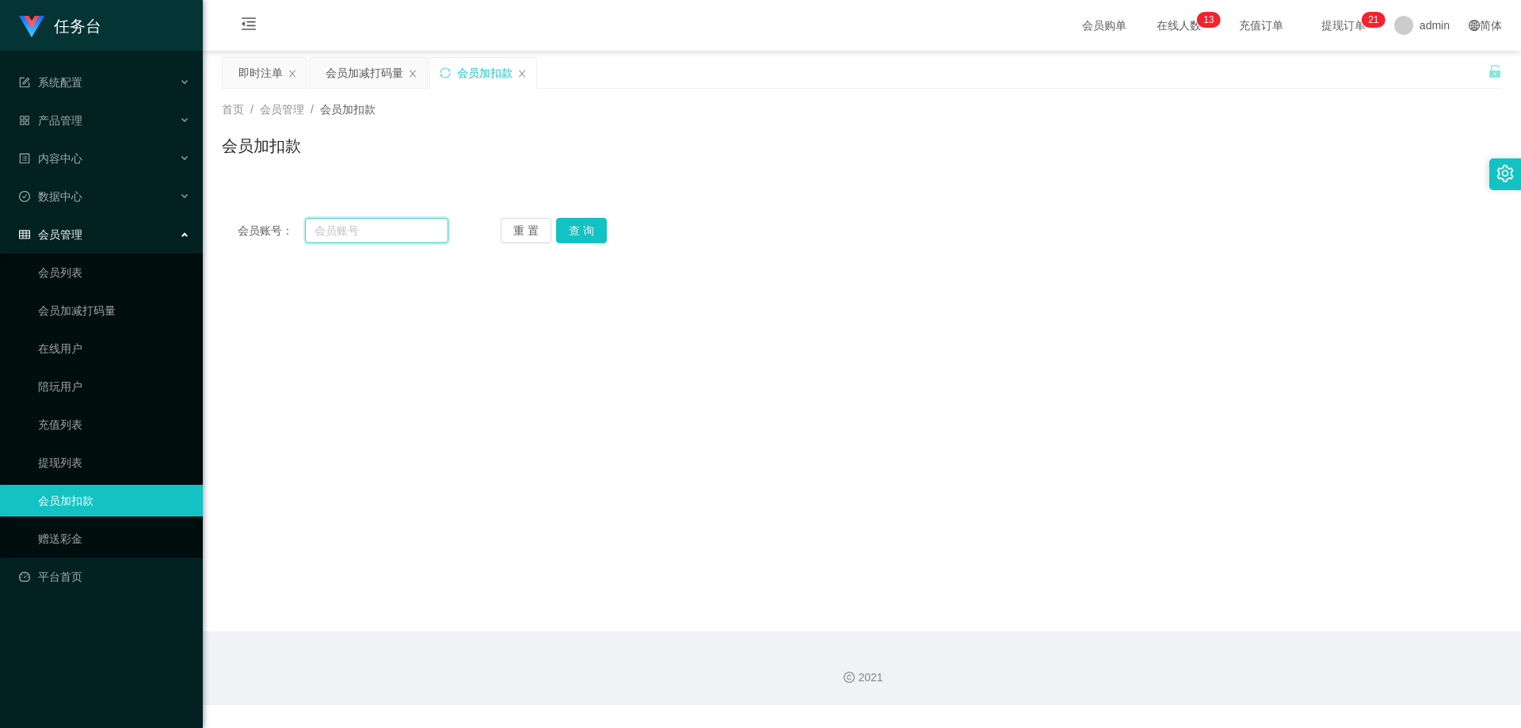
click at [387, 226] on input "text" at bounding box center [376, 230] width 143 height 25
paste input "xx7788"
type input "xx7788"
click at [593, 231] on button "查 询" at bounding box center [581, 230] width 51 height 25
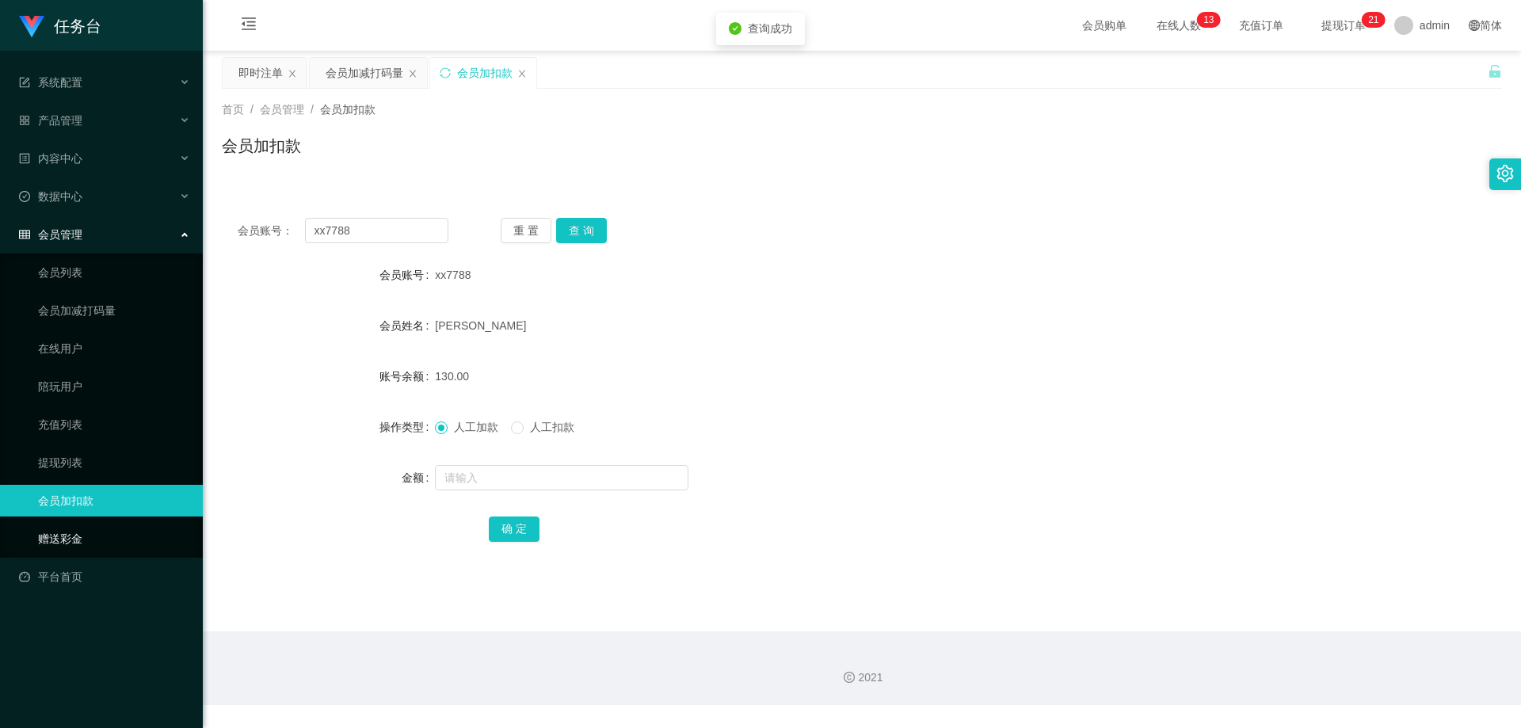
click at [87, 535] on link "赠送彩金" at bounding box center [114, 539] width 152 height 32
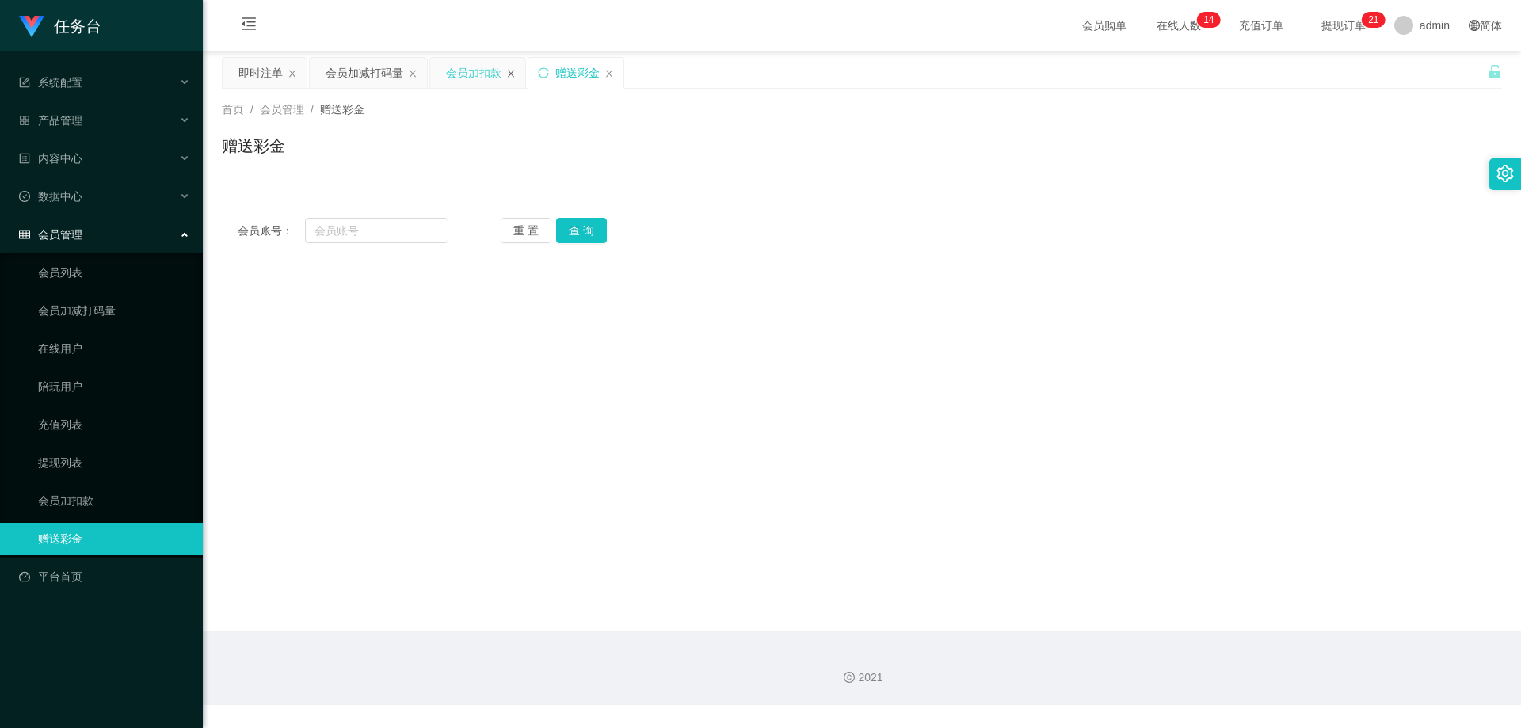
click at [508, 70] on icon "图标: close" at bounding box center [511, 74] width 10 height 10
click at [398, 236] on input "text" at bounding box center [376, 230] width 143 height 25
click at [399, 230] on input "text" at bounding box center [376, 230] width 143 height 25
paste input "xx7788"
type input "xx7788"
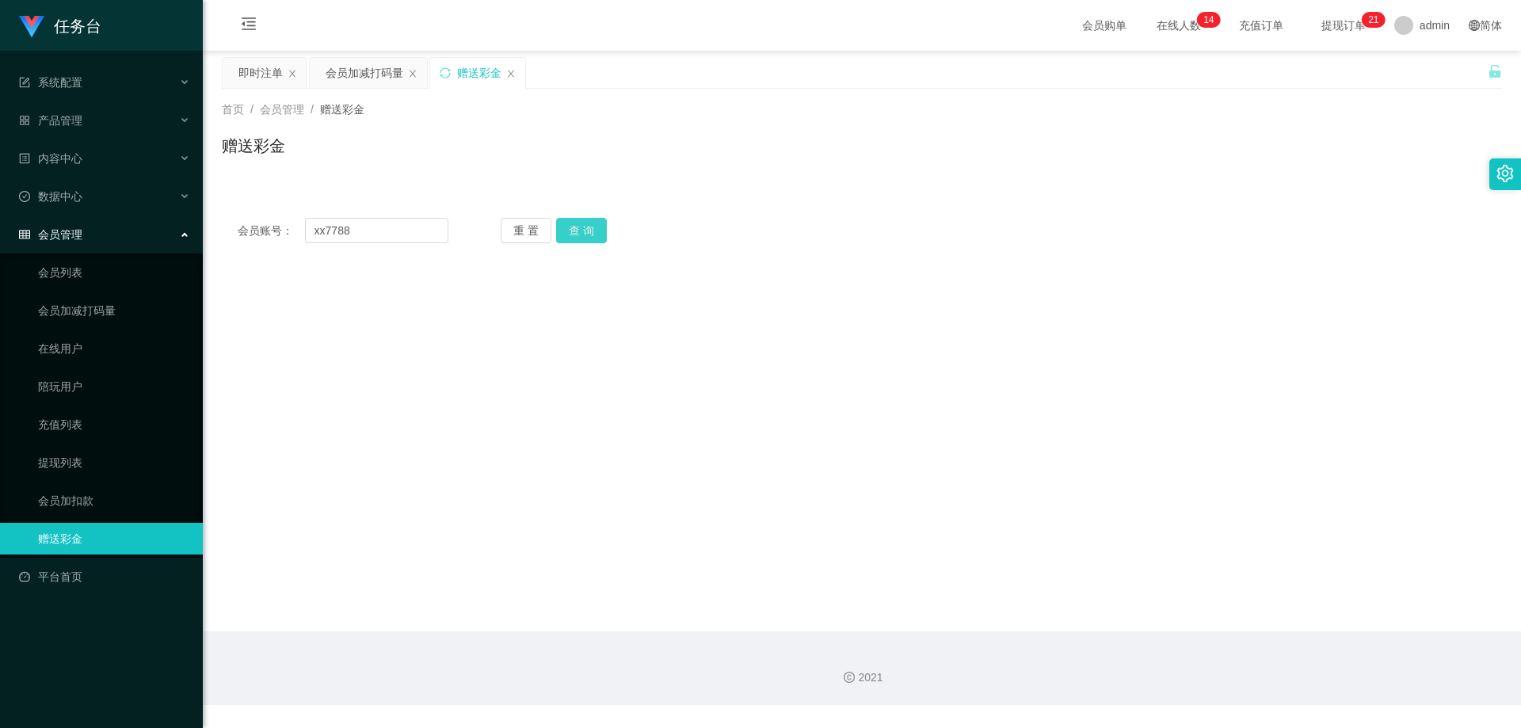
click at [585, 227] on button "查 询" at bounding box center [581, 230] width 51 height 25
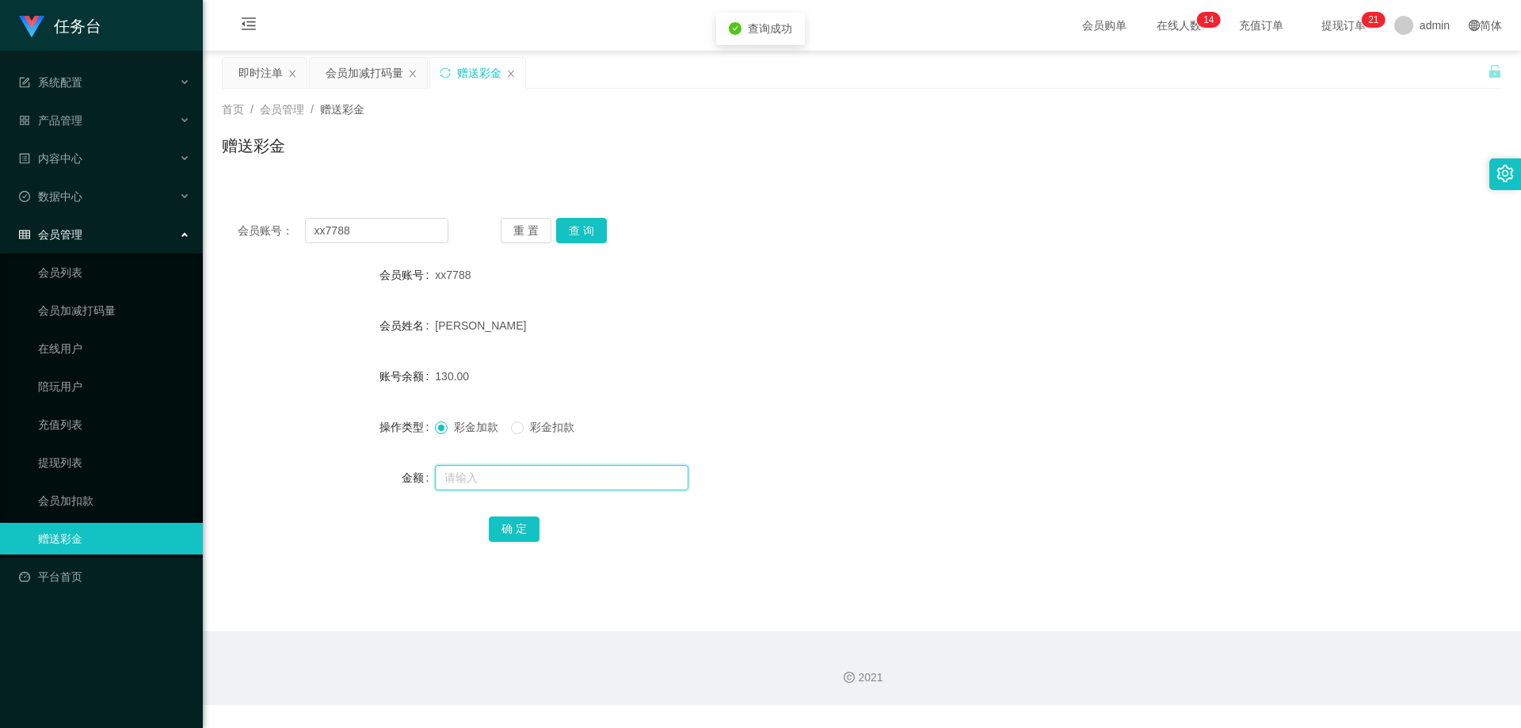
click at [469, 479] on input "text" at bounding box center [561, 477] width 253 height 25
type input "370"
click at [524, 532] on button "确 定" at bounding box center [514, 528] width 51 height 25
click at [244, 78] on div "即时注单" at bounding box center [260, 73] width 44 height 30
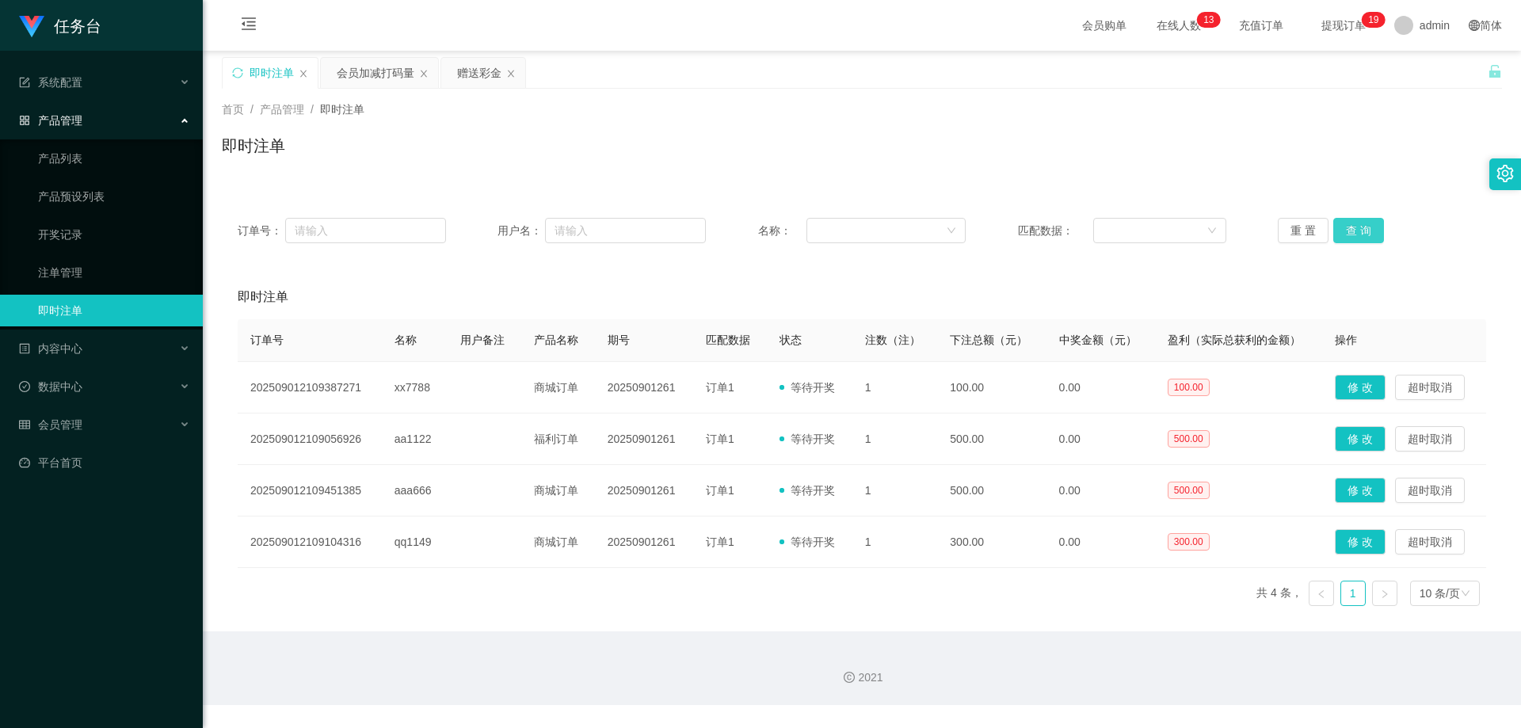
click at [1350, 233] on button "查 询" at bounding box center [1358, 230] width 51 height 25
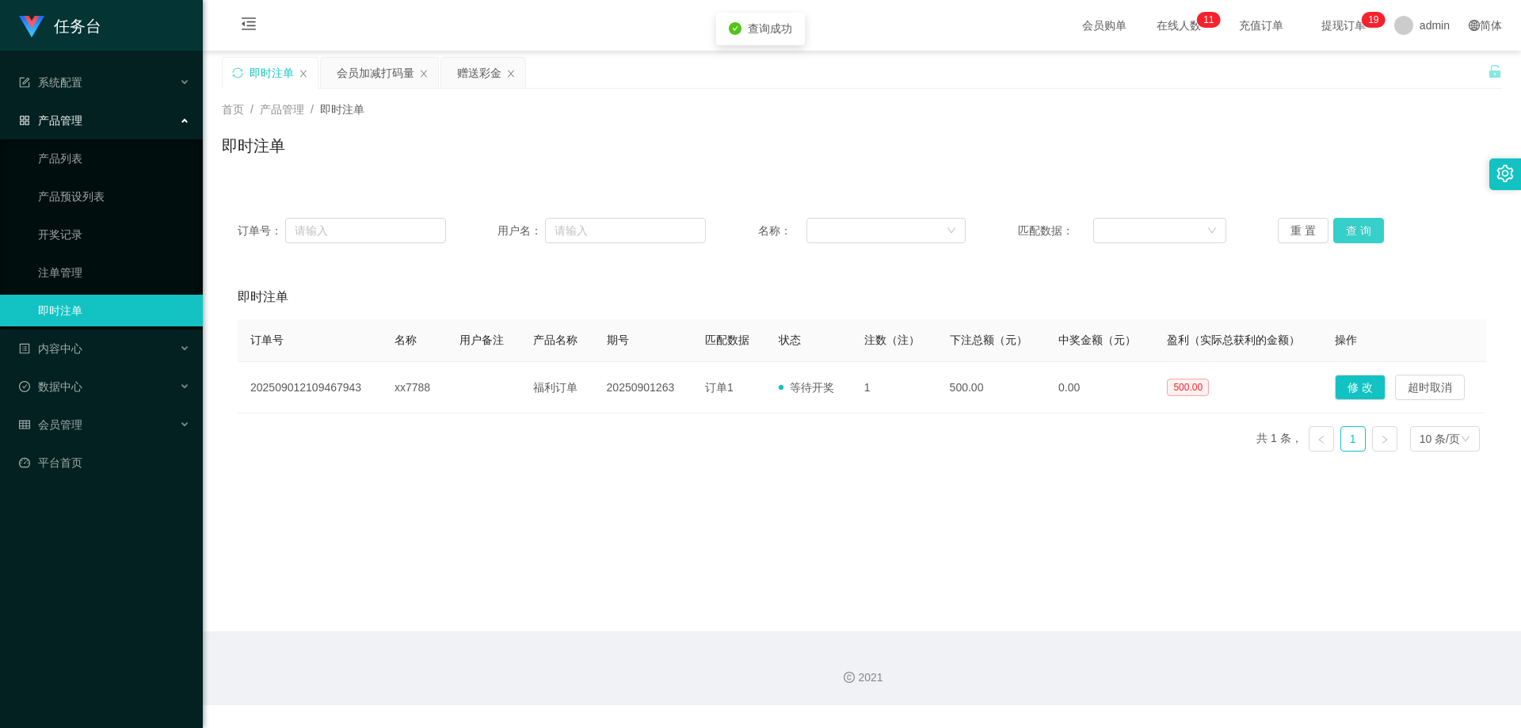
click at [1353, 232] on button "查 询" at bounding box center [1358, 230] width 51 height 25
click at [1353, 232] on div "重 置 查 询" at bounding box center [1382, 230] width 208 height 25
click at [1353, 232] on button "查 询" at bounding box center [1358, 230] width 51 height 25
click at [1353, 232] on div "重 置 查 询" at bounding box center [1382, 230] width 208 height 25
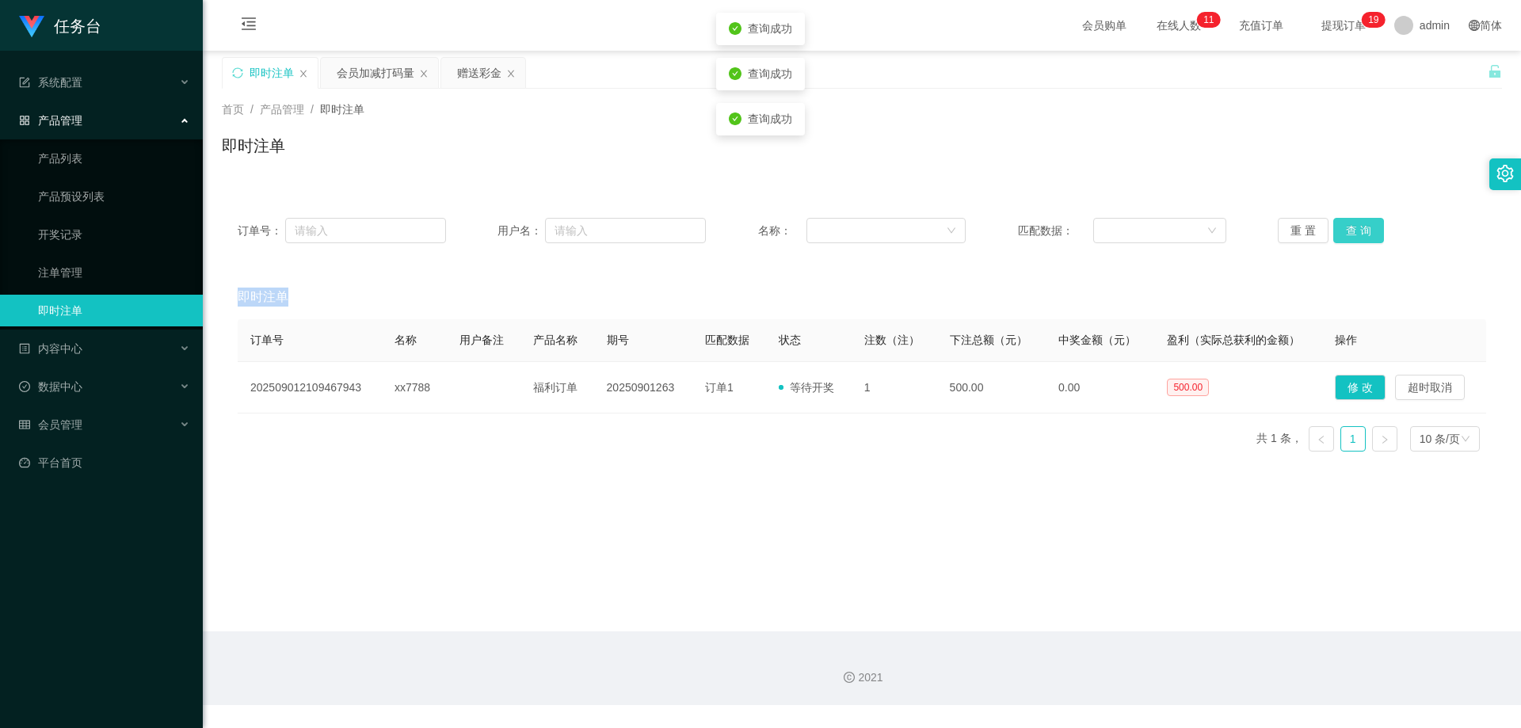
click at [1353, 232] on button "查 询" at bounding box center [1358, 230] width 51 height 25
click at [1353, 232] on div "重 置 查 询" at bounding box center [1382, 230] width 208 height 25
click at [1353, 232] on button "查 询" at bounding box center [1358, 230] width 51 height 25
click at [1353, 232] on div "重 置 查 询" at bounding box center [1382, 230] width 208 height 25
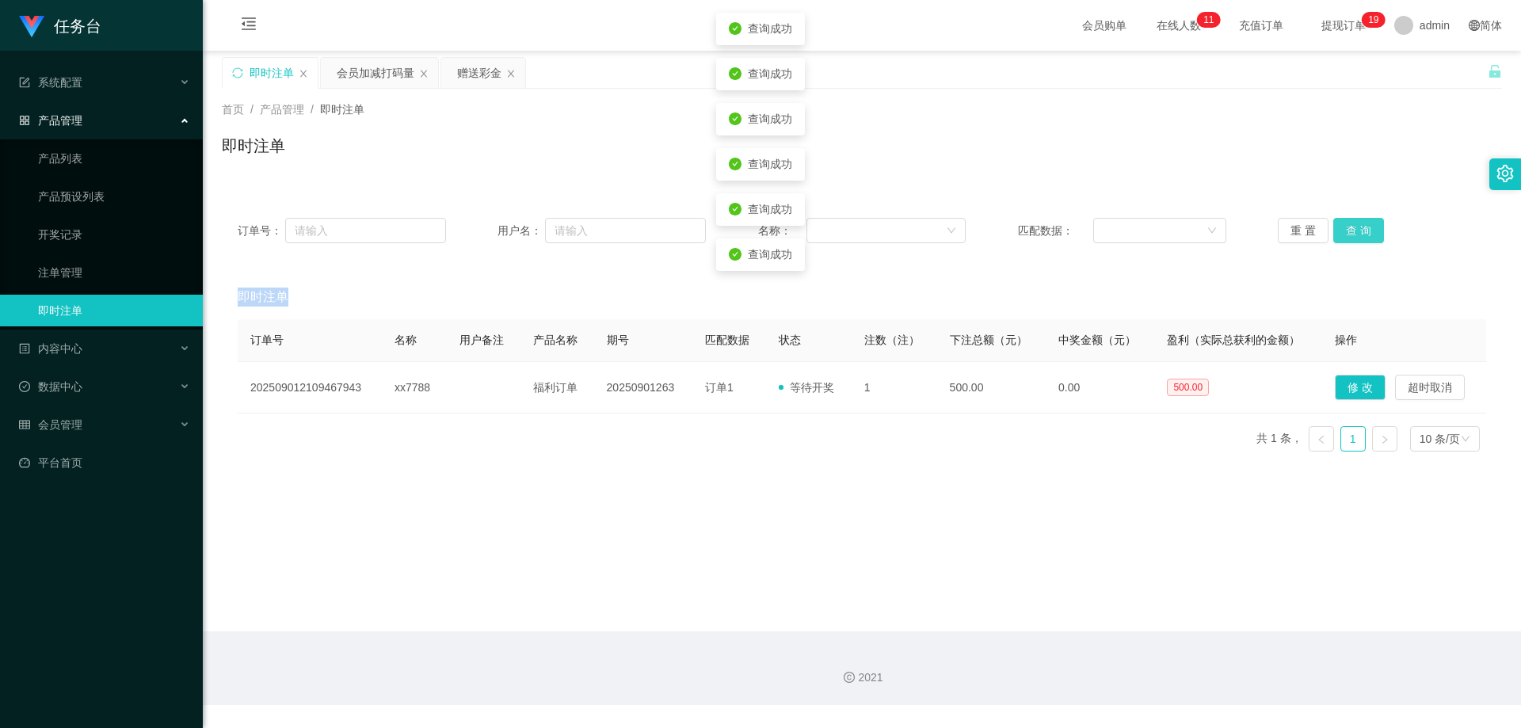
click at [1353, 232] on button "查 询" at bounding box center [1358, 230] width 51 height 25
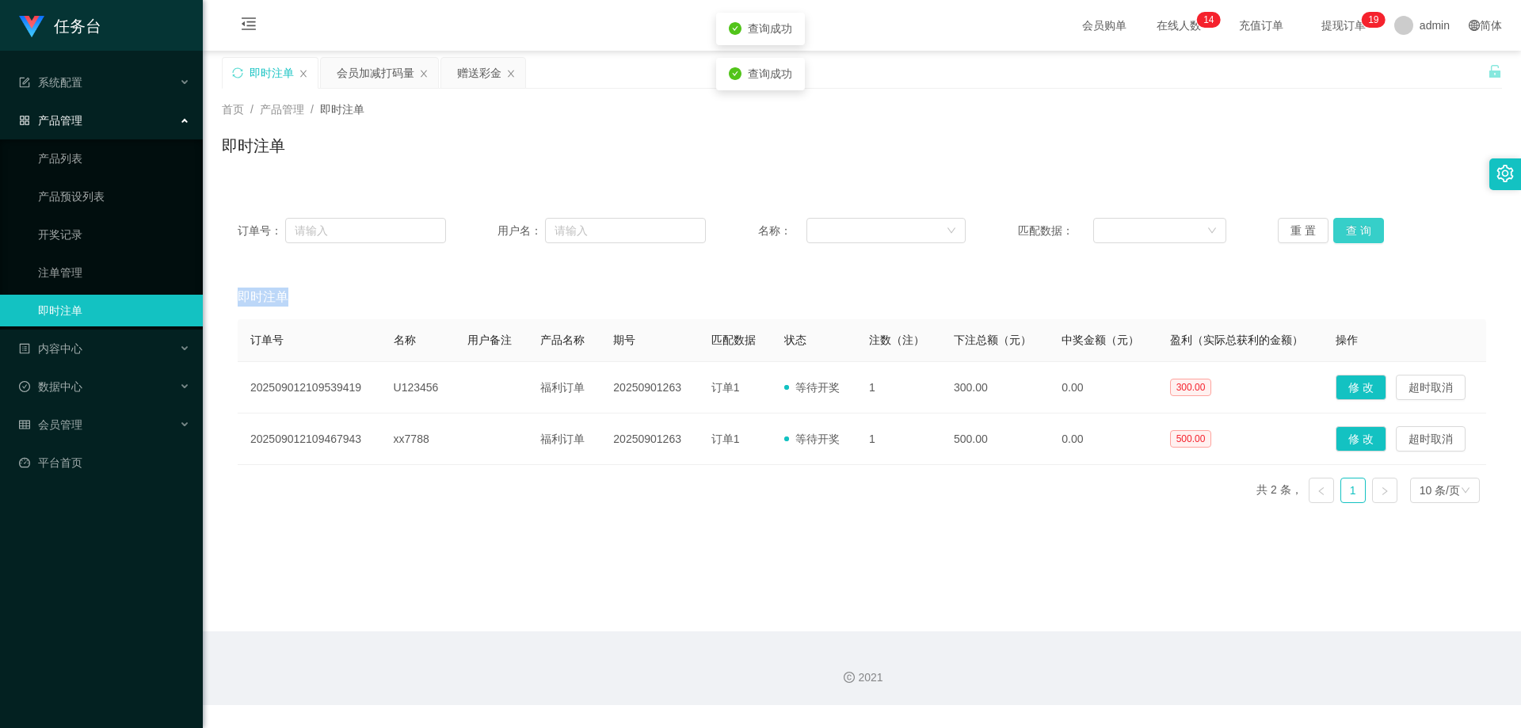
click at [1353, 232] on button "查 询" at bounding box center [1358, 230] width 51 height 25
click at [1354, 230] on button "查 询" at bounding box center [1358, 230] width 51 height 25
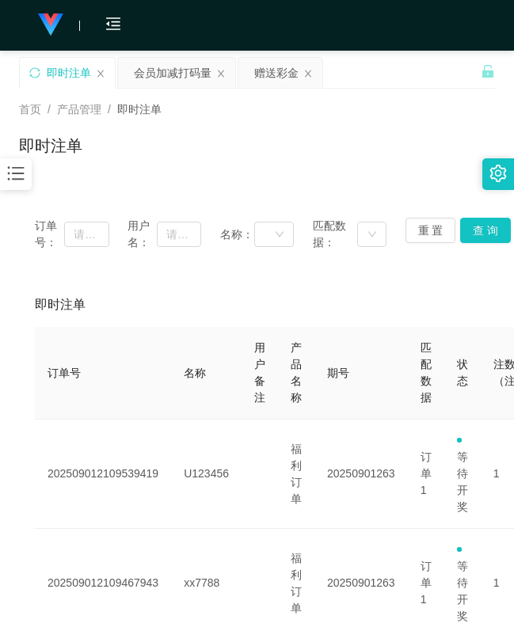
click at [356, 181] on div "首页 / 产品管理 / 即时注单 / 即时注单" at bounding box center [257, 136] width 514 height 94
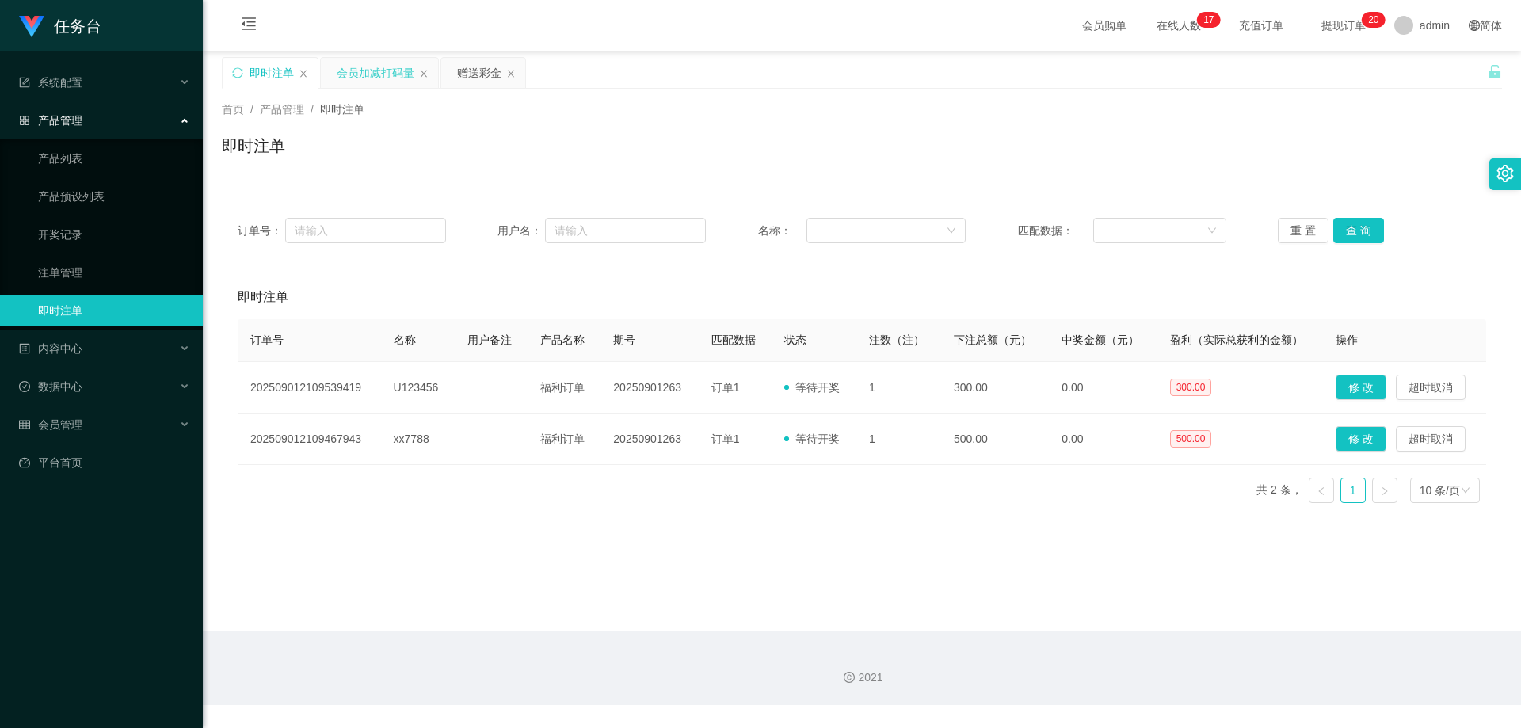
click at [352, 62] on div "会员加减打码量" at bounding box center [376, 73] width 78 height 30
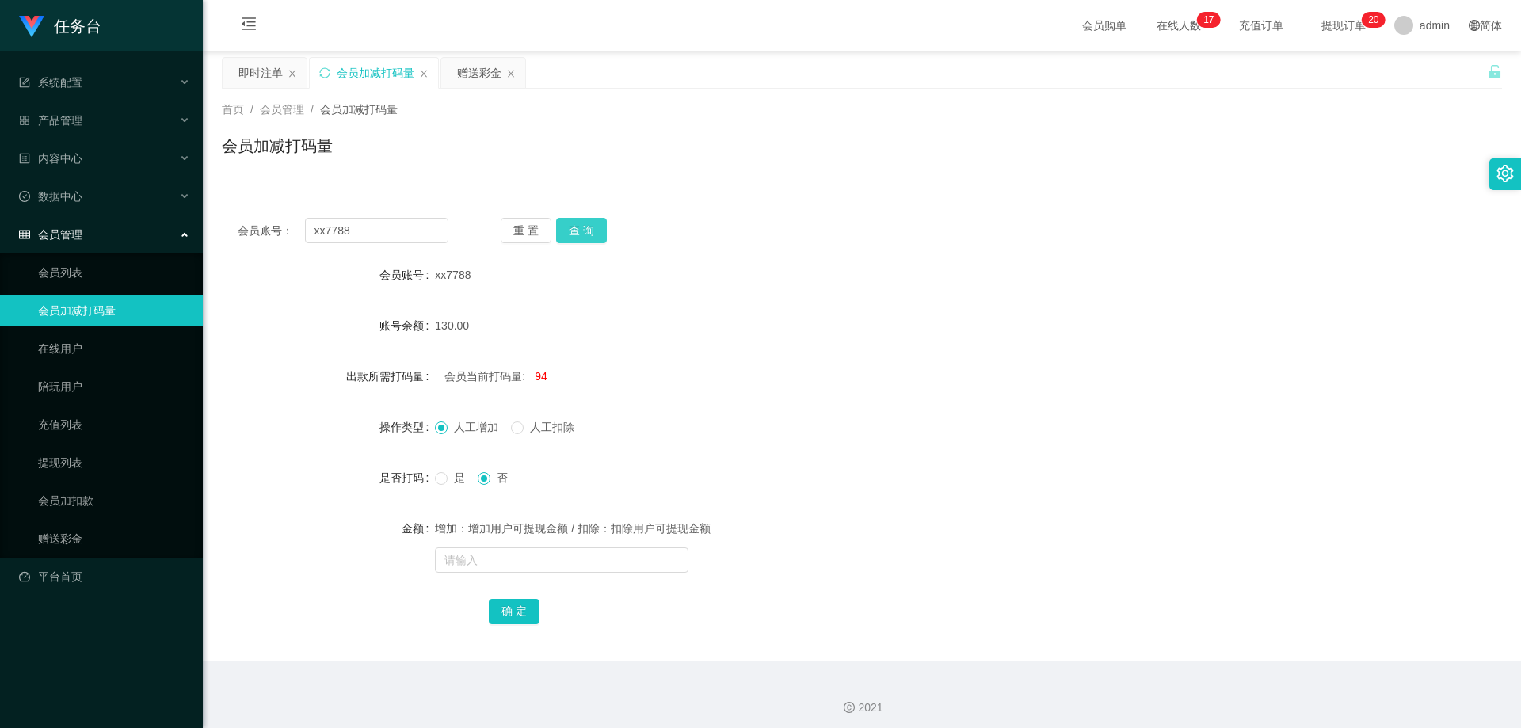
click at [584, 225] on button "查 询" at bounding box center [581, 230] width 51 height 25
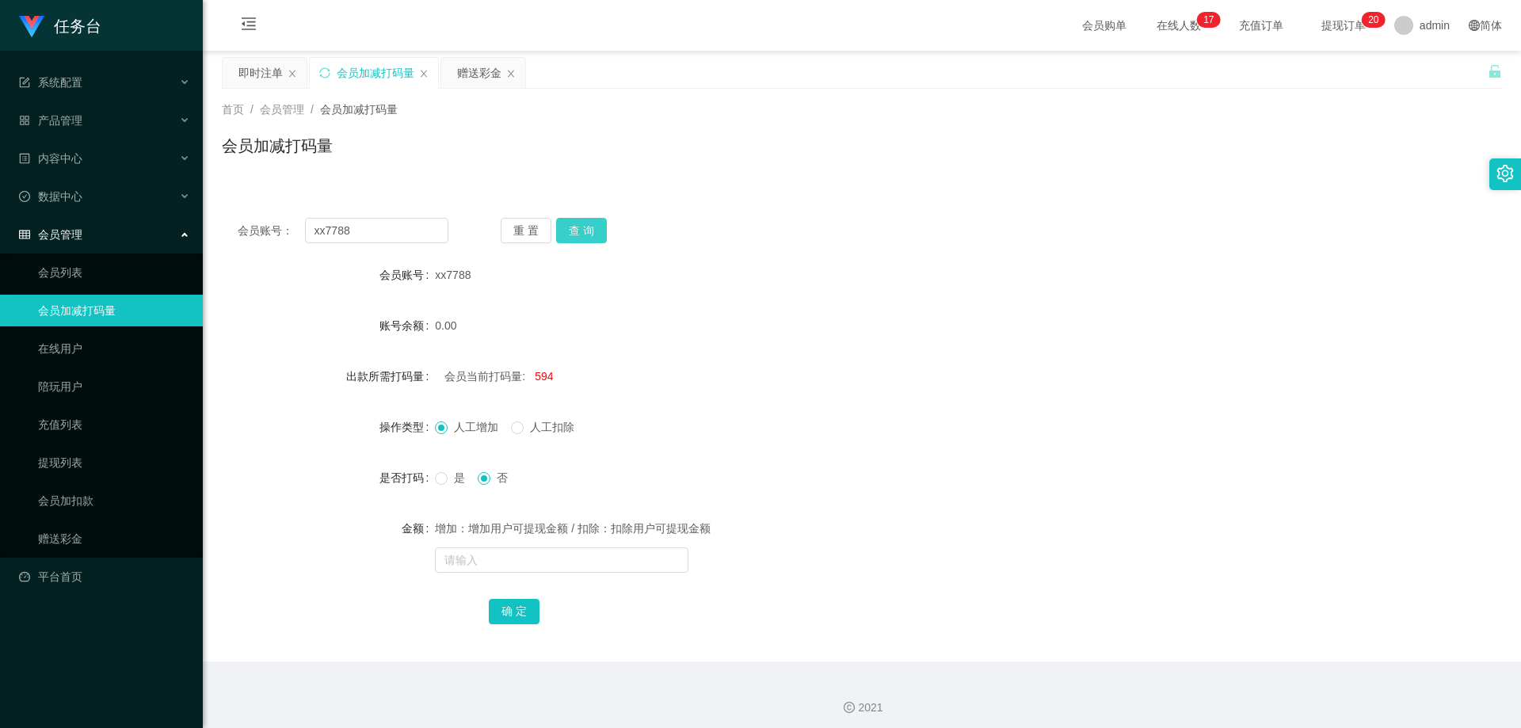
click at [584, 225] on button "查 询" at bounding box center [581, 230] width 51 height 25
click at [584, 225] on div "重 置 查 询" at bounding box center [606, 230] width 211 height 25
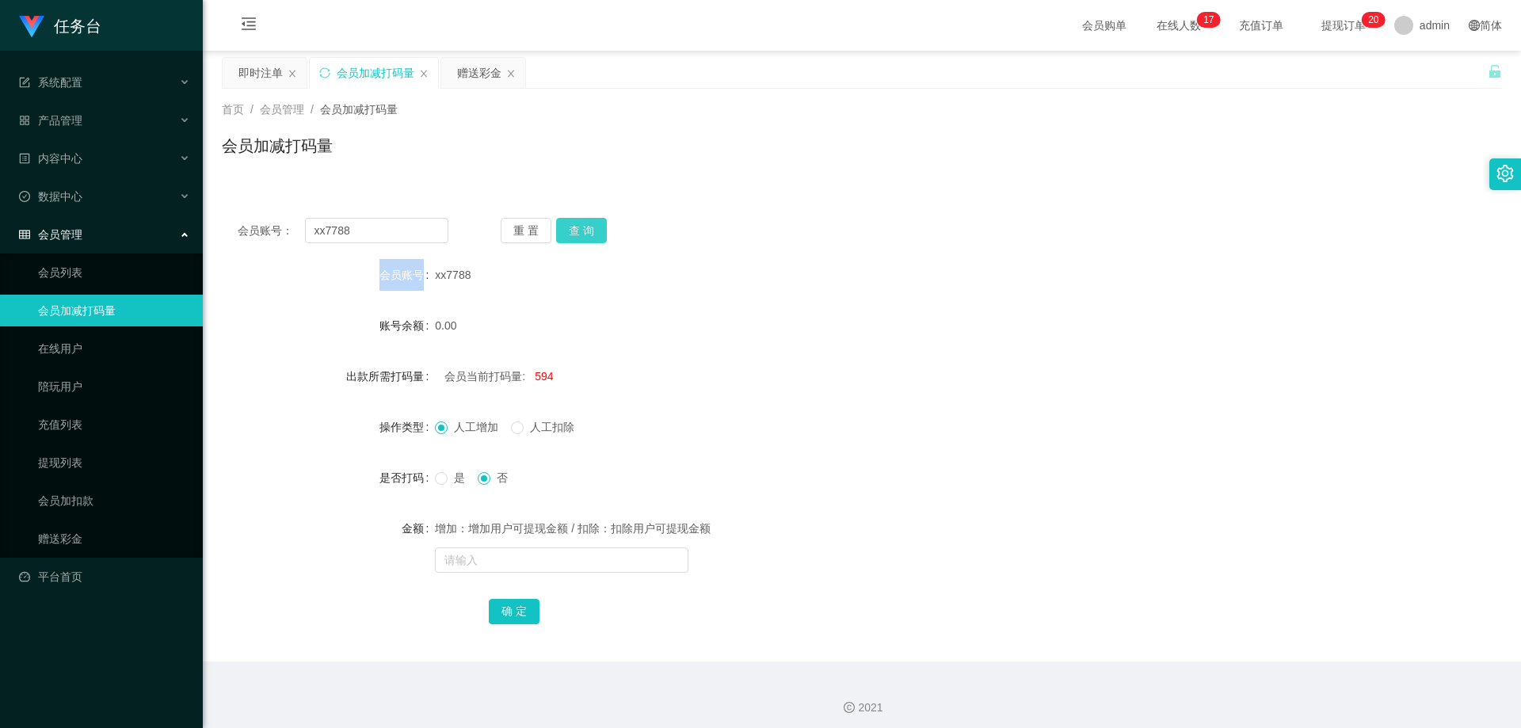
click at [584, 225] on button "查 询" at bounding box center [581, 230] width 51 height 25
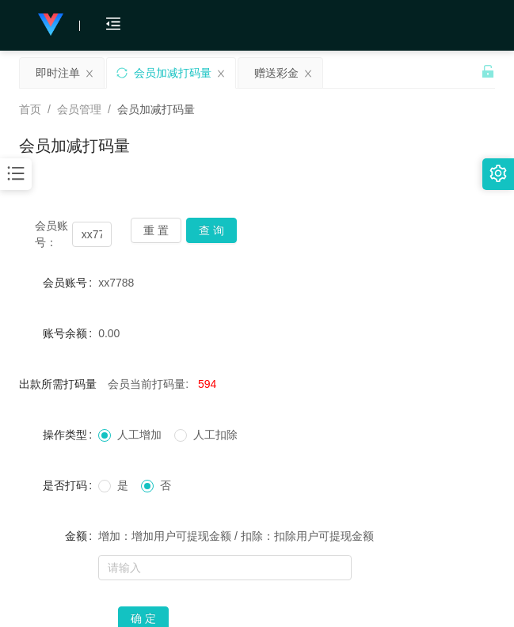
drag, startPoint x: 427, startPoint y: 352, endPoint x: 413, endPoint y: 347, distance: 15.3
click at [427, 352] on form "会员账号 xx7788 账号余额 0.00 出款所需打码量 会员当前打码量: 594 操作类型 人工增加 人工扣除 是否打码 是 否 金额 增加：增加用户可提…" at bounding box center [257, 450] width 476 height 367
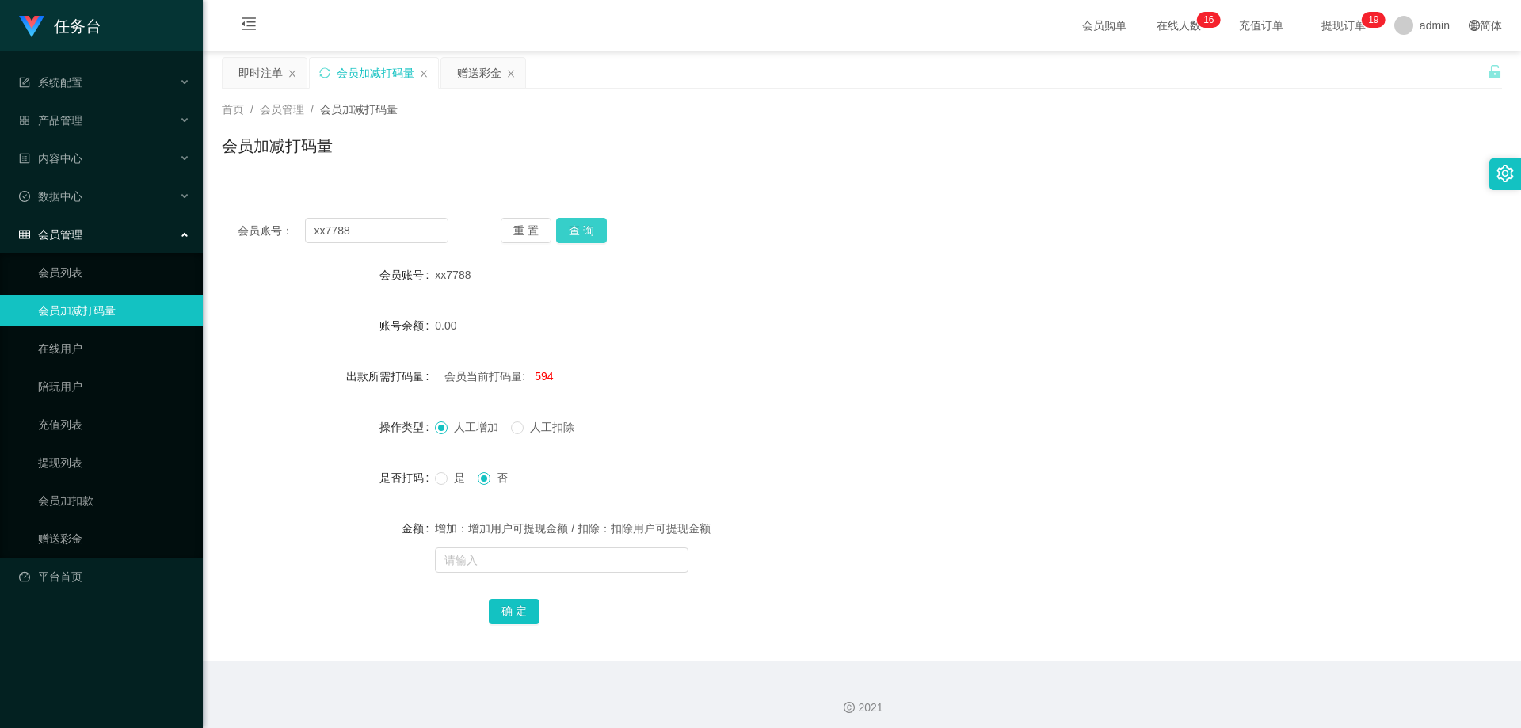
click at [584, 227] on button "查 询" at bounding box center [581, 230] width 51 height 25
click at [584, 227] on div "重 置 查 询" at bounding box center [606, 230] width 211 height 25
click at [107, 306] on link "会员加减打码量" at bounding box center [114, 311] width 152 height 32
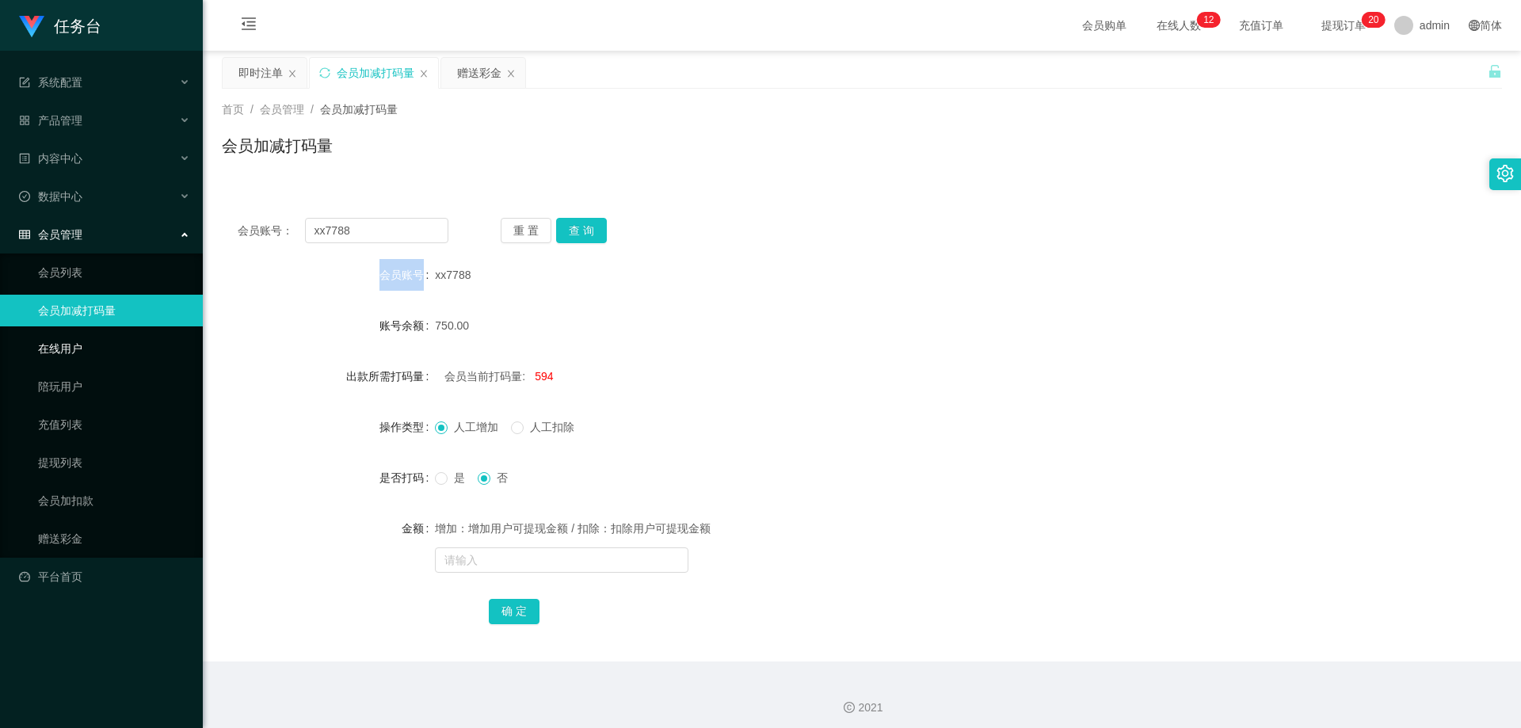
click at [90, 343] on link "在线用户" at bounding box center [114, 349] width 152 height 32
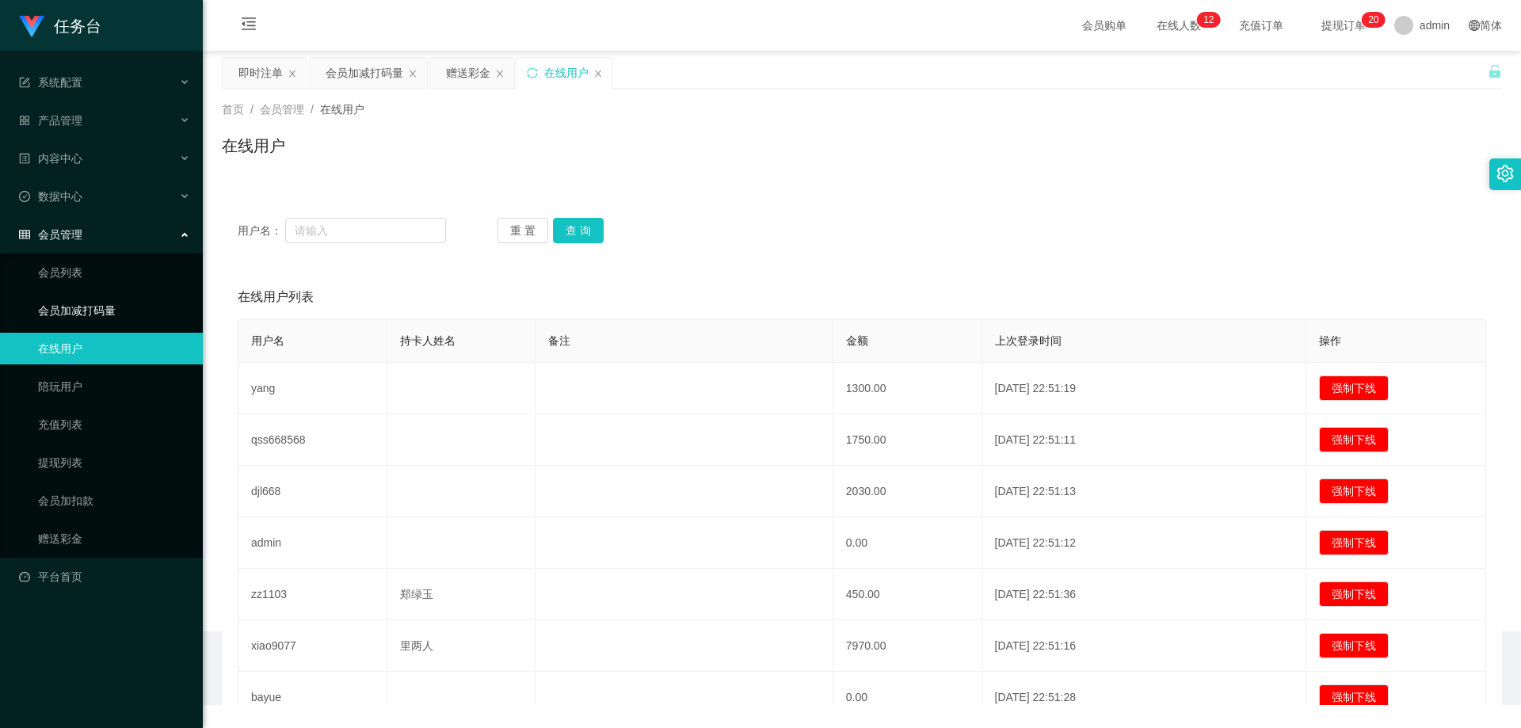
click at [91, 318] on link "会员加减打码量" at bounding box center [114, 311] width 152 height 32
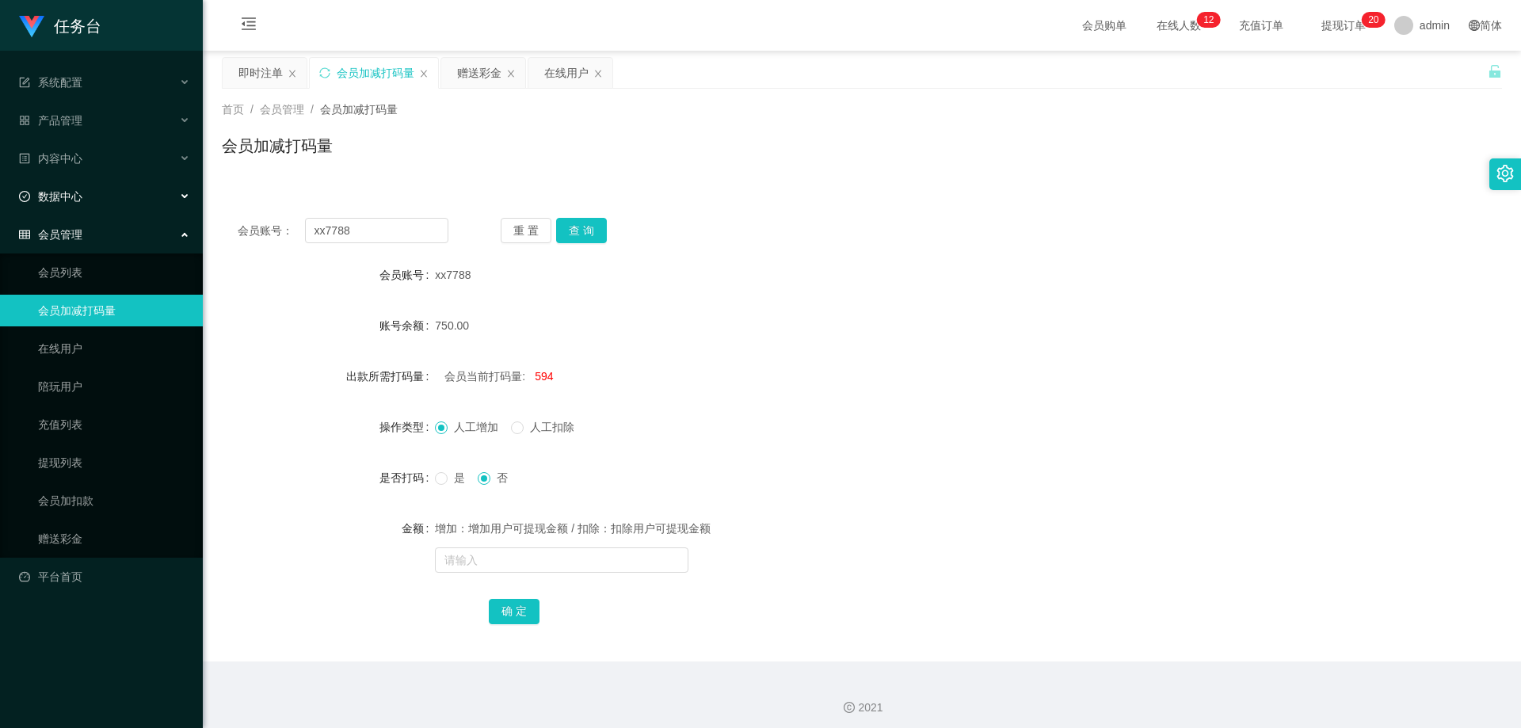
click at [113, 188] on div "数据中心" at bounding box center [101, 197] width 203 height 32
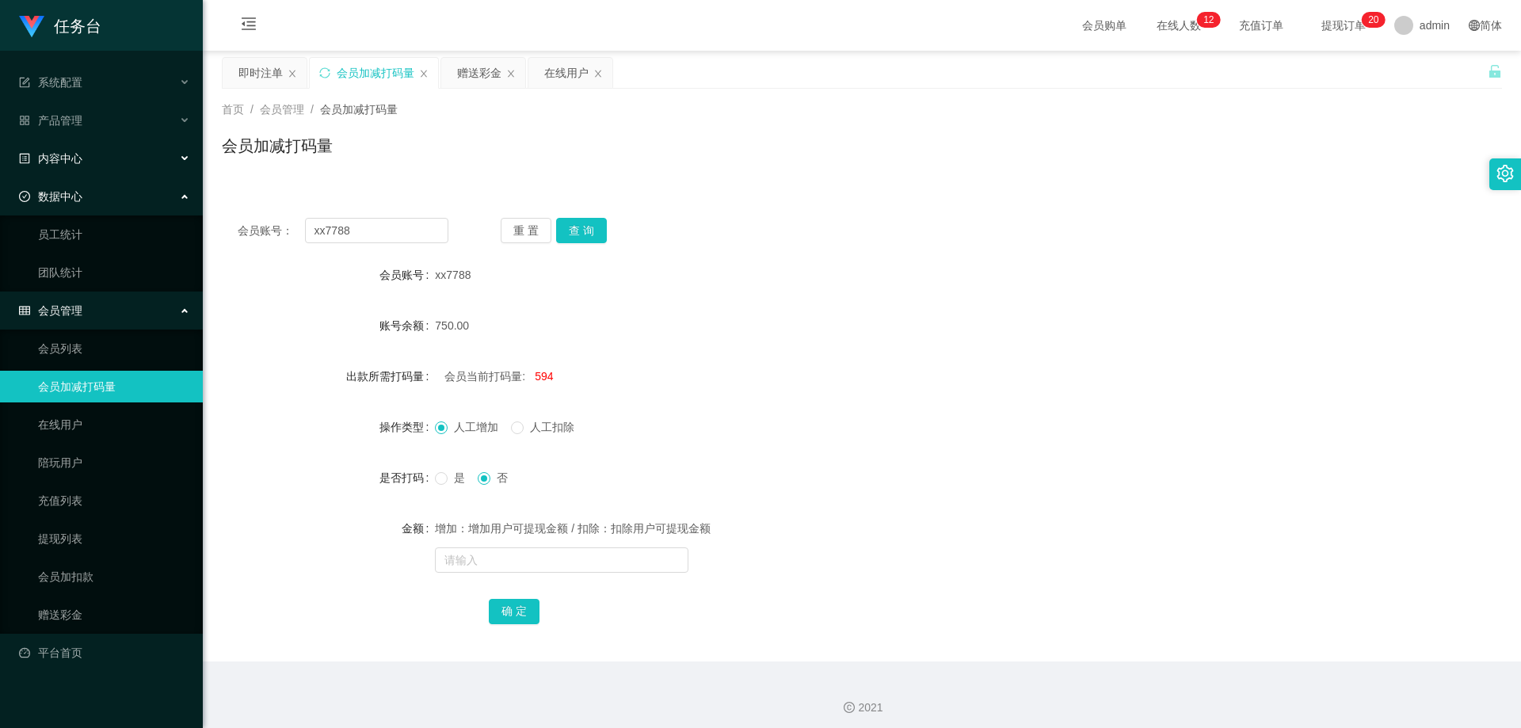
click at [93, 167] on div "内容中心" at bounding box center [101, 159] width 203 height 32
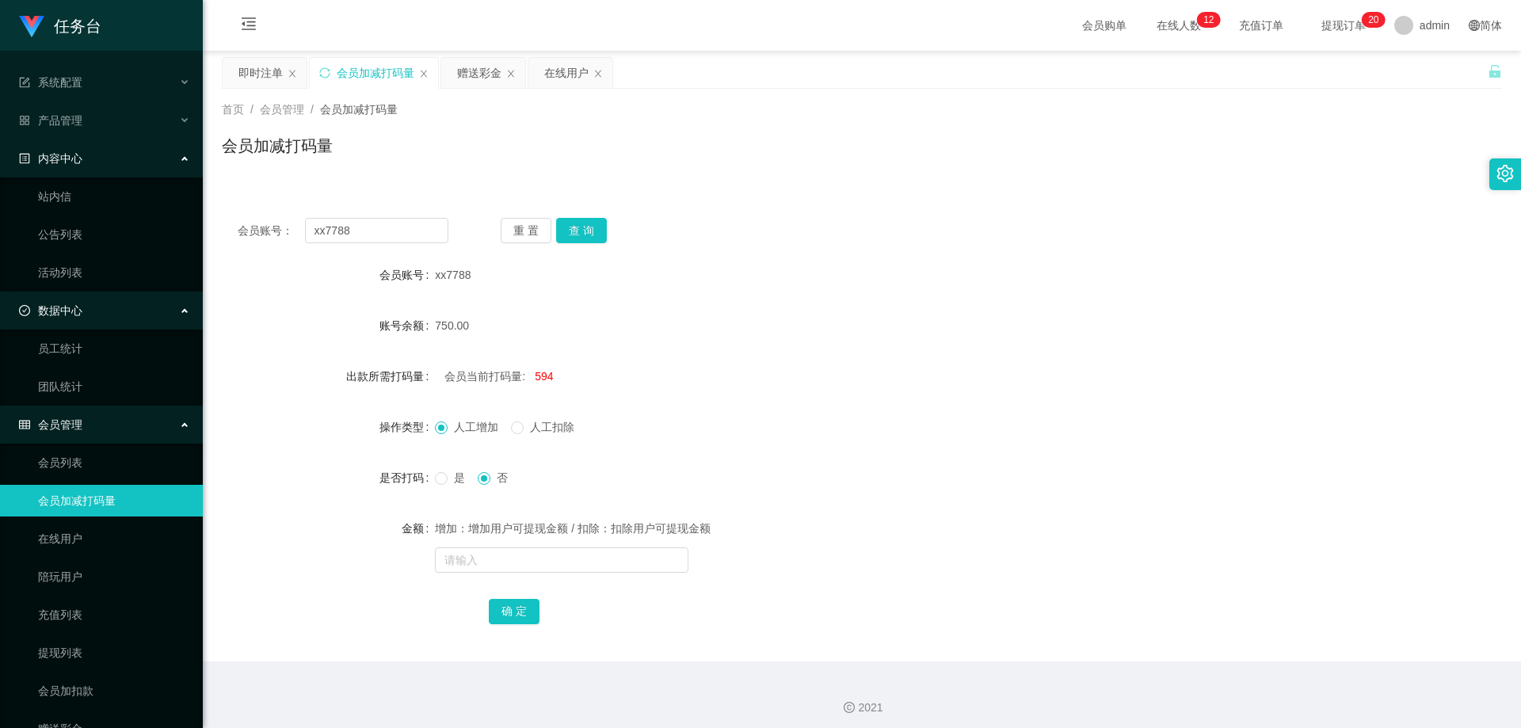
click at [87, 154] on div "内容中心" at bounding box center [101, 159] width 203 height 32
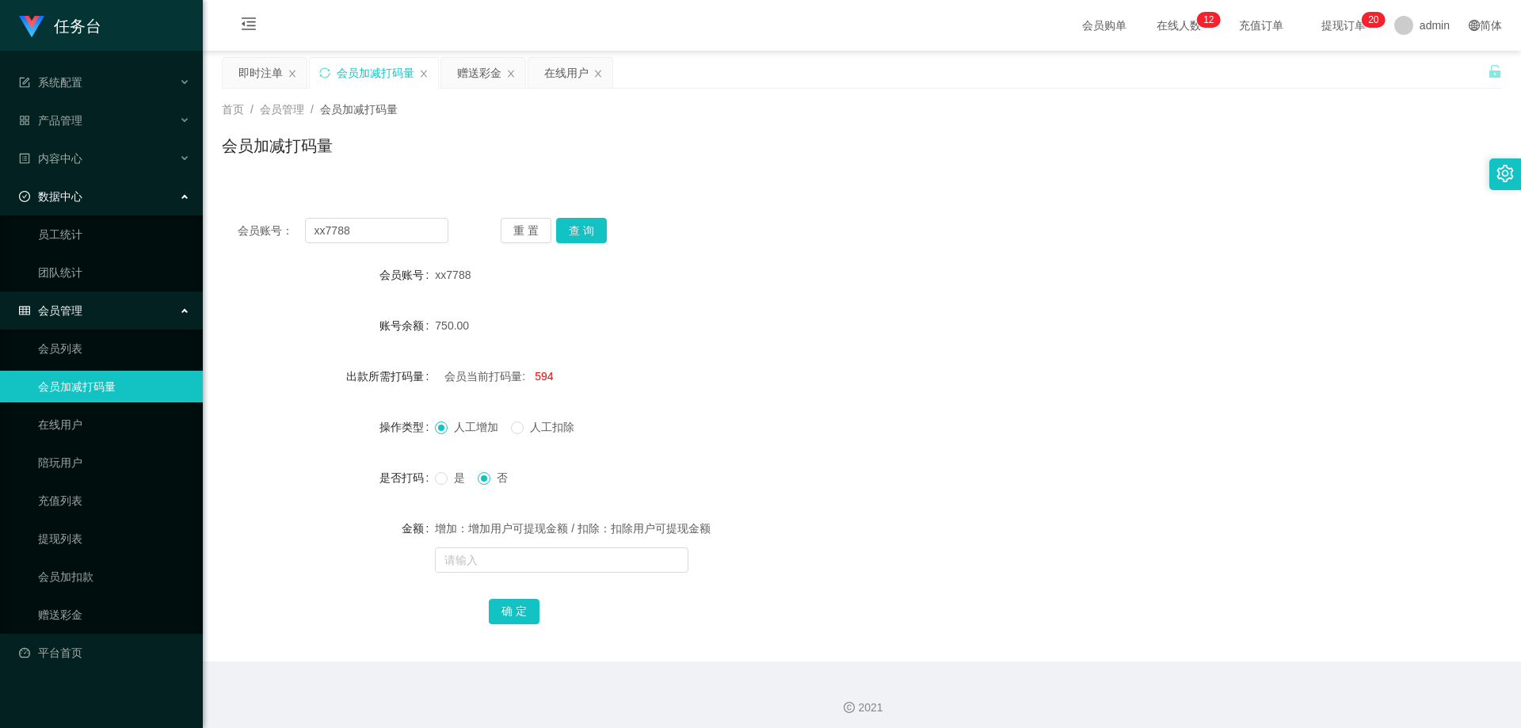
click at [106, 207] on div "数据中心" at bounding box center [101, 197] width 203 height 32
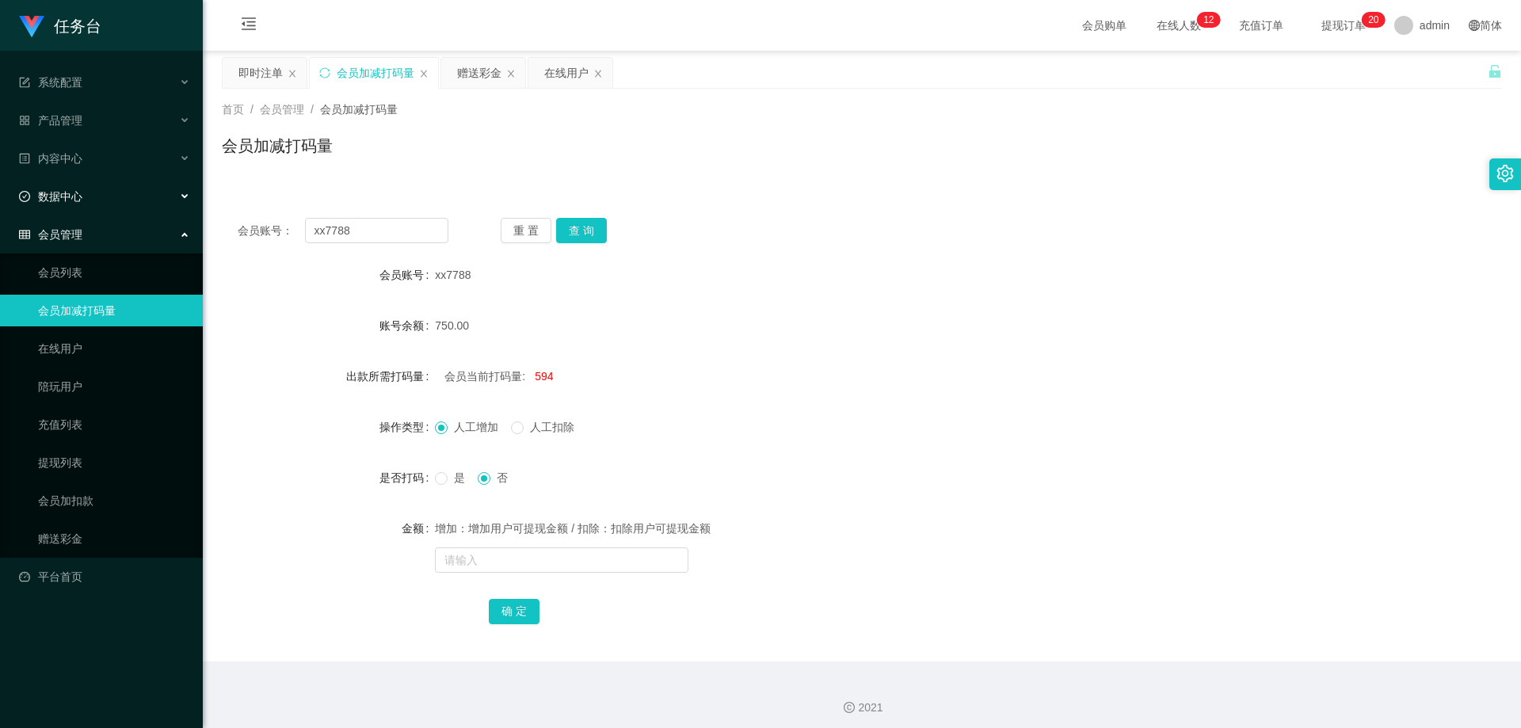
click at [105, 205] on div "数据中心" at bounding box center [101, 197] width 203 height 32
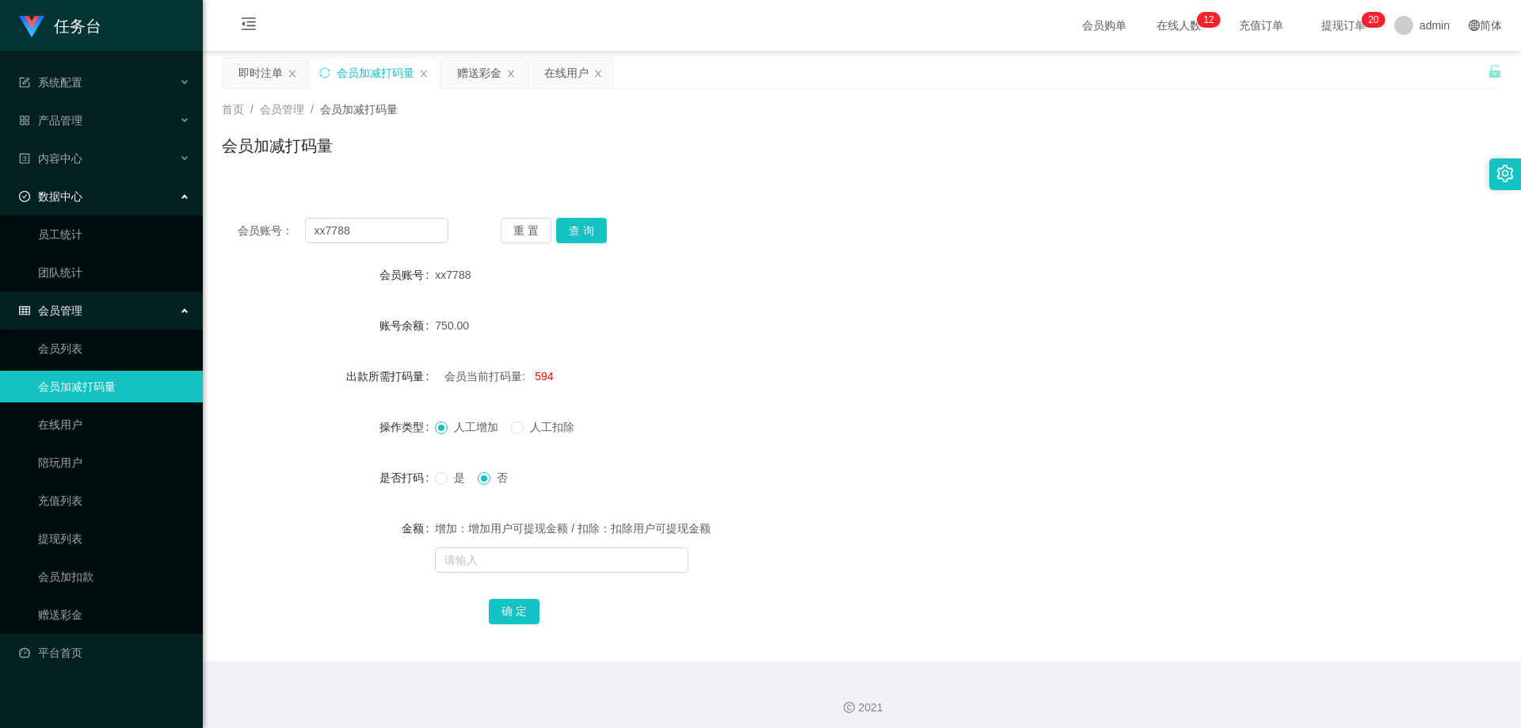
click at [101, 196] on div "数据中心" at bounding box center [101, 197] width 203 height 32
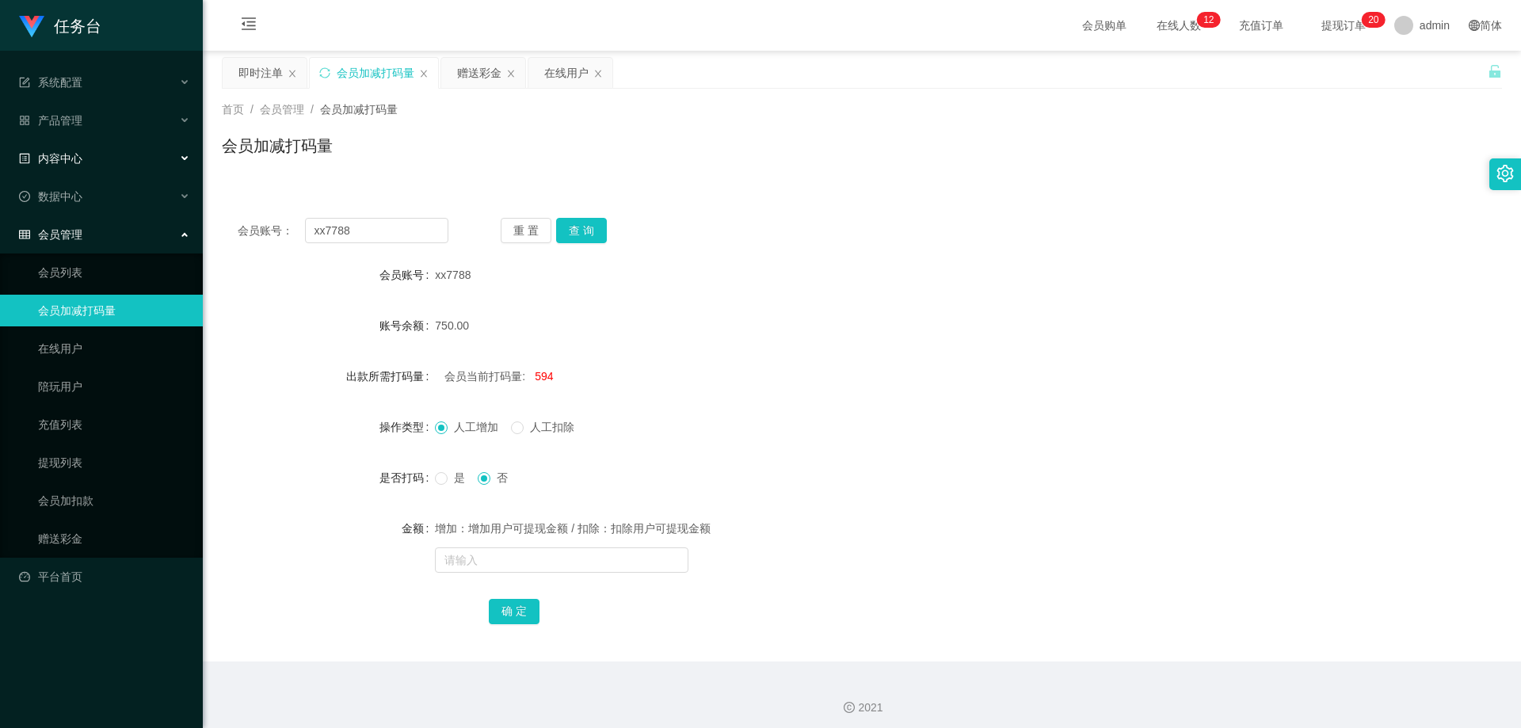
click at [94, 154] on div "内容中心" at bounding box center [101, 159] width 203 height 32
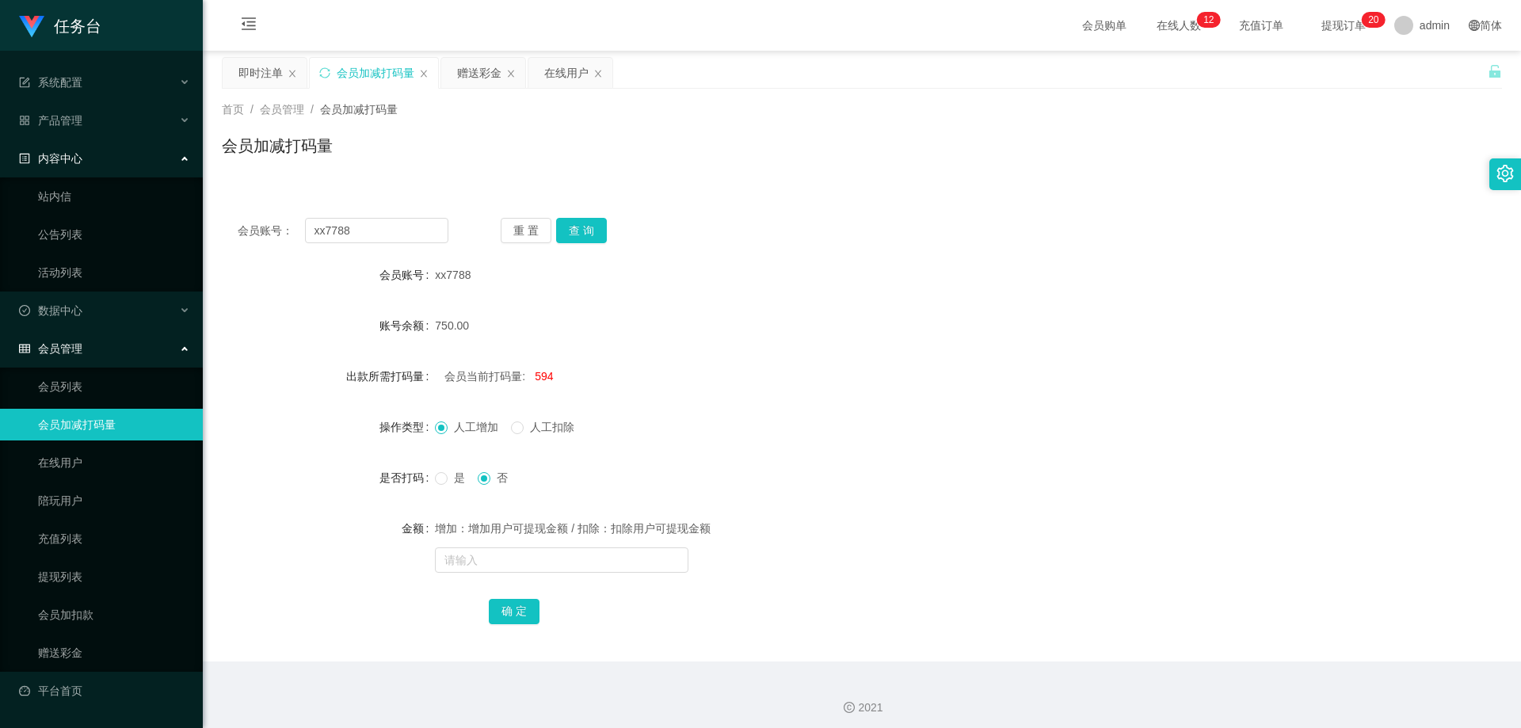
click at [94, 154] on div "内容中心" at bounding box center [101, 159] width 203 height 32
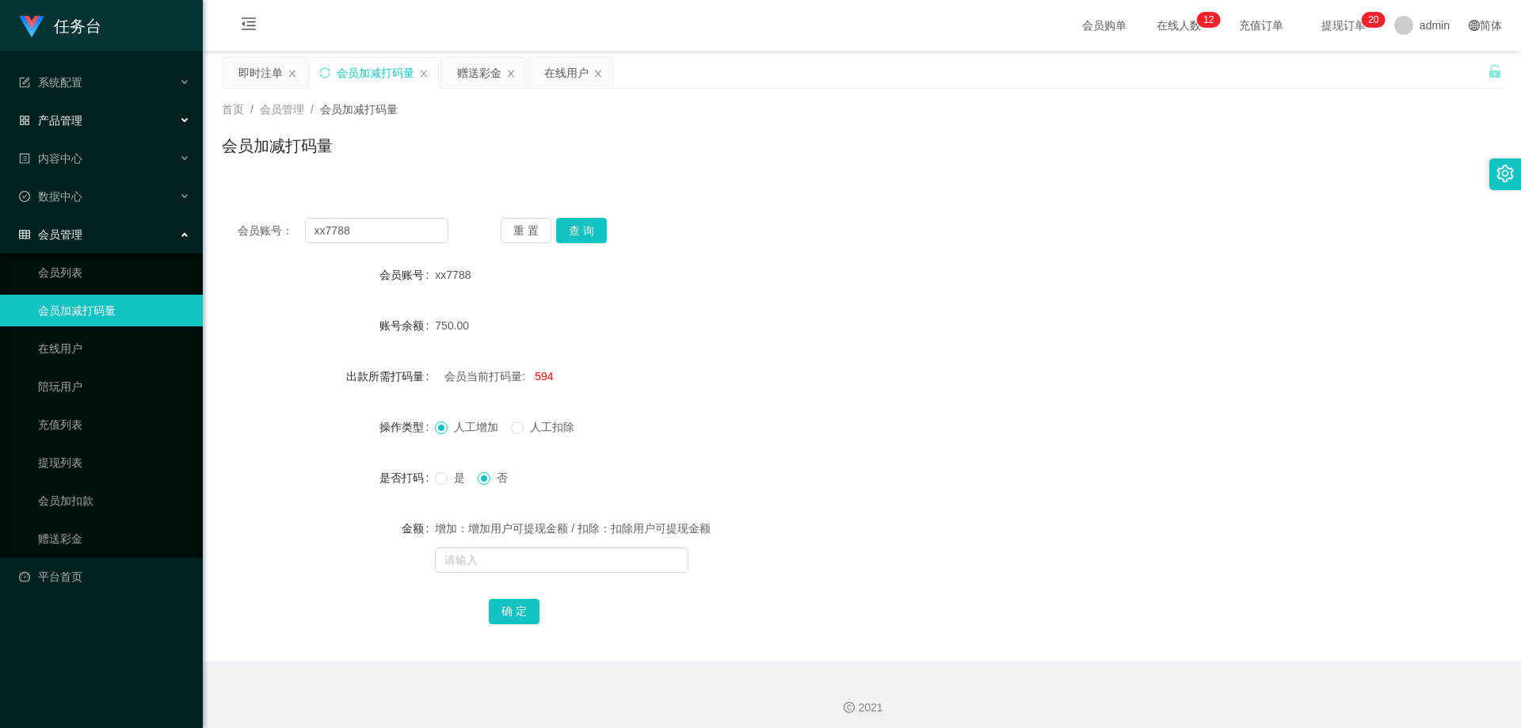
click at [82, 119] on span "产品管理" at bounding box center [50, 120] width 63 height 13
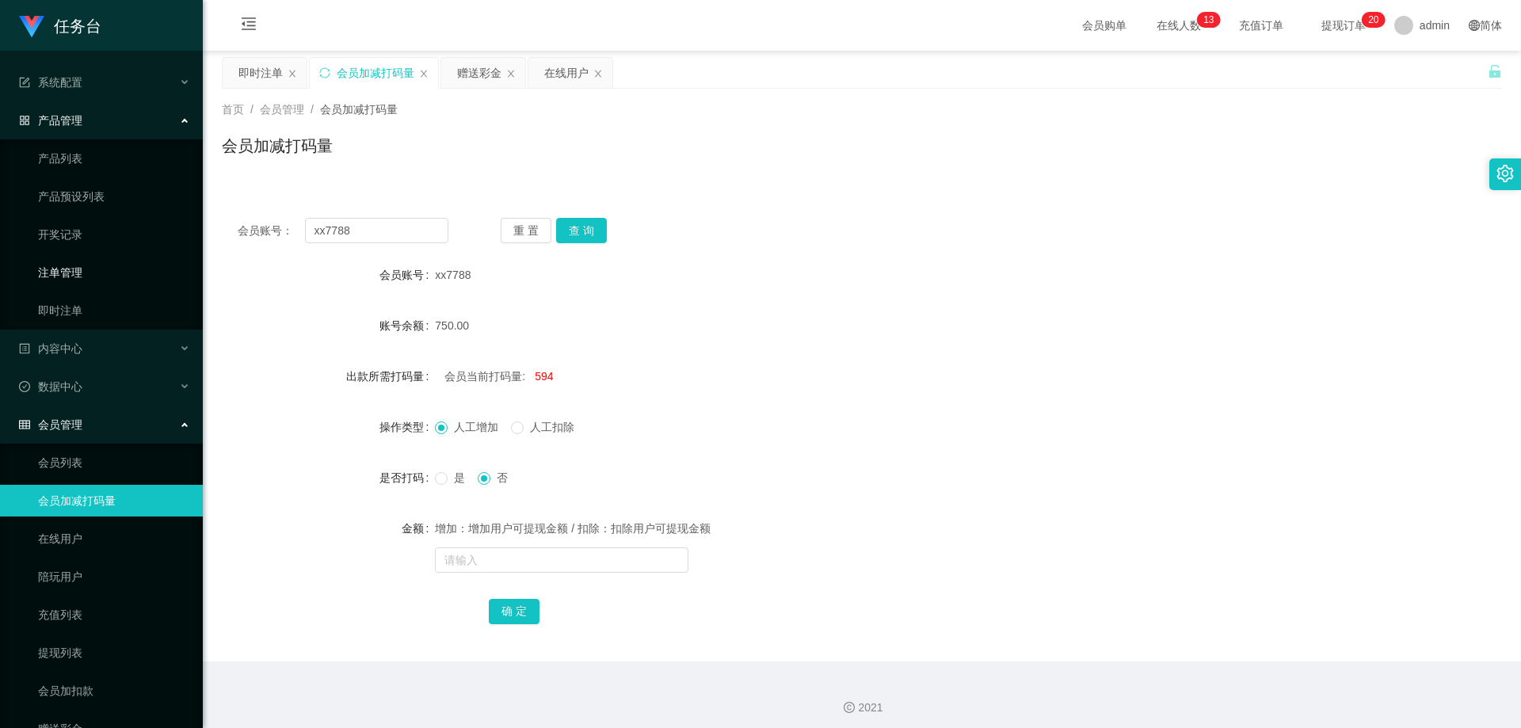
click at [62, 268] on link "注单管理" at bounding box center [114, 273] width 152 height 32
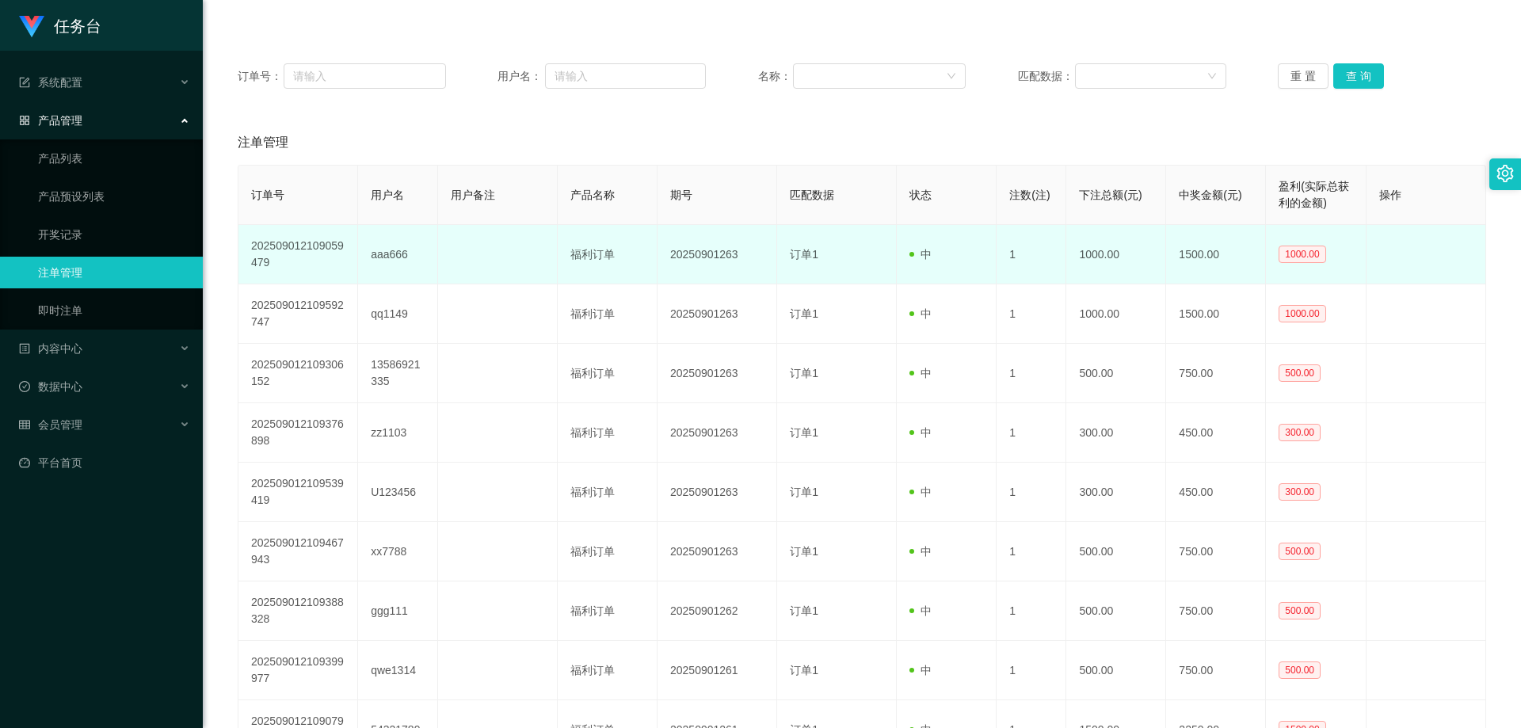
scroll to position [132, 0]
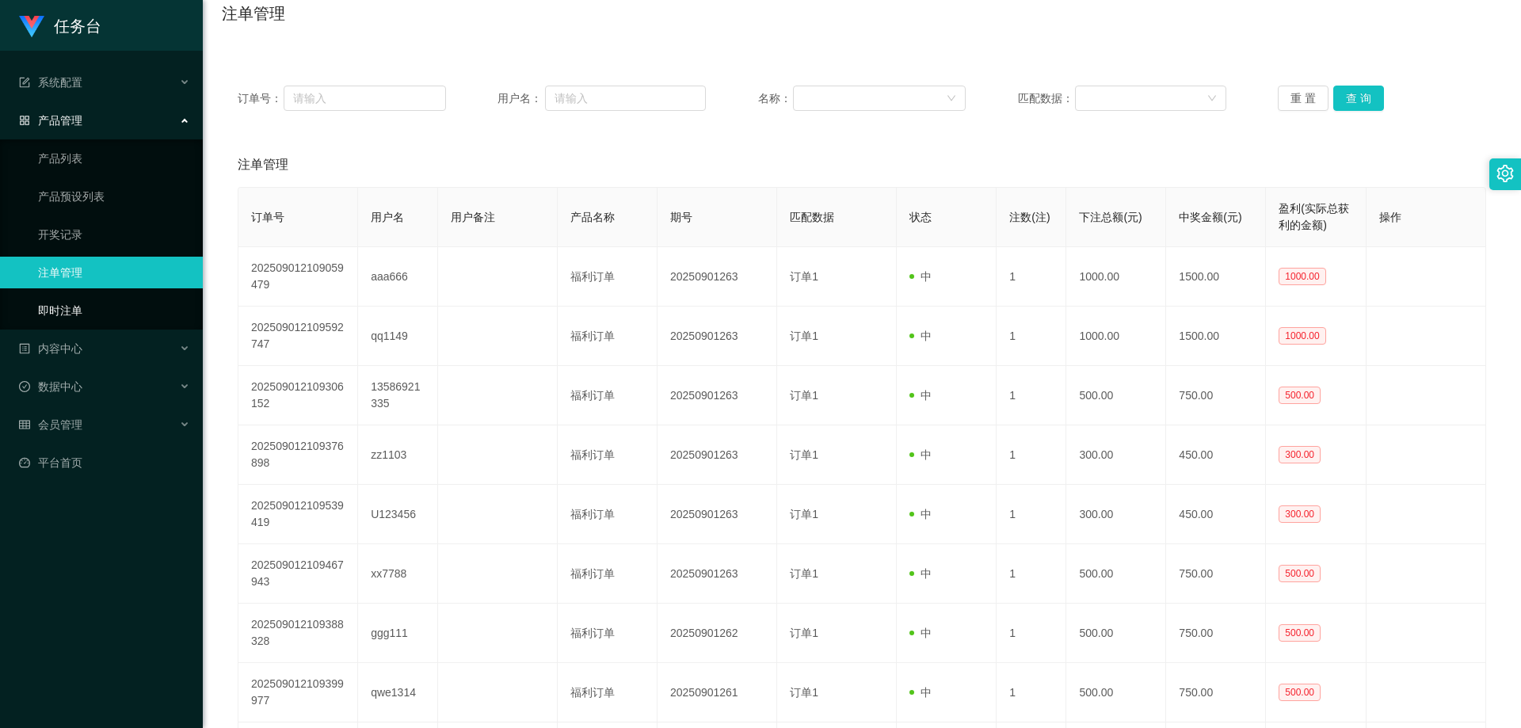
click at [107, 299] on link "即时注单" at bounding box center [114, 311] width 152 height 32
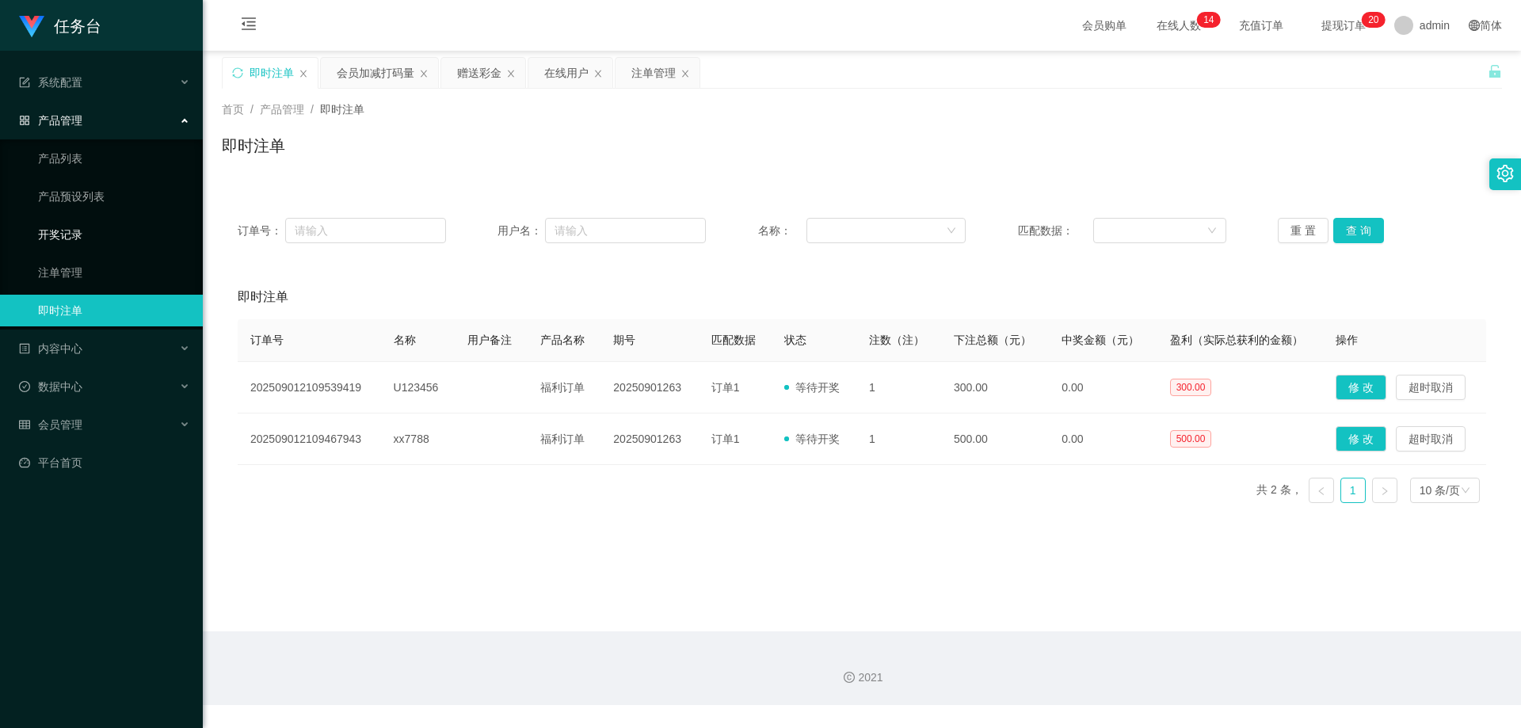
click at [89, 229] on link "开奖记录" at bounding box center [114, 235] width 152 height 32
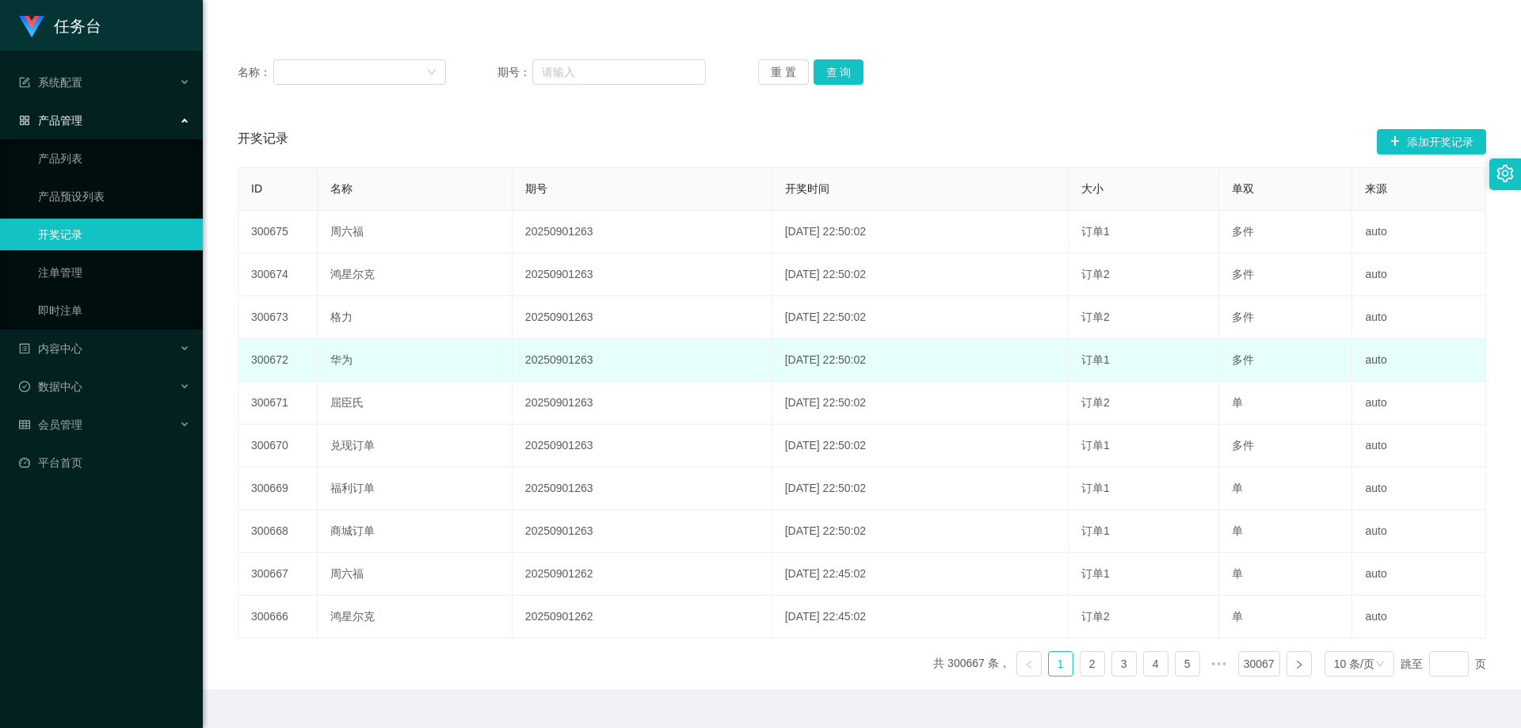
scroll to position [79, 0]
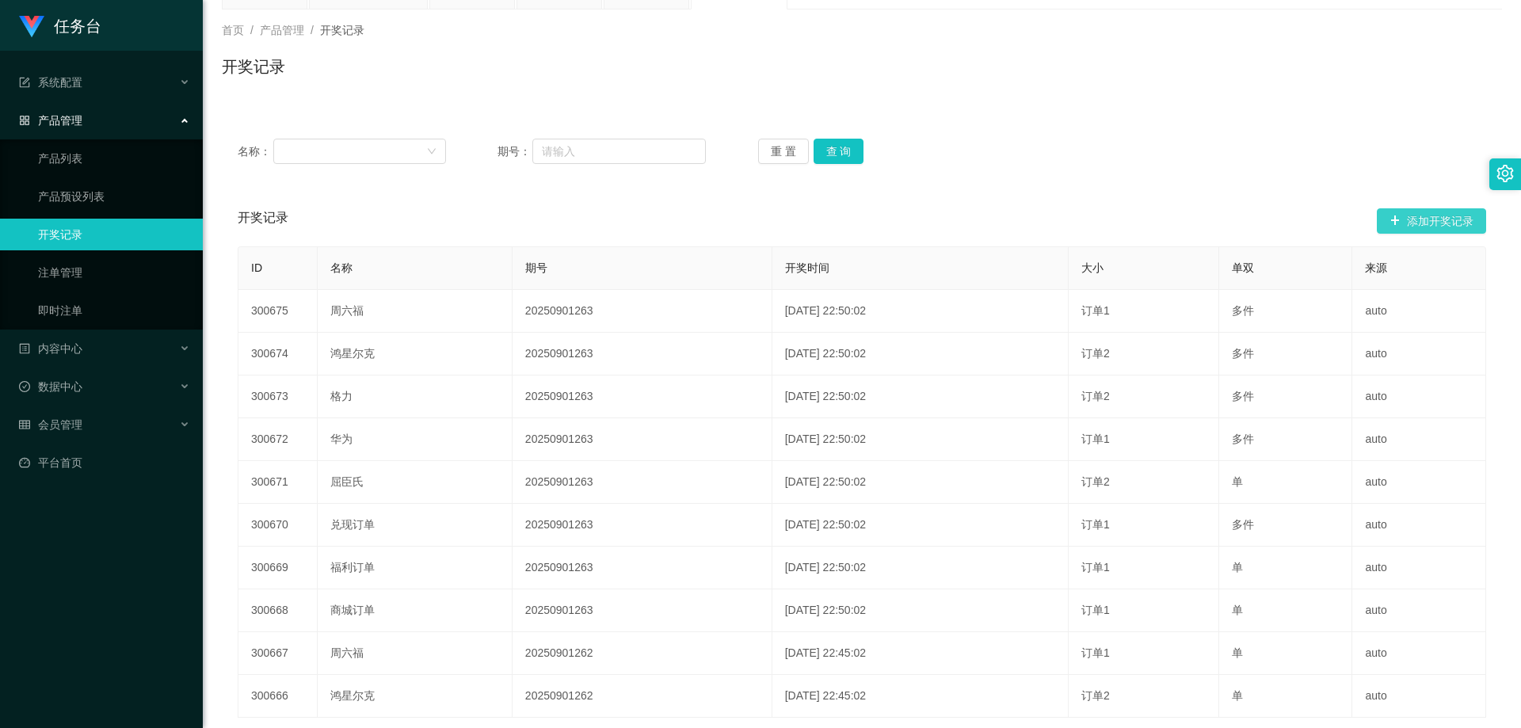
click at [1454, 223] on button "添加开奖记录" at bounding box center [1431, 220] width 109 height 25
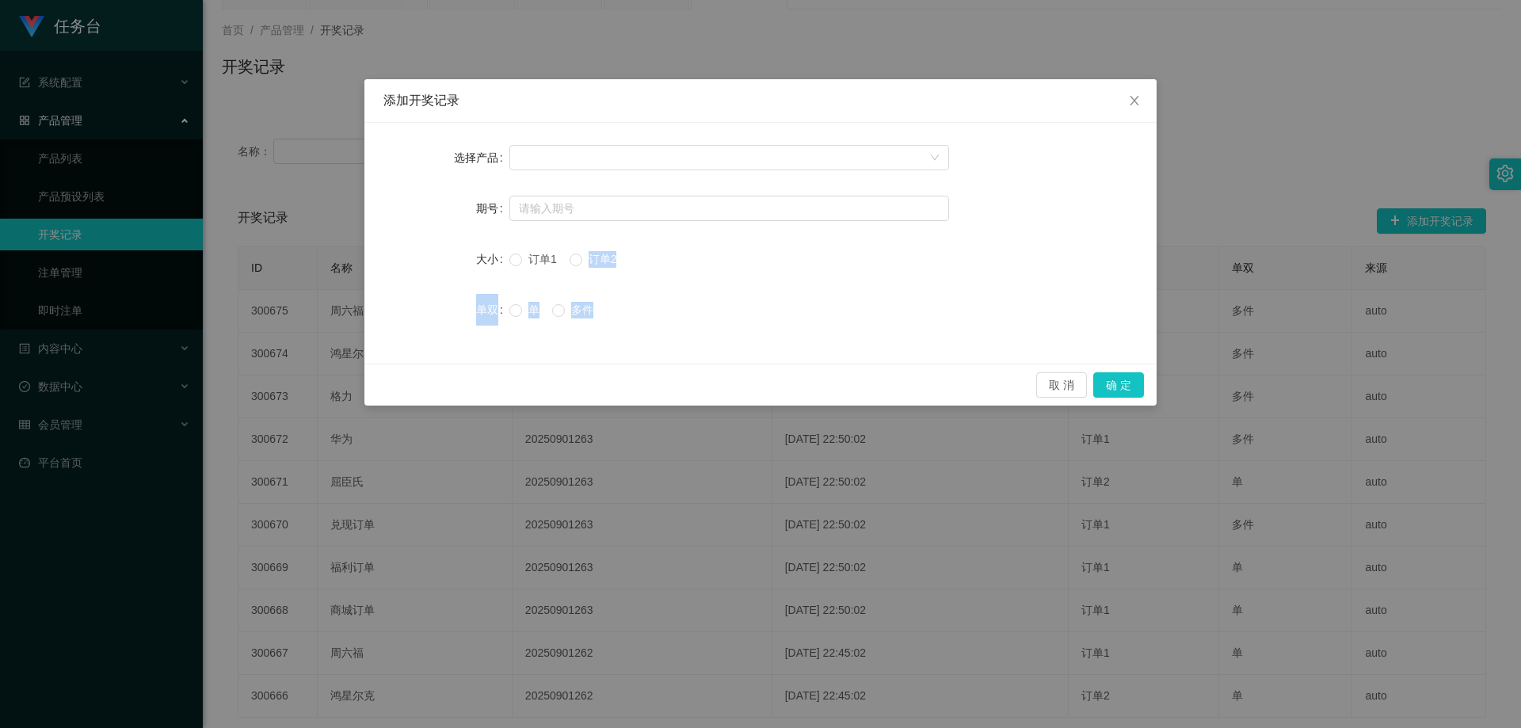
drag, startPoint x: 556, startPoint y: 446, endPoint x: 569, endPoint y: 250, distance: 196.0
click at [567, 256] on div "添加开奖记录 选择产品 期号 大小 订单1 订单2 单双 单 多件 取 消 确 定" at bounding box center [760, 364] width 1521 height 728
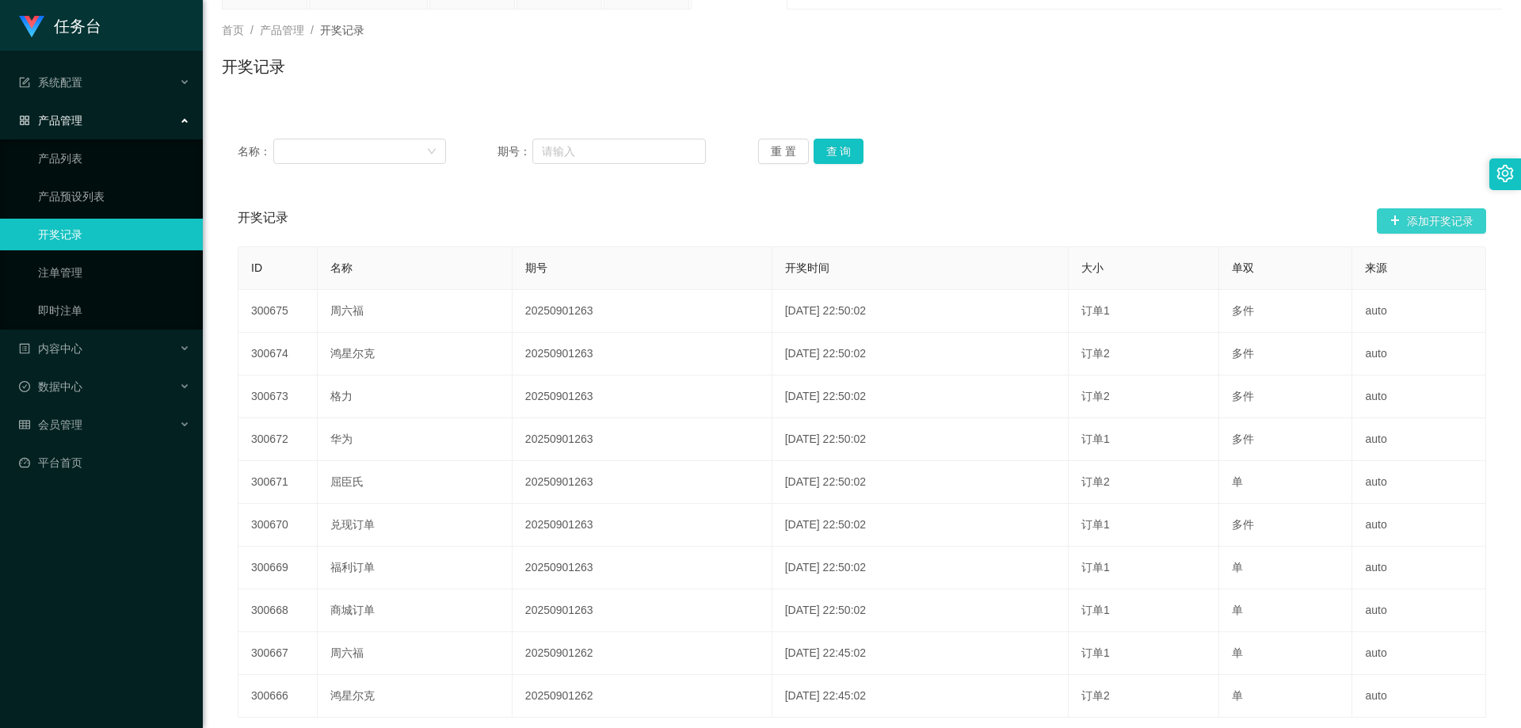
click at [1453, 215] on button "添加开奖记录" at bounding box center [1431, 220] width 109 height 25
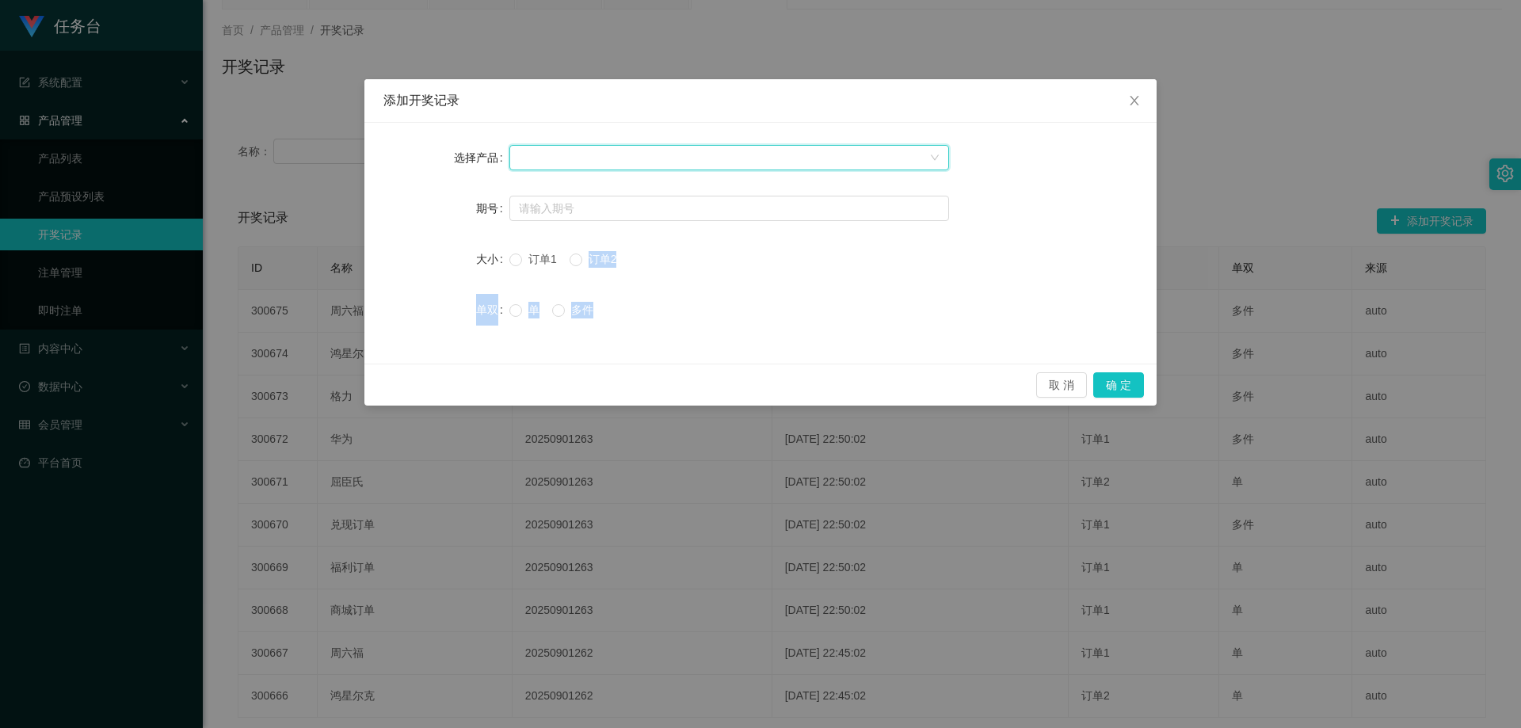
click at [683, 169] on div at bounding box center [729, 157] width 440 height 25
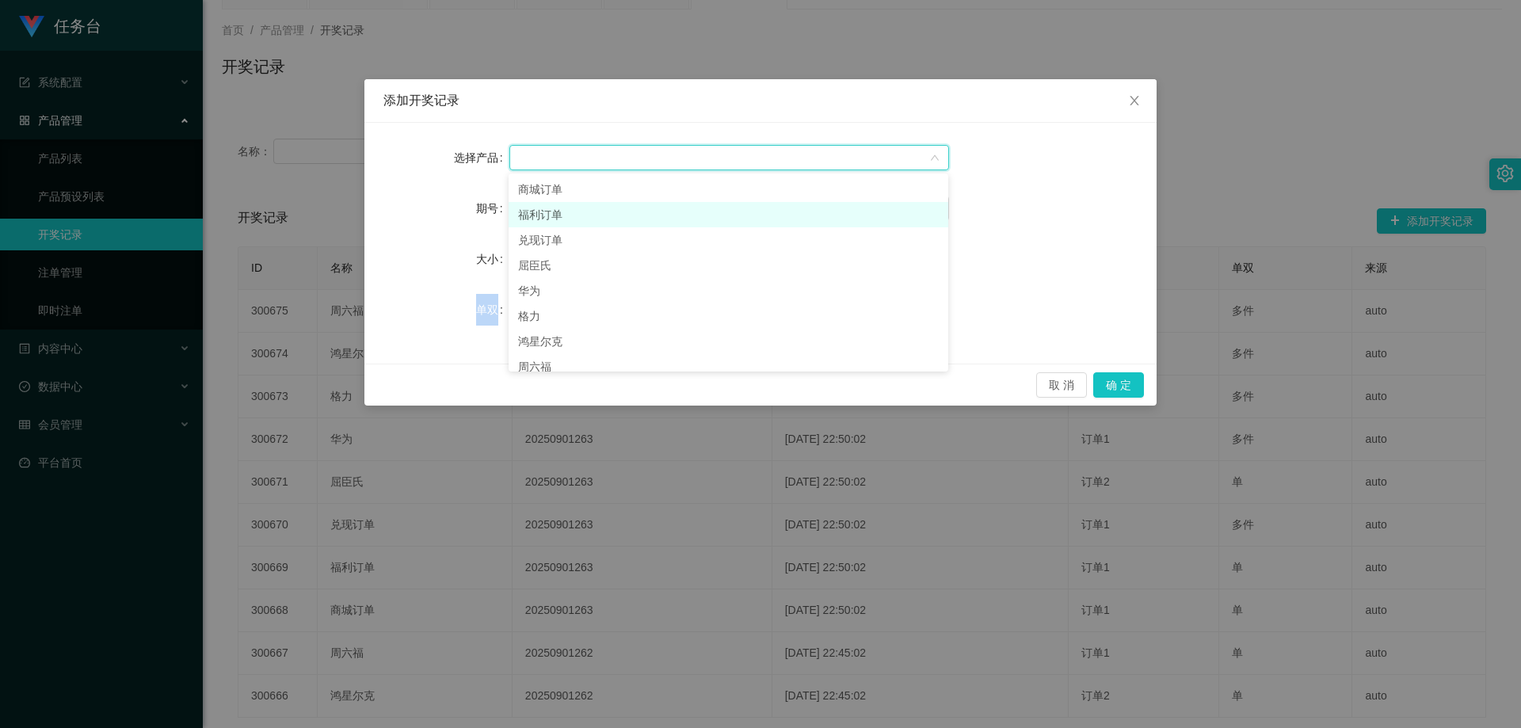
click at [643, 215] on li "福利订单" at bounding box center [728, 214] width 440 height 25
click at [629, 216] on input "text" at bounding box center [729, 208] width 440 height 25
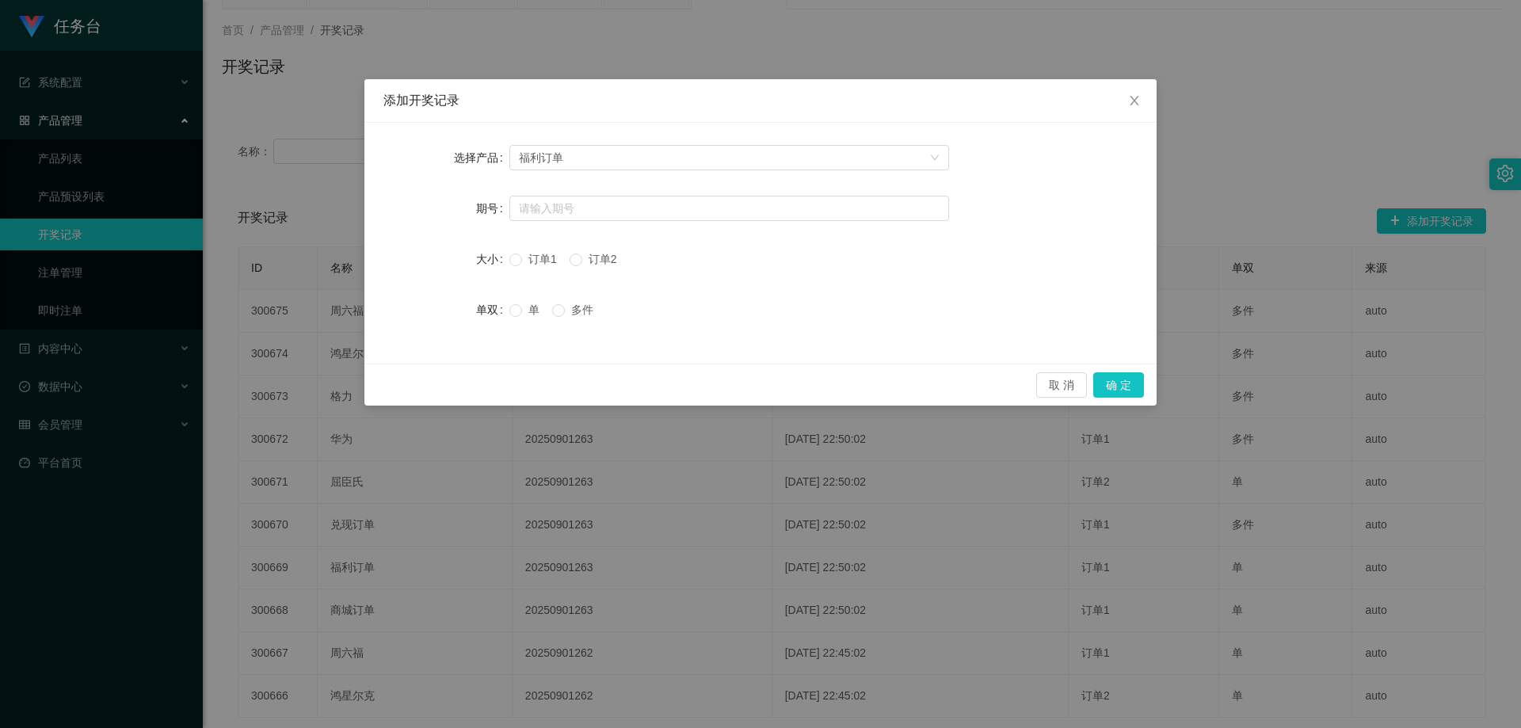
click at [495, 467] on div "添加开奖记录 选择产品 福利订单 期号 大小 订单1 订单2 单双 单 多件 取 消 确 定" at bounding box center [760, 364] width 1521 height 728
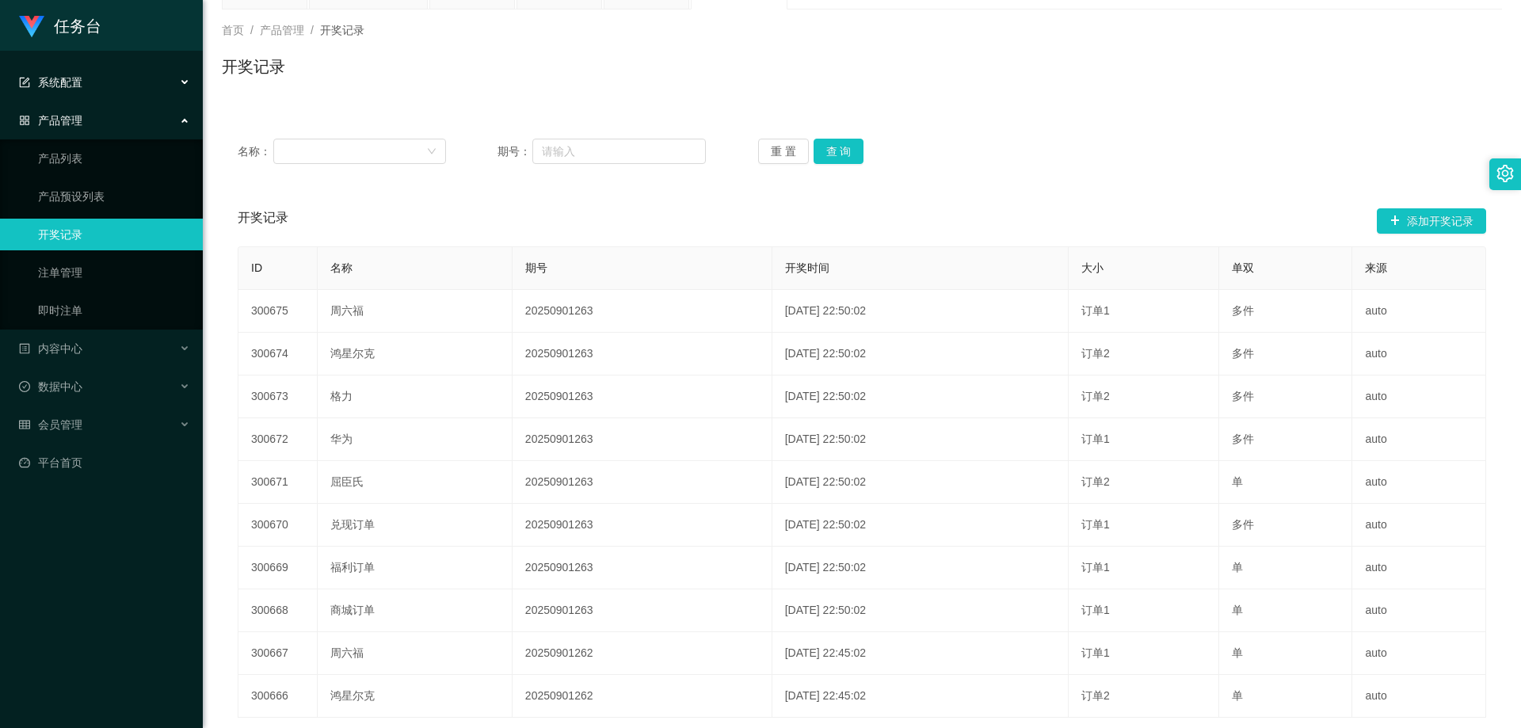
click at [89, 82] on div "系统配置" at bounding box center [101, 83] width 203 height 32
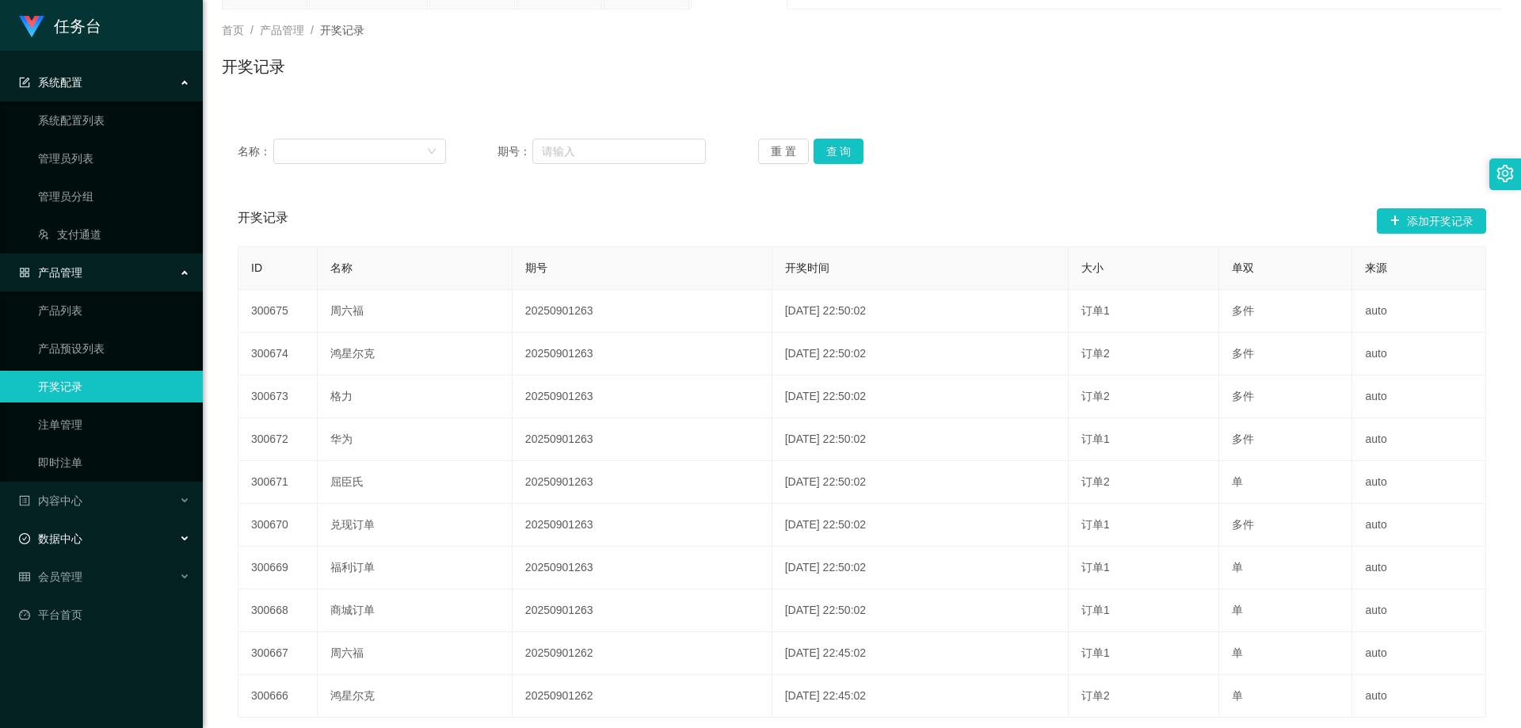
click at [72, 535] on span "数据中心" at bounding box center [50, 538] width 63 height 13
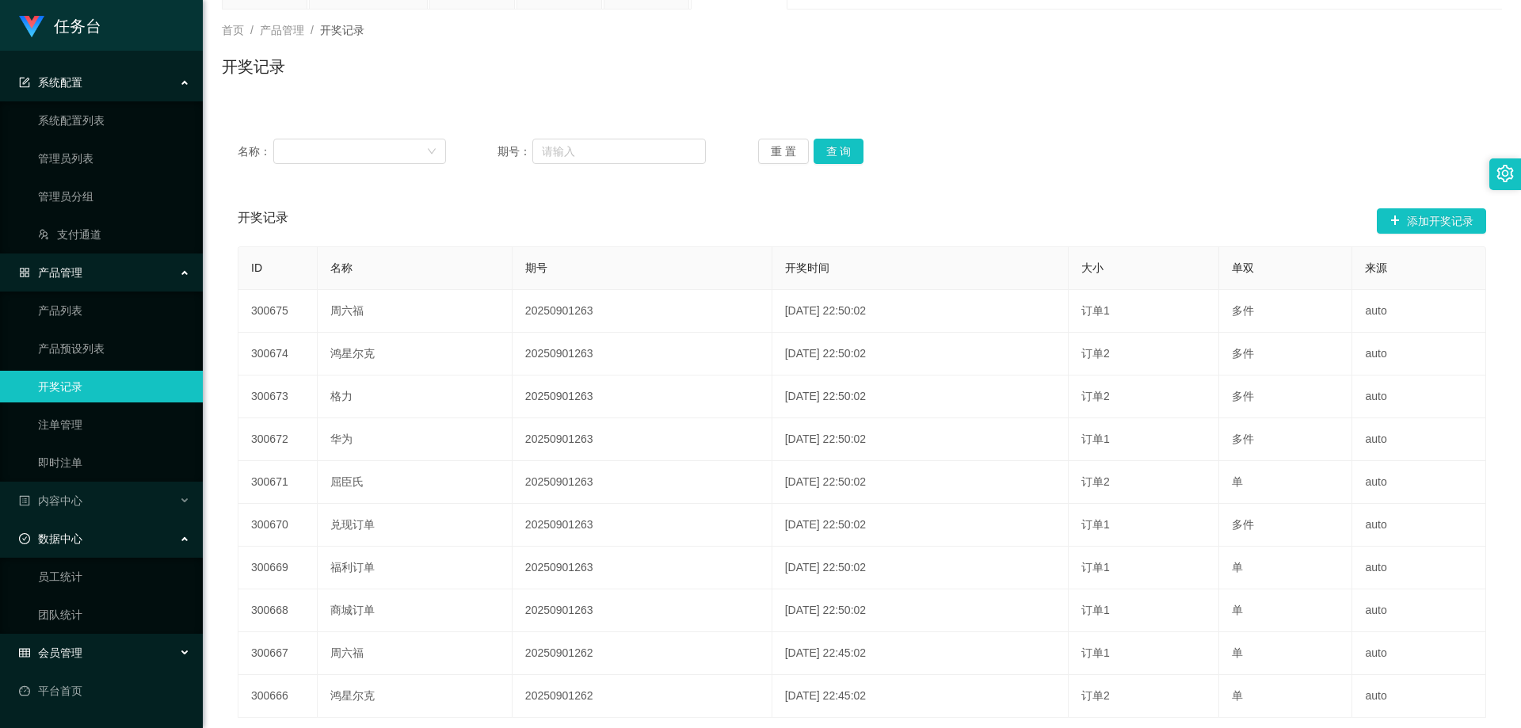
click at [64, 664] on div "会员管理" at bounding box center [101, 653] width 203 height 32
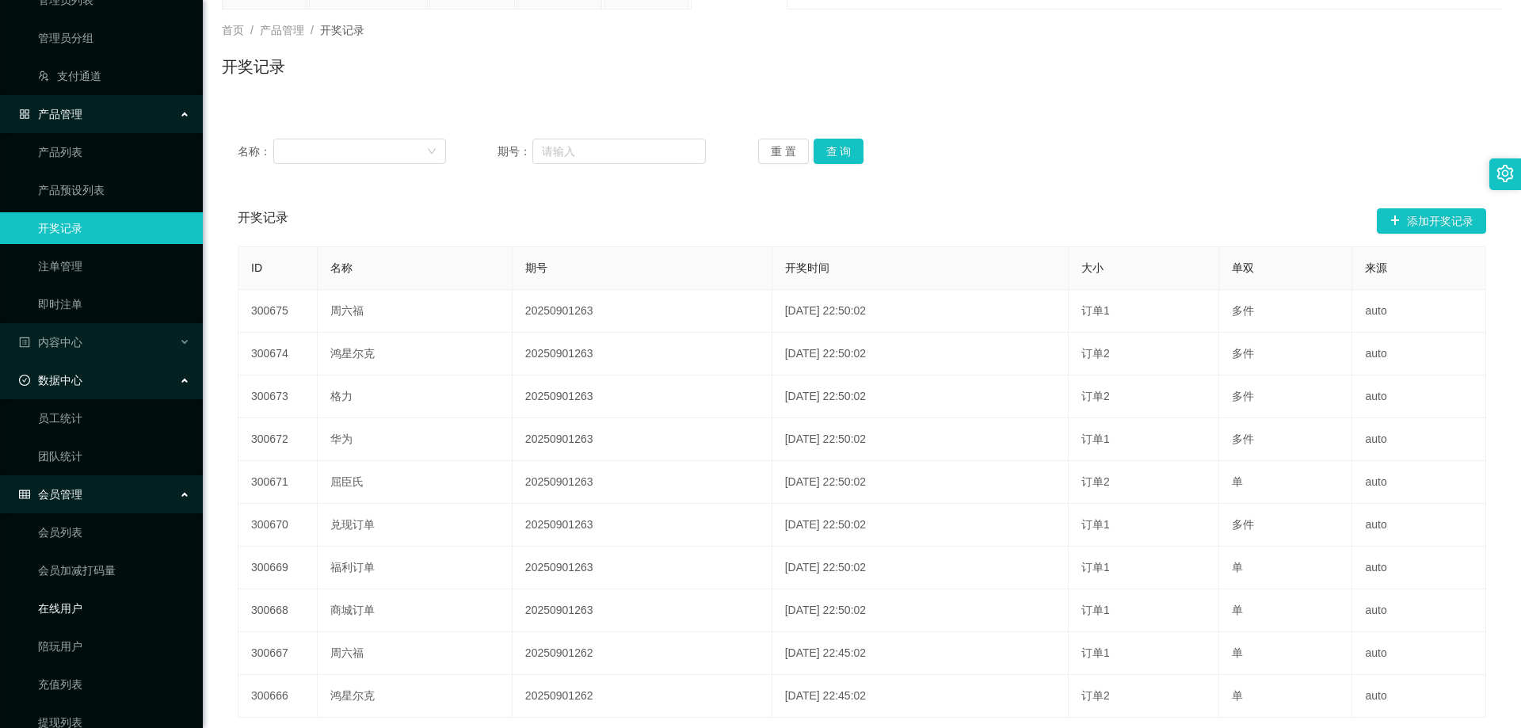
scroll to position [238, 0]
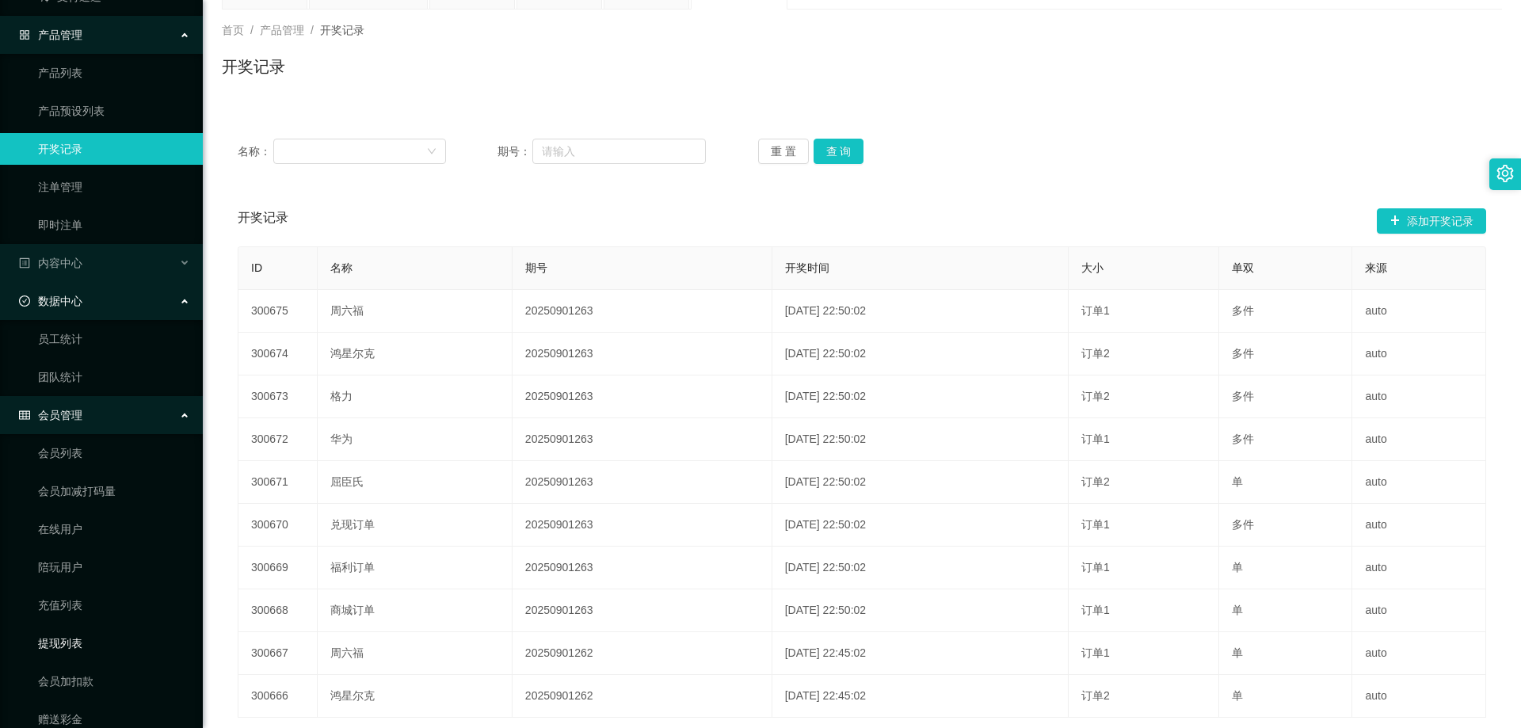
click at [76, 637] on link "提现列表" at bounding box center [114, 643] width 152 height 32
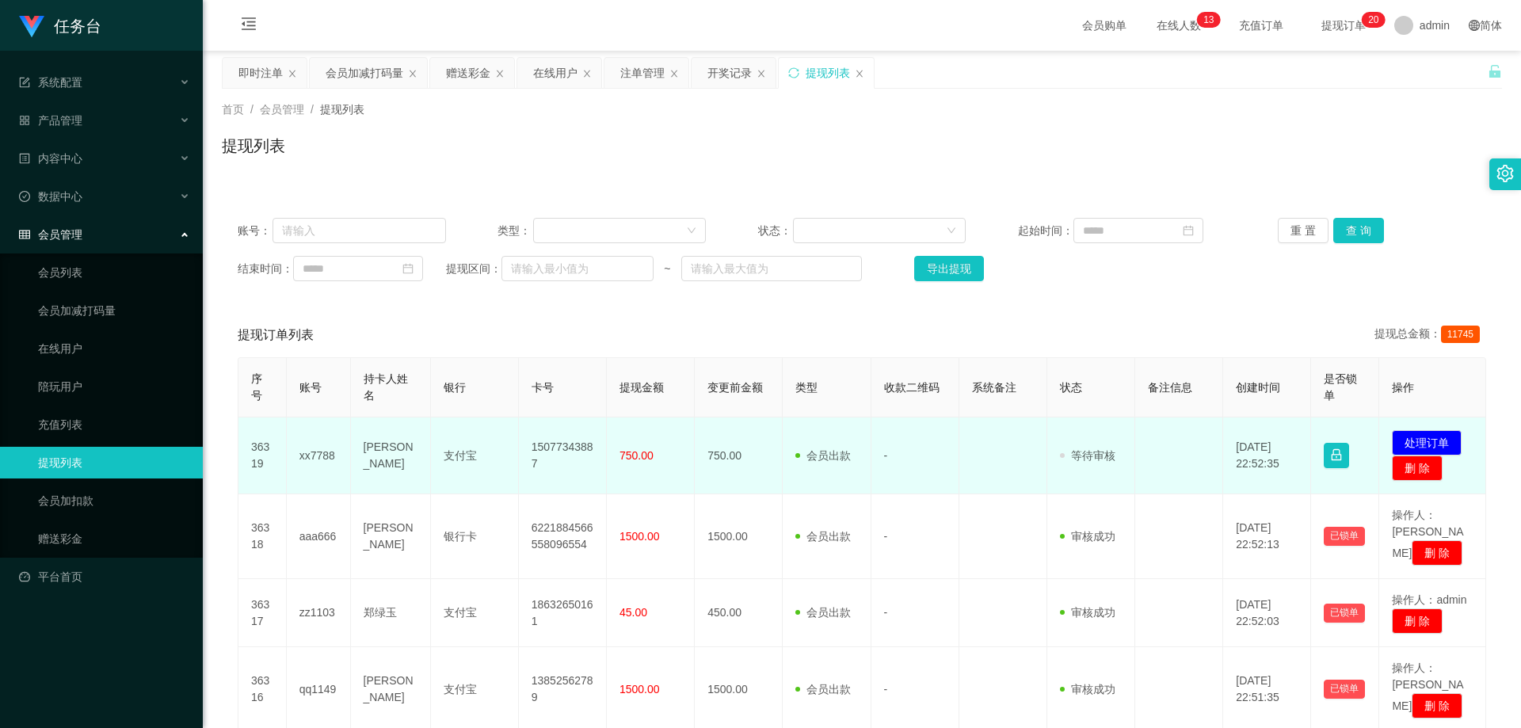
click at [1424, 422] on td "发起代付 处理订单 删 除" at bounding box center [1432, 455] width 107 height 77
click at [1430, 439] on button "处理订单" at bounding box center [1427, 442] width 70 height 25
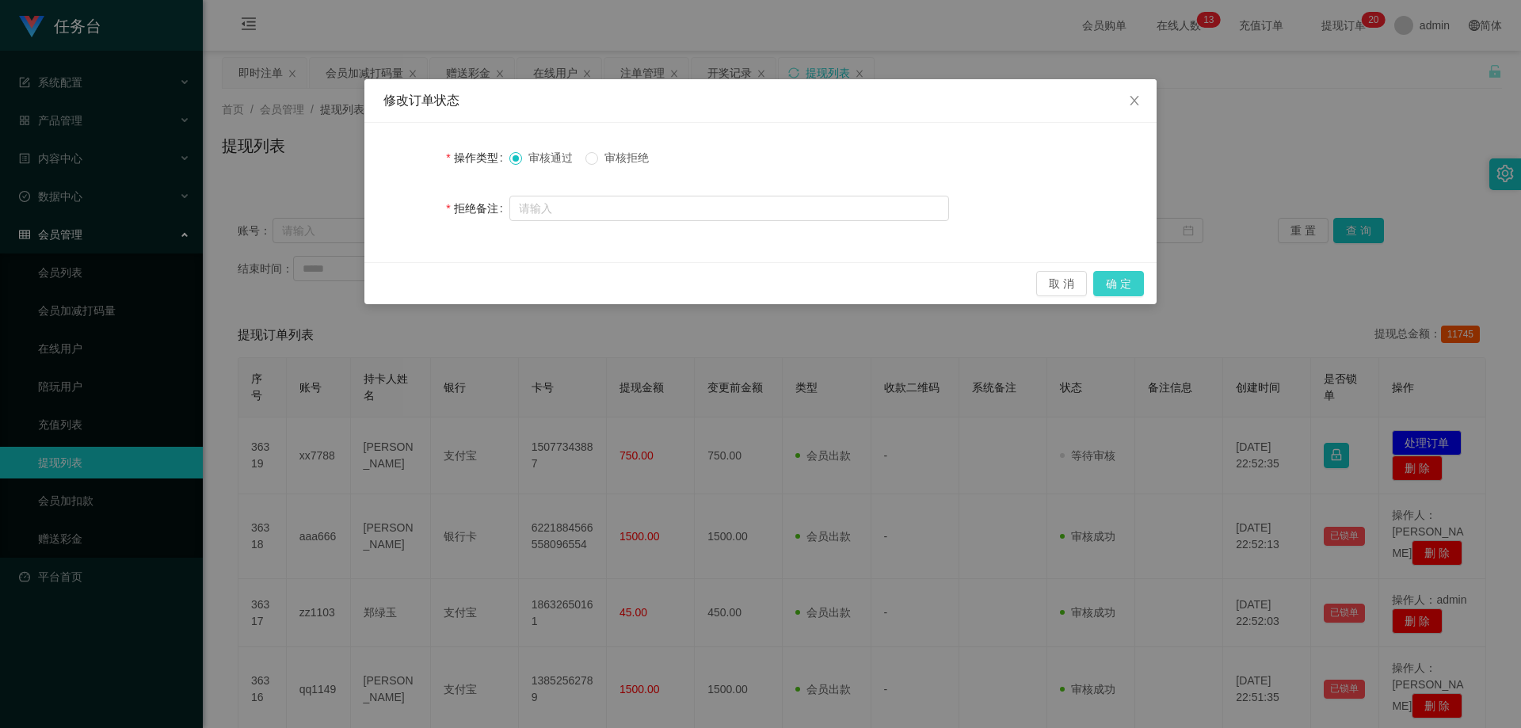
drag, startPoint x: 1112, startPoint y: 280, endPoint x: 1101, endPoint y: 295, distance: 18.7
click at [1112, 280] on button "确 定" at bounding box center [1118, 283] width 51 height 25
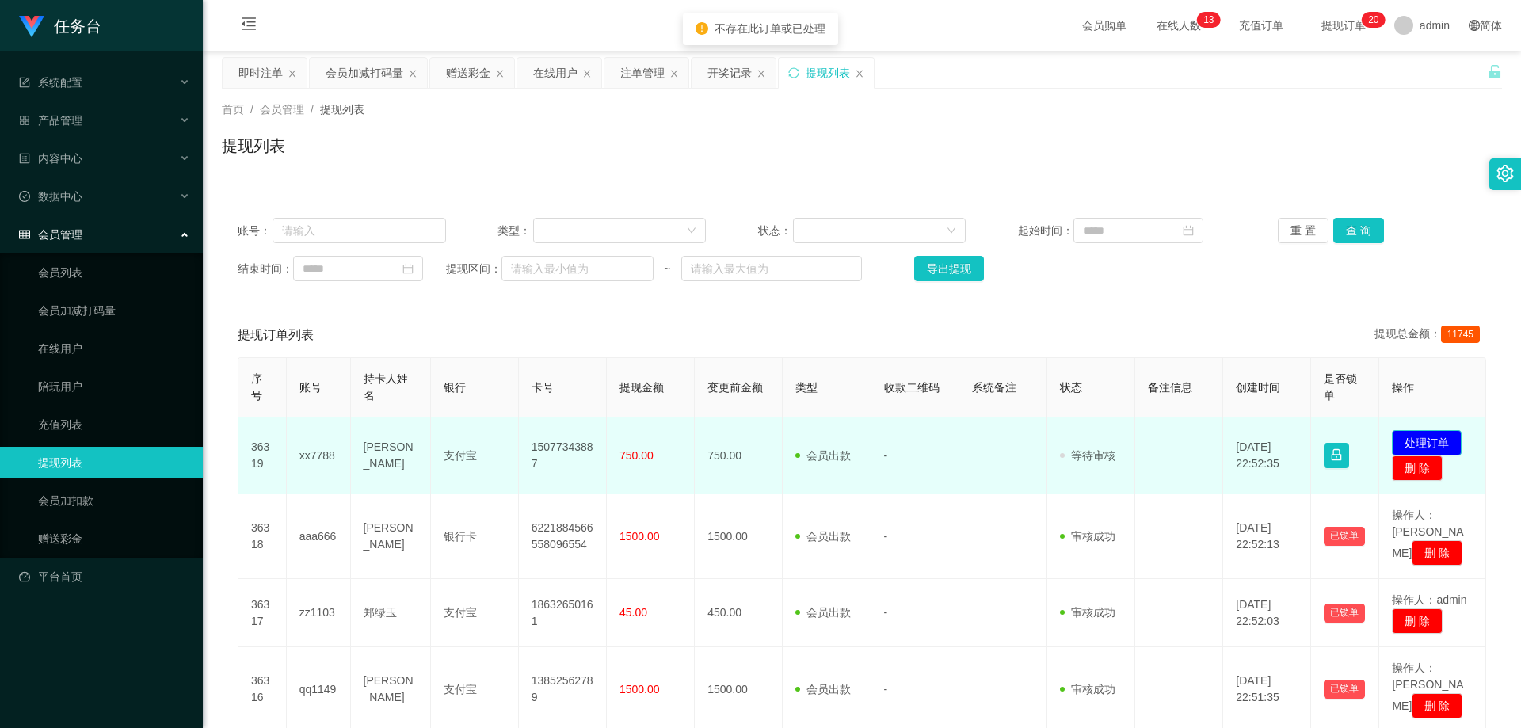
click at [1424, 440] on button "处理订单" at bounding box center [1427, 442] width 70 height 25
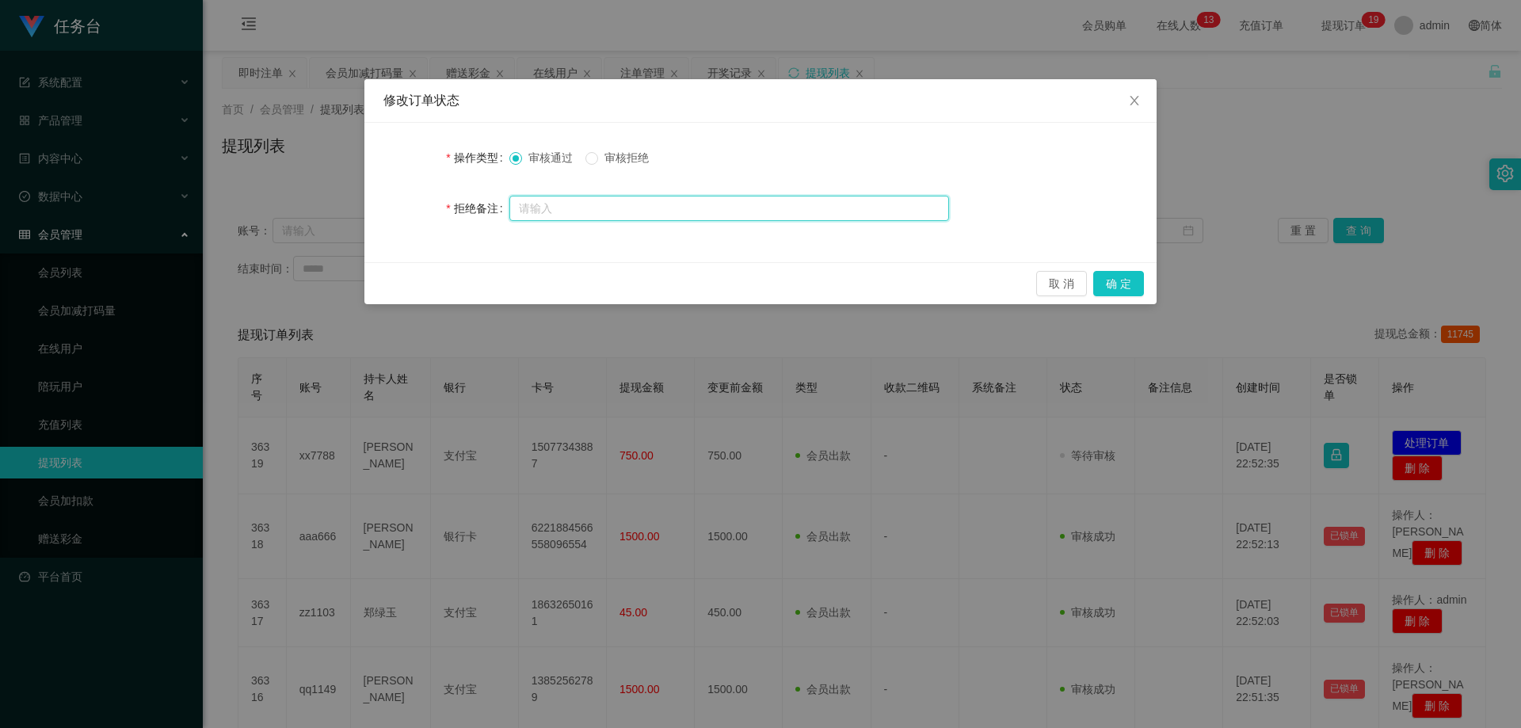
click at [664, 205] on input "text" at bounding box center [729, 208] width 440 height 25
click at [535, 151] on span "审核通过" at bounding box center [550, 157] width 57 height 13
click at [1127, 276] on button "确 定" at bounding box center [1118, 283] width 51 height 25
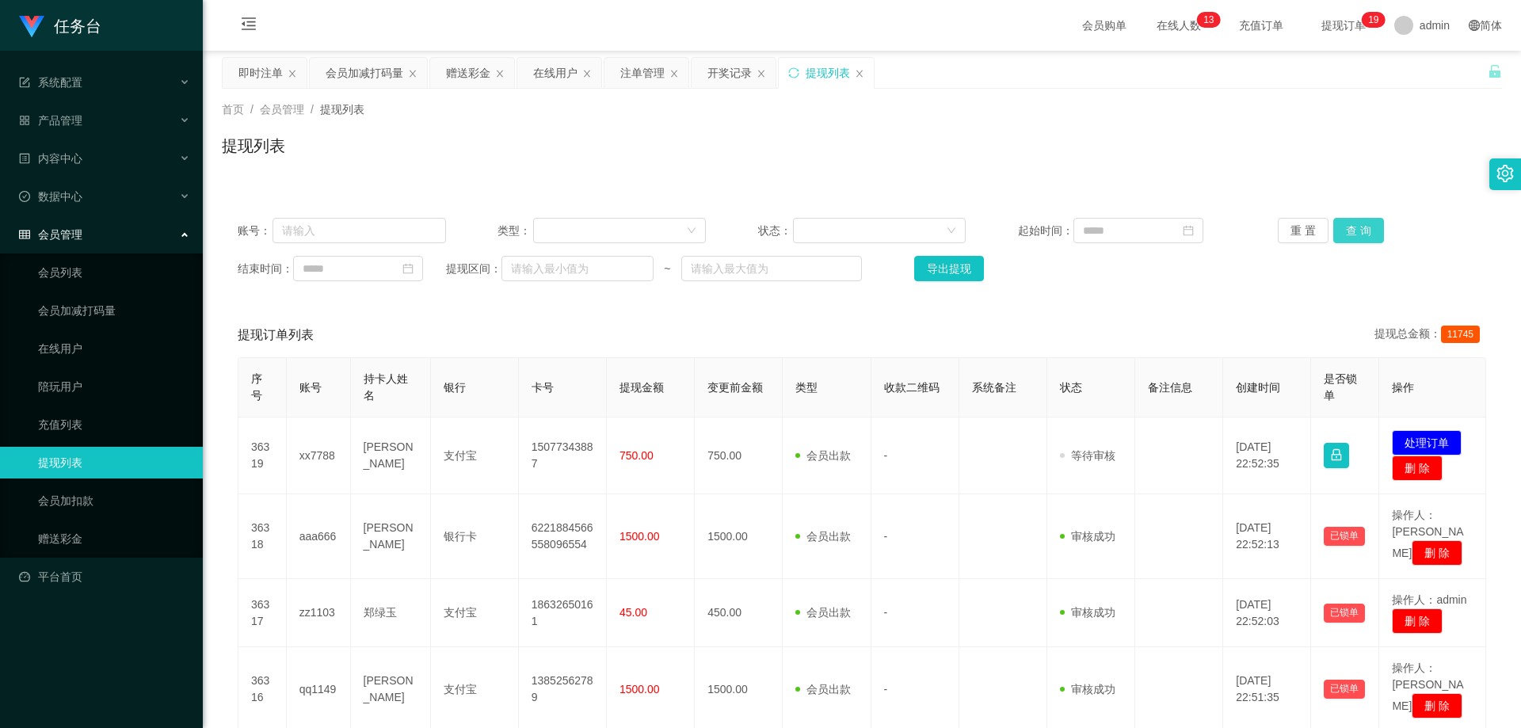
click at [1347, 228] on button "查 询" at bounding box center [1358, 230] width 51 height 25
